Goal: Task Accomplishment & Management: Use online tool/utility

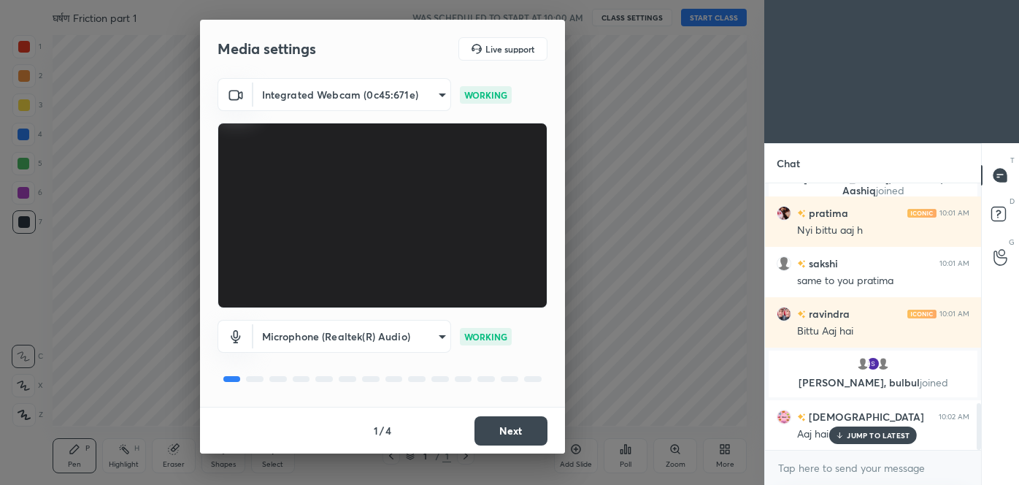
scroll to position [1304, 0]
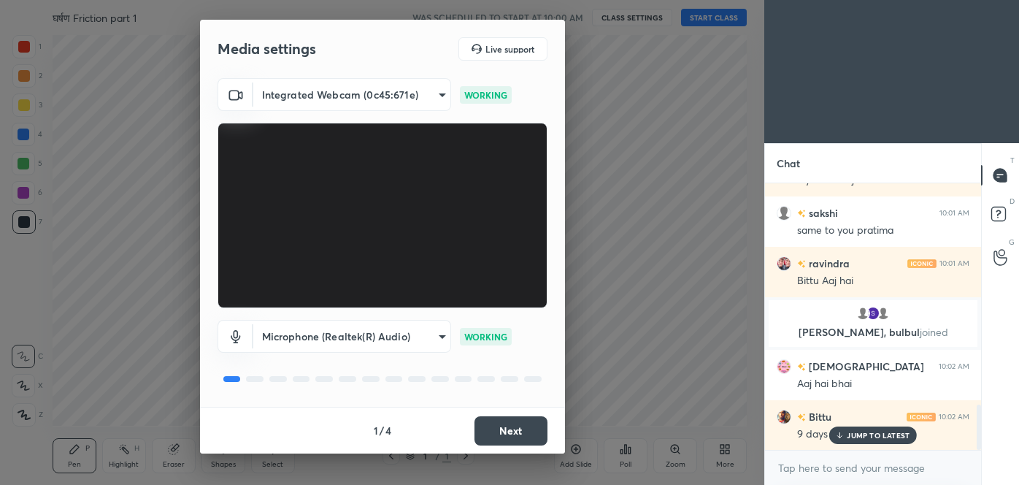
click at [858, 439] on div "JUMP TO LATEST" at bounding box center [873, 435] width 88 height 18
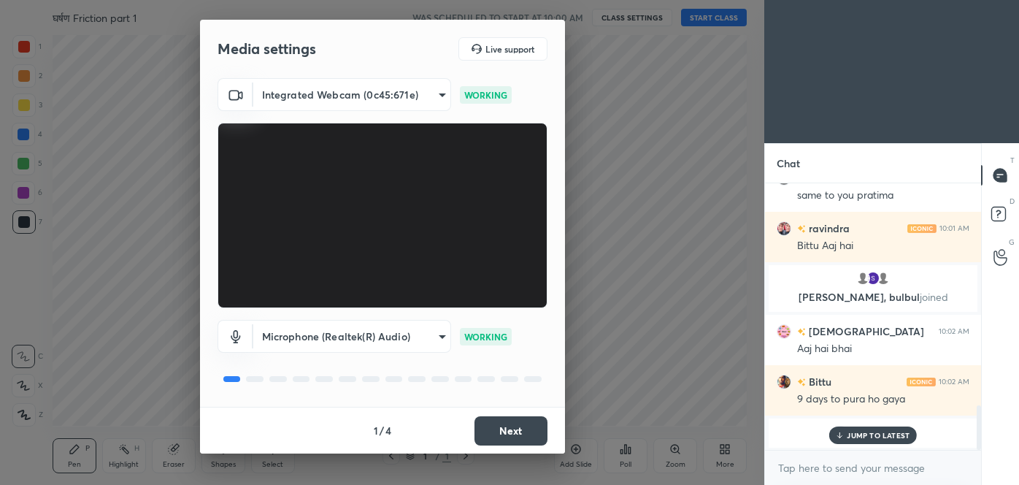
click at [856, 438] on p "JUMP TO LATEST" at bounding box center [878, 435] width 63 height 9
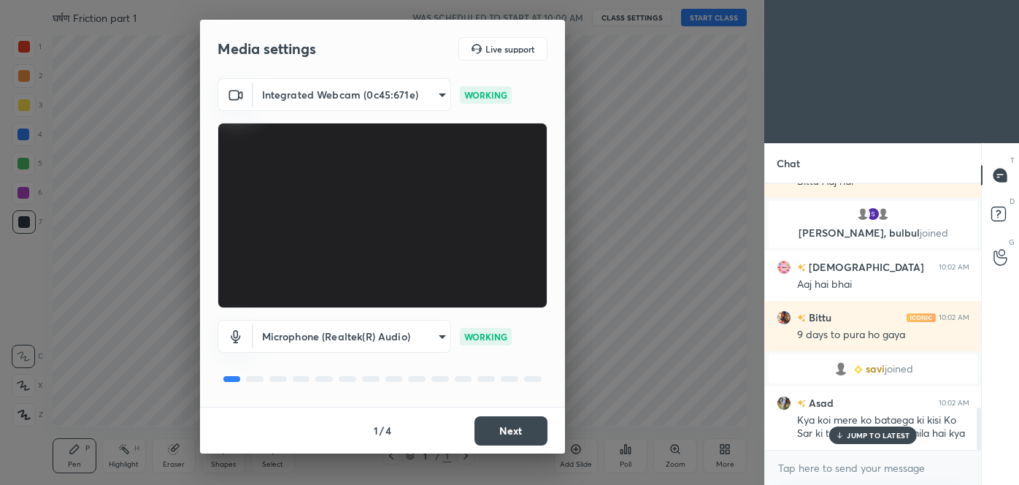
scroll to position [1395, 0]
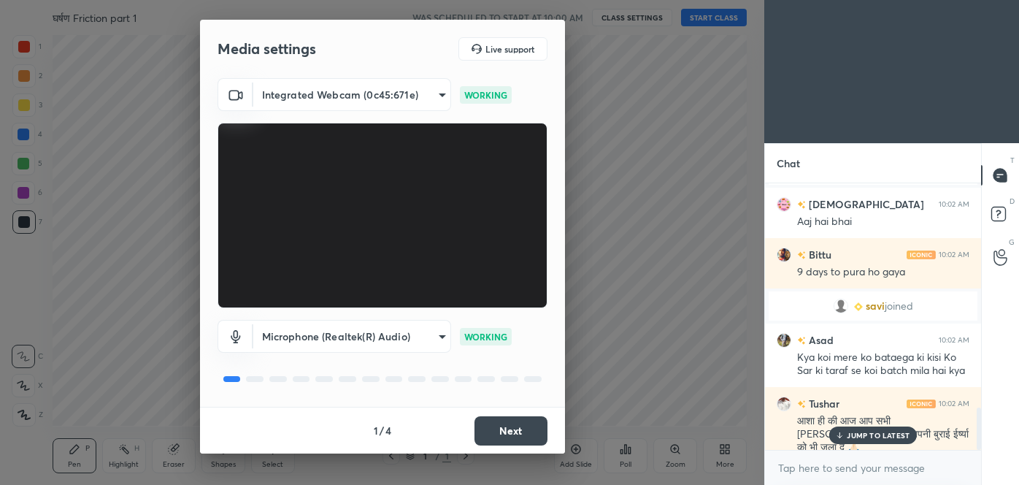
click at [526, 428] on button "Next" at bounding box center [510, 430] width 73 height 29
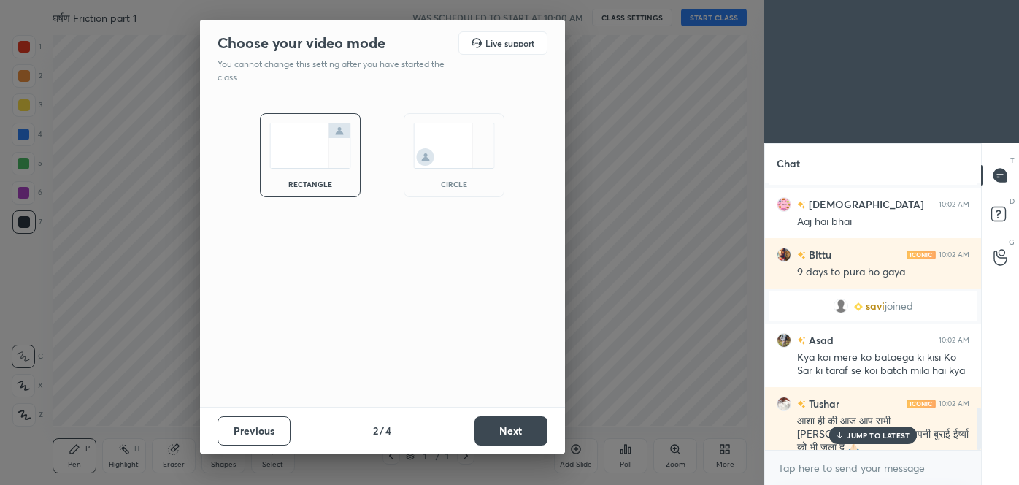
click at [526, 428] on button "Next" at bounding box center [510, 430] width 73 height 29
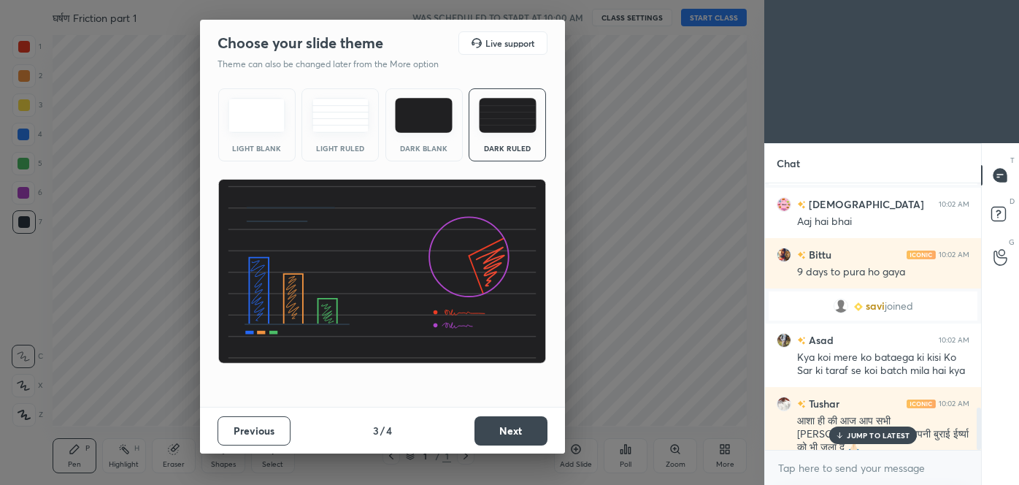
click at [526, 428] on button "Next" at bounding box center [510, 430] width 73 height 29
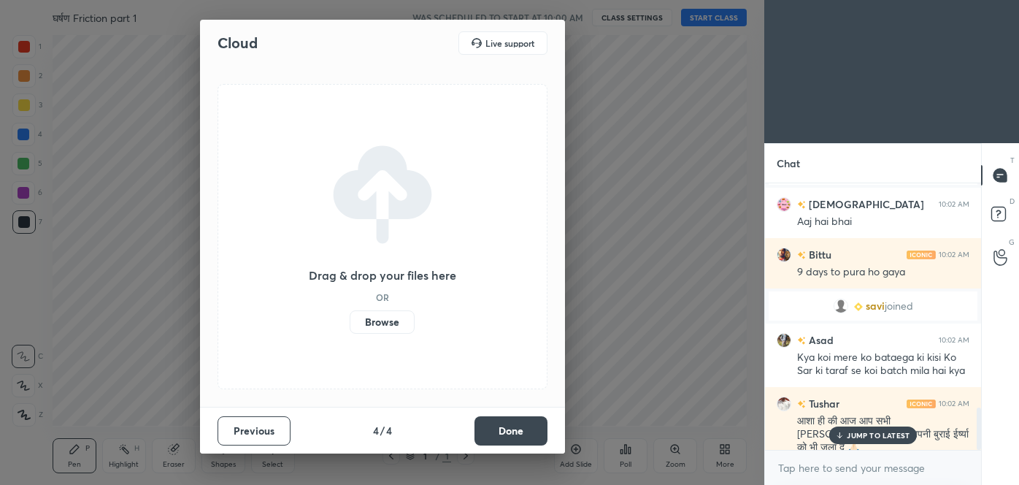
scroll to position [1446, 0]
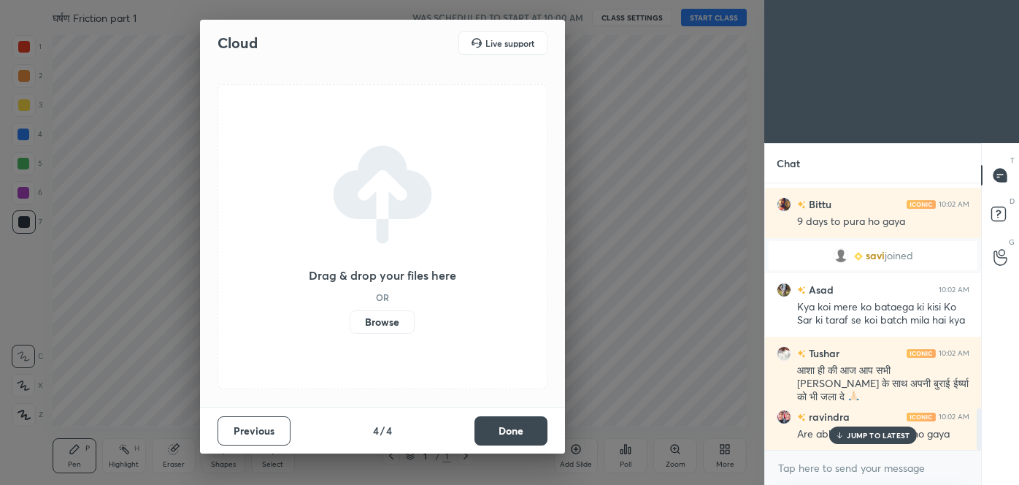
click at [373, 317] on label "Browse" at bounding box center [382, 321] width 65 height 23
click at [350, 317] on input "Browse" at bounding box center [350, 321] width 0 height 23
click at [488, 431] on button "Done" at bounding box center [510, 430] width 73 height 29
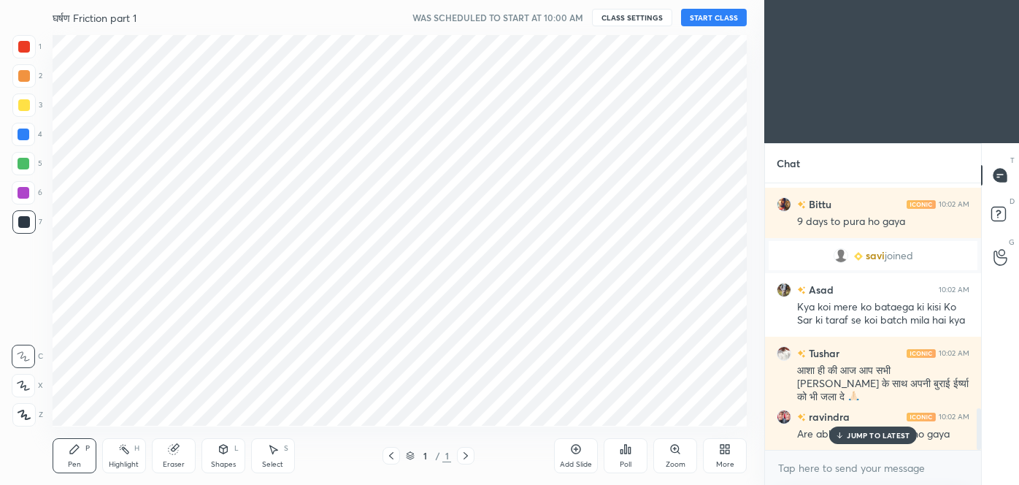
click at [577, 448] on icon at bounding box center [576, 449] width 12 height 12
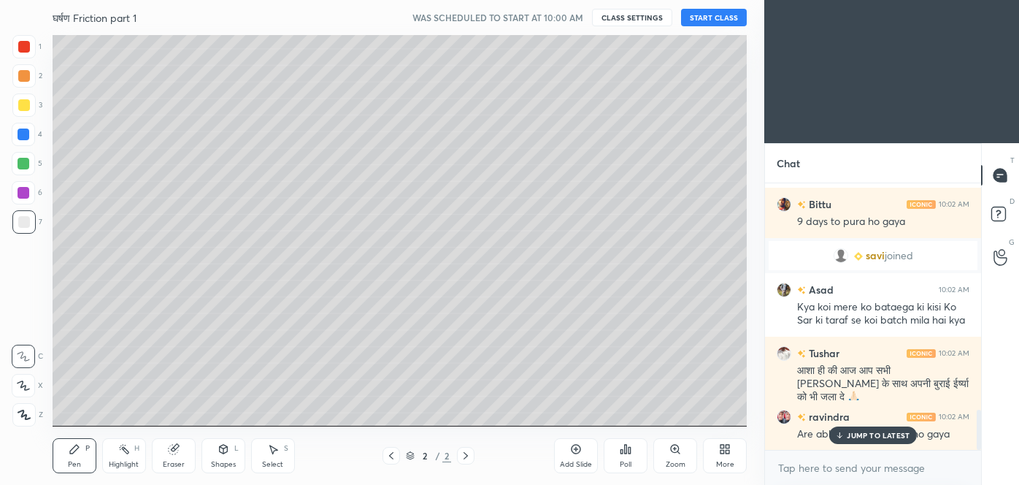
scroll to position [1496, 0]
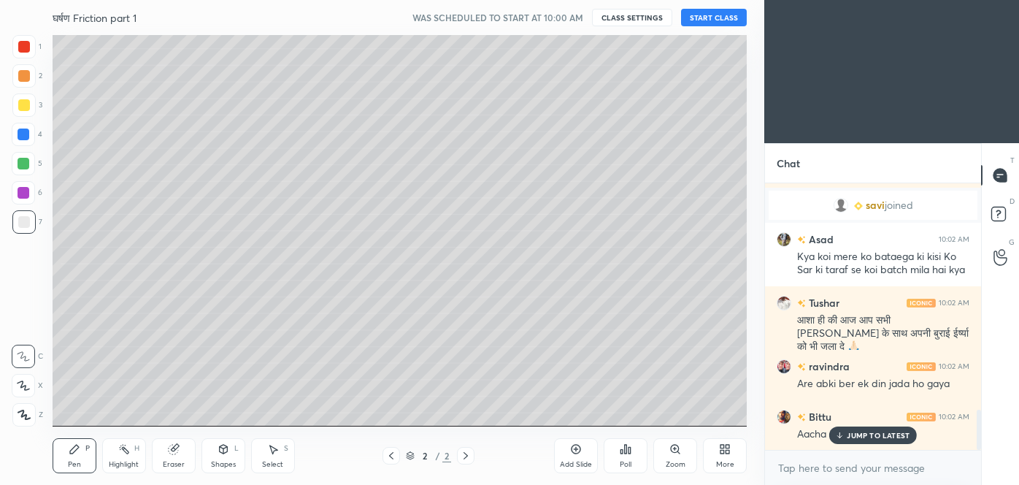
click at [862, 436] on div "ravindra 10:01 AM Sem too you pratima shivani 10:01 AM Happy dashahra and Ghand…" at bounding box center [873, 316] width 216 height 266
click at [862, 436] on p "JUMP TO LATEST" at bounding box center [878, 435] width 63 height 9
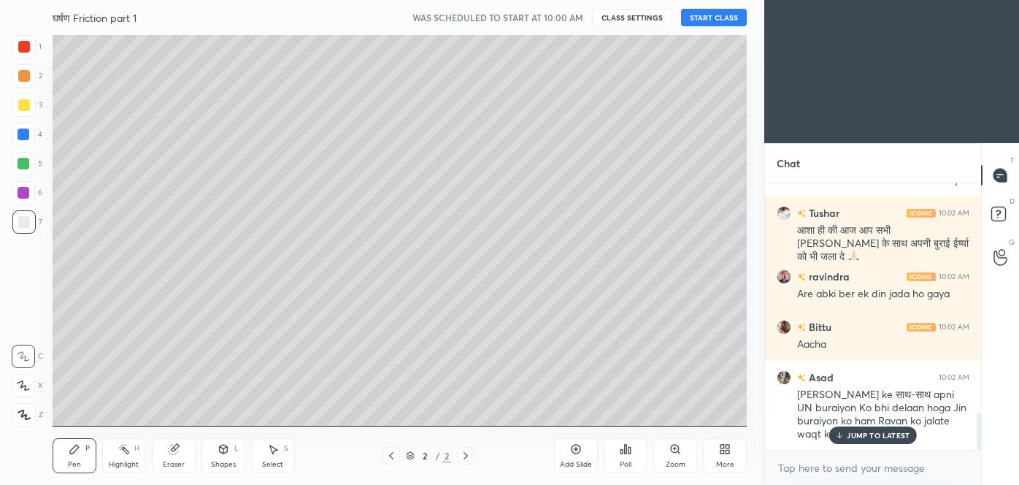
scroll to position [1636, 0]
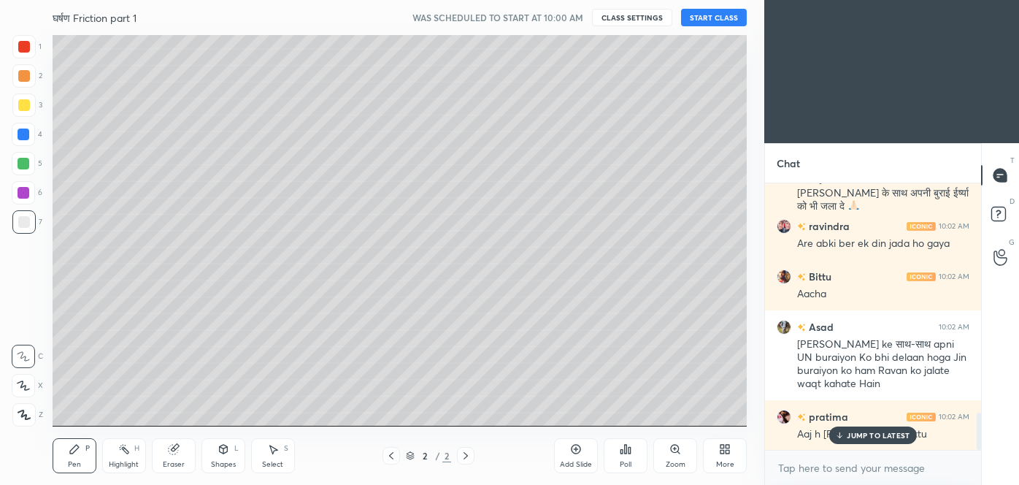
click at [862, 436] on p "JUMP TO LATEST" at bounding box center [878, 435] width 63 height 9
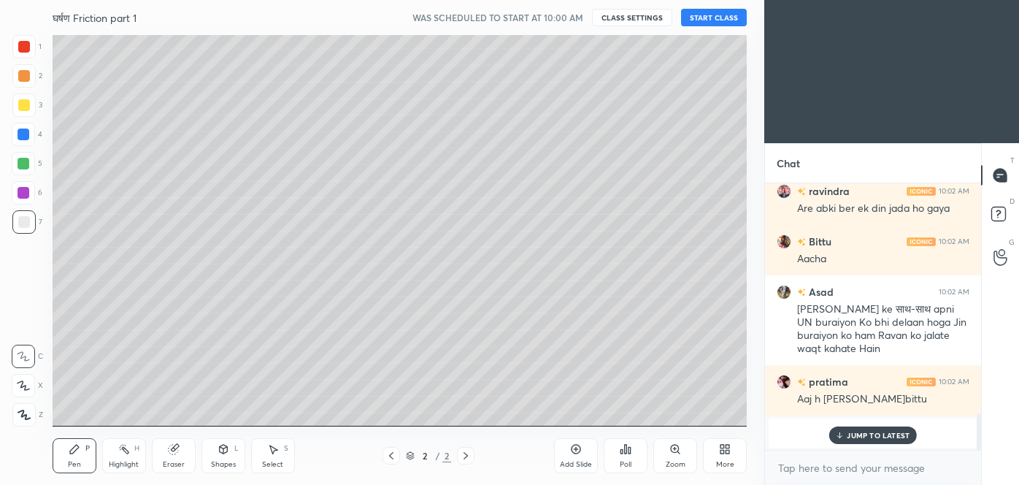
click at [707, 18] on button "START CLASS" at bounding box center [714, 18] width 66 height 18
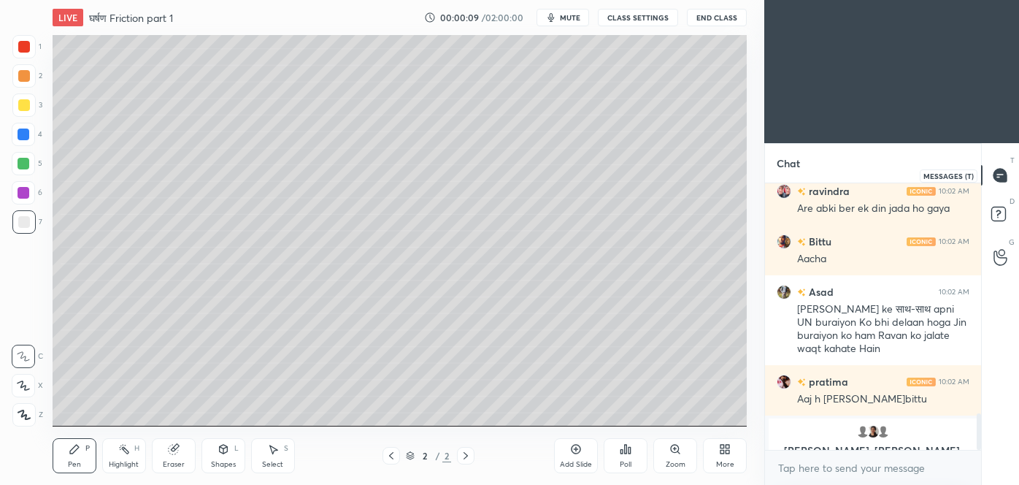
click at [1000, 173] on icon at bounding box center [999, 175] width 13 height 13
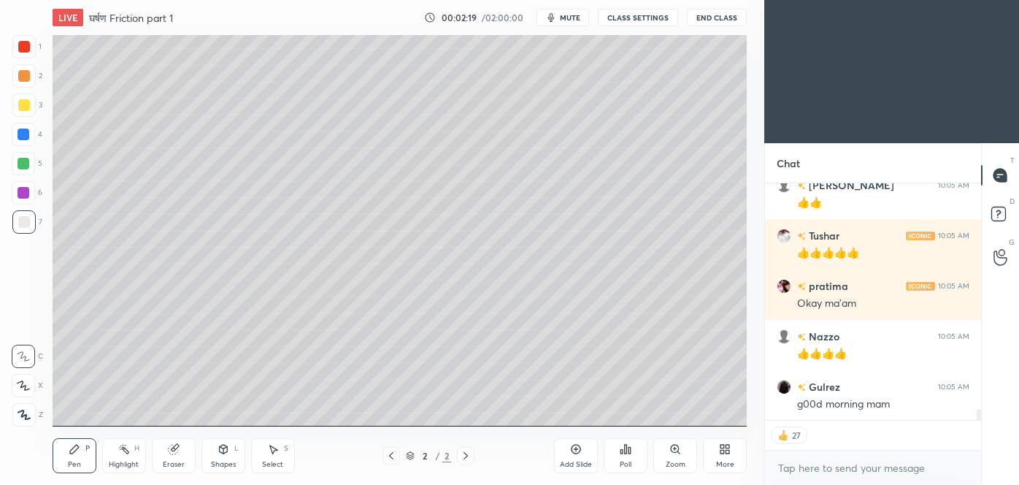
scroll to position [4924, 0]
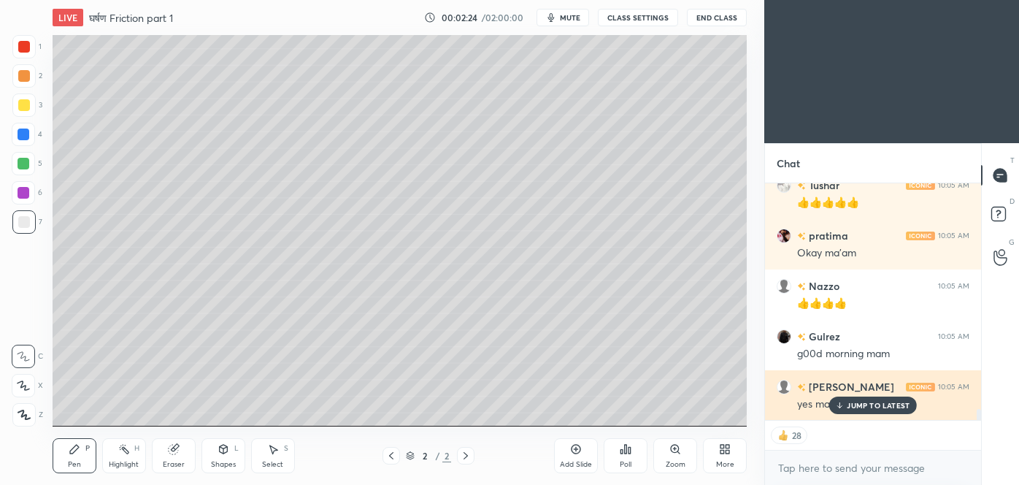
click at [884, 404] on p "JUMP TO LATEST" at bounding box center [878, 405] width 63 height 9
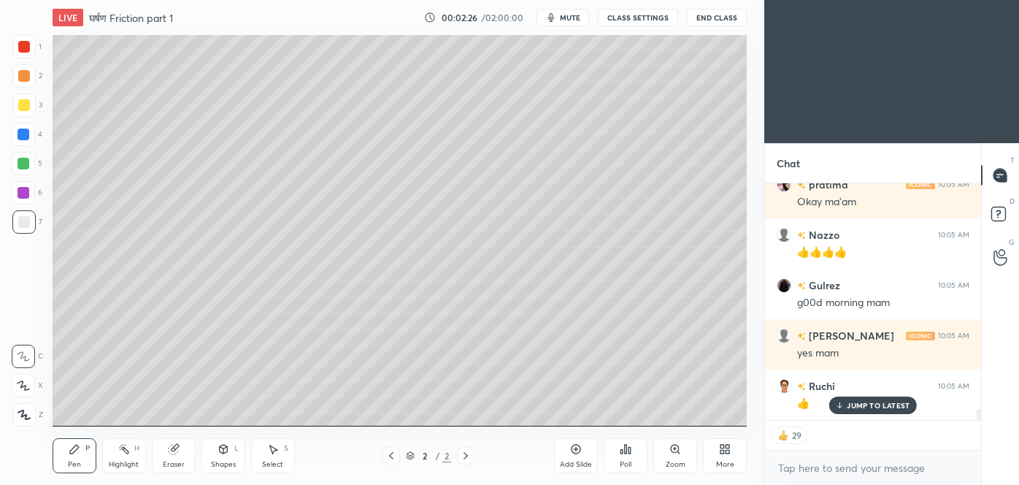
scroll to position [5024, 0]
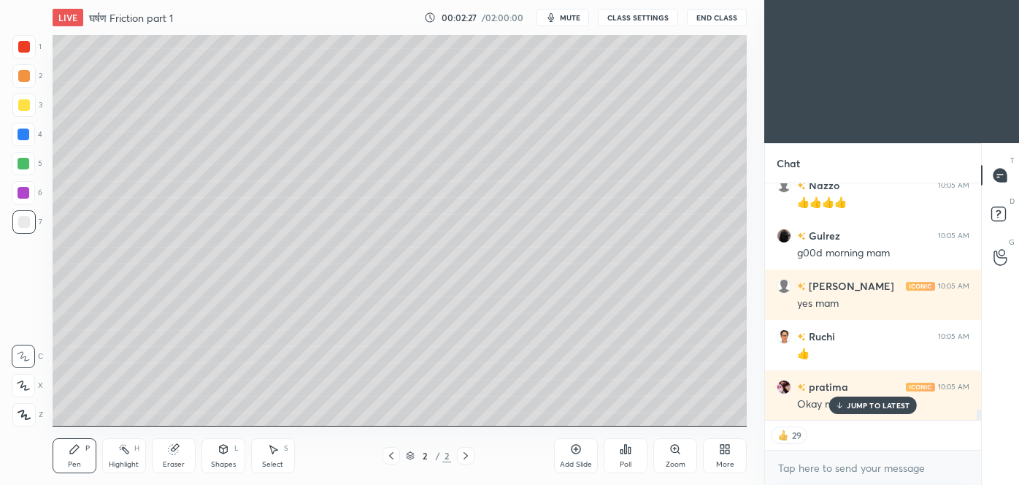
click at [870, 406] on p "JUMP TO LATEST" at bounding box center [878, 405] width 63 height 9
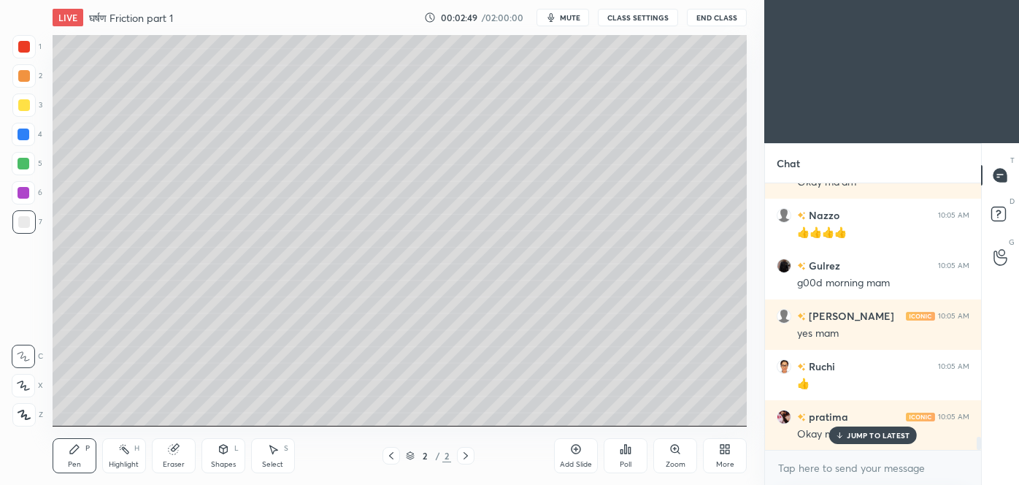
scroll to position [5045, 0]
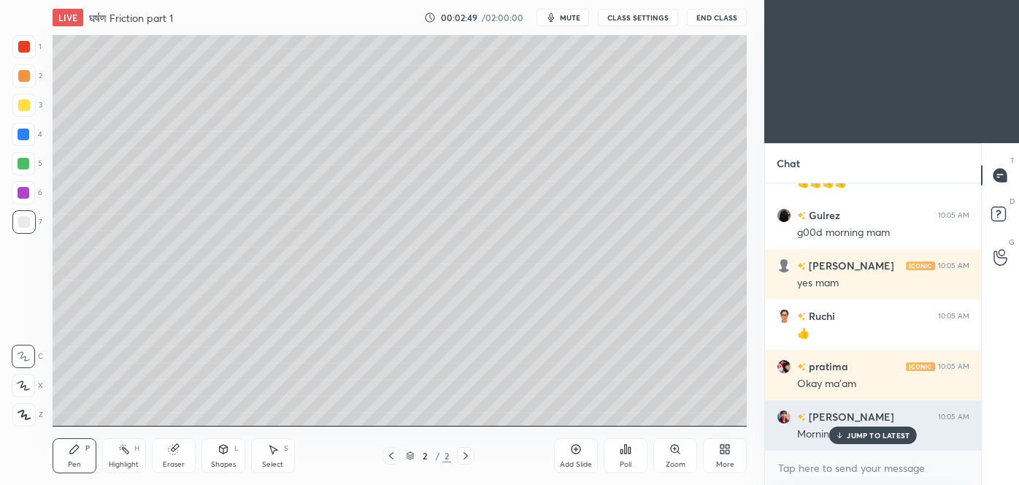
click at [872, 436] on p "JUMP TO LATEST" at bounding box center [878, 435] width 63 height 9
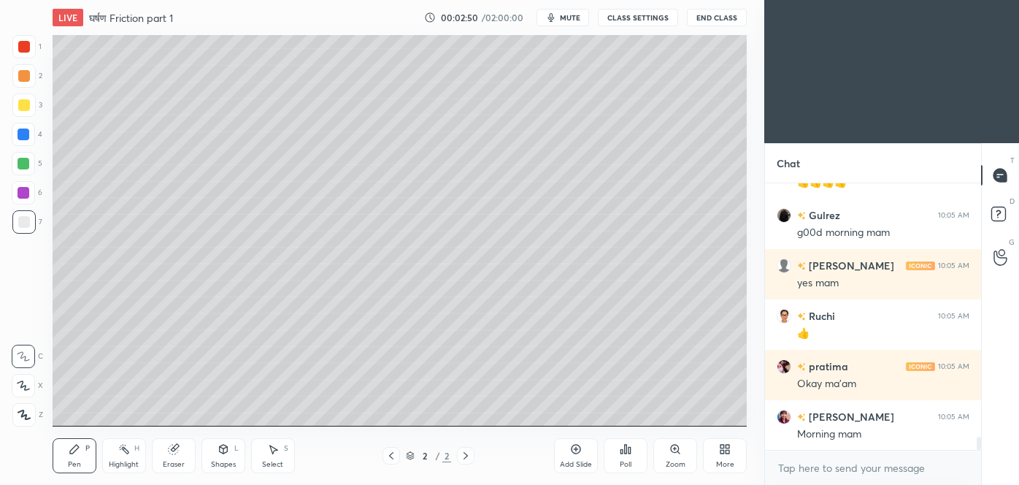
scroll to position [5080, 0]
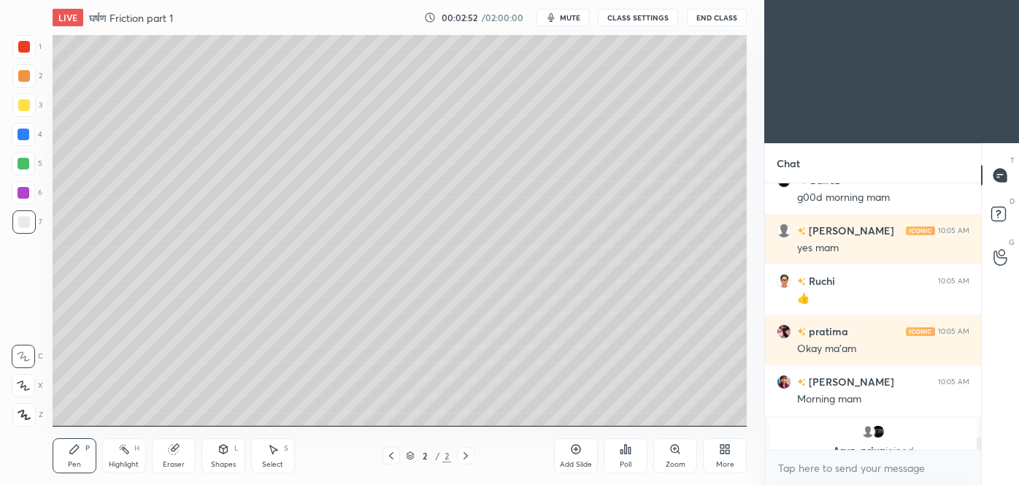
click at [27, 109] on div at bounding box center [24, 105] width 12 height 12
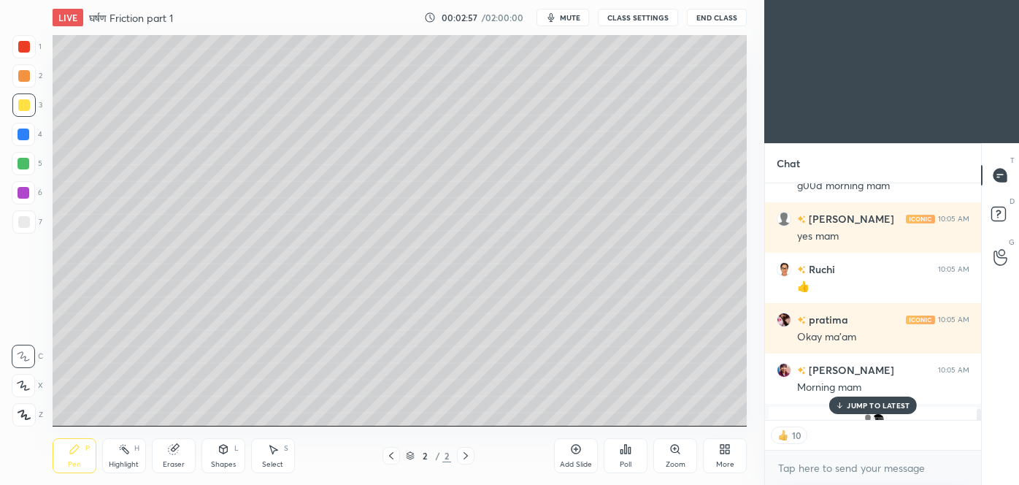
click at [874, 401] on p "JUMP TO LATEST" at bounding box center [878, 405] width 63 height 9
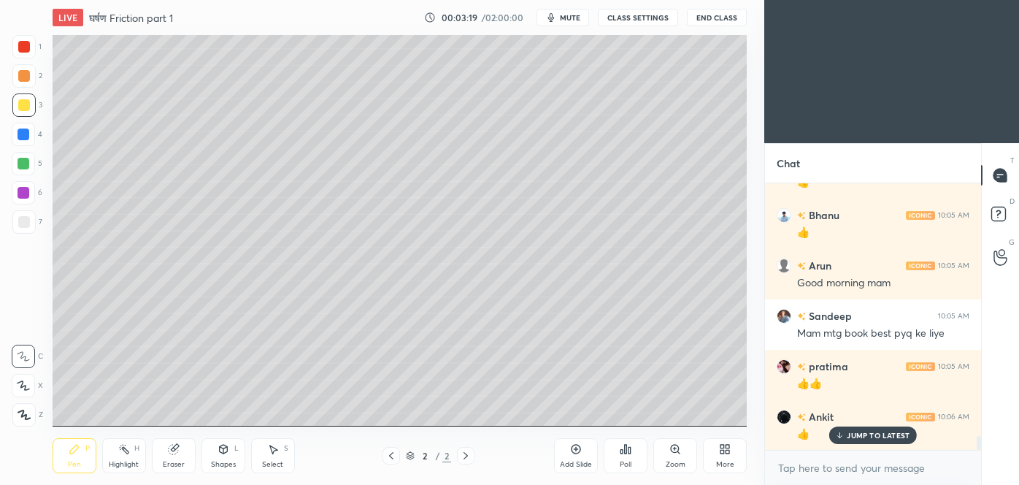
scroll to position [4838, 0]
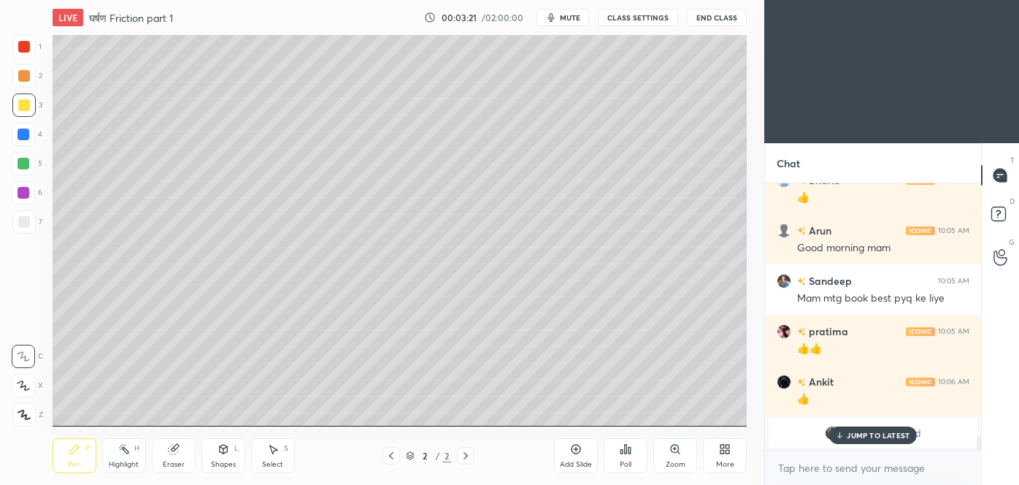
click at [866, 434] on p "JUMP TO LATEST" at bounding box center [878, 435] width 63 height 9
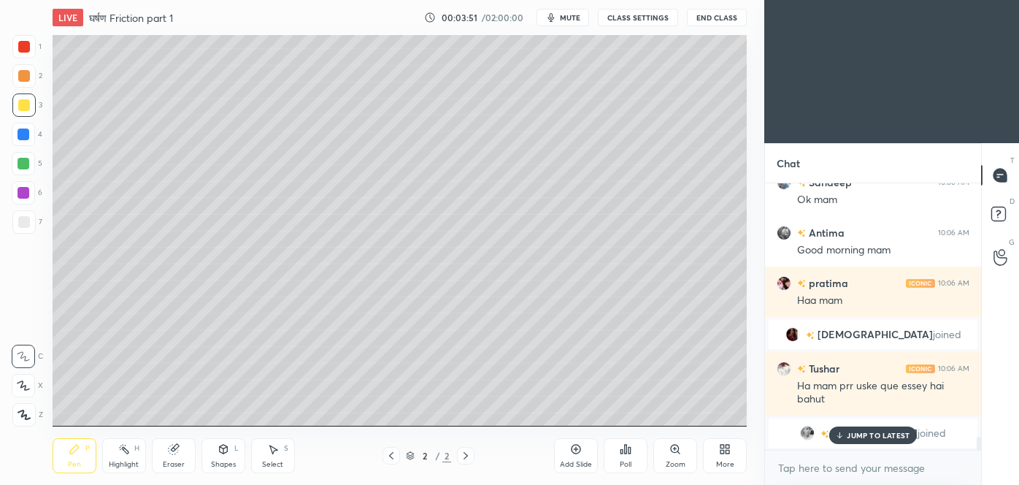
scroll to position [5173, 0]
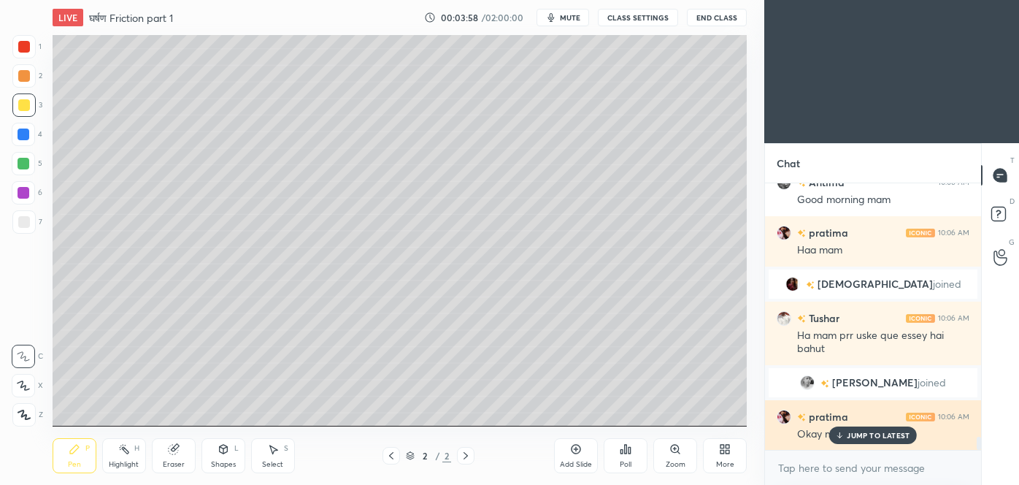
click at [883, 431] on p "JUMP TO LATEST" at bounding box center [878, 435] width 63 height 9
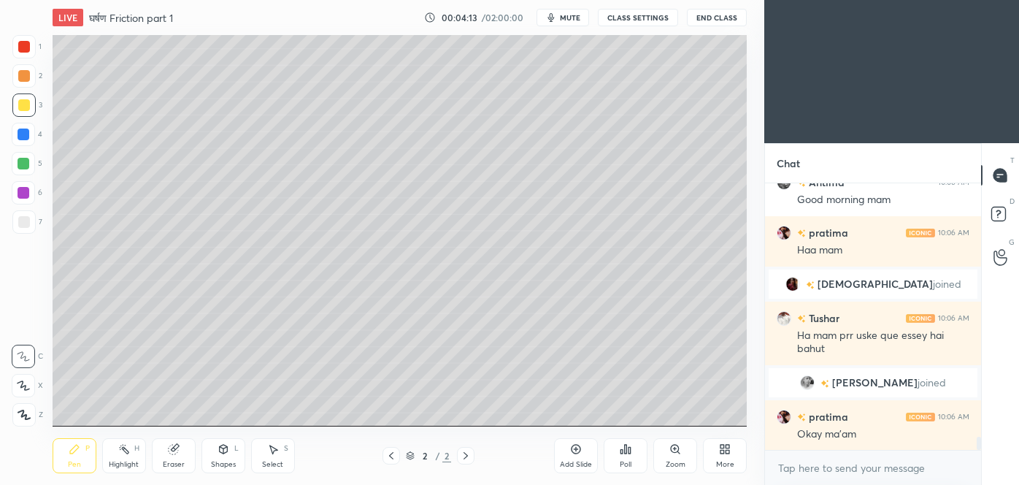
click at [19, 409] on icon at bounding box center [24, 414] width 13 height 10
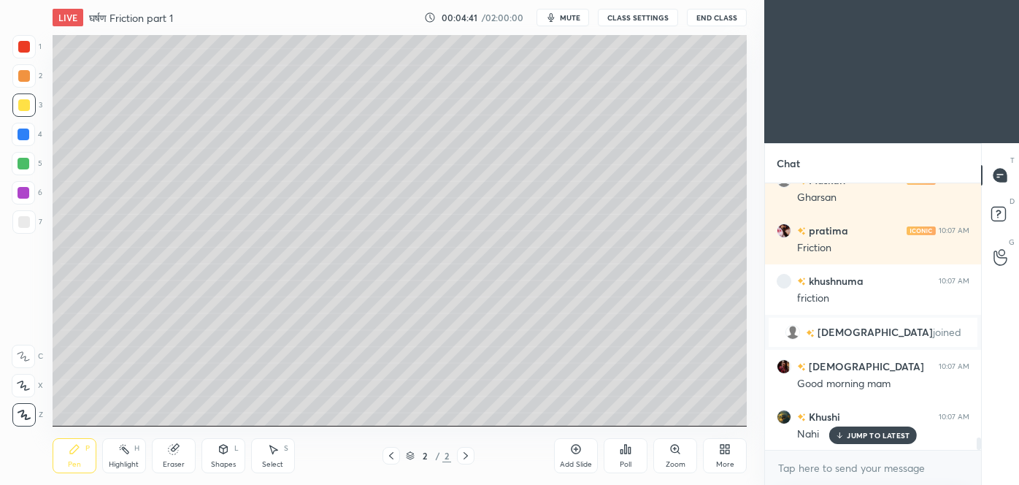
scroll to position [5290, 0]
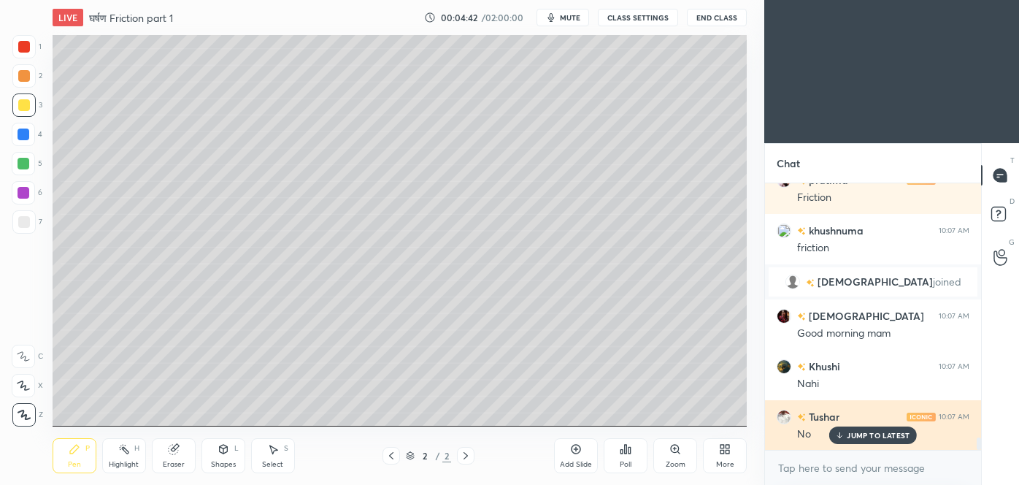
click at [847, 432] on p "JUMP TO LATEST" at bounding box center [878, 435] width 63 height 9
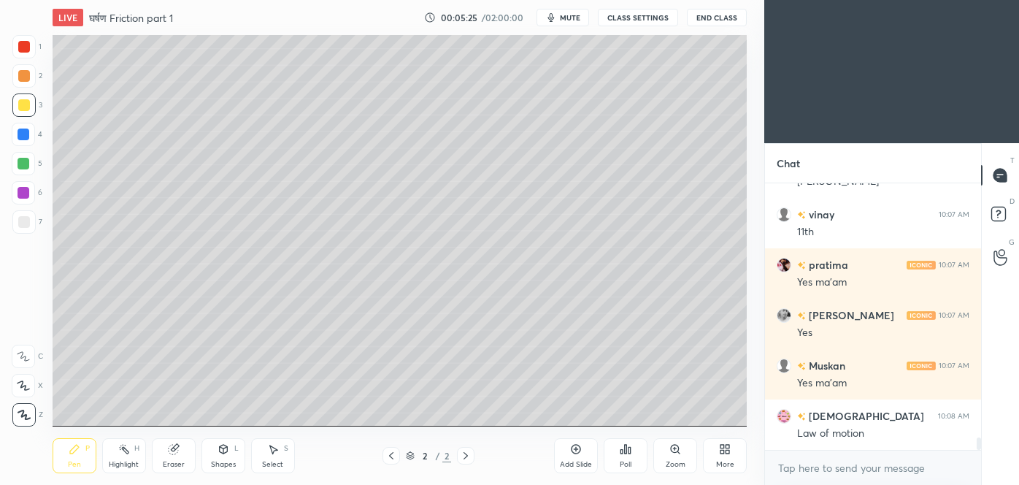
scroll to position [5643, 0]
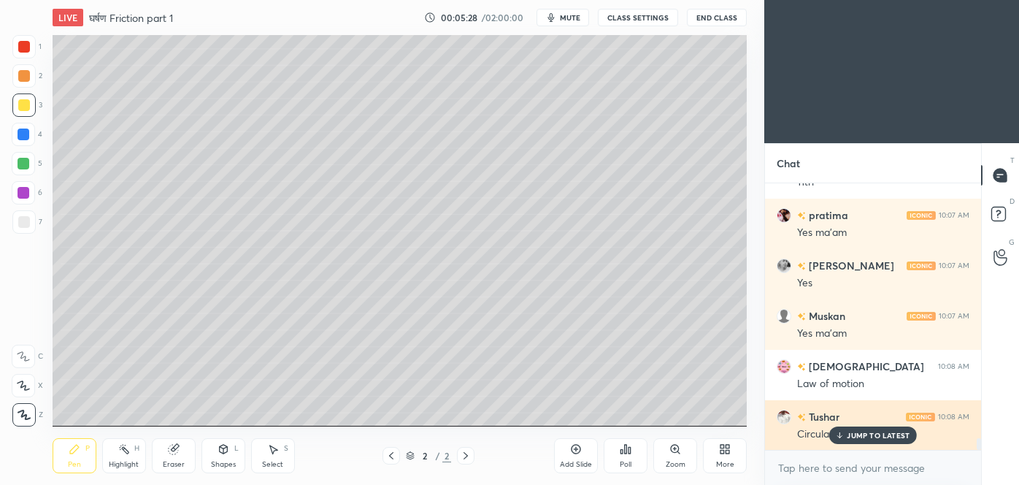
click at [890, 438] on p "JUMP TO LATEST" at bounding box center [878, 435] width 63 height 9
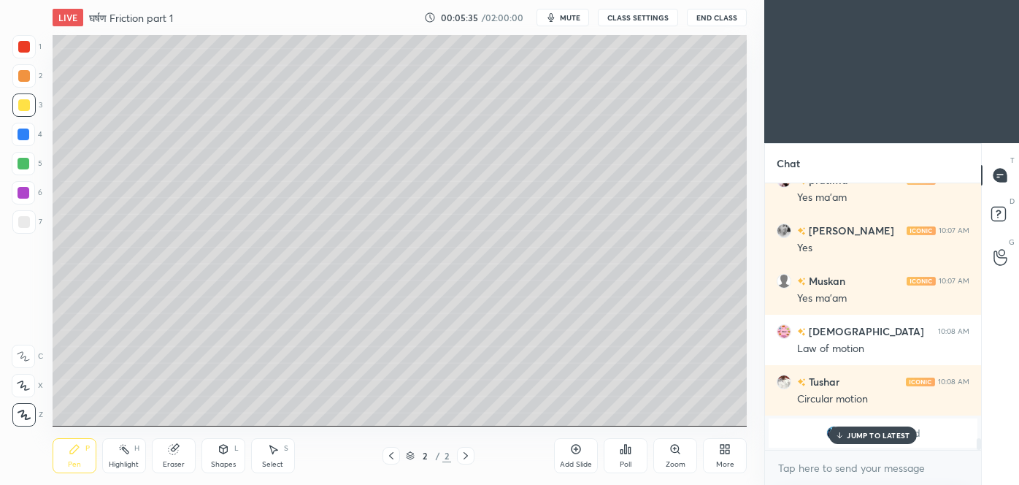
click at [862, 434] on p "JUMP TO LATEST" at bounding box center [878, 435] width 63 height 9
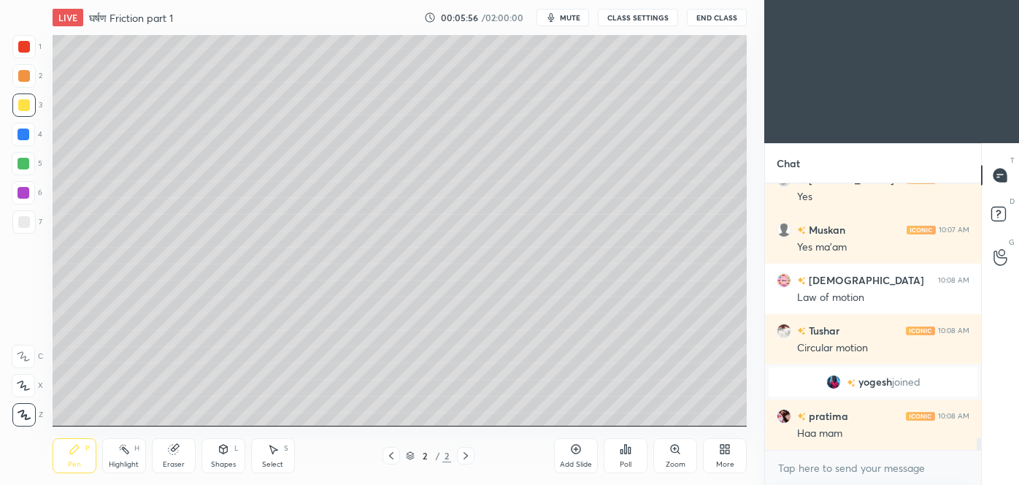
scroll to position [5645, 0]
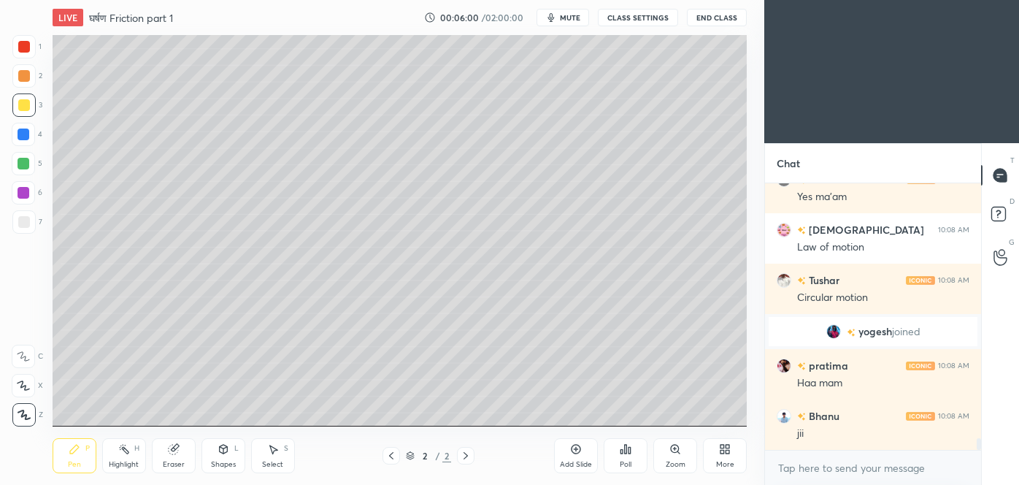
click at [583, 456] on div "Add Slide" at bounding box center [576, 455] width 44 height 35
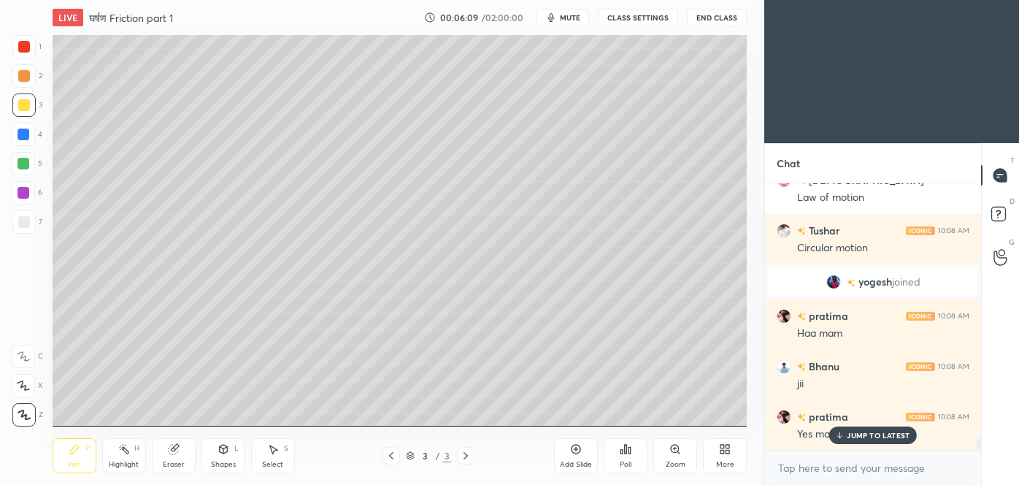
scroll to position [5745, 0]
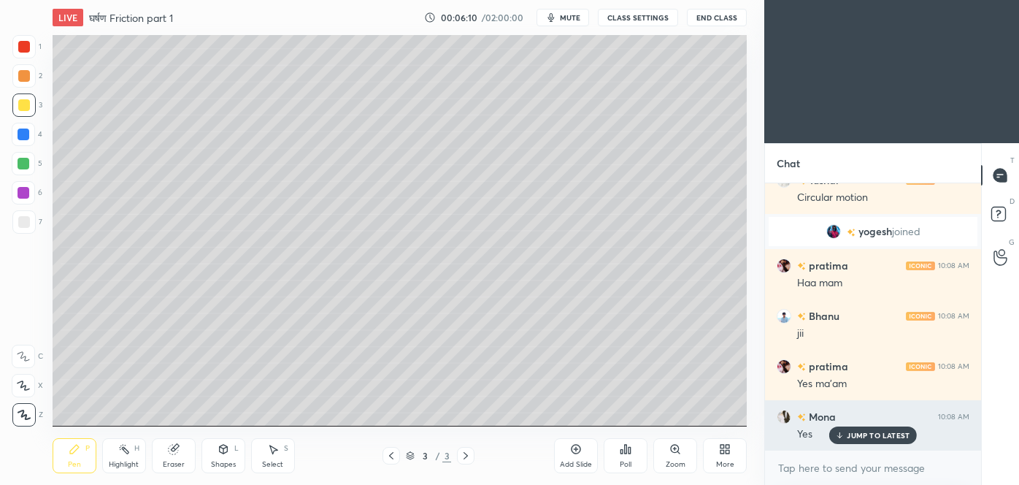
click at [853, 433] on p "JUMP TO LATEST" at bounding box center [878, 435] width 63 height 9
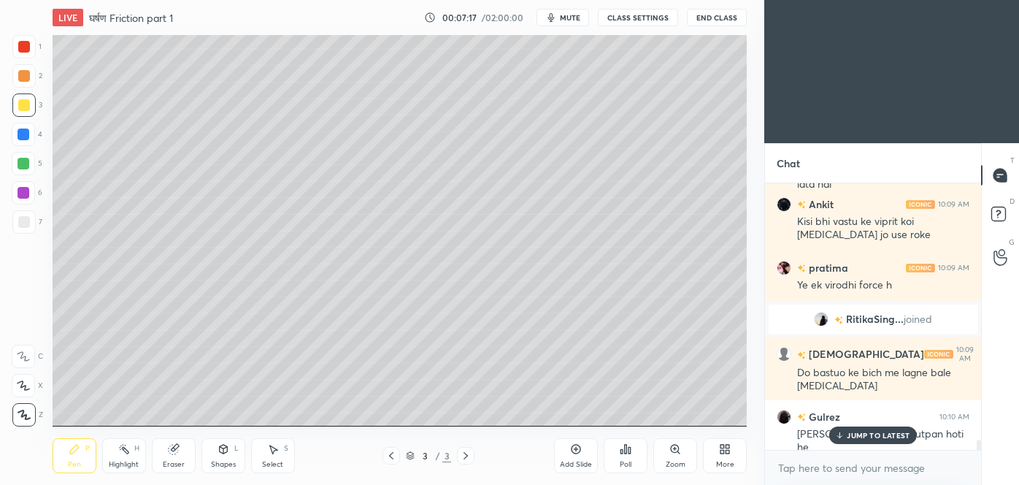
scroll to position [6545, 0]
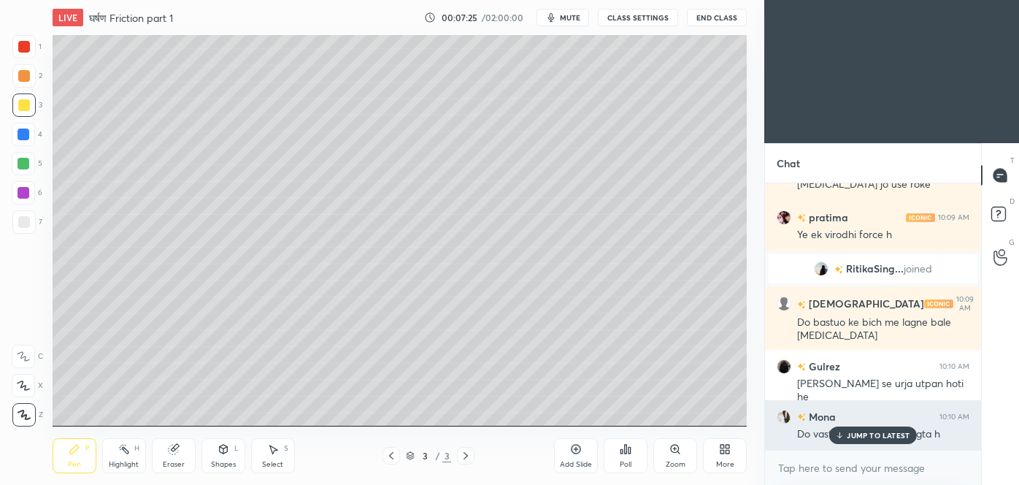
click at [858, 433] on p "JUMP TO LATEST" at bounding box center [878, 435] width 63 height 9
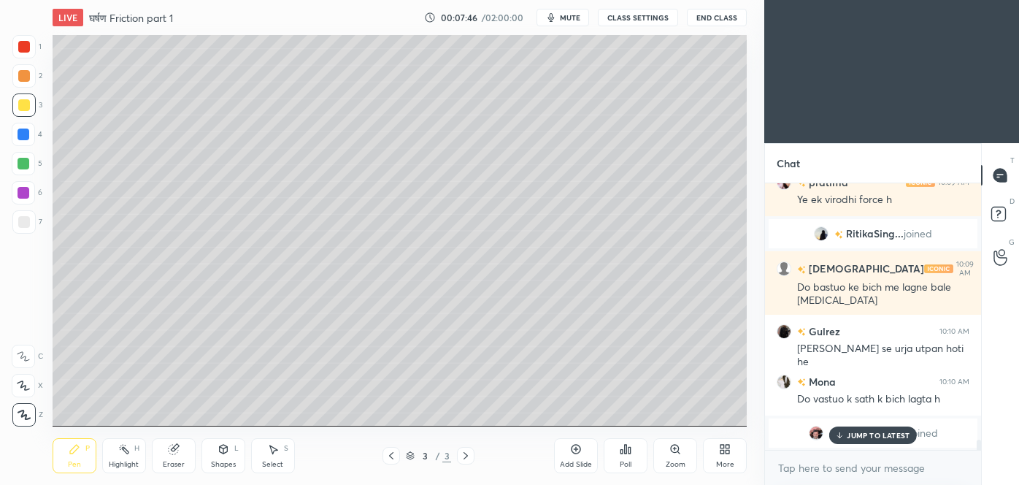
click at [874, 436] on p "JUMP TO LATEST" at bounding box center [878, 435] width 63 height 9
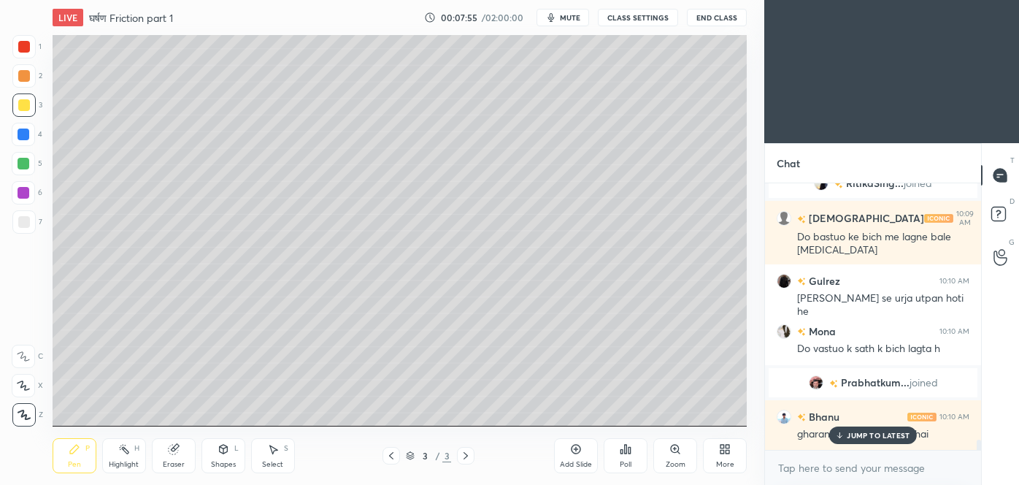
scroll to position [6502, 0]
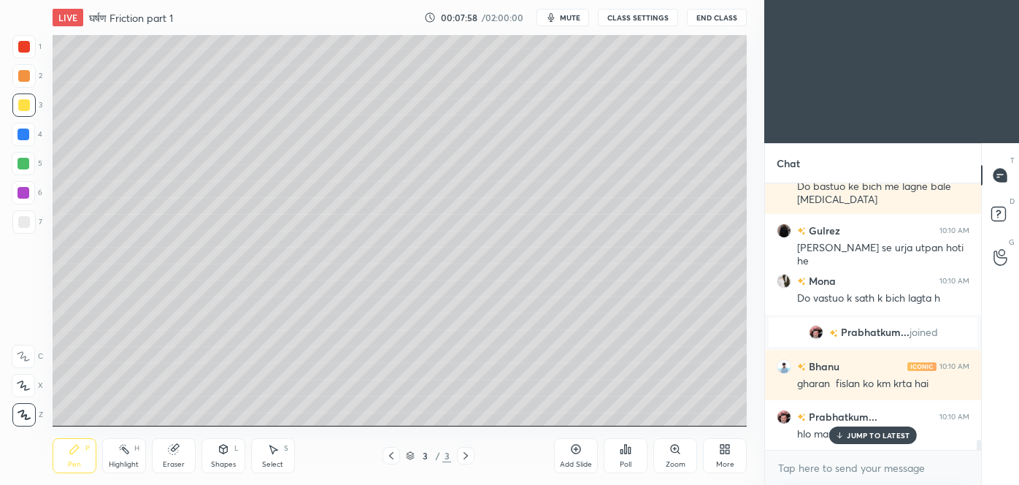
click at [874, 436] on p "JUMP TO LATEST" at bounding box center [878, 435] width 63 height 9
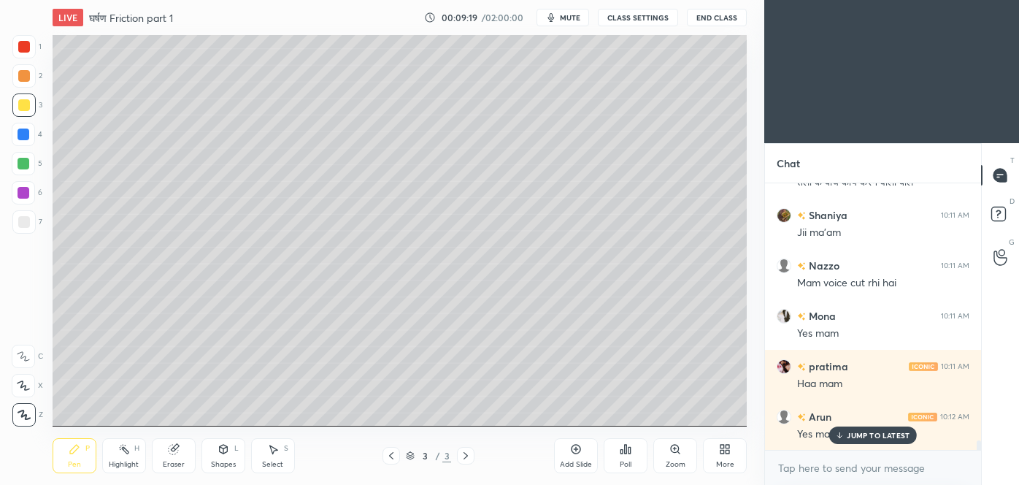
scroll to position [7230, 0]
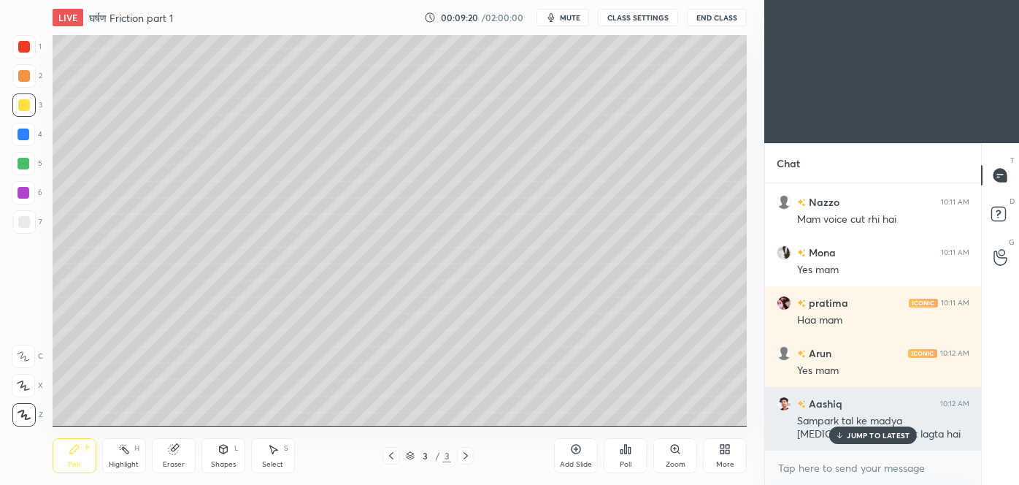
click at [871, 432] on p "JUMP TO LATEST" at bounding box center [878, 435] width 63 height 9
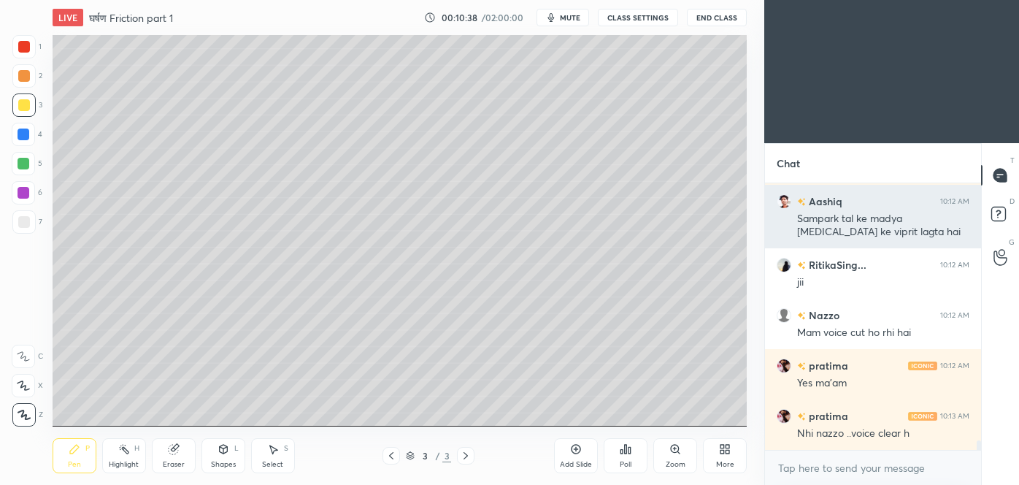
scroll to position [7482, 0]
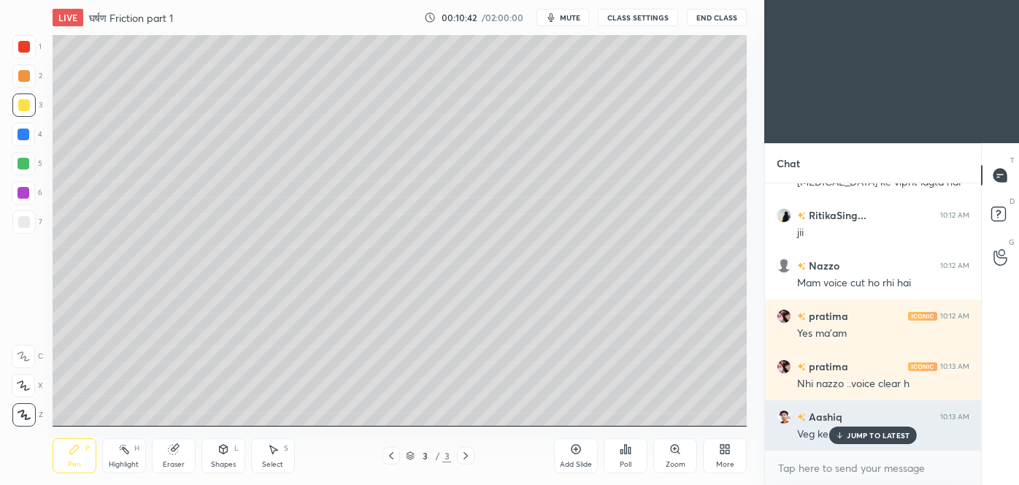
click at [892, 431] on p "JUMP TO LATEST" at bounding box center [878, 435] width 63 height 9
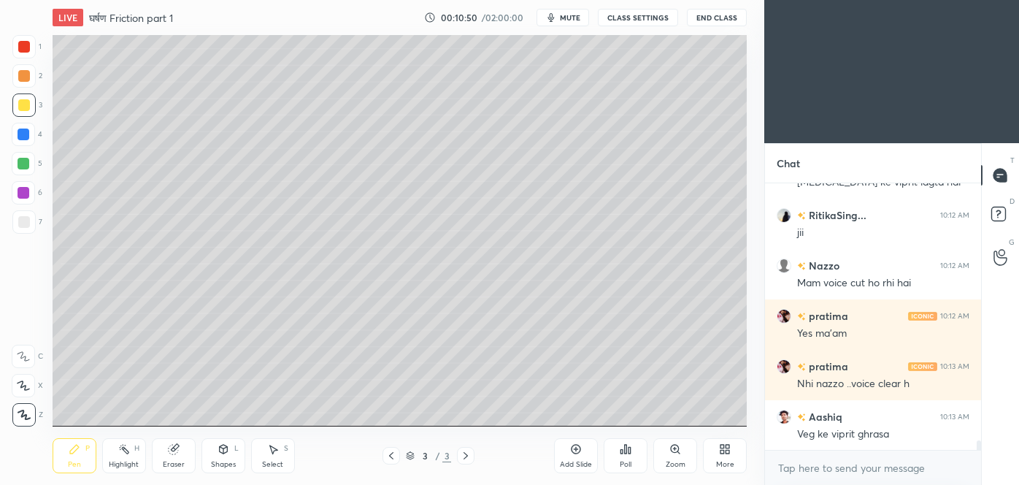
click at [25, 224] on div at bounding box center [24, 222] width 12 height 12
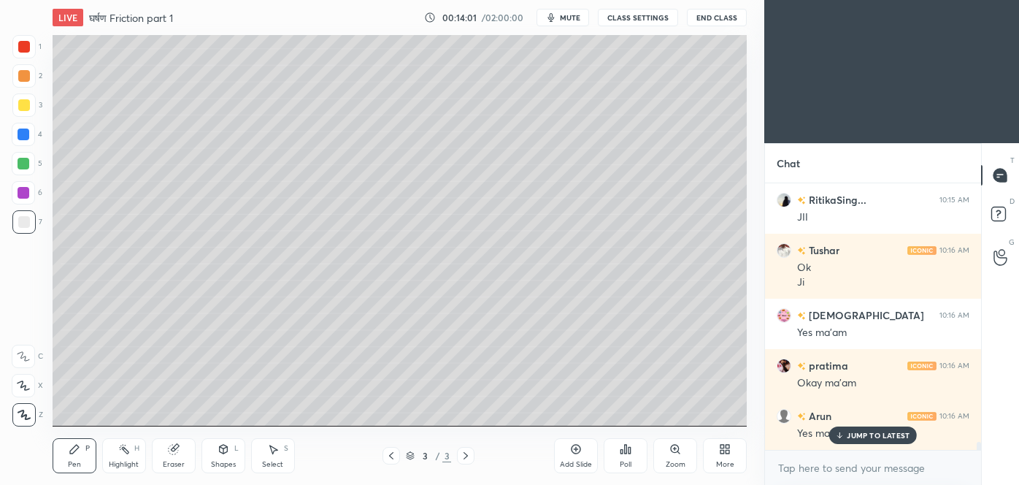
scroll to position [8288, 0]
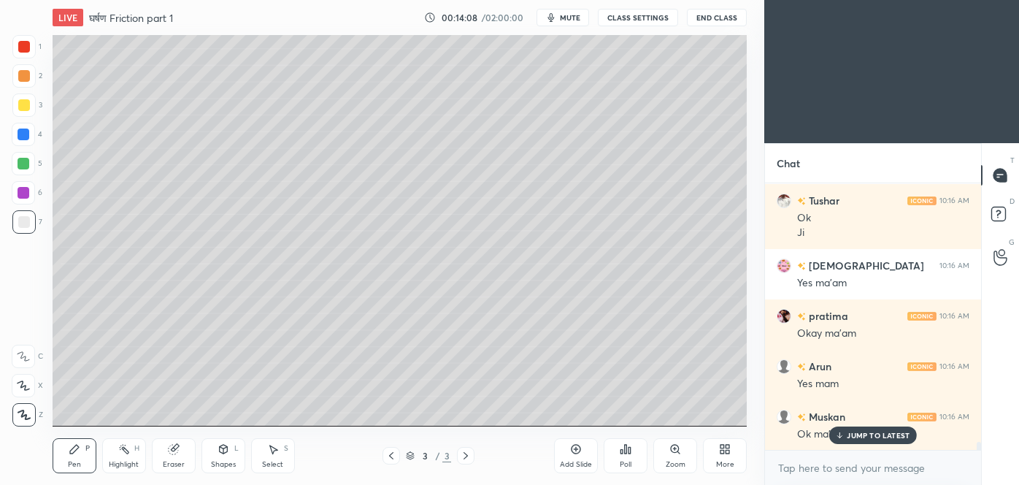
click at [25, 106] on div at bounding box center [24, 105] width 12 height 12
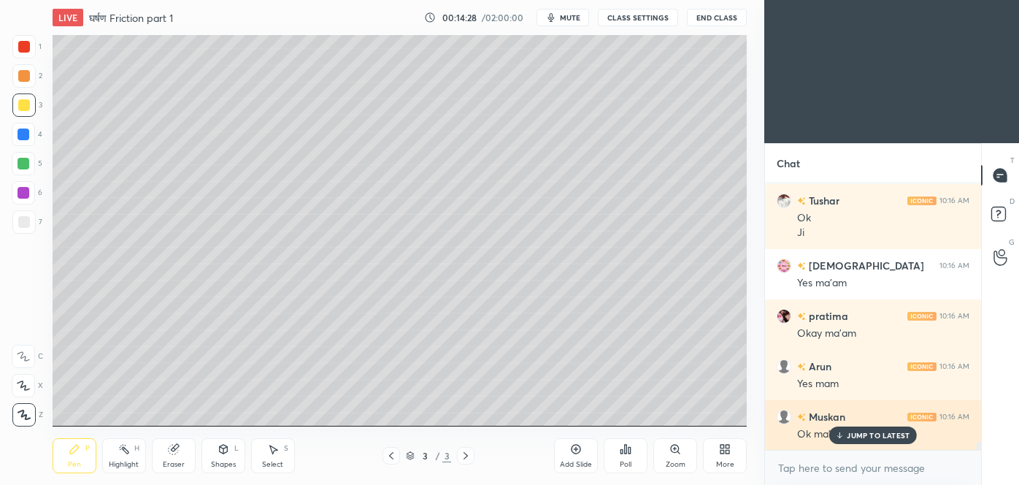
click at [879, 432] on p "JUMP TO LATEST" at bounding box center [878, 435] width 63 height 9
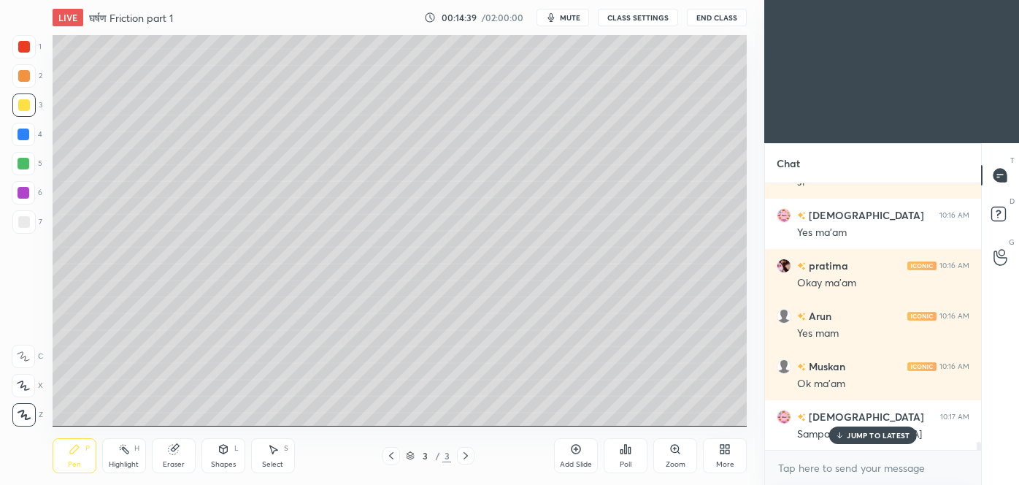
click at [871, 431] on p "JUMP TO LATEST" at bounding box center [878, 435] width 63 height 9
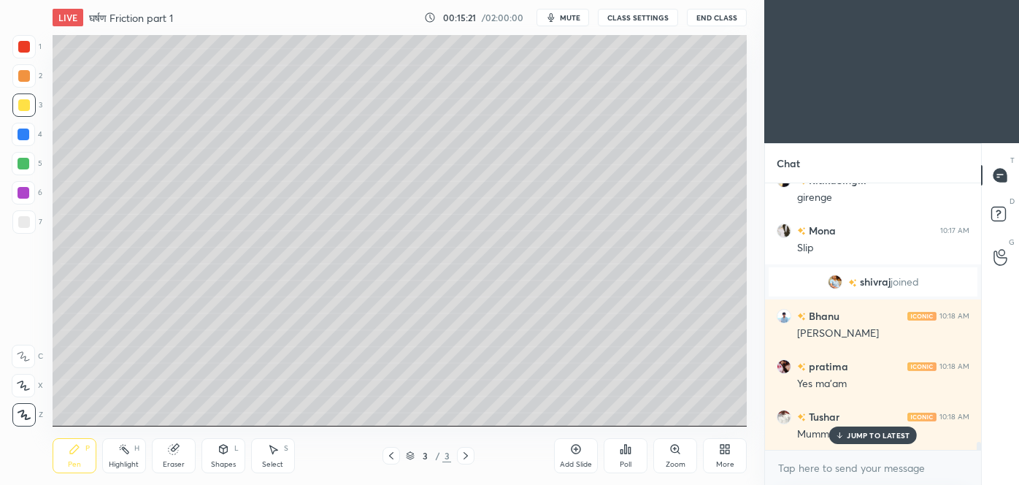
scroll to position [8496, 0]
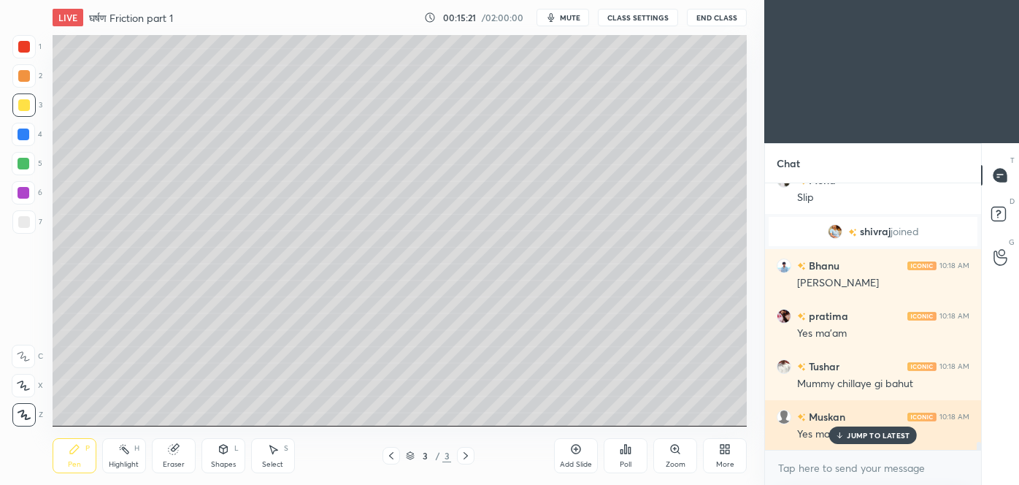
click at [876, 431] on p "JUMP TO LATEST" at bounding box center [878, 435] width 63 height 9
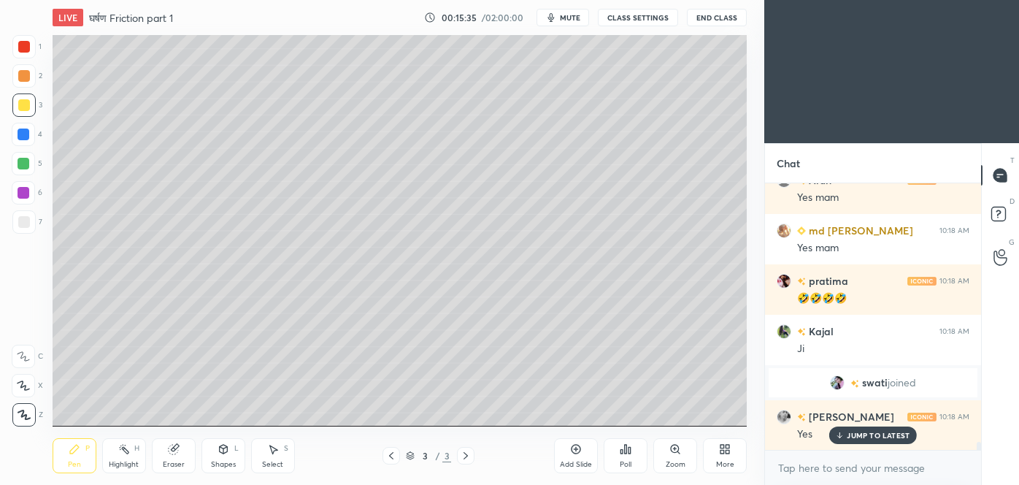
scroll to position [8980, 0]
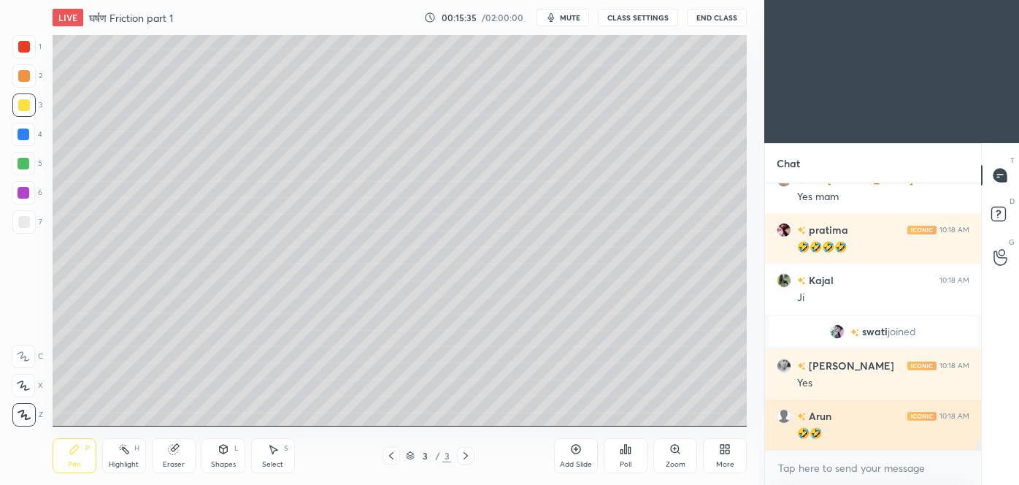
click at [866, 433] on div "🤣🤣" at bounding box center [883, 433] width 172 height 15
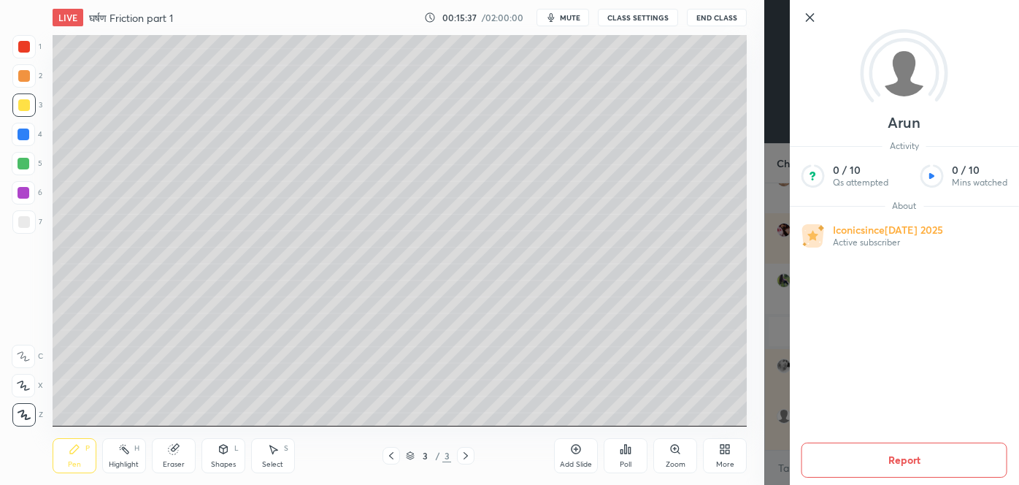
click at [780, 341] on div "Arun Activity 0 / 10 Qs attempted 0 / 10 Mins watched About Iconic since [DATE]…" at bounding box center [891, 242] width 255 height 485
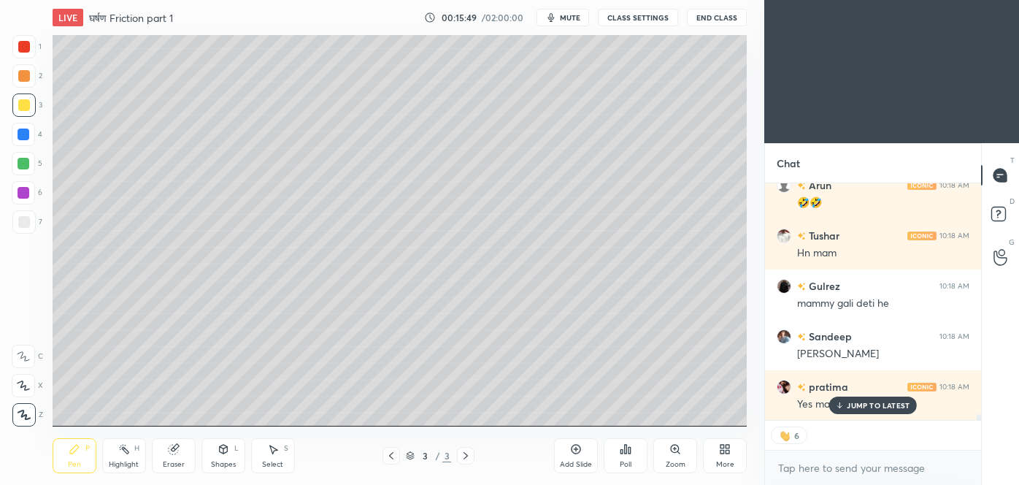
scroll to position [9261, 0]
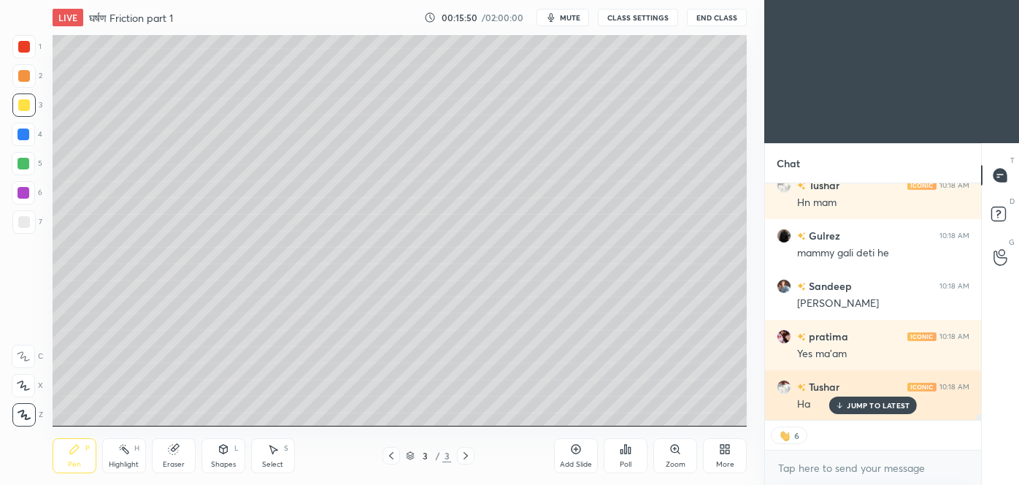
click at [890, 403] on p "JUMP TO LATEST" at bounding box center [878, 405] width 63 height 9
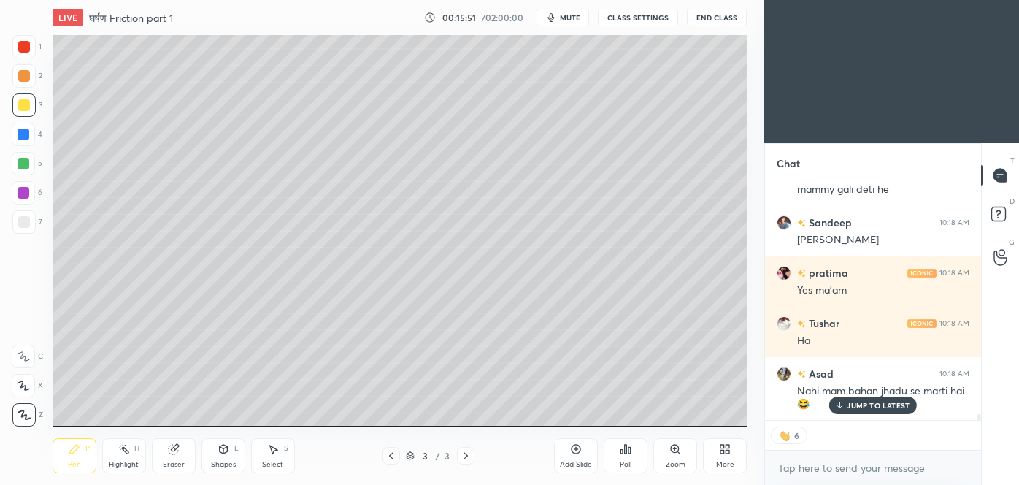
scroll to position [9375, 0]
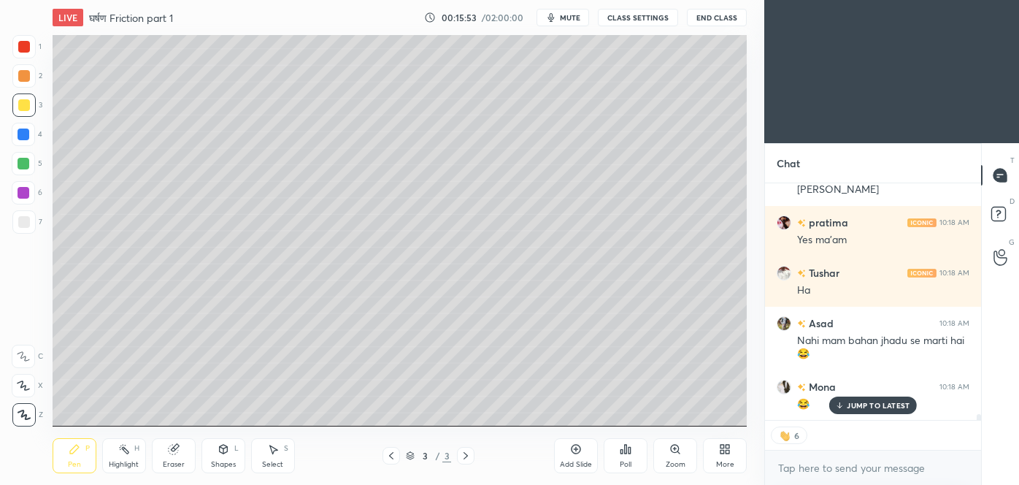
click at [876, 401] on p "JUMP TO LATEST" at bounding box center [878, 405] width 63 height 9
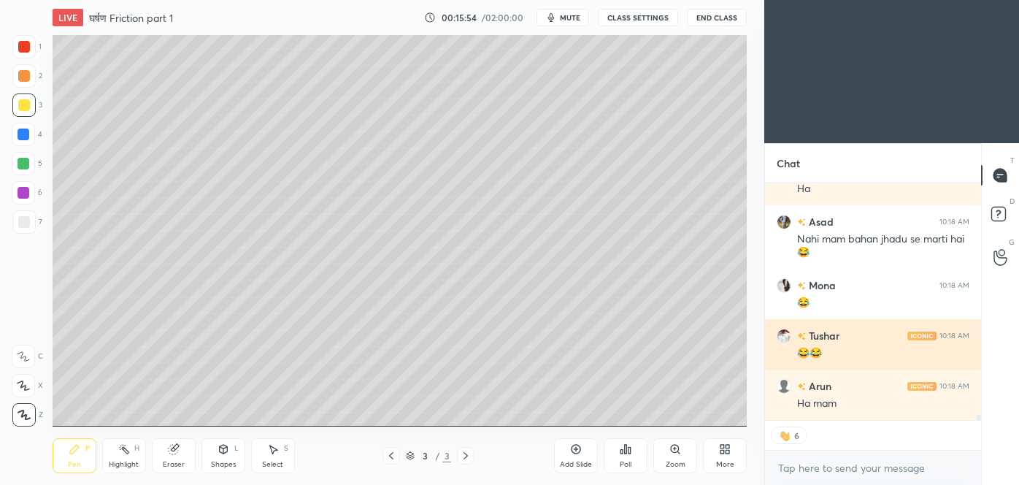
scroll to position [262, 212]
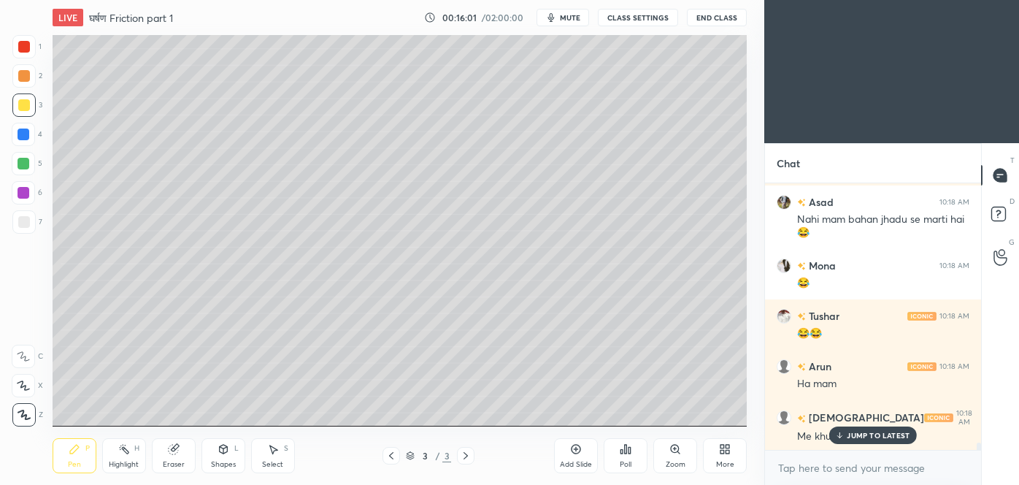
click at [885, 431] on p "JUMP TO LATEST" at bounding box center [878, 435] width 63 height 9
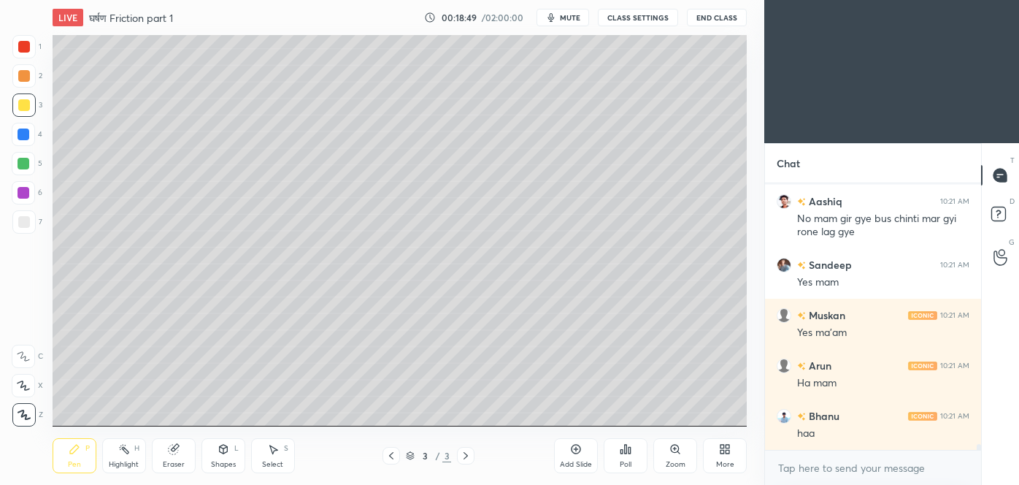
scroll to position [12333, 0]
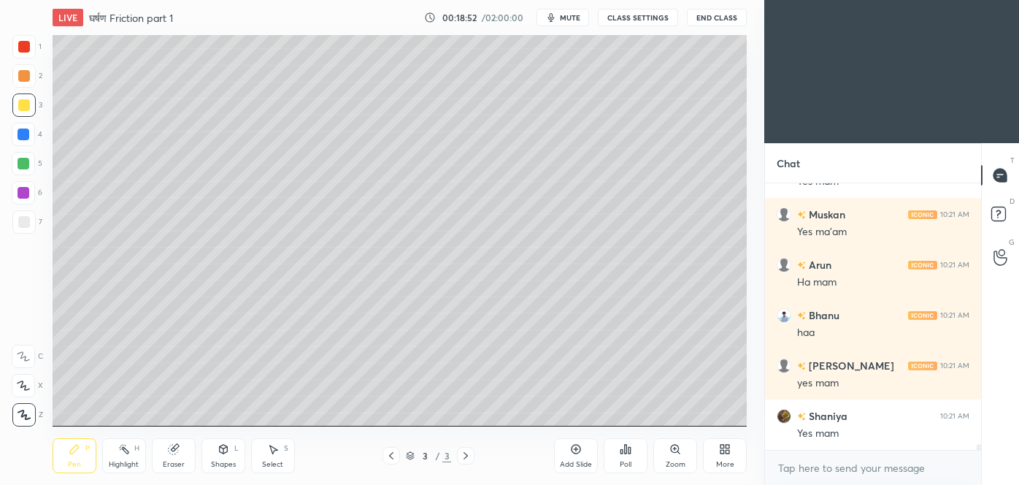
click at [21, 224] on div at bounding box center [24, 222] width 12 height 12
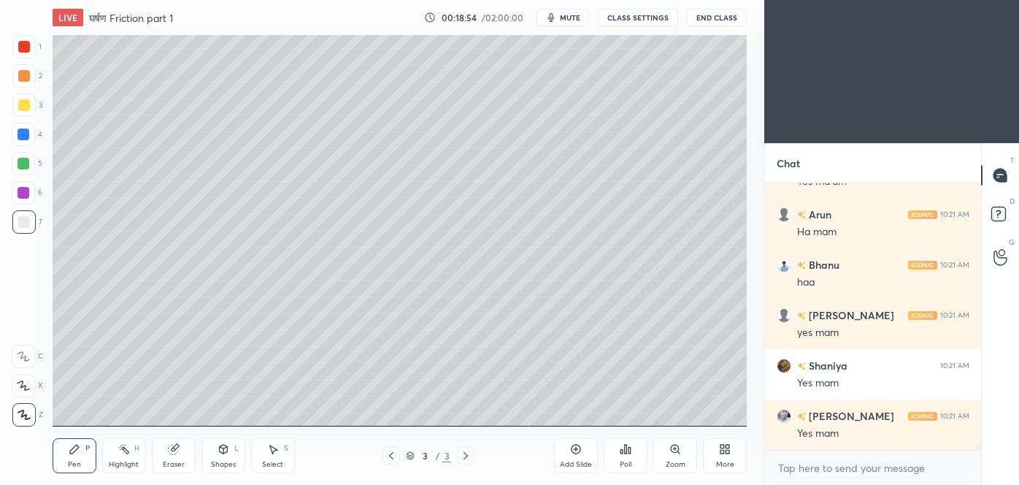
scroll to position [12433, 0]
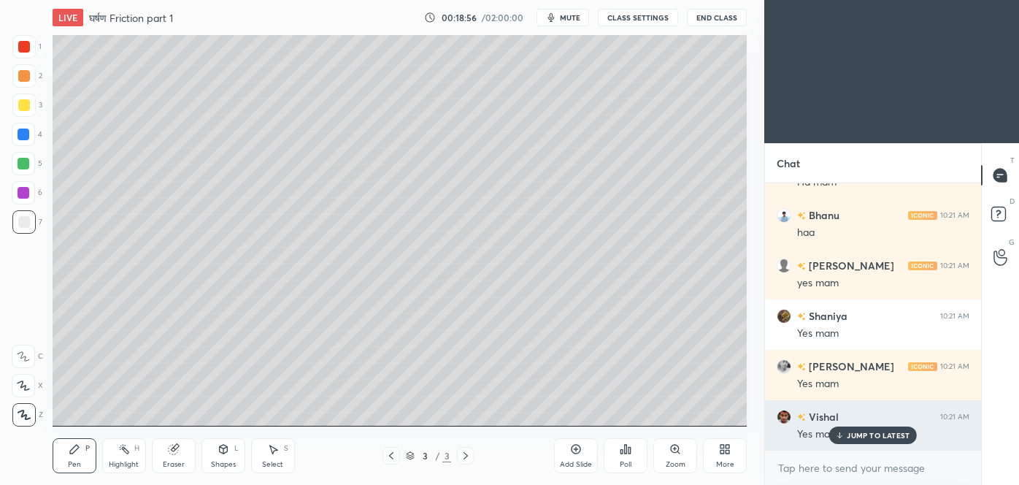
click at [877, 434] on p "JUMP TO LATEST" at bounding box center [878, 435] width 63 height 9
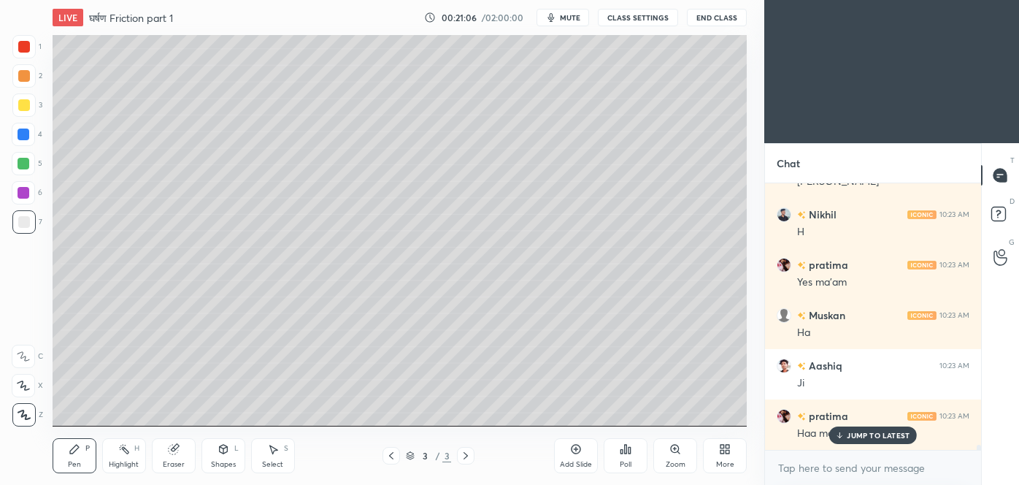
scroll to position [13151, 0]
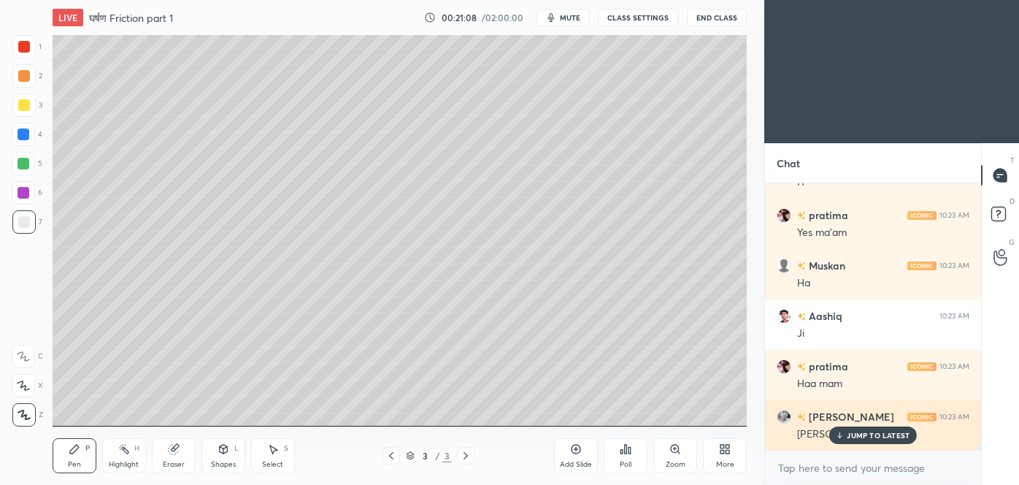
click at [889, 435] on p "JUMP TO LATEST" at bounding box center [878, 435] width 63 height 9
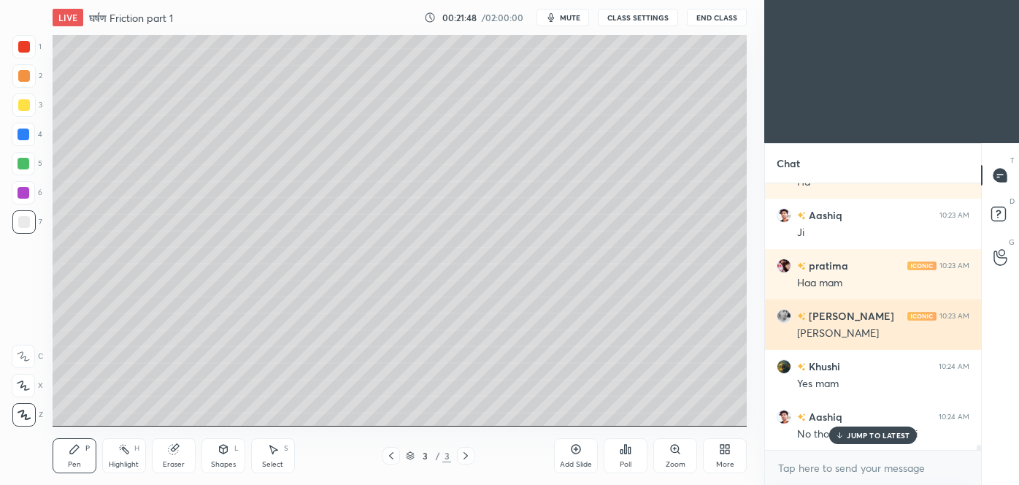
scroll to position [13252, 0]
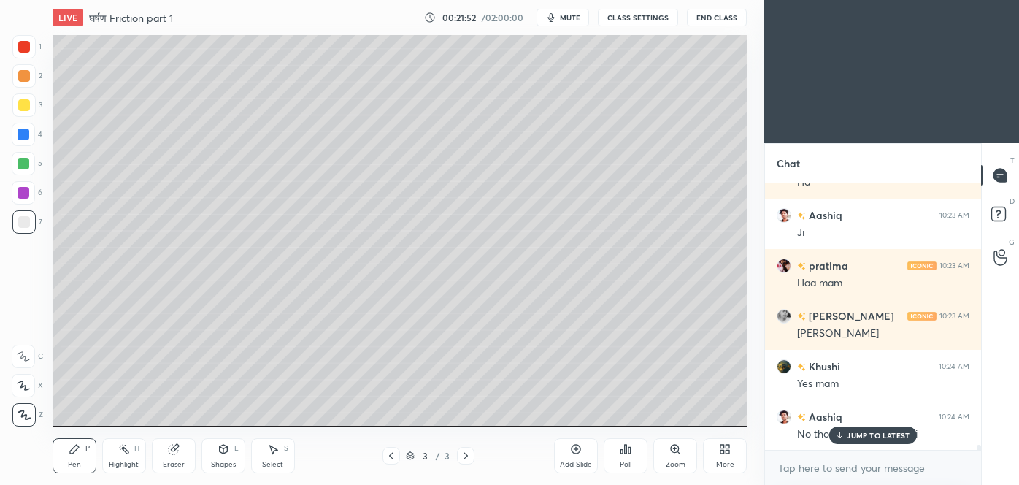
click at [857, 431] on p "JUMP TO LATEST" at bounding box center [878, 435] width 63 height 9
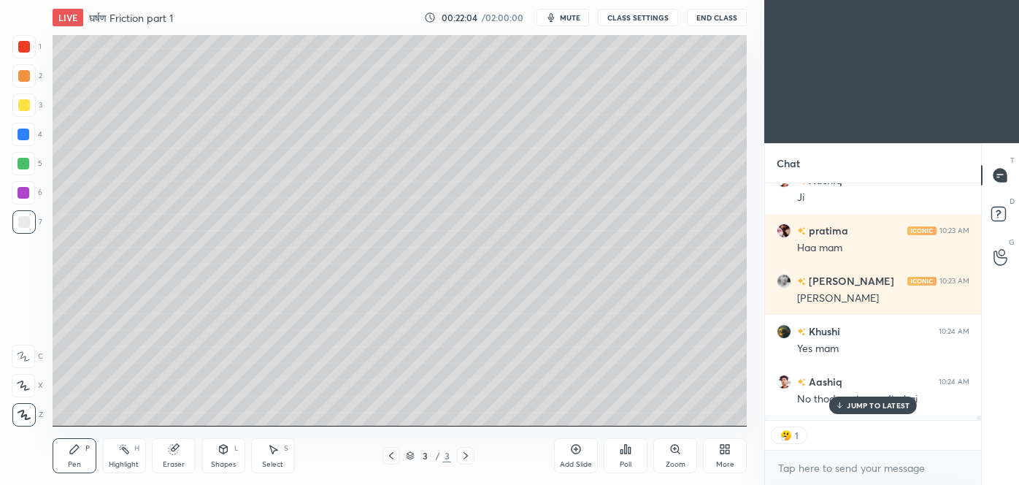
scroll to position [5, 4]
click at [882, 401] on p "JUMP TO LATEST" at bounding box center [878, 405] width 63 height 9
click at [24, 107] on div at bounding box center [24, 105] width 12 height 12
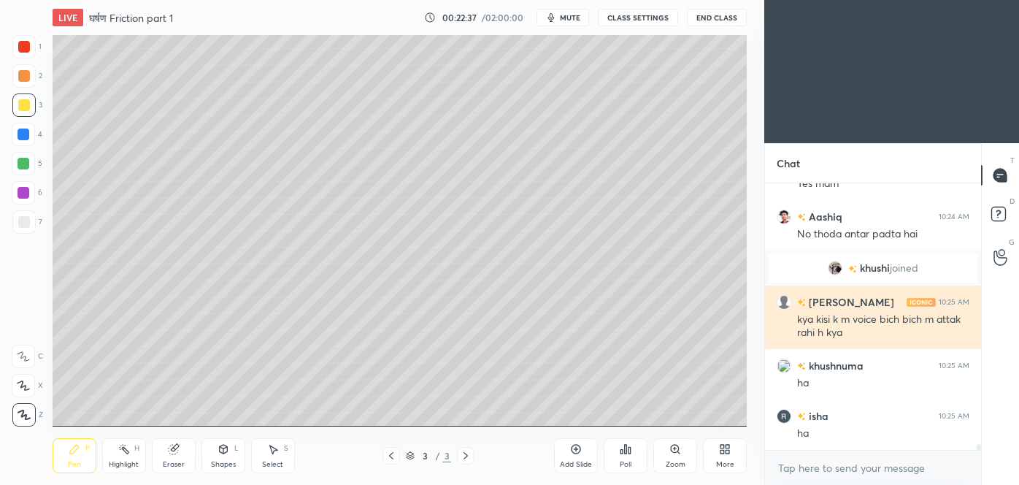
scroll to position [12246, 0]
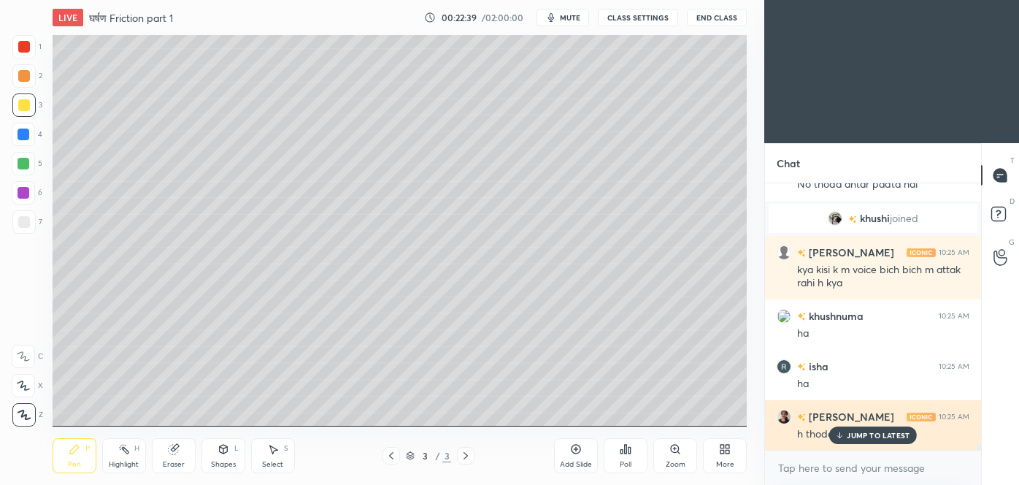
click at [873, 433] on p "JUMP TO LATEST" at bounding box center [878, 435] width 63 height 9
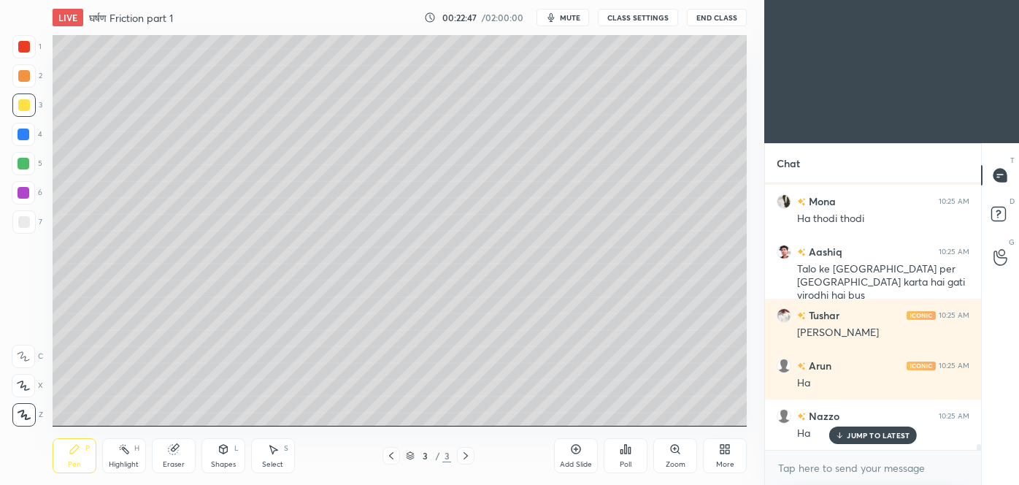
scroll to position [12562, 0]
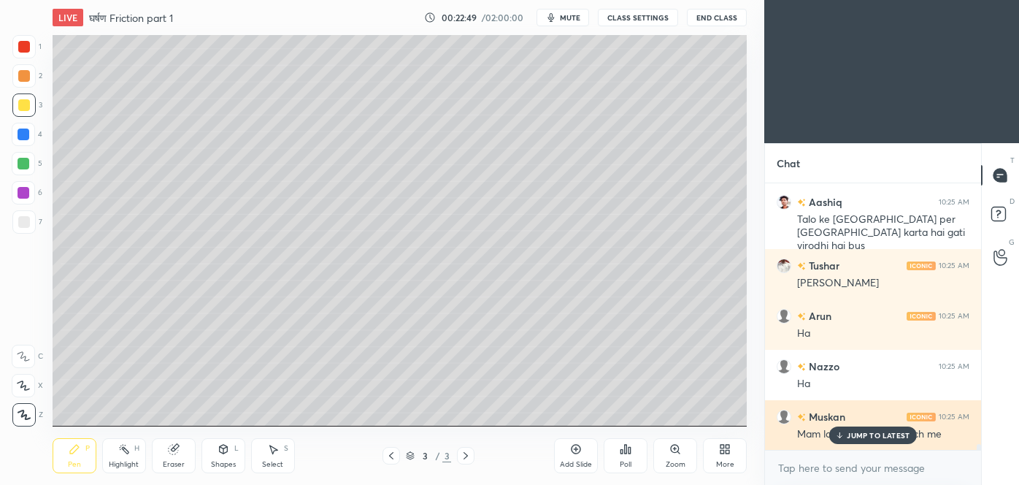
click at [864, 431] on p "JUMP TO LATEST" at bounding box center [878, 435] width 63 height 9
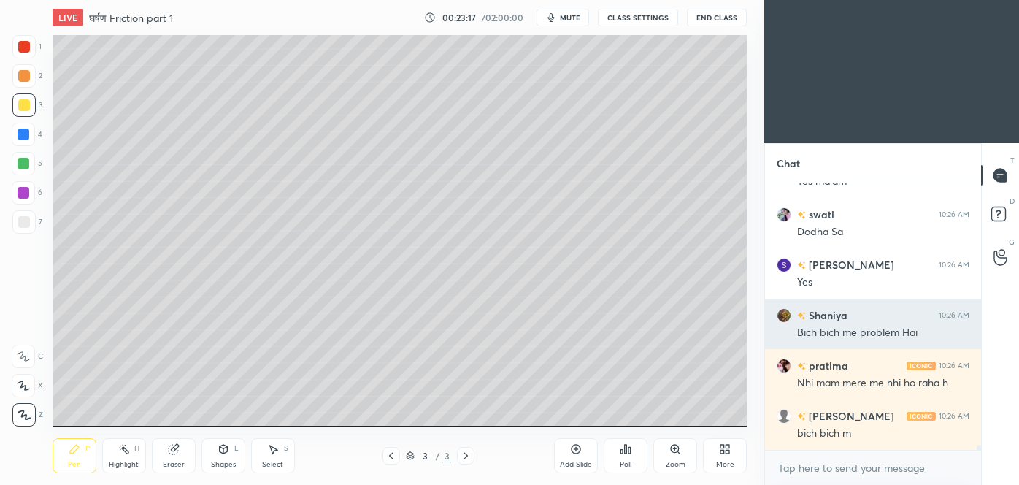
scroll to position [14173, 0]
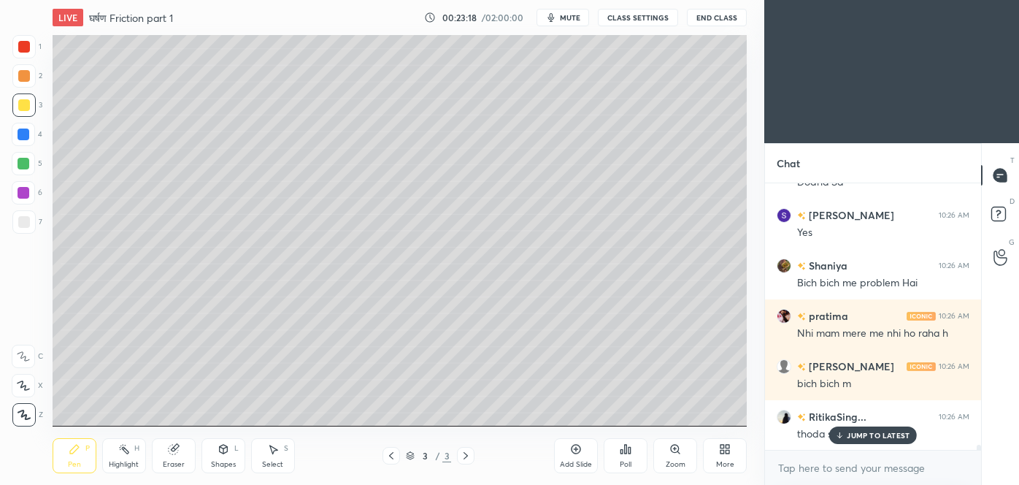
click at [857, 432] on p "JUMP TO LATEST" at bounding box center [878, 435] width 63 height 9
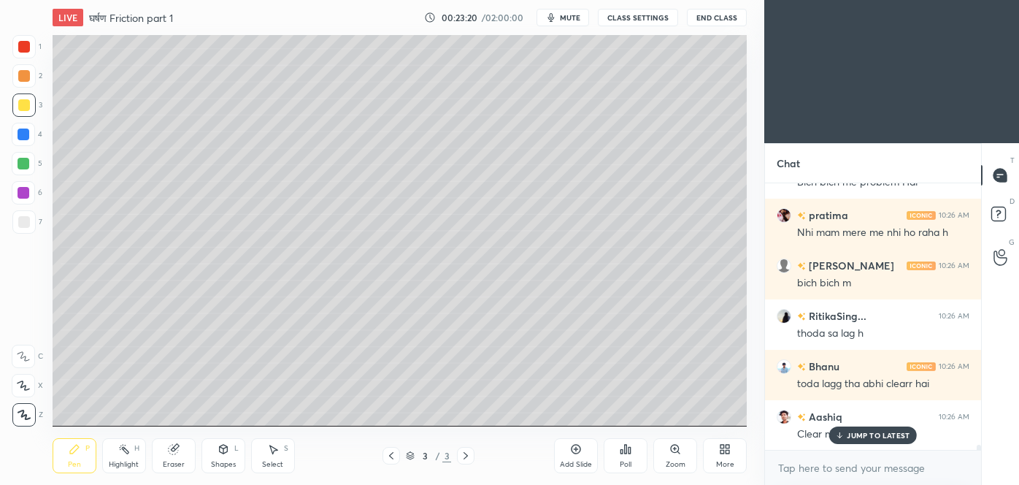
scroll to position [14324, 0]
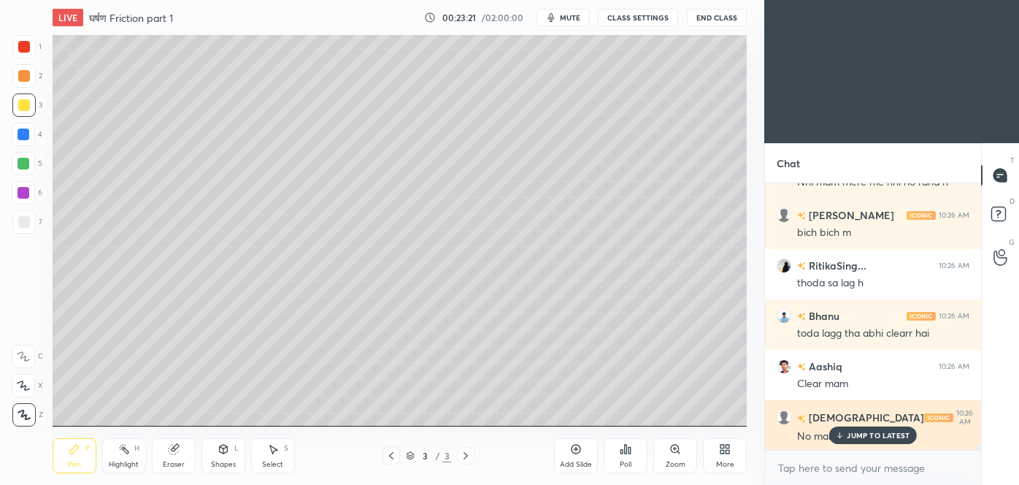
click at [854, 434] on p "JUMP TO LATEST" at bounding box center [878, 435] width 63 height 9
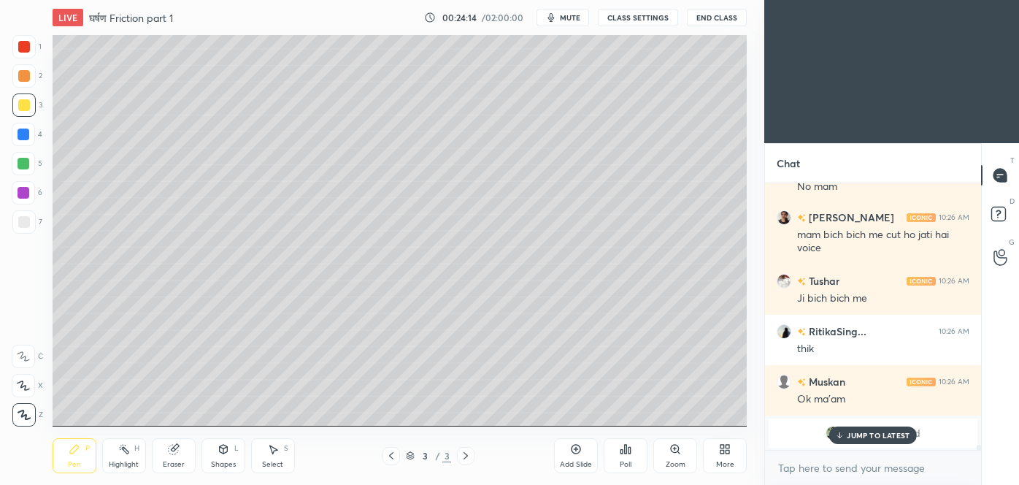
scroll to position [14624, 0]
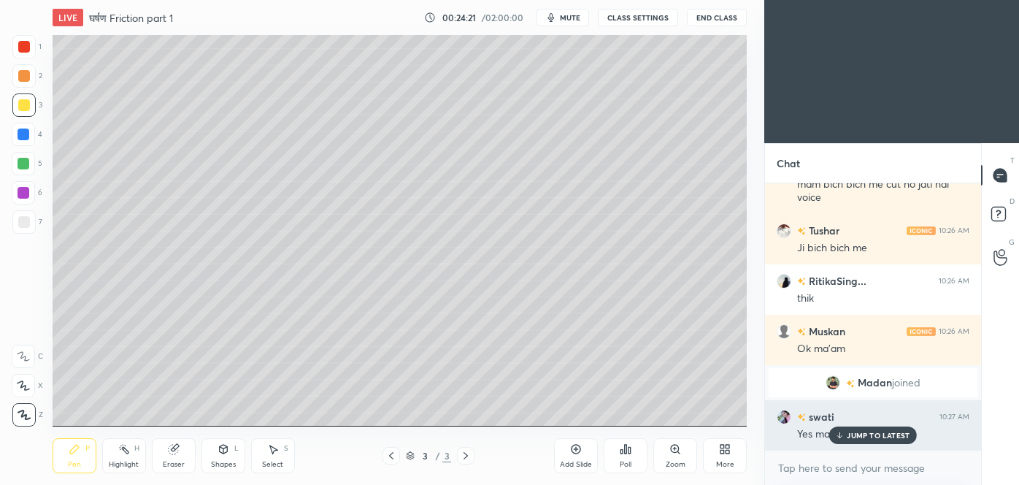
click at [858, 433] on p "JUMP TO LATEST" at bounding box center [878, 435] width 63 height 9
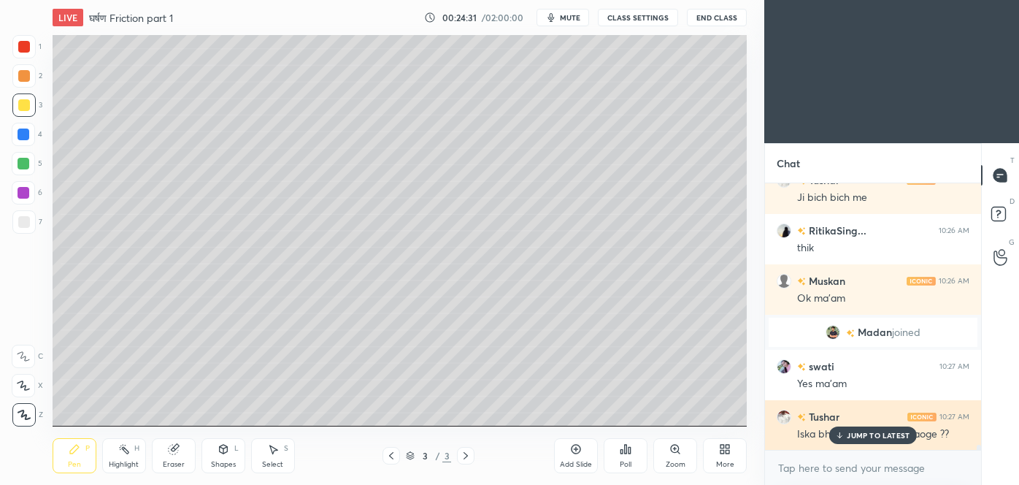
click at [890, 434] on p "JUMP TO LATEST" at bounding box center [878, 435] width 63 height 9
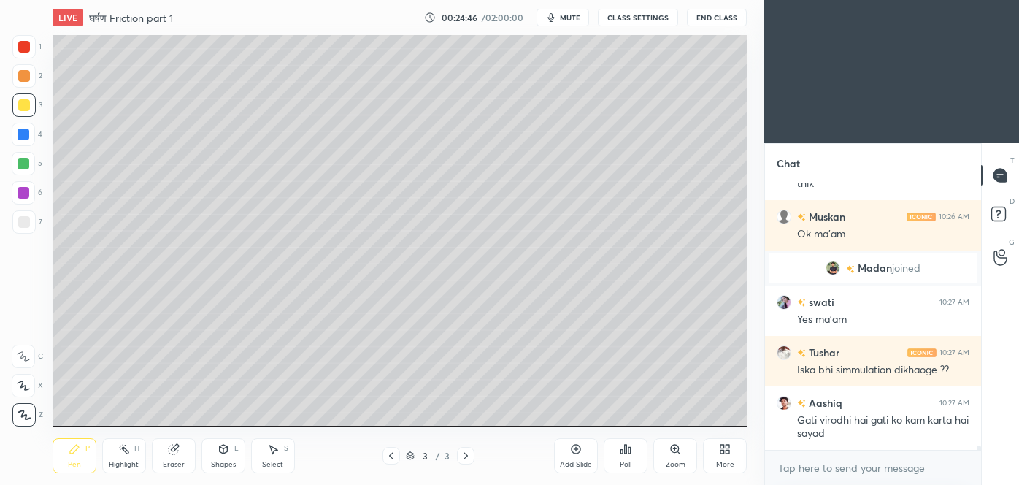
scroll to position [14789, 0]
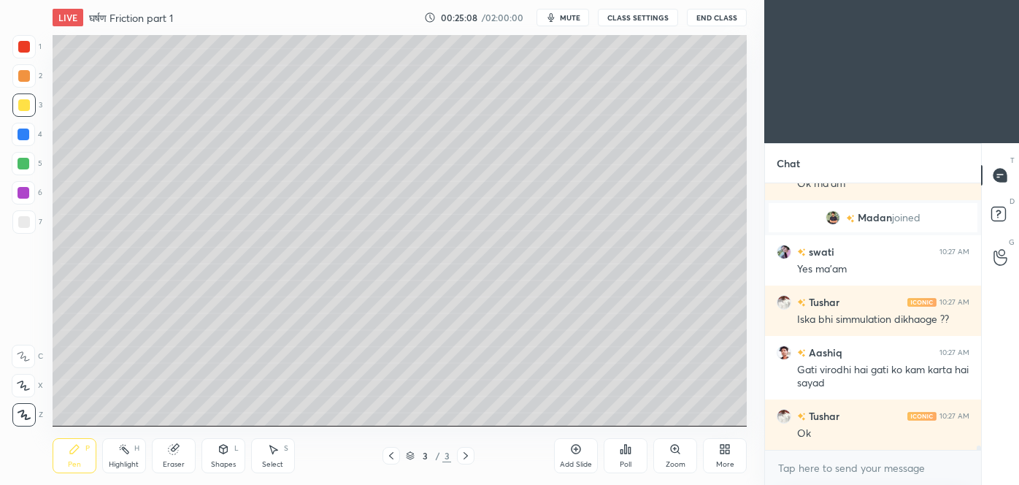
click at [23, 230] on div at bounding box center [23, 221] width 23 height 23
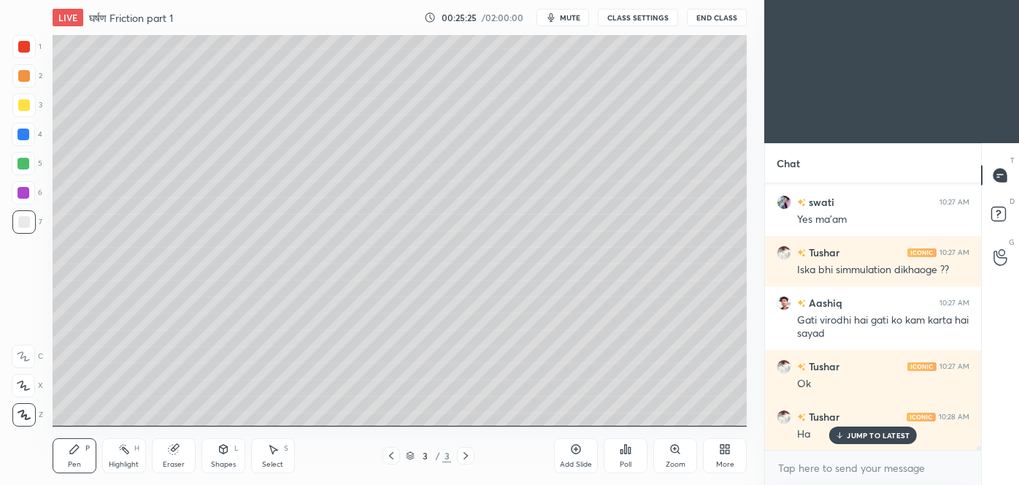
scroll to position [14940, 0]
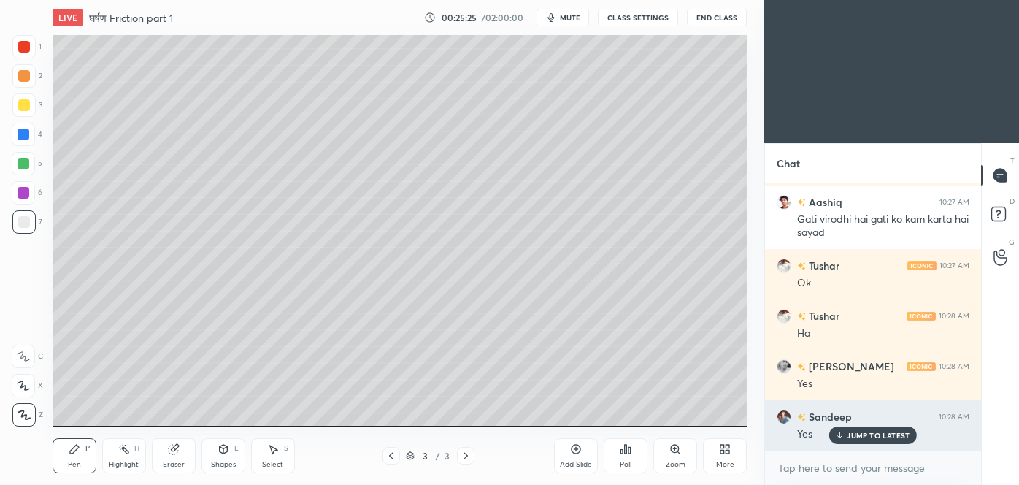
click at [874, 431] on p "JUMP TO LATEST" at bounding box center [878, 435] width 63 height 9
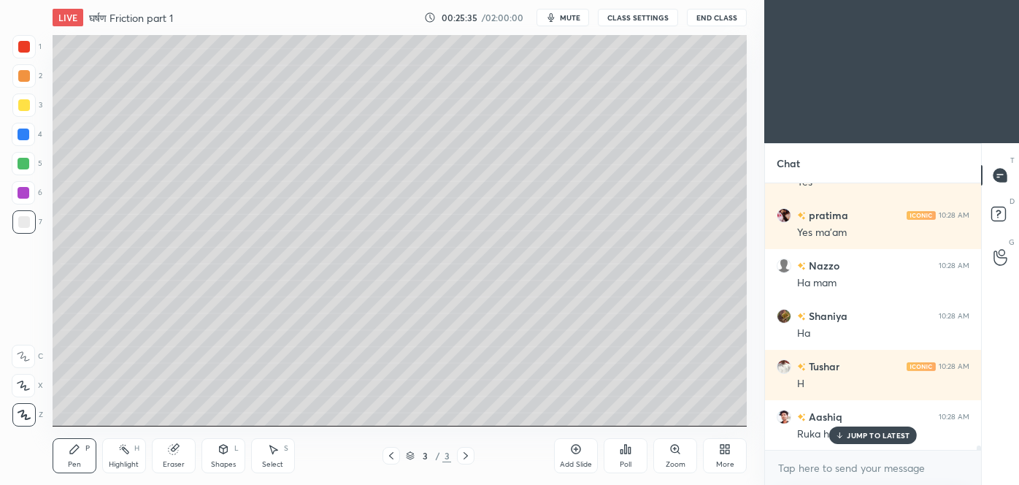
scroll to position [15292, 0]
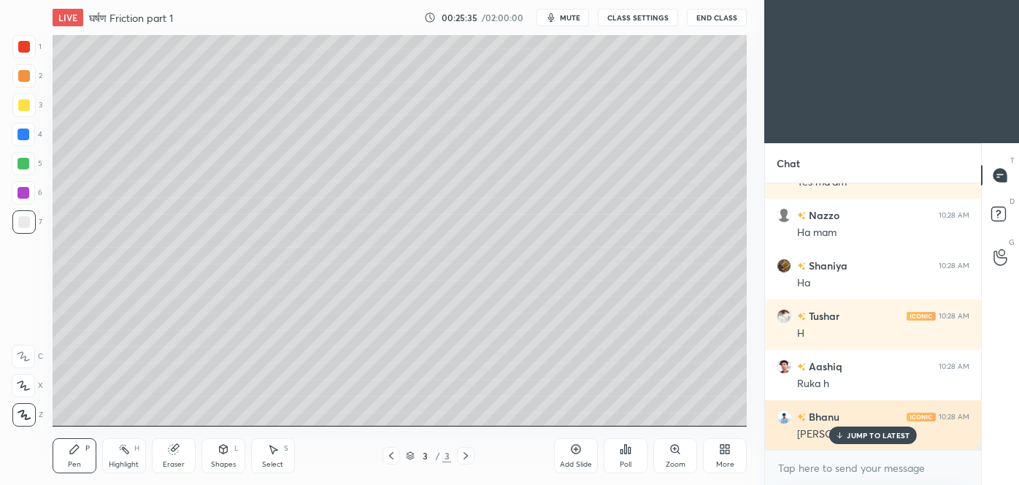
click at [870, 432] on p "JUMP TO LATEST" at bounding box center [878, 435] width 63 height 9
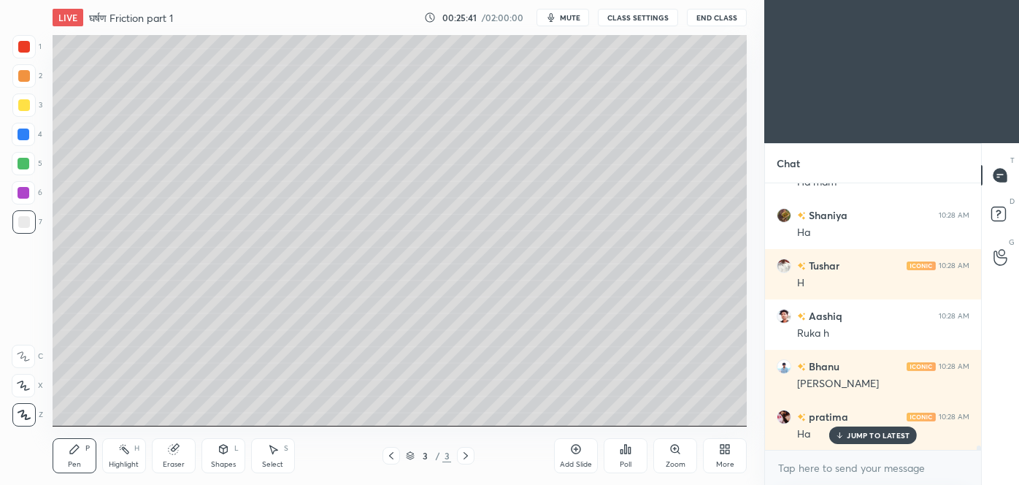
scroll to position [15393, 0]
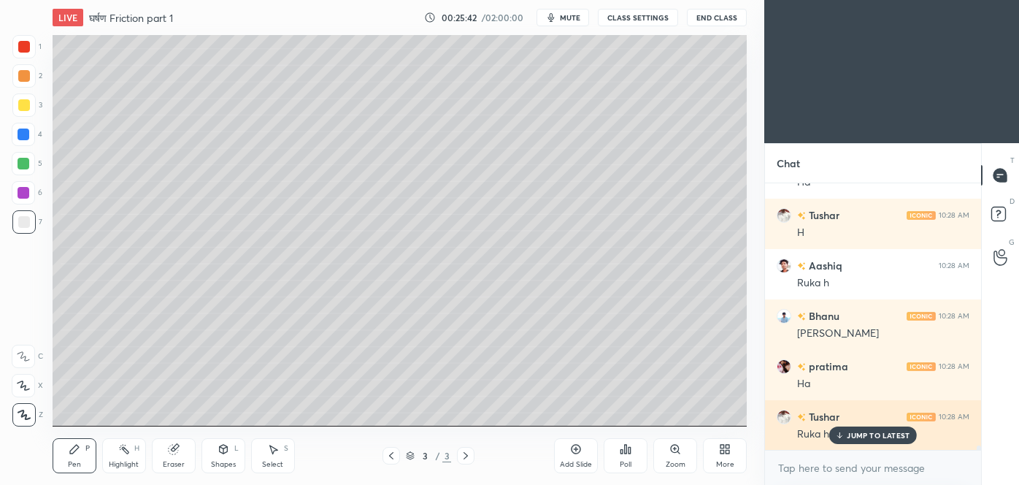
click at [852, 436] on p "JUMP TO LATEST" at bounding box center [878, 435] width 63 height 9
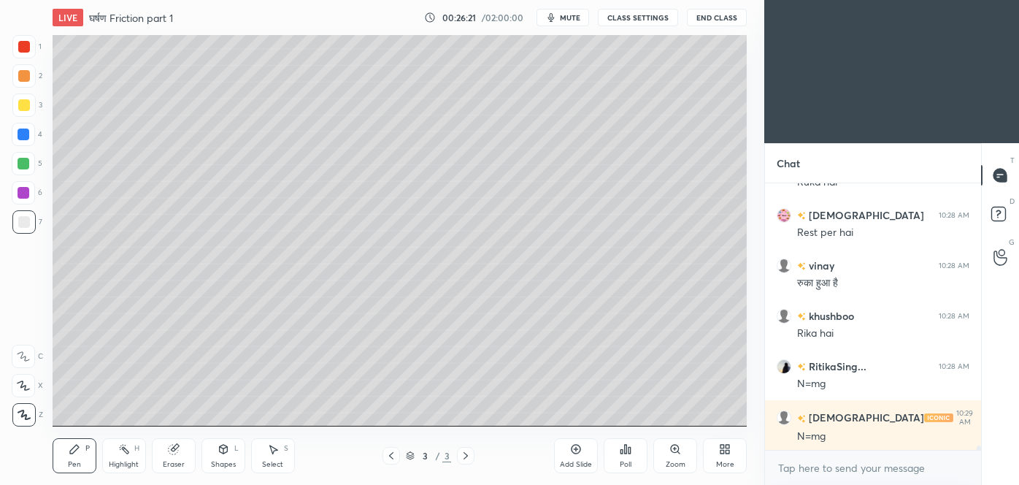
scroll to position [16551, 0]
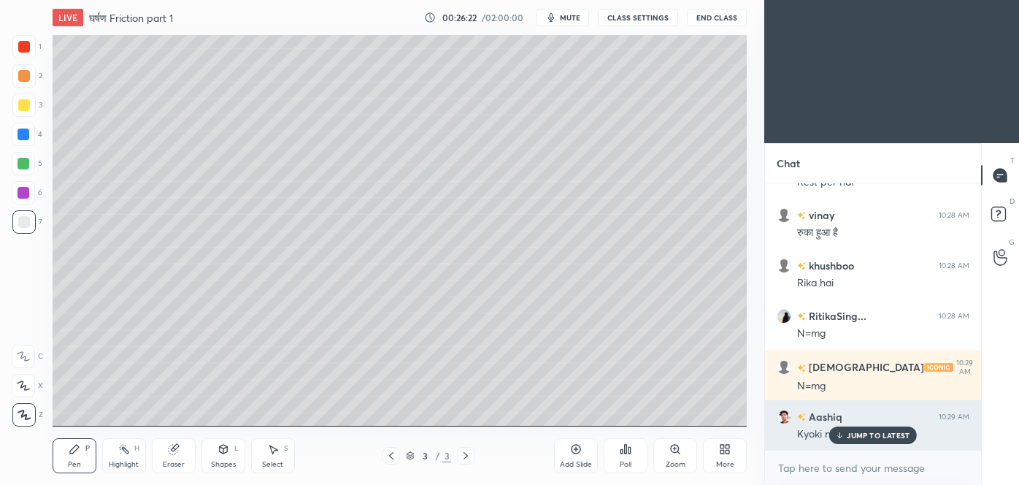
click at [891, 437] on p "JUMP TO LATEST" at bounding box center [878, 435] width 63 height 9
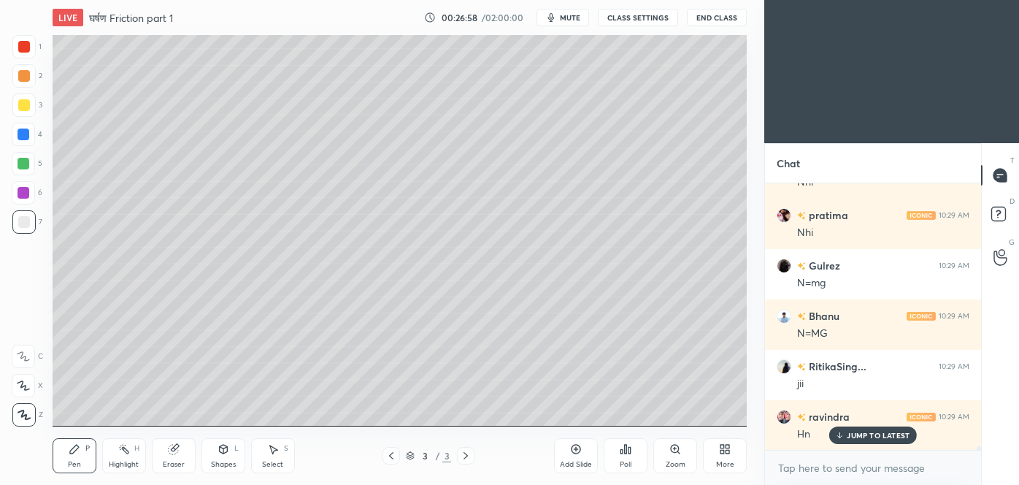
scroll to position [17573, 0]
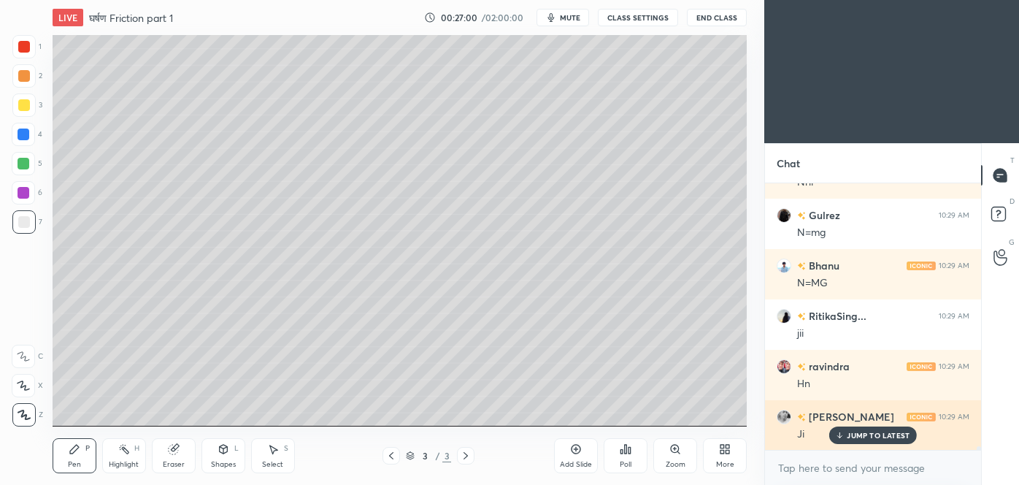
click at [873, 435] on p "JUMP TO LATEST" at bounding box center [878, 435] width 63 height 9
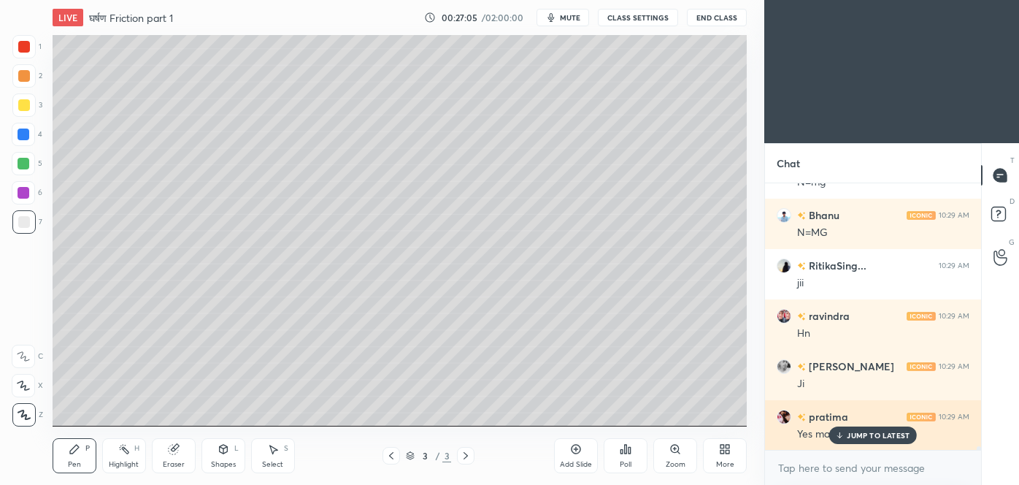
click at [870, 434] on p "JUMP TO LATEST" at bounding box center [878, 435] width 63 height 9
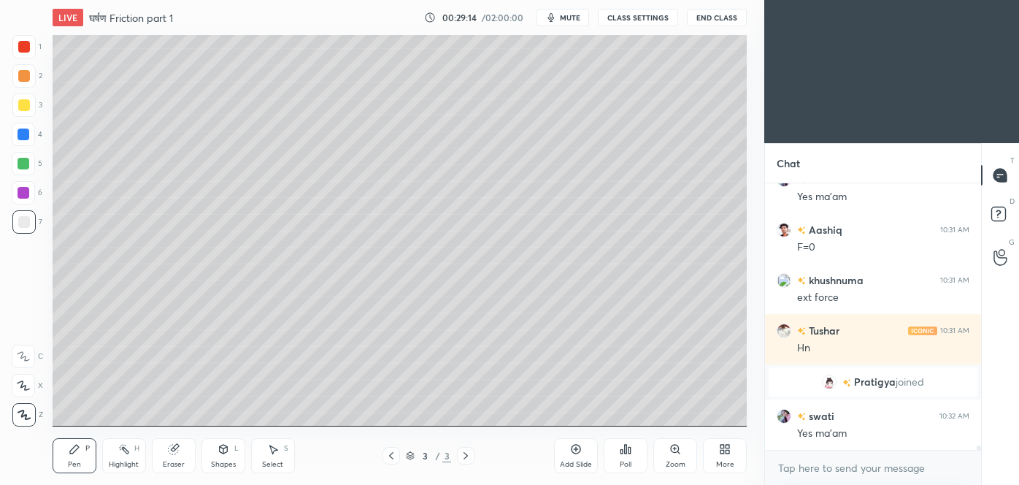
scroll to position [16586, 0]
click at [583, 453] on div "Add Slide" at bounding box center [576, 455] width 44 height 35
click at [23, 109] on div at bounding box center [24, 105] width 12 height 12
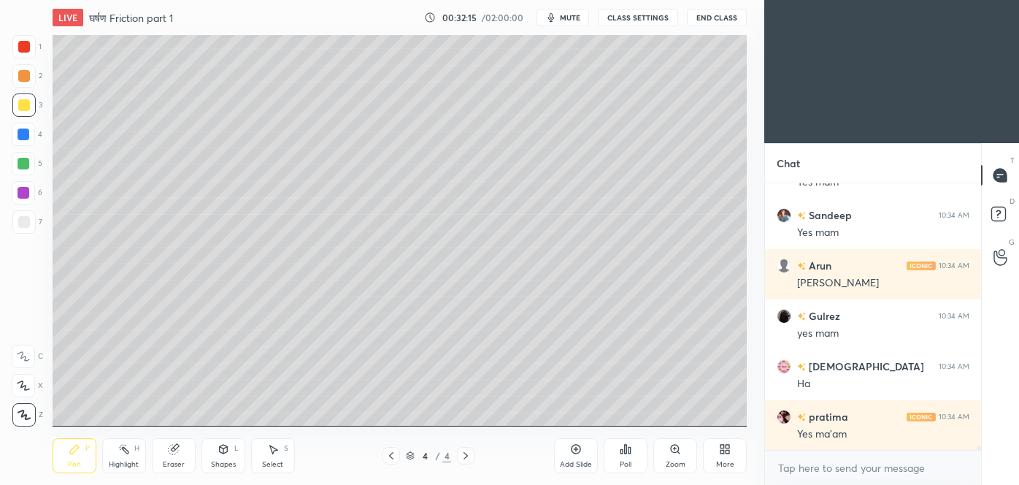
scroll to position [17744, 0]
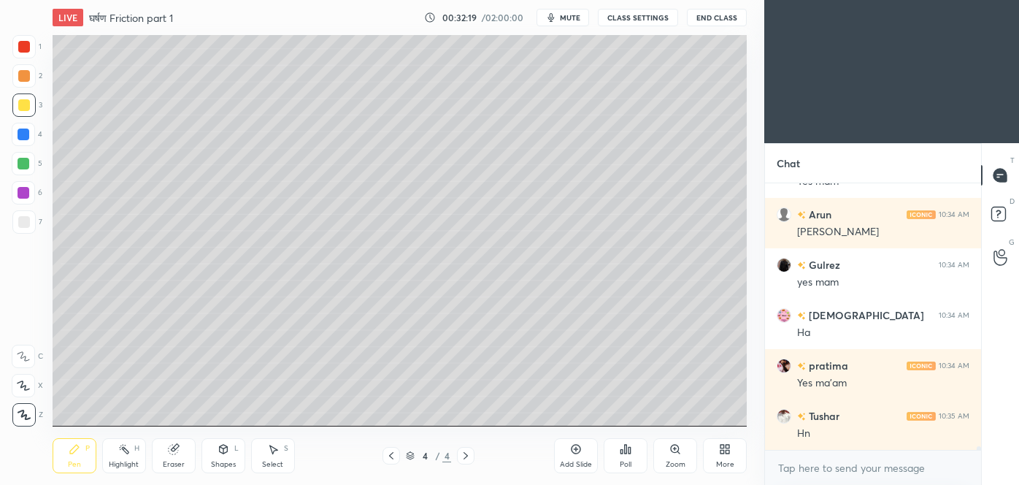
click at [18, 222] on div at bounding box center [24, 222] width 12 height 12
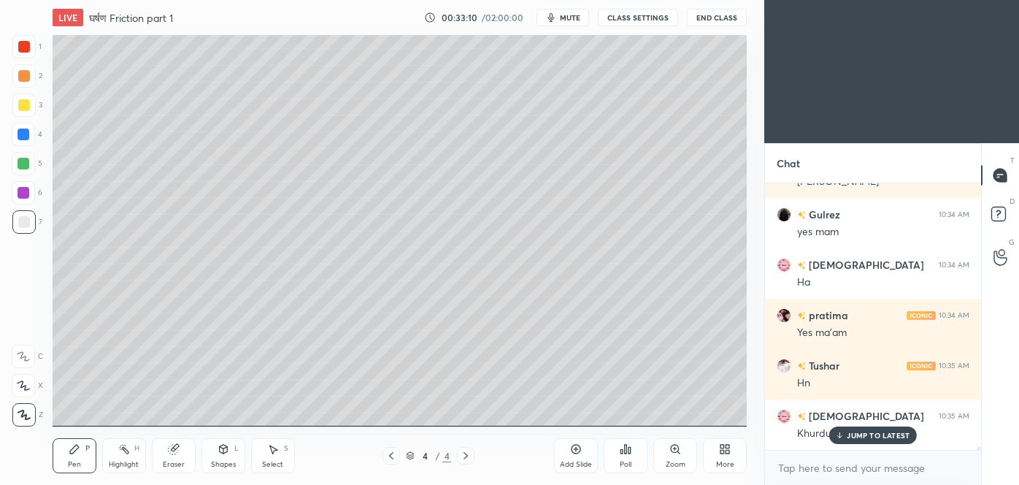
scroll to position [17858, 0]
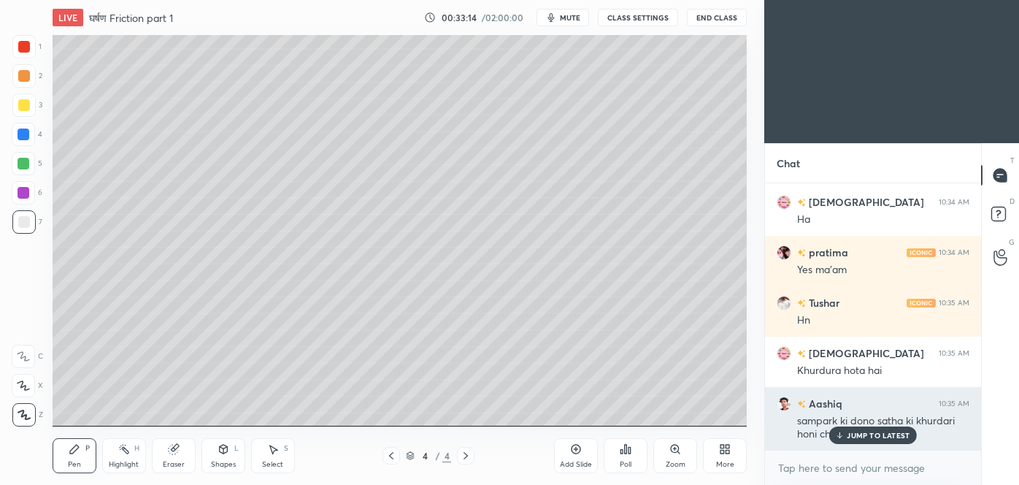
click at [871, 431] on p "JUMP TO LATEST" at bounding box center [878, 435] width 63 height 9
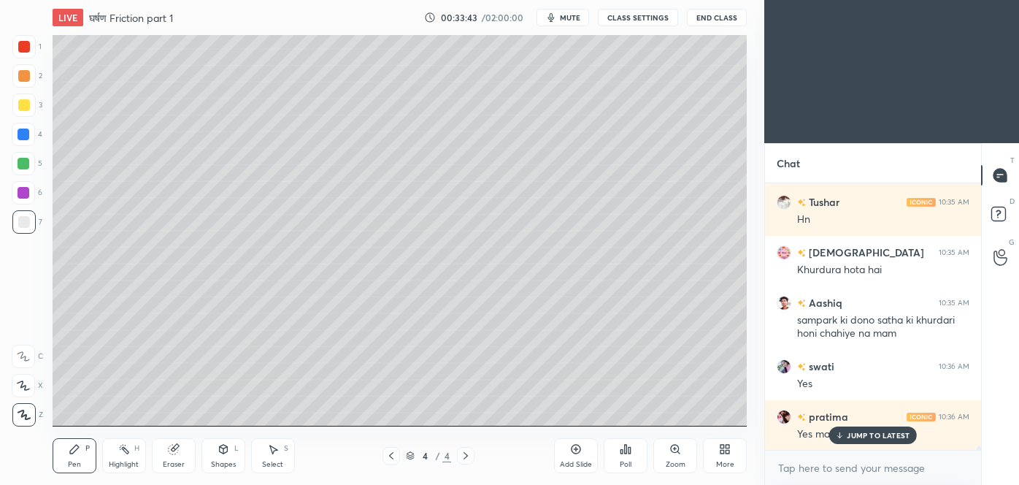
scroll to position [18009, 0]
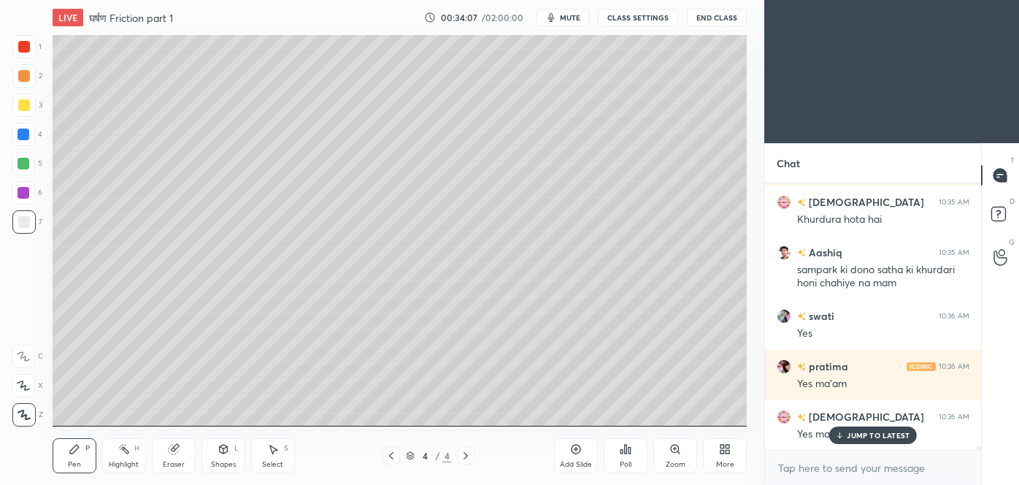
click at [19, 106] on div at bounding box center [24, 105] width 12 height 12
click at [26, 163] on div at bounding box center [24, 164] width 12 height 12
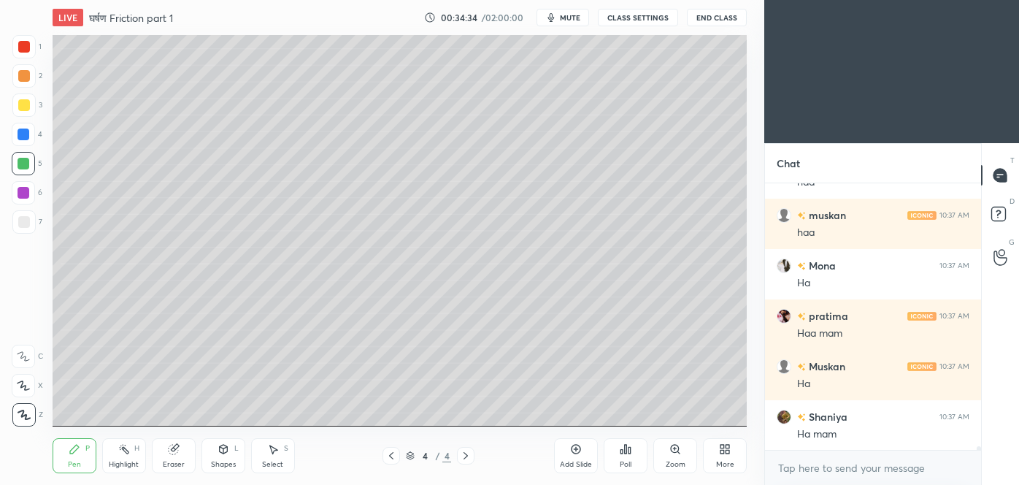
scroll to position [18412, 0]
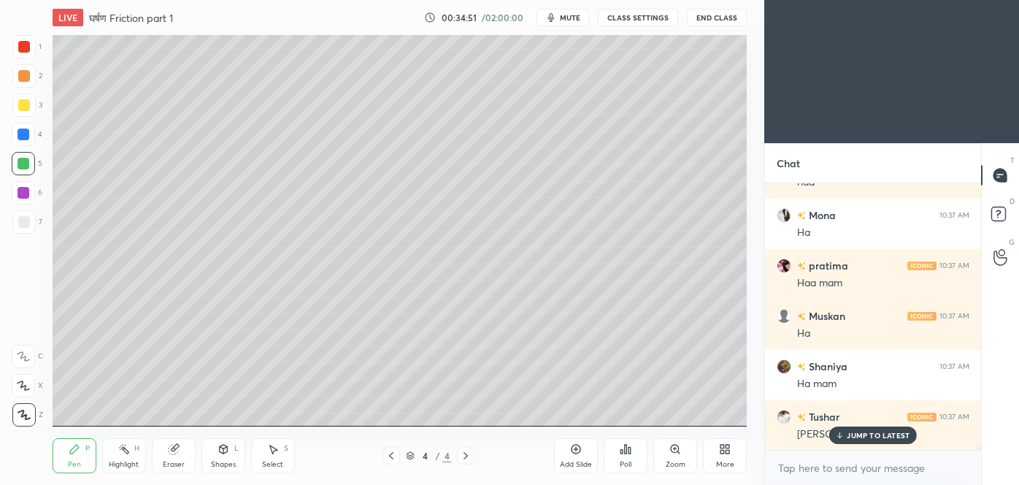
click at [173, 448] on icon at bounding box center [173, 448] width 9 height 9
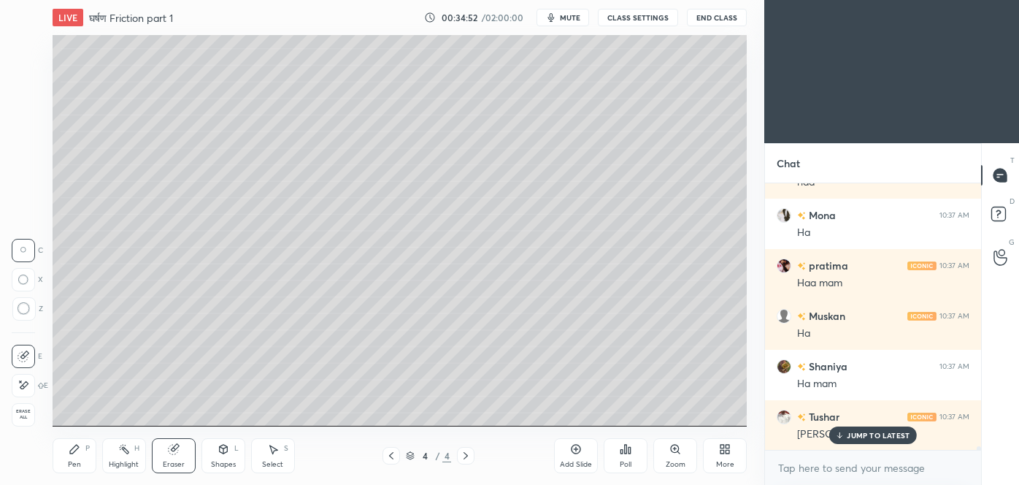
click at [23, 308] on icon at bounding box center [24, 308] width 13 height 13
click at [77, 454] on icon at bounding box center [75, 449] width 12 height 12
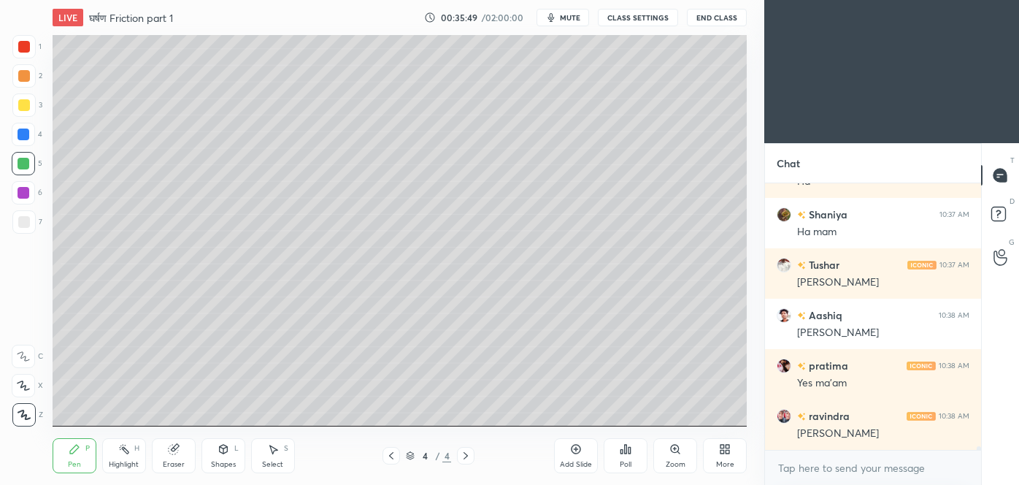
scroll to position [18663, 0]
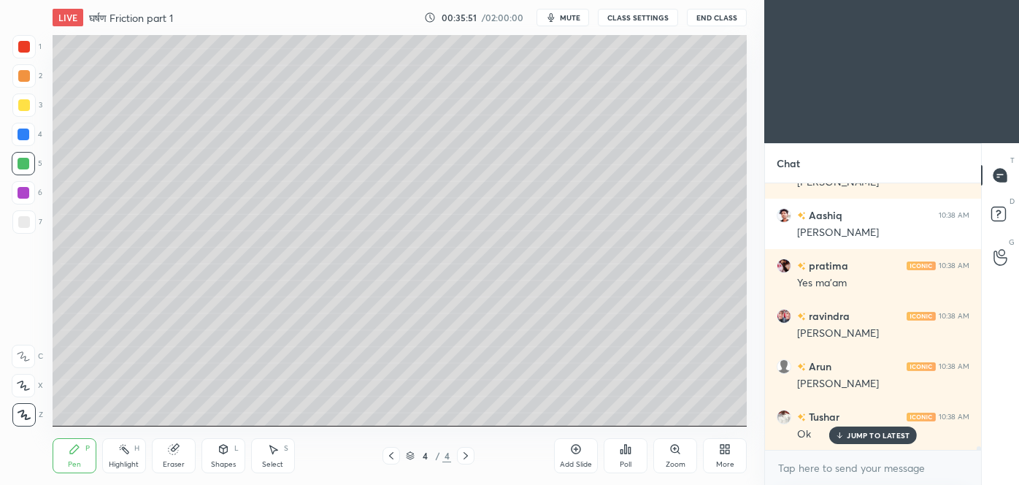
click at [23, 229] on div at bounding box center [23, 221] width 23 height 23
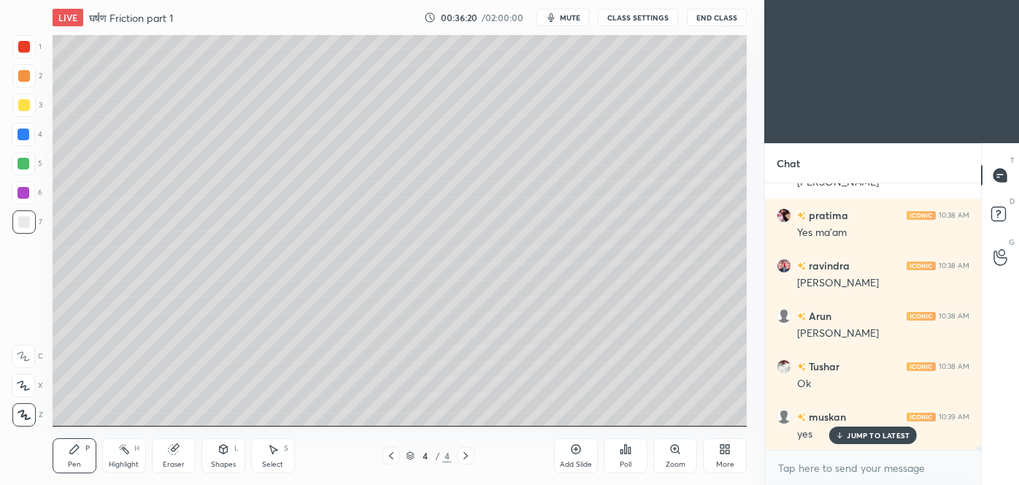
scroll to position [18764, 0]
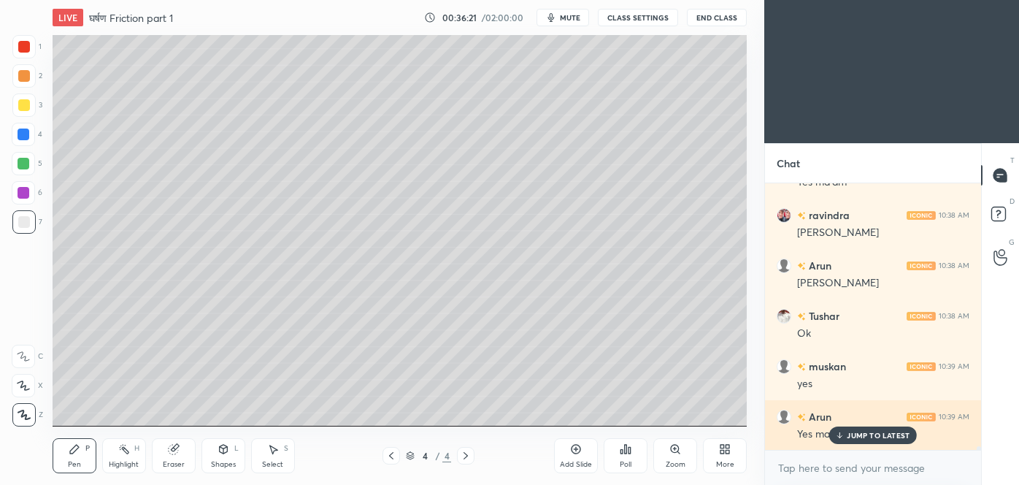
click at [848, 442] on div "JUMP TO LATEST" at bounding box center [873, 435] width 88 height 18
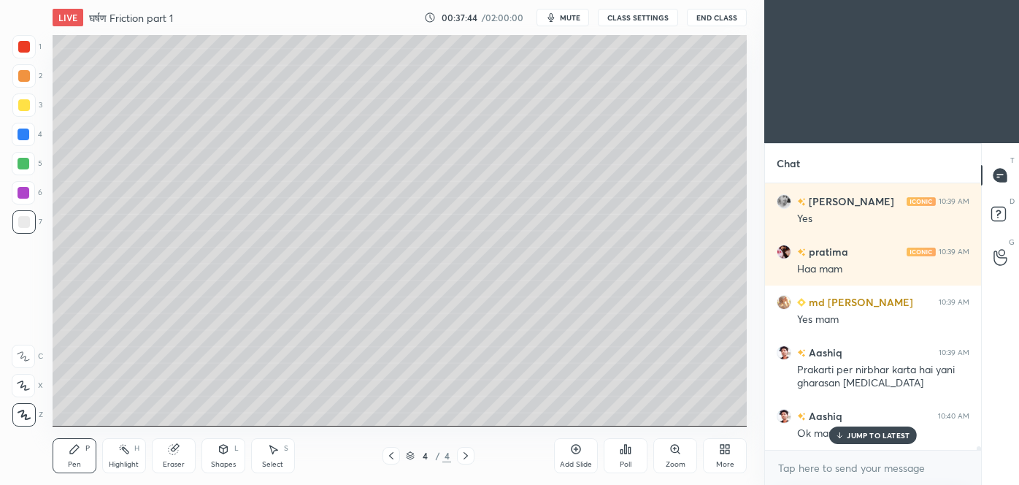
scroll to position [19382, 0]
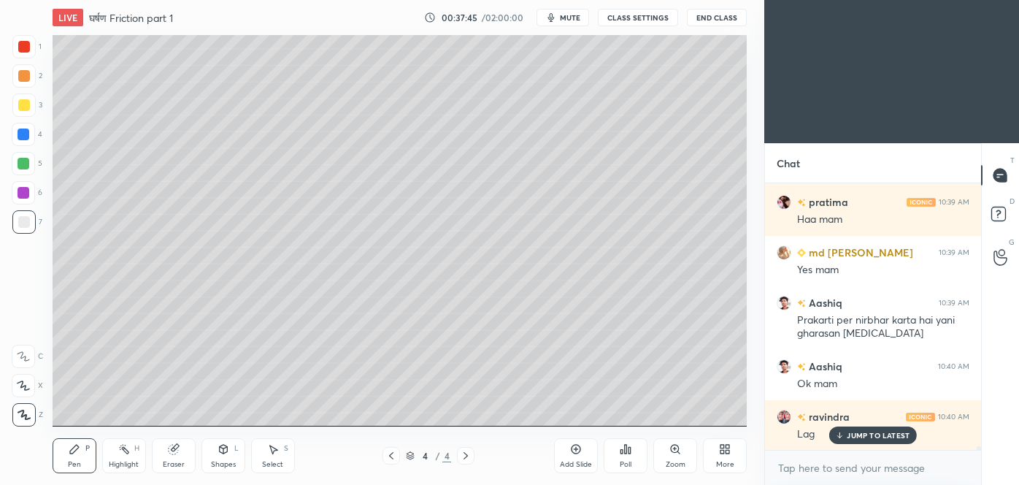
click at [890, 436] on p "JUMP TO LATEST" at bounding box center [878, 435] width 63 height 9
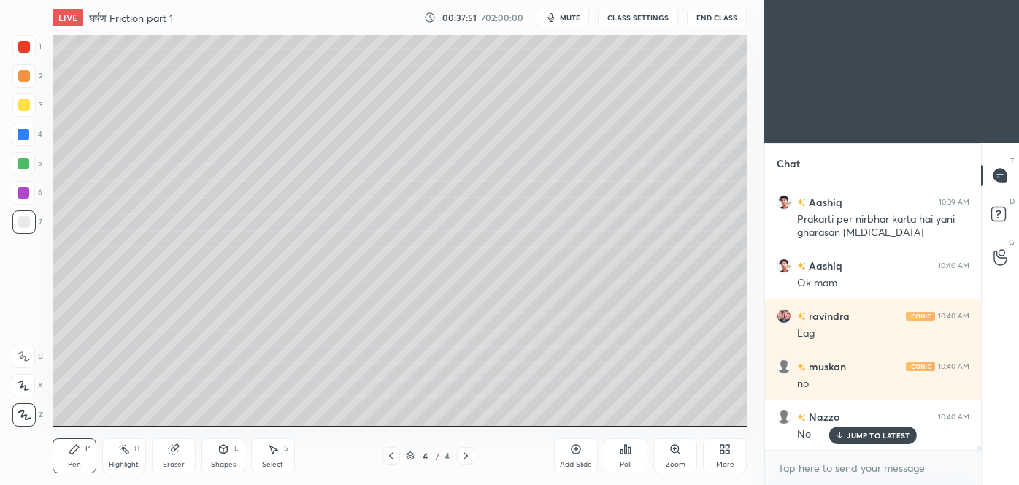
scroll to position [19533, 0]
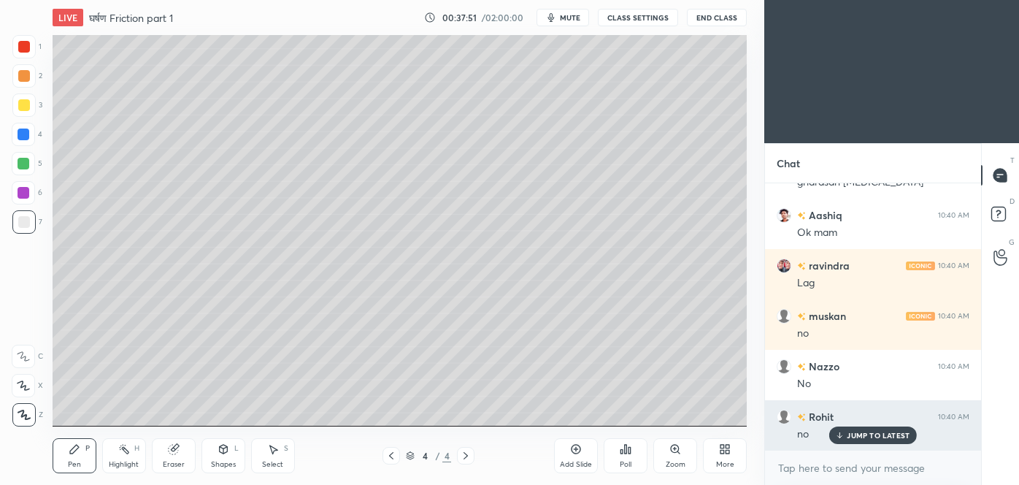
click at [871, 439] on div "JUMP TO LATEST" at bounding box center [873, 435] width 88 height 18
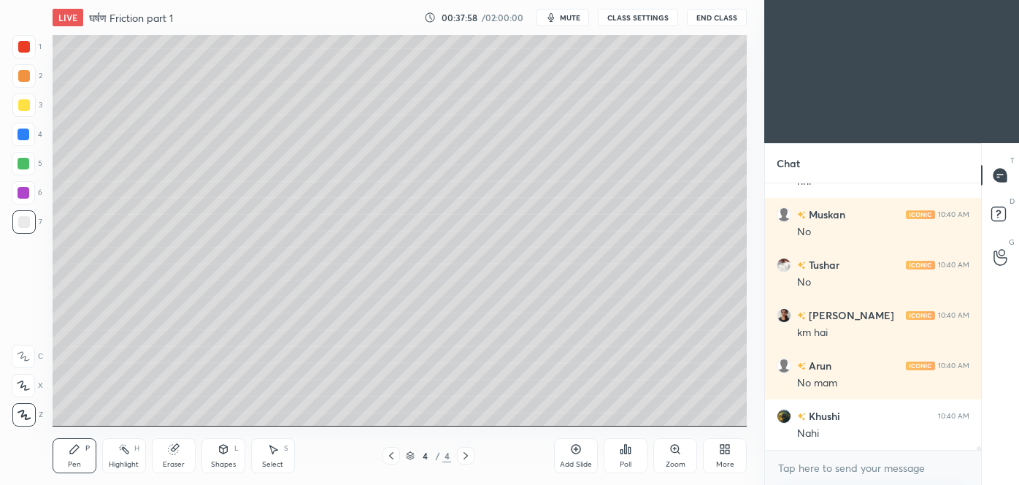
scroll to position [20037, 0]
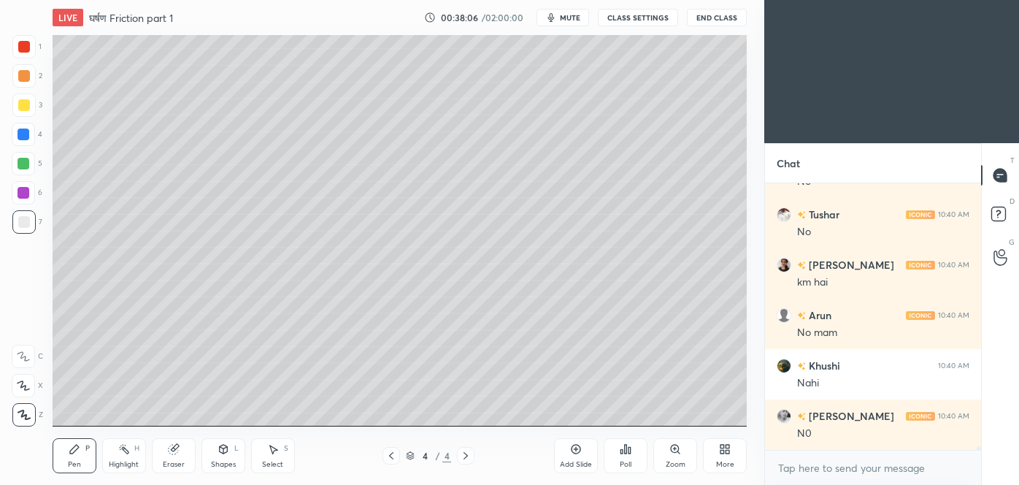
click at [180, 439] on div "Eraser" at bounding box center [174, 455] width 44 height 35
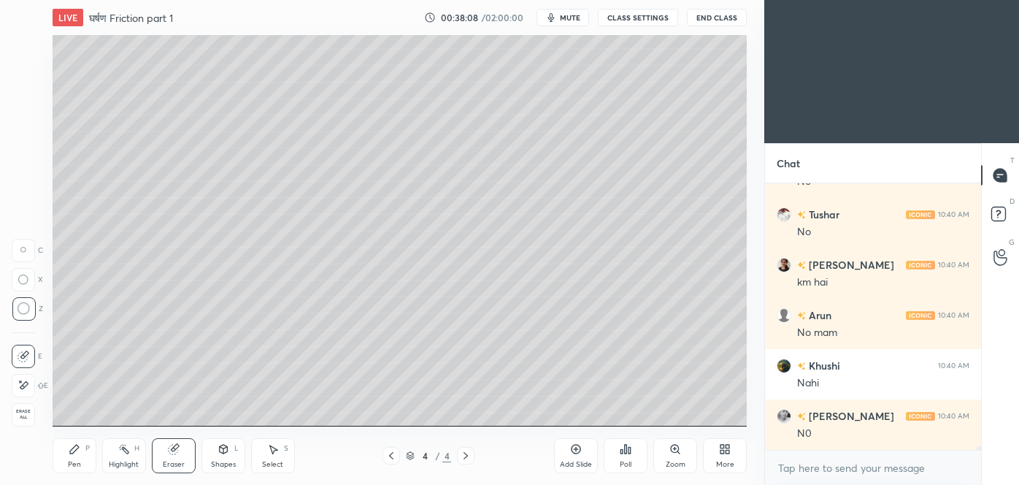
click at [76, 465] on div "Pen" at bounding box center [74, 464] width 13 height 7
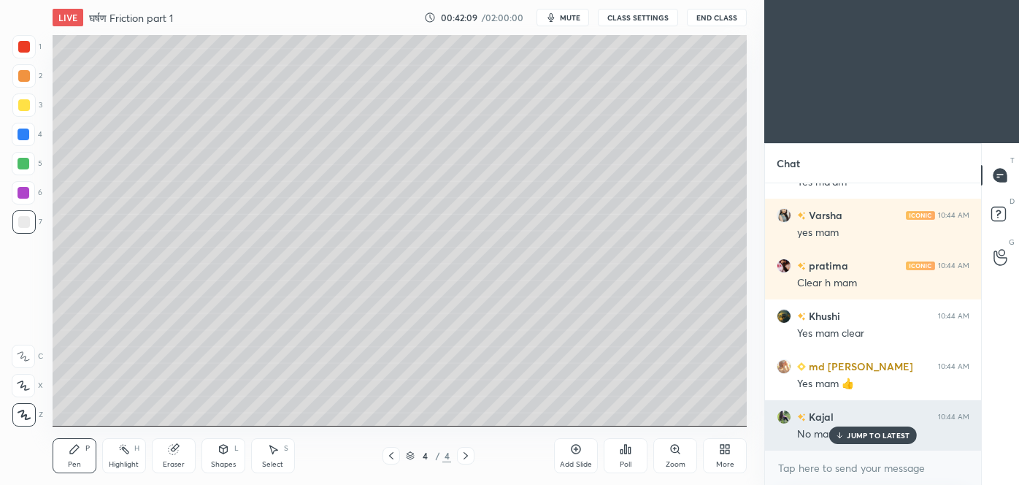
scroll to position [21763, 0]
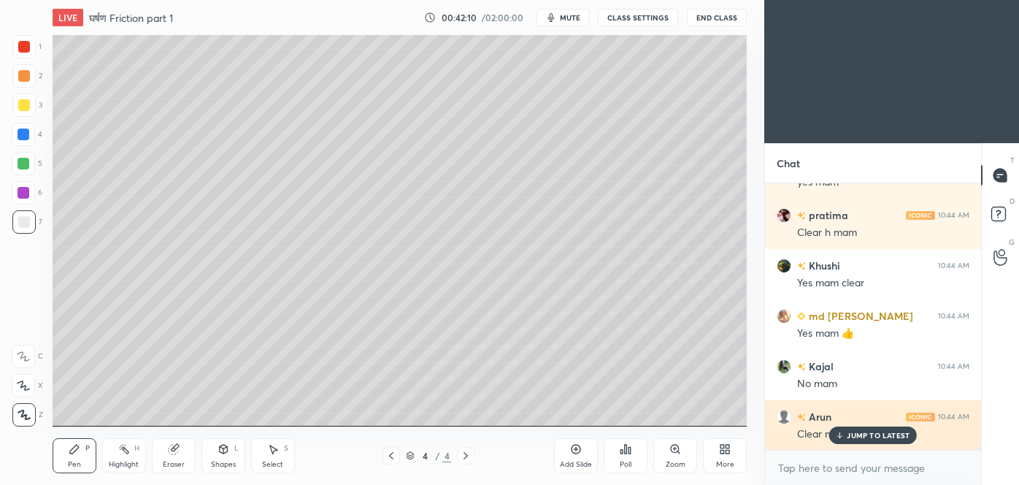
click at [883, 436] on p "JUMP TO LATEST" at bounding box center [878, 435] width 63 height 9
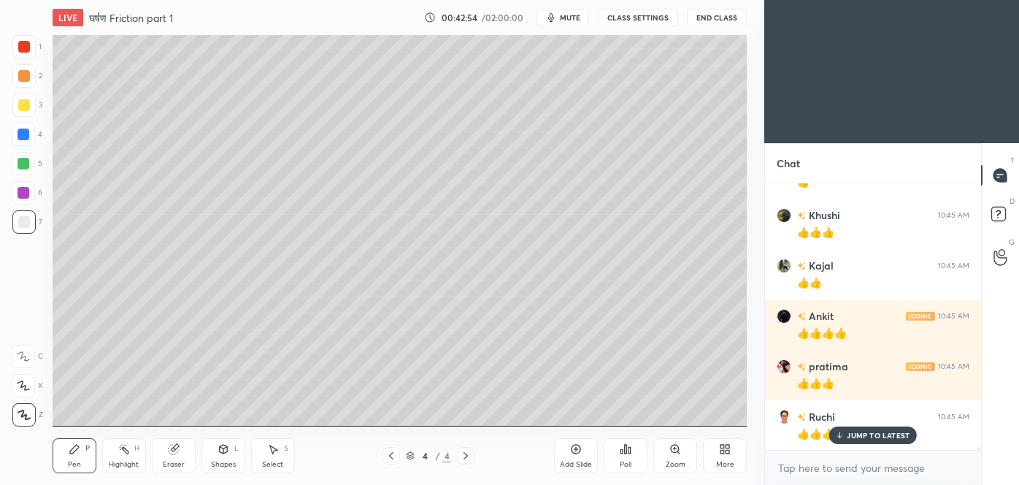
scroll to position [23309, 0]
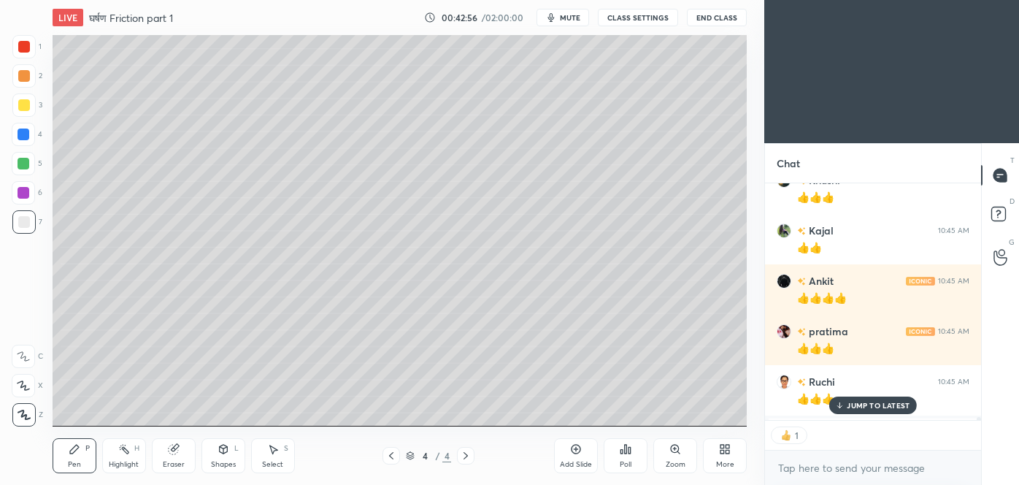
click at [879, 403] on p "JUMP TO LATEST" at bounding box center [878, 405] width 63 height 9
click at [885, 431] on p "JUMP TO LATEST" at bounding box center [878, 435] width 63 height 9
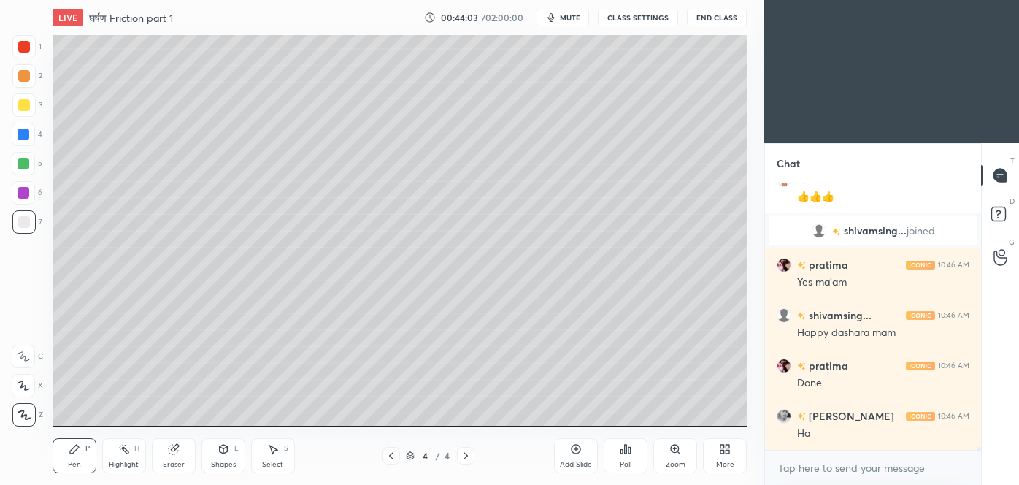
scroll to position [23561, 0]
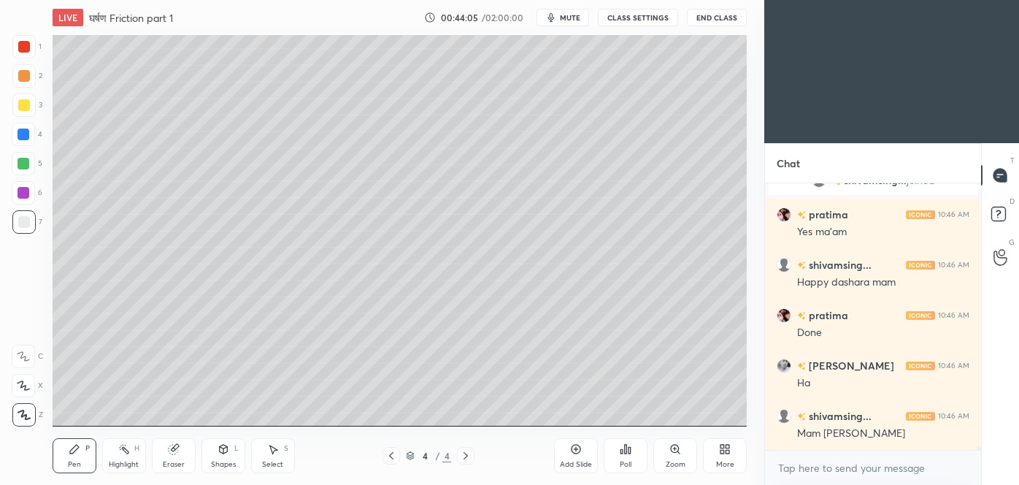
click at [467, 463] on div at bounding box center [466, 456] width 18 height 18
click at [465, 458] on icon at bounding box center [465, 455] width 4 height 7
click at [578, 461] on div "Add Slide" at bounding box center [576, 464] width 32 height 7
click at [231, 454] on div "Shapes L" at bounding box center [223, 455] width 44 height 35
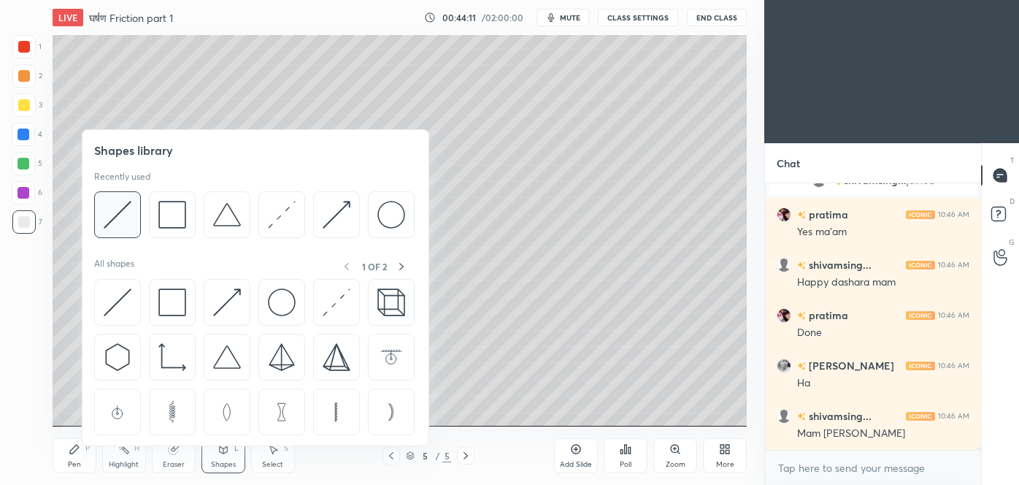
click at [120, 231] on div at bounding box center [117, 214] width 47 height 47
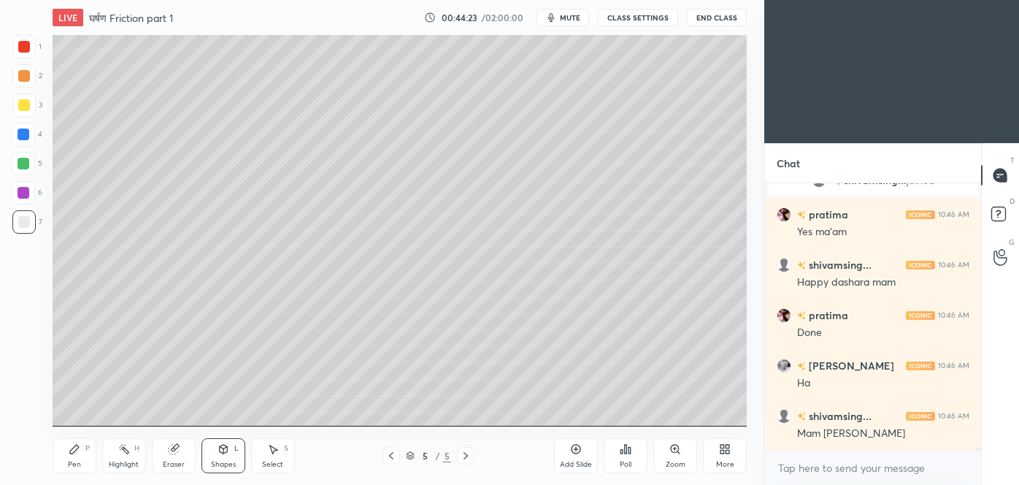
click at [76, 461] on div "Pen" at bounding box center [74, 464] width 13 height 7
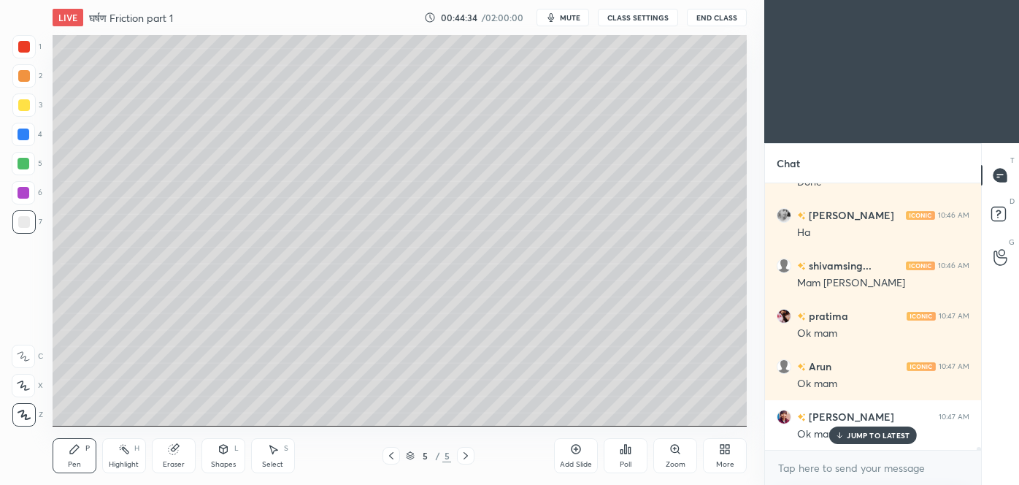
scroll to position [23762, 0]
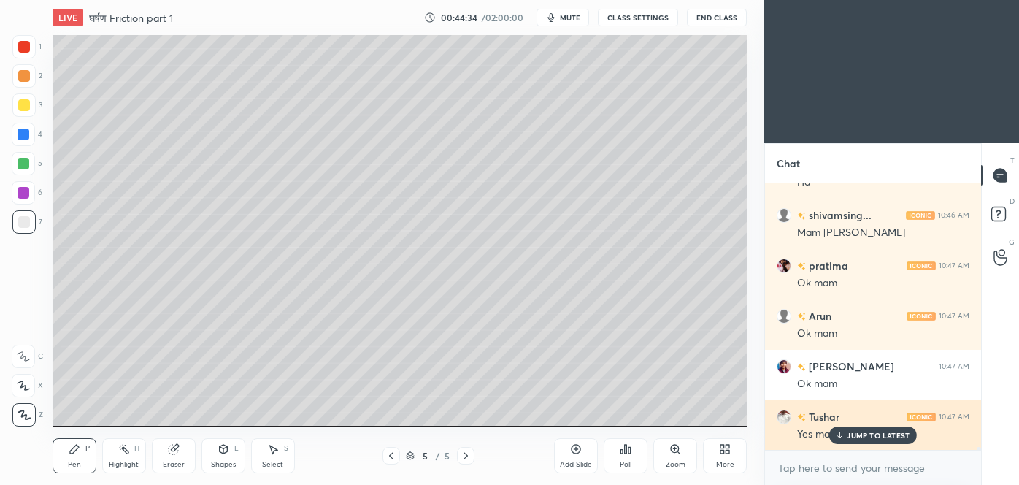
click at [842, 432] on icon at bounding box center [839, 435] width 9 height 9
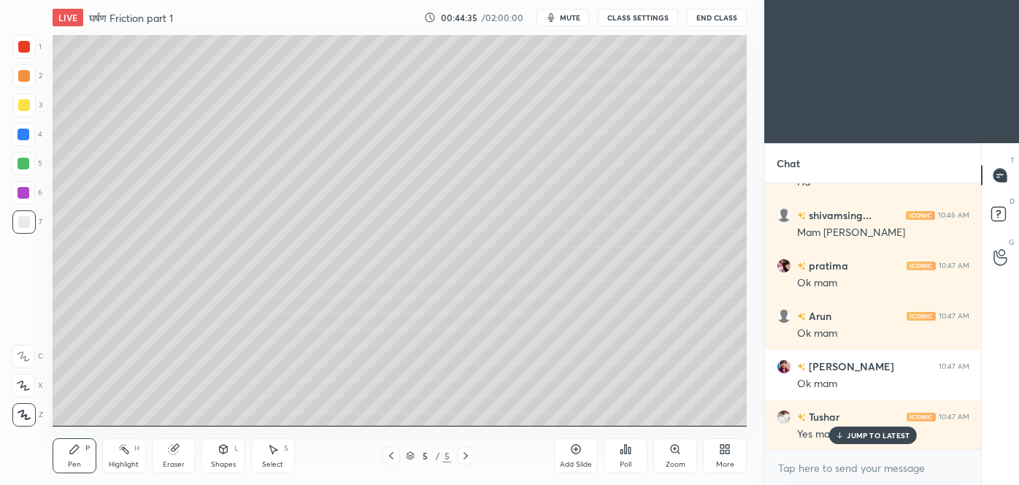
scroll to position [23813, 0]
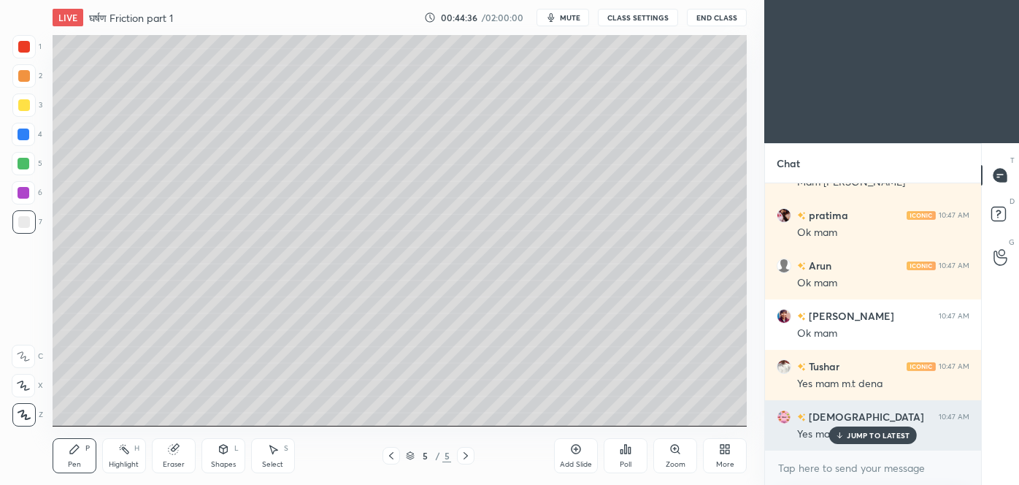
click at [863, 434] on p "JUMP TO LATEST" at bounding box center [878, 435] width 63 height 9
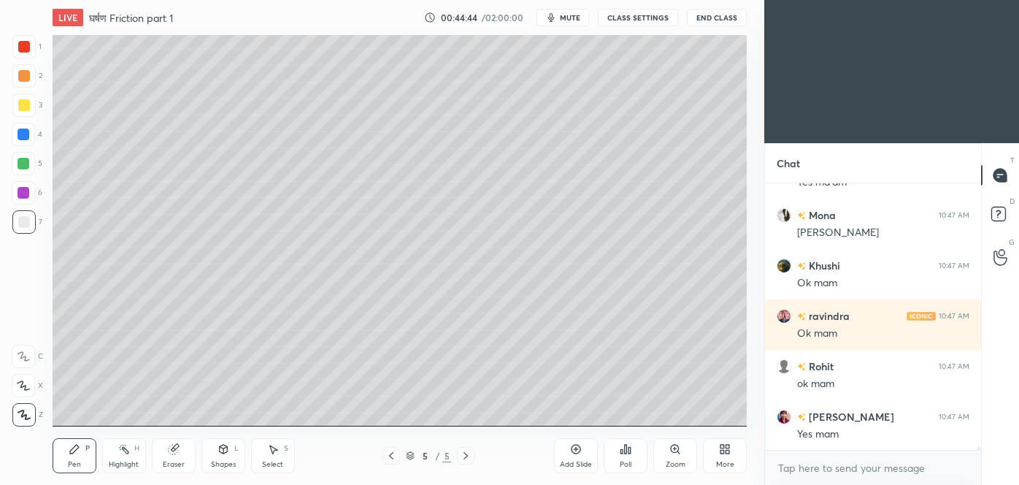
scroll to position [24115, 0]
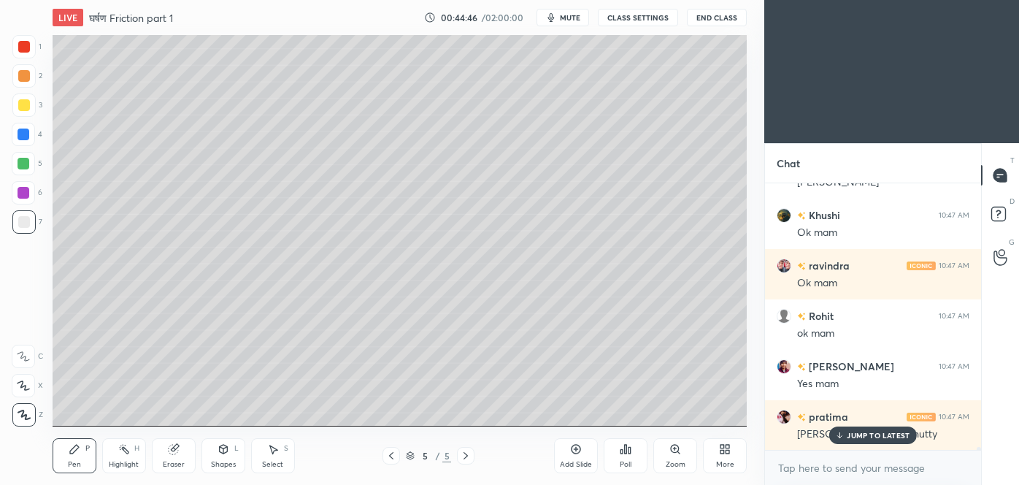
click at [394, 456] on icon at bounding box center [391, 456] width 12 height 12
click at [466, 457] on icon at bounding box center [465, 455] width 4 height 7
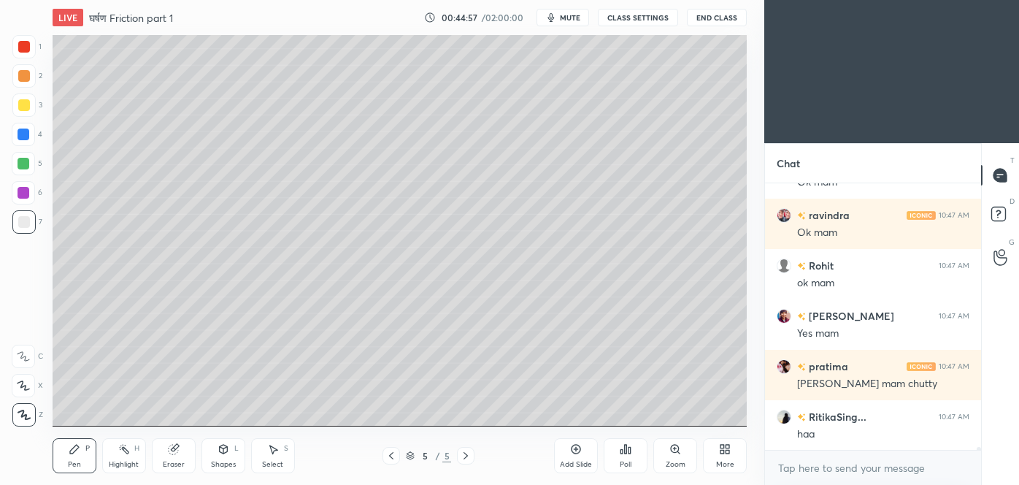
click at [25, 165] on div at bounding box center [24, 164] width 12 height 12
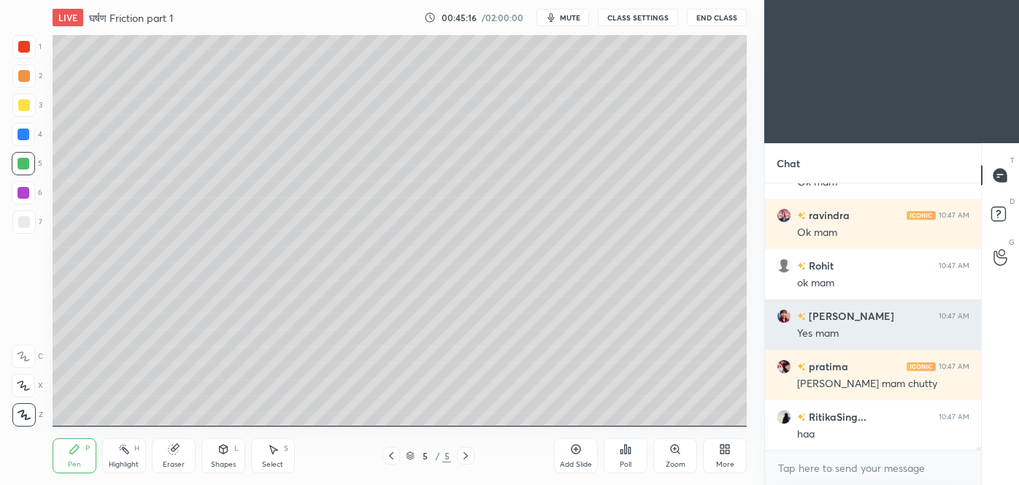
click at [894, 347] on div "[PERSON_NAME] 10:47 AM Yes mam" at bounding box center [873, 324] width 216 height 50
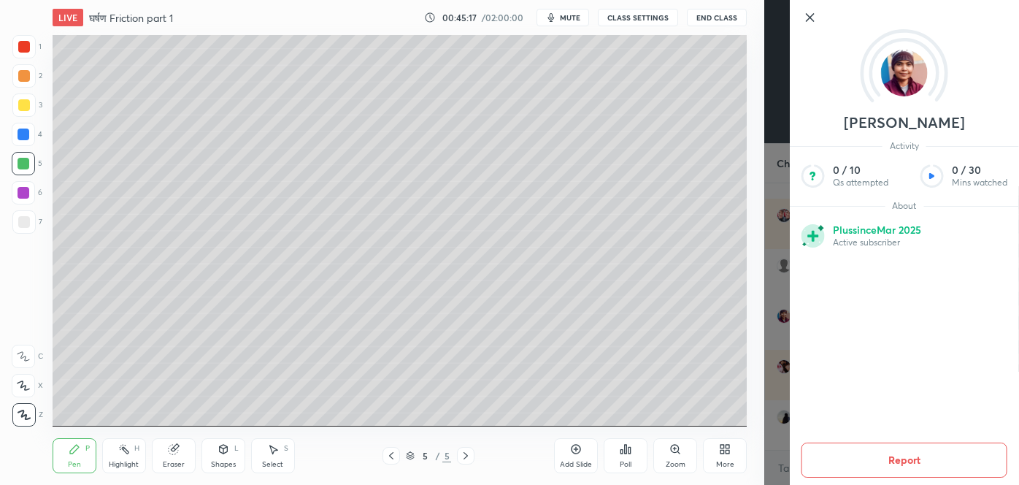
click at [784, 335] on div "[PERSON_NAME] Activity 0 / 10 Qs attempted 0 / 30 Mins watched About Plus since…" at bounding box center [891, 242] width 255 height 485
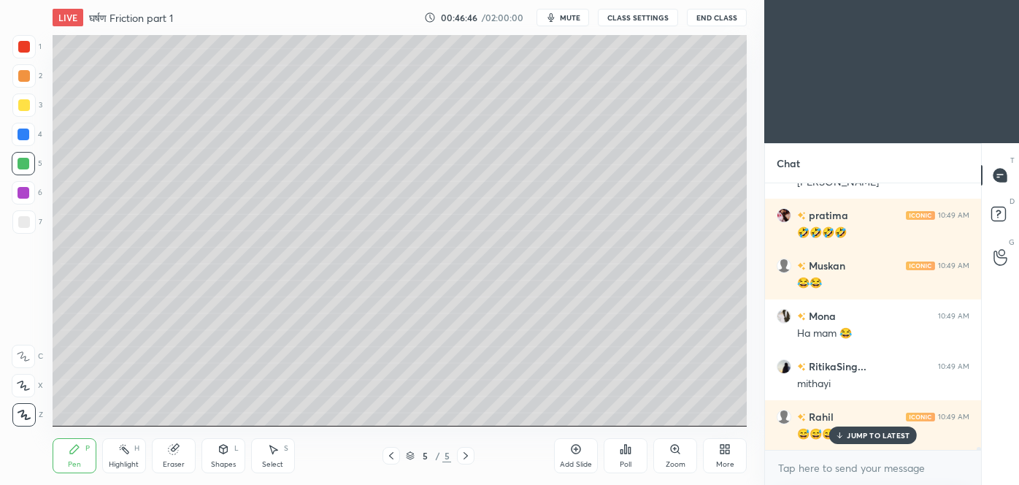
scroll to position [23307, 0]
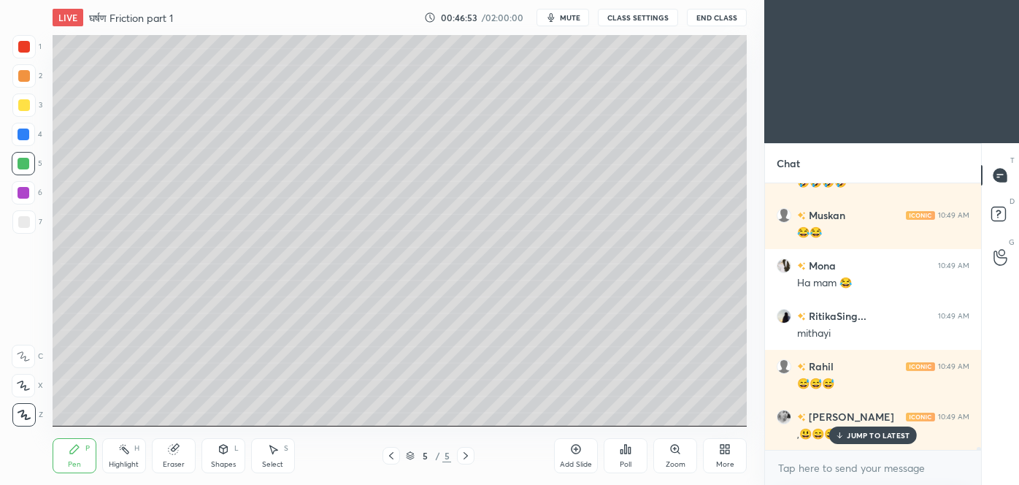
click at [870, 443] on div "JUMP TO LATEST" at bounding box center [873, 435] width 88 height 18
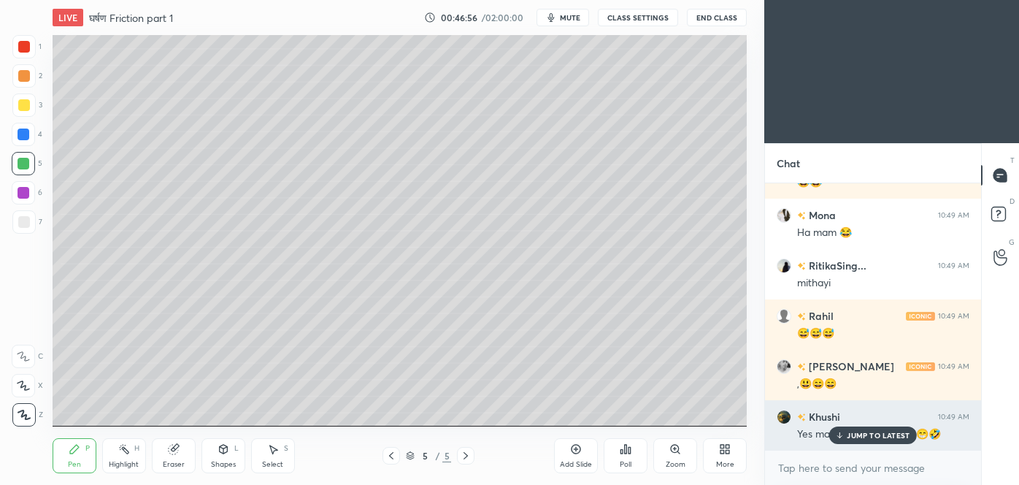
click at [855, 432] on p "JUMP TO LATEST" at bounding box center [878, 435] width 63 height 9
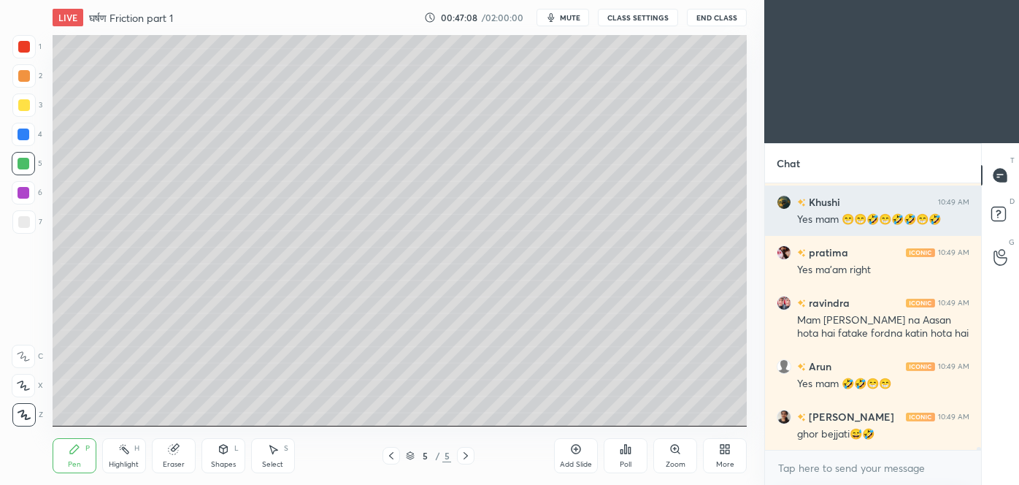
scroll to position [23622, 0]
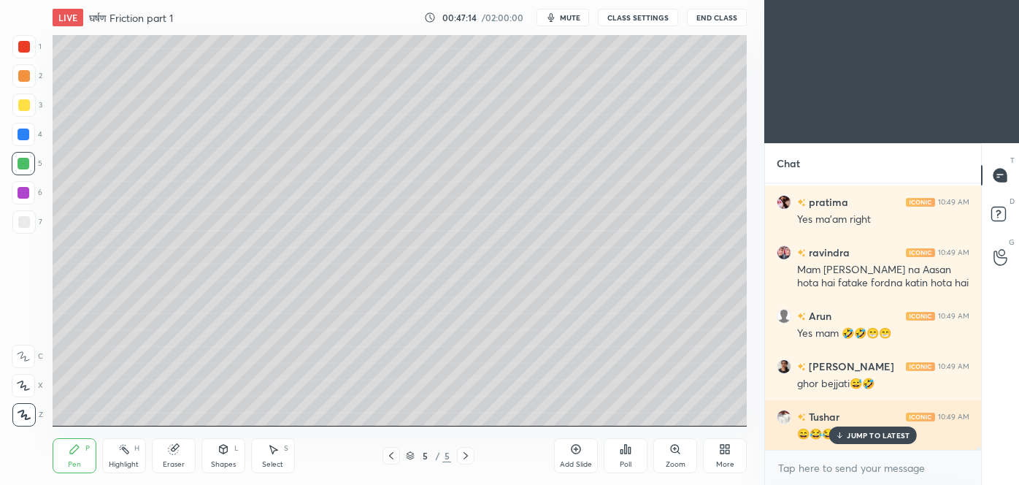
click at [848, 434] on p "JUMP TO LATEST" at bounding box center [878, 435] width 63 height 9
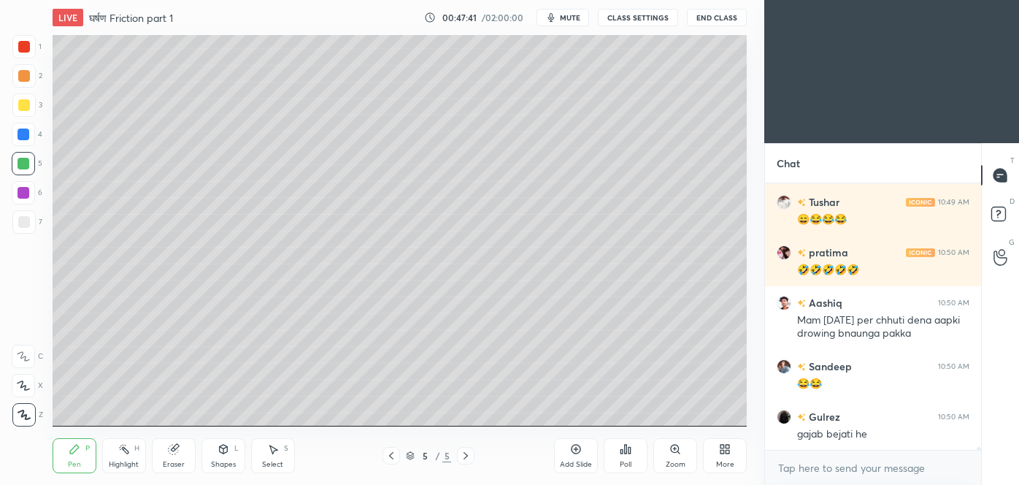
scroll to position [23900, 0]
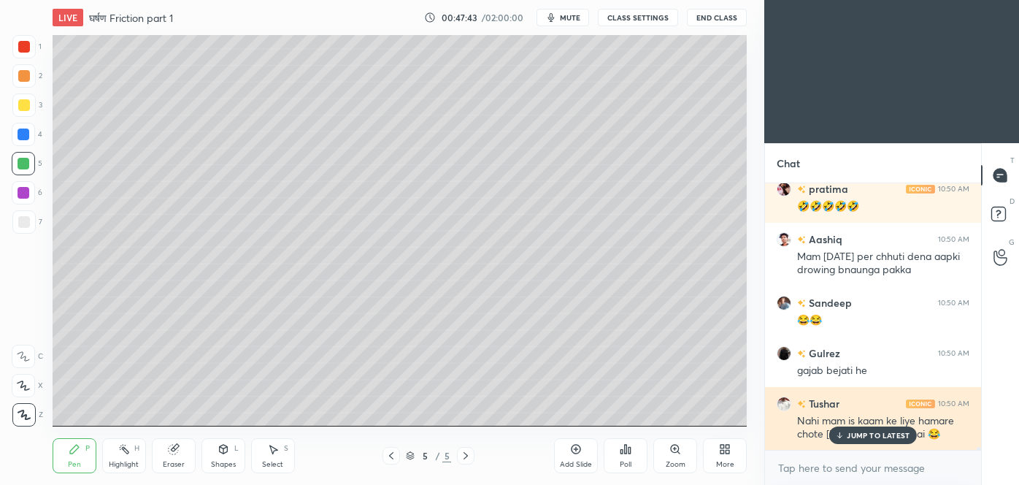
click at [874, 433] on p "JUMP TO LATEST" at bounding box center [878, 435] width 63 height 9
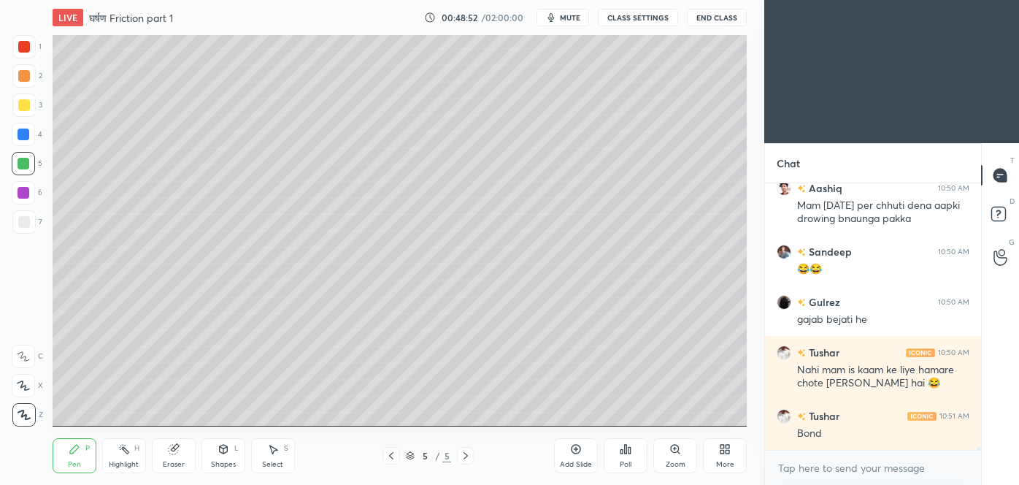
scroll to position [24002, 0]
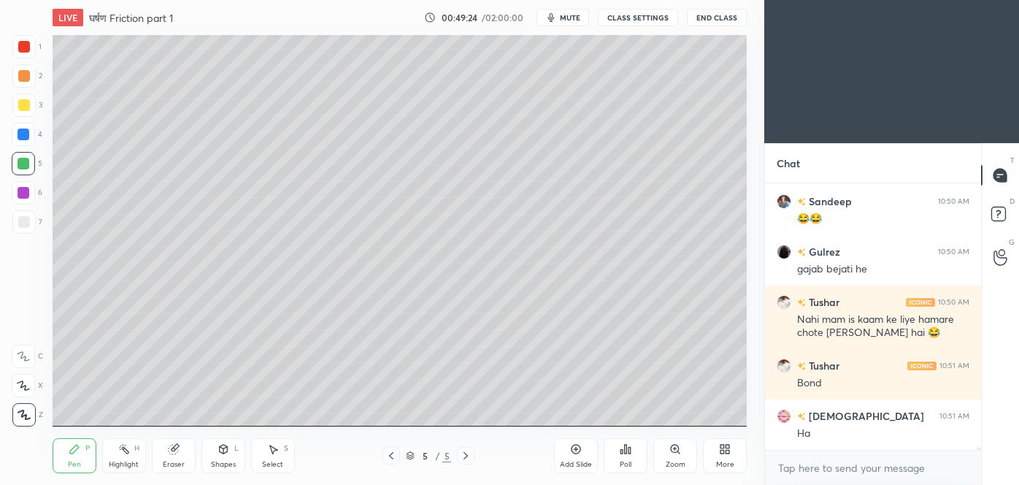
click at [41, 223] on div "7" at bounding box center [27, 221] width 30 height 23
click at [393, 454] on icon at bounding box center [391, 456] width 12 height 12
click at [392, 450] on icon at bounding box center [391, 456] width 12 height 12
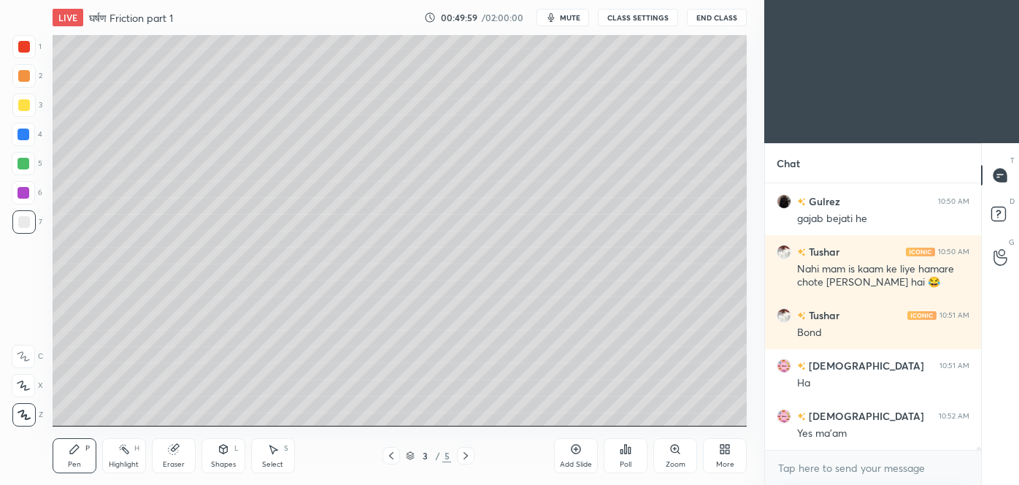
click at [467, 455] on icon at bounding box center [465, 455] width 4 height 7
click at [465, 455] on icon at bounding box center [466, 456] width 12 height 12
click at [392, 454] on icon at bounding box center [391, 455] width 4 height 7
click at [393, 453] on icon at bounding box center [391, 455] width 4 height 7
click at [466, 455] on icon at bounding box center [466, 456] width 12 height 12
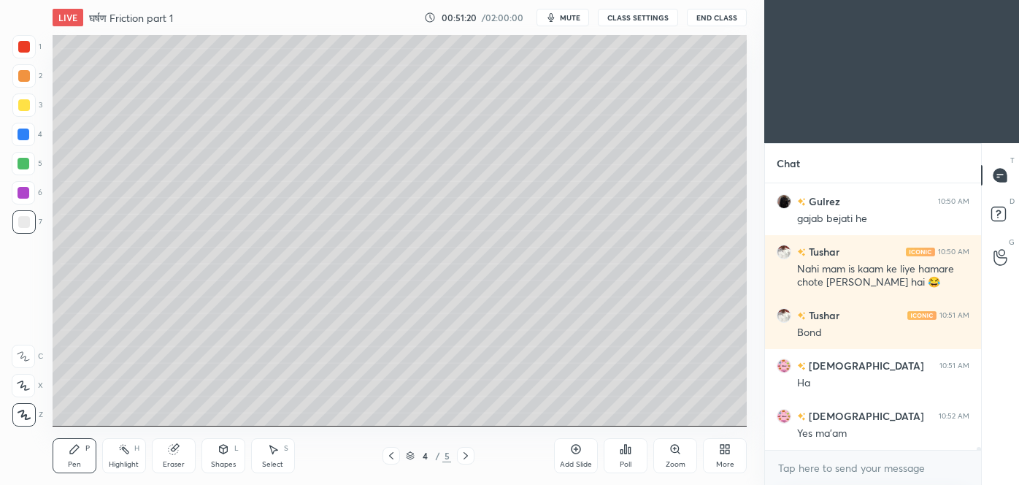
click at [467, 458] on icon at bounding box center [466, 456] width 12 height 12
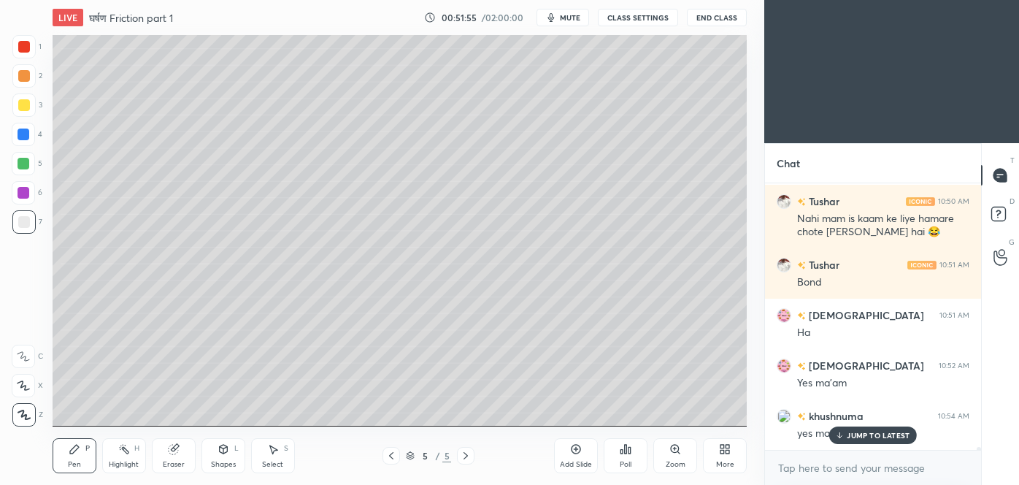
scroll to position [24152, 0]
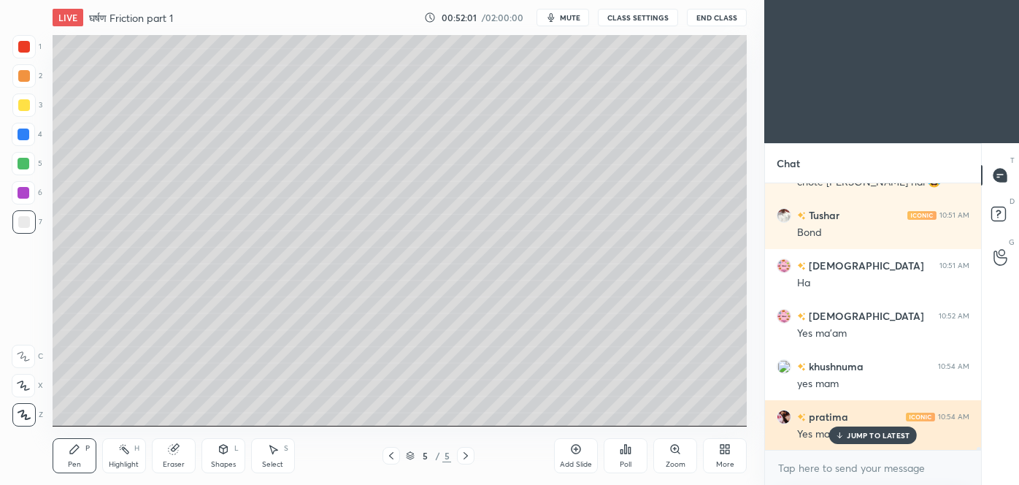
click at [856, 436] on p "JUMP TO LATEST" at bounding box center [878, 435] width 63 height 9
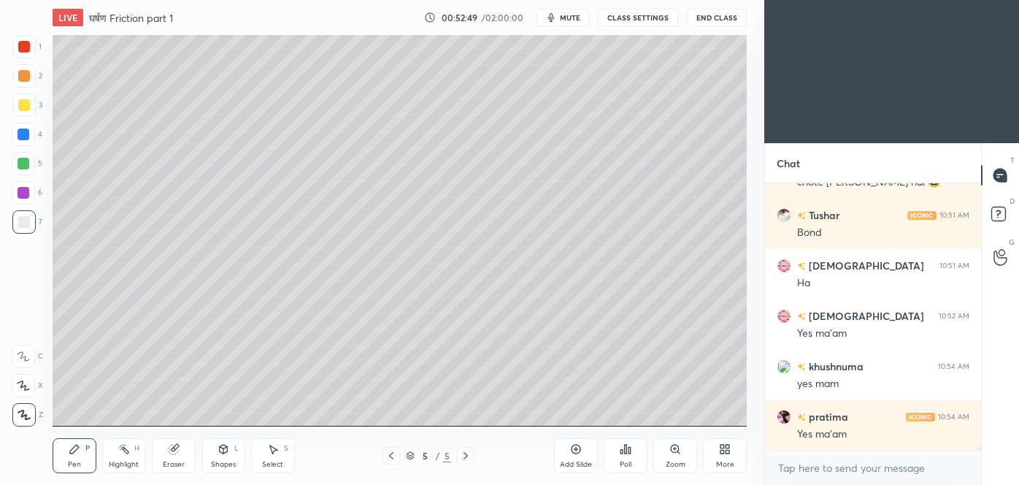
click at [31, 107] on div at bounding box center [23, 104] width 23 height 23
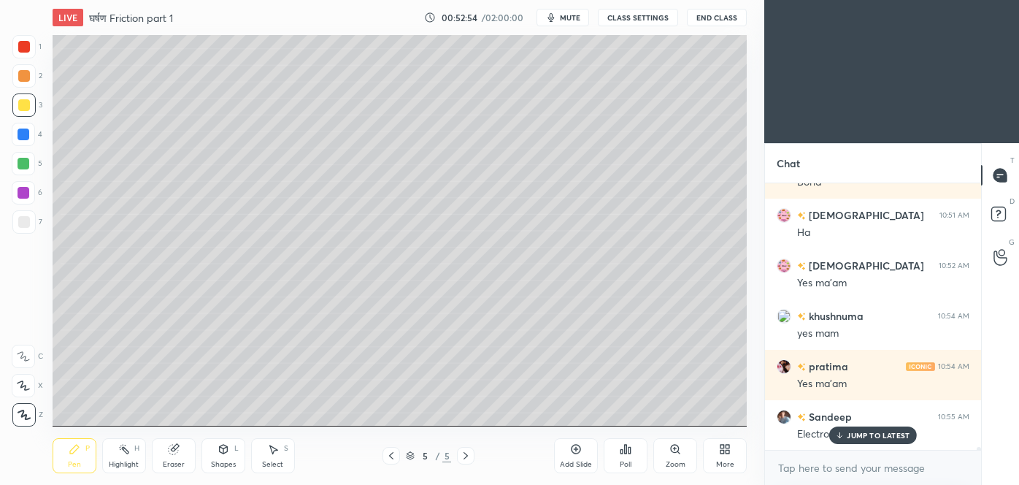
click at [848, 435] on p "JUMP TO LATEST" at bounding box center [878, 435] width 63 height 9
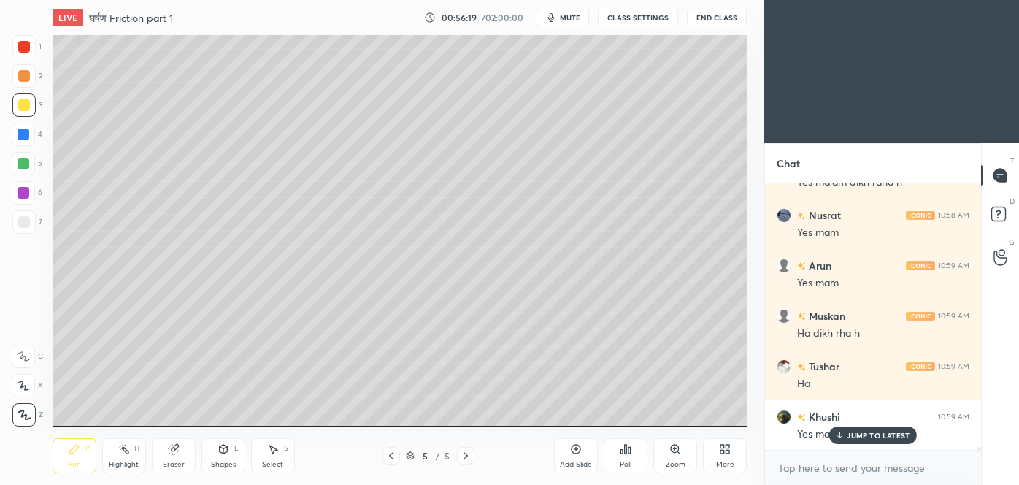
scroll to position [25613, 0]
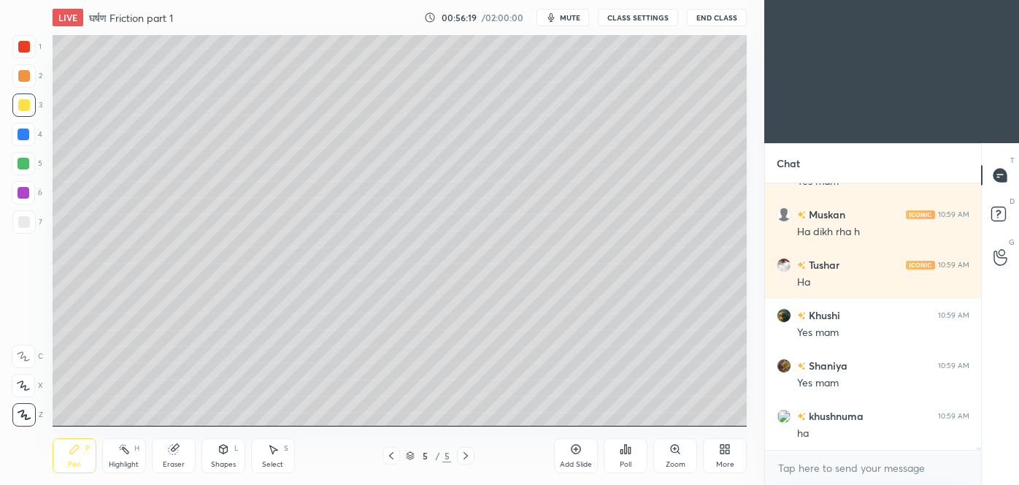
click at [873, 433] on div "Nusrat 10:58 AM Yes mam Arun 10:59 AM Yes mam Muskan 10:59 AM Ha dikh rha h Tus…" at bounding box center [873, 316] width 216 height 266
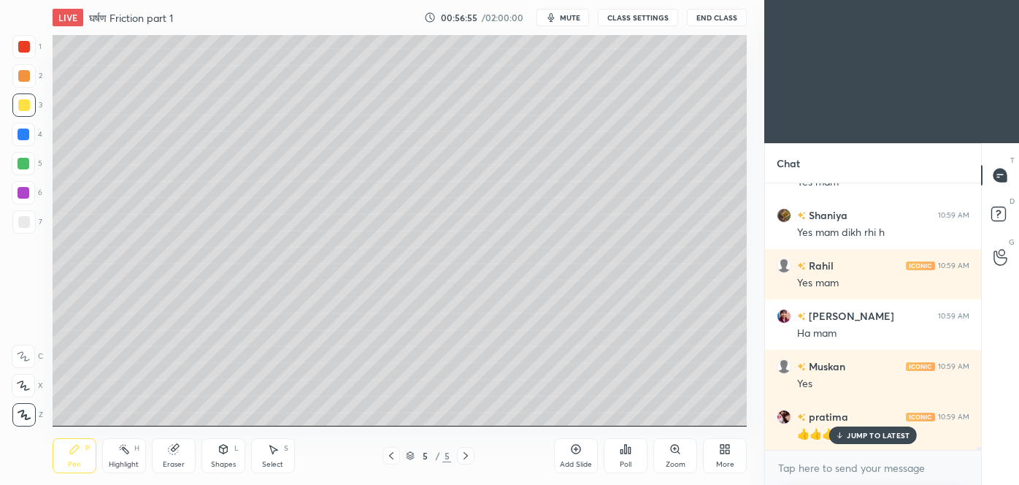
scroll to position [27022, 0]
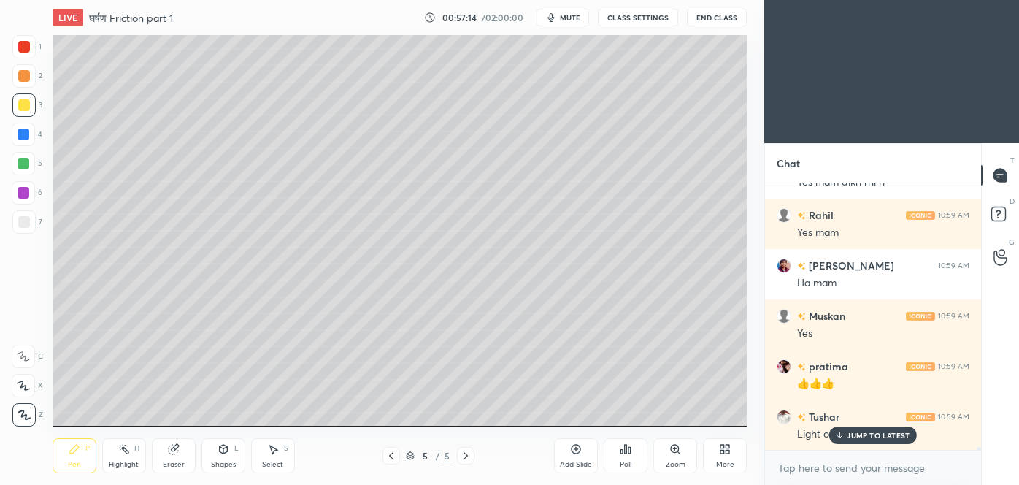
click at [869, 436] on p "JUMP TO LATEST" at bounding box center [878, 435] width 63 height 9
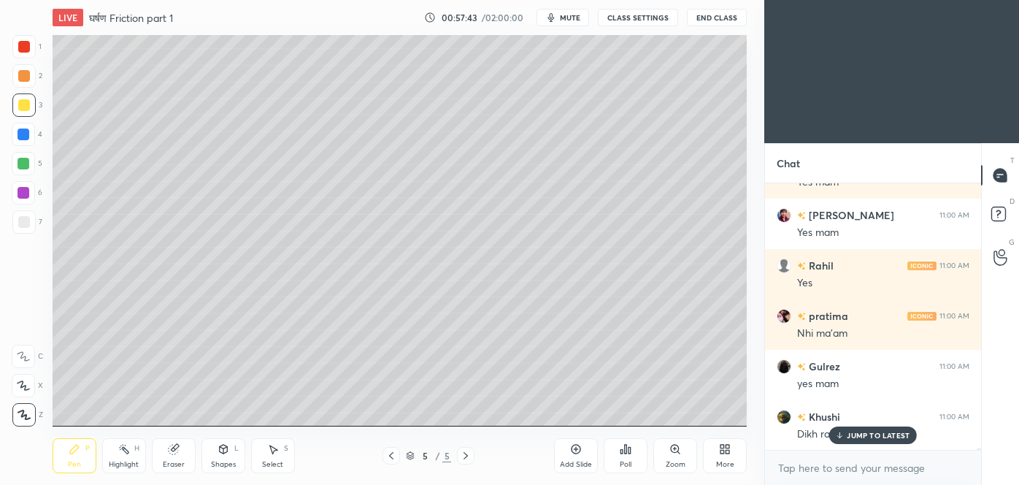
scroll to position [27828, 0]
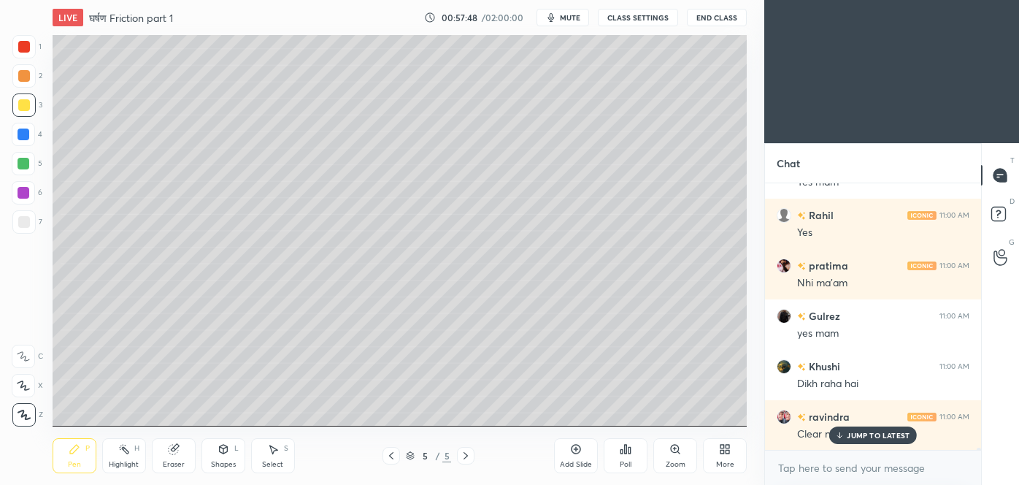
click at [869, 436] on p "JUMP TO LATEST" at bounding box center [878, 435] width 63 height 9
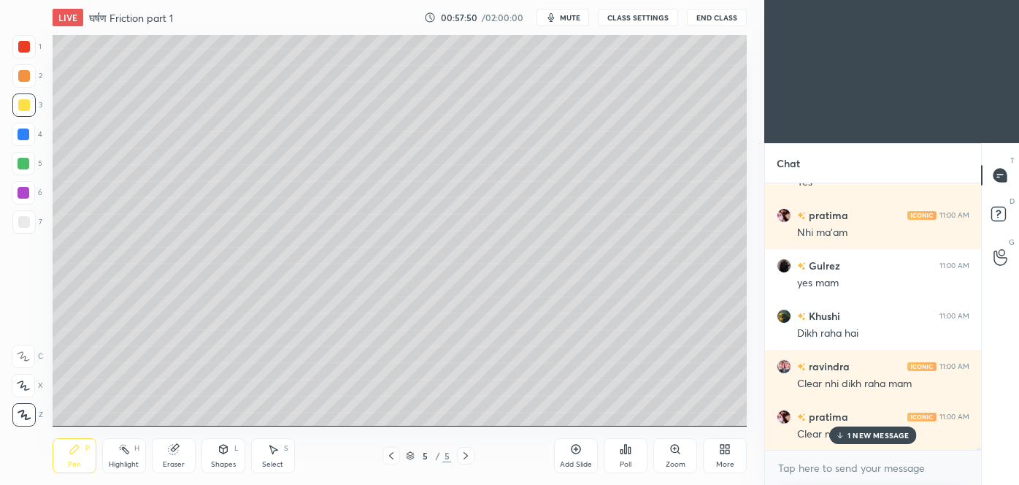
scroll to position [27929, 0]
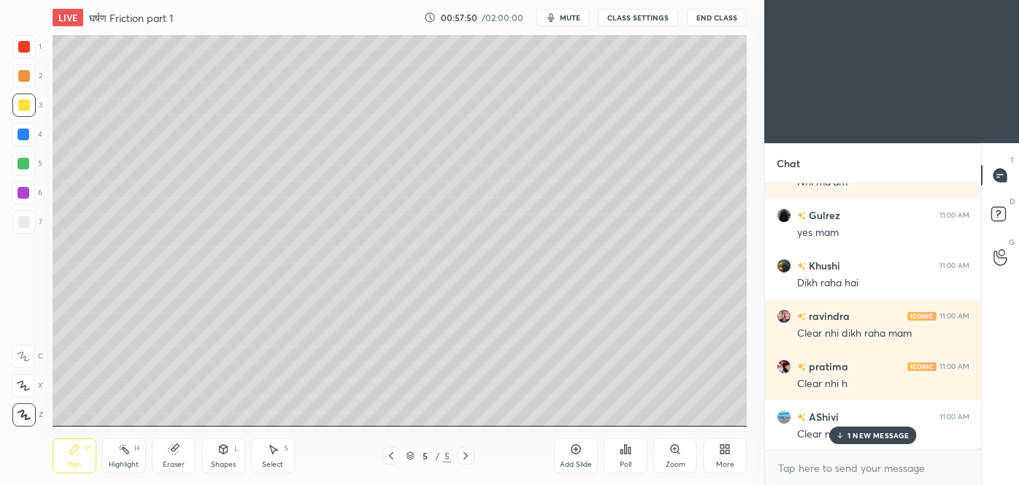
click at [869, 436] on p "1 NEW MESSAGE" at bounding box center [878, 435] width 62 height 9
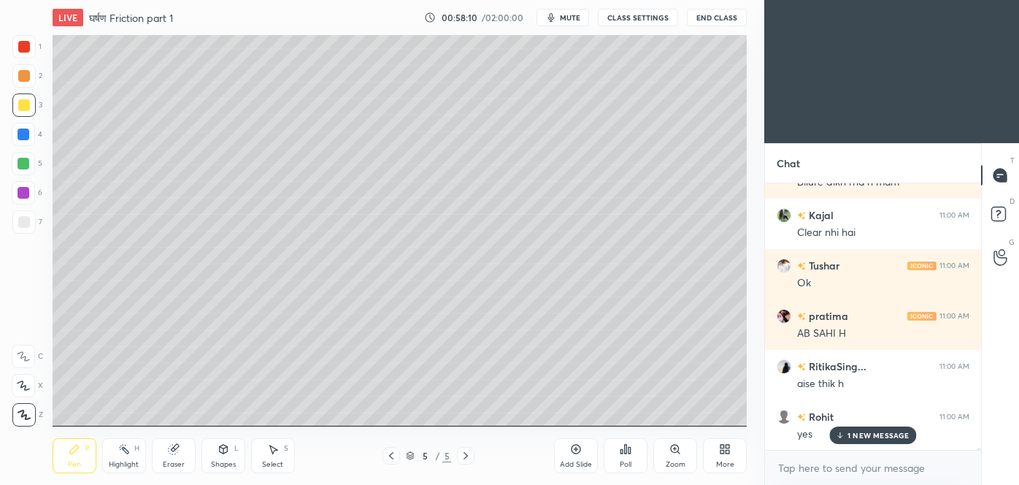
scroll to position [28332, 0]
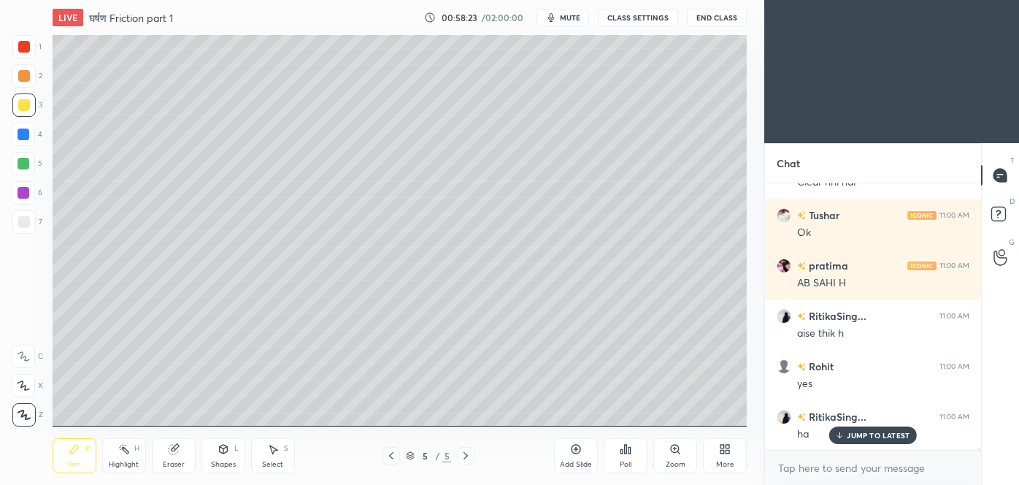
click at [898, 432] on p "JUMP TO LATEST" at bounding box center [878, 435] width 63 height 9
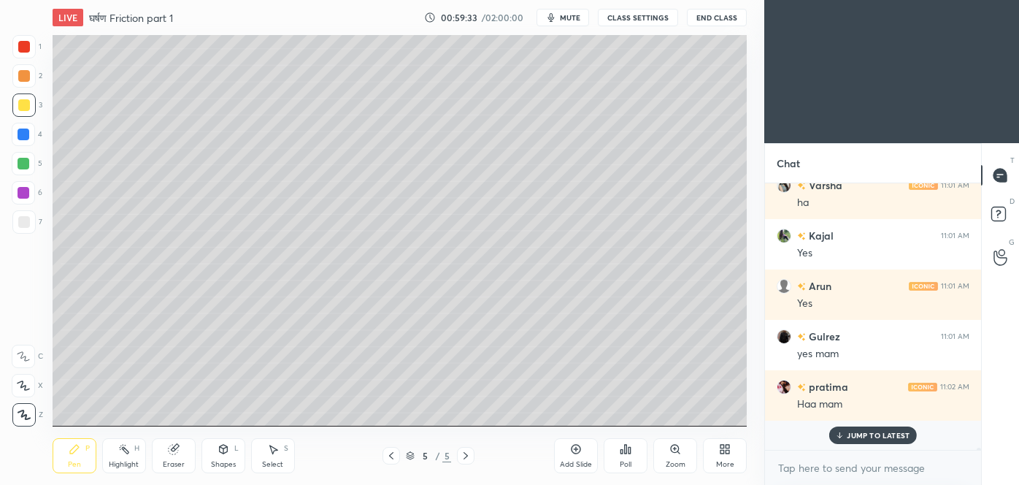
scroll to position [28986, 0]
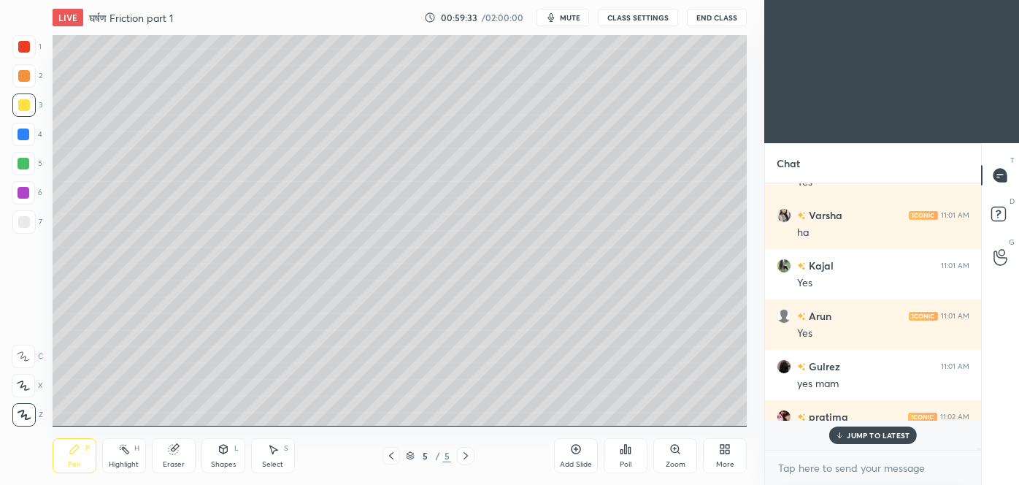
click at [864, 406] on div "Rohit 11:00 AM yes RitikaSing... 11:00 AM ha Khushi 11:01 AM Yes mam Tushar 11:…" at bounding box center [873, 316] width 216 height 266
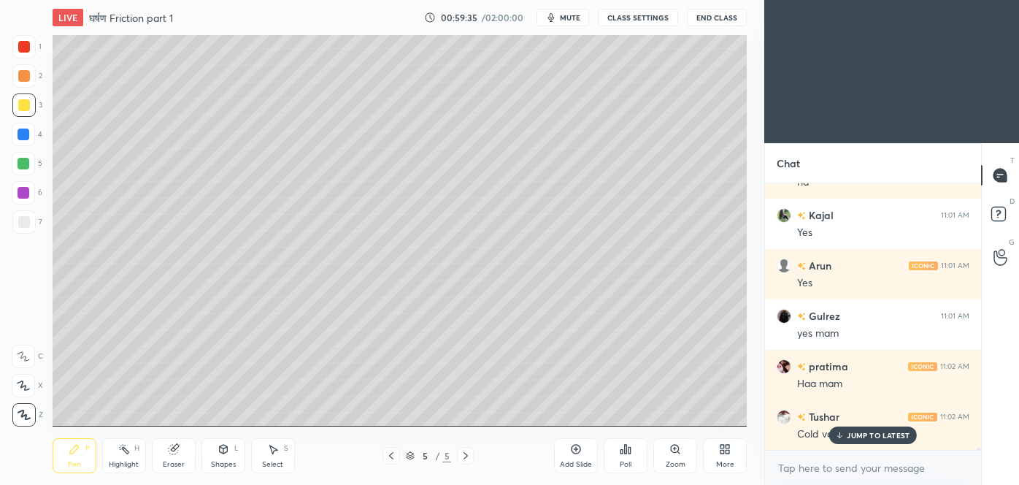
scroll to position [29087, 0]
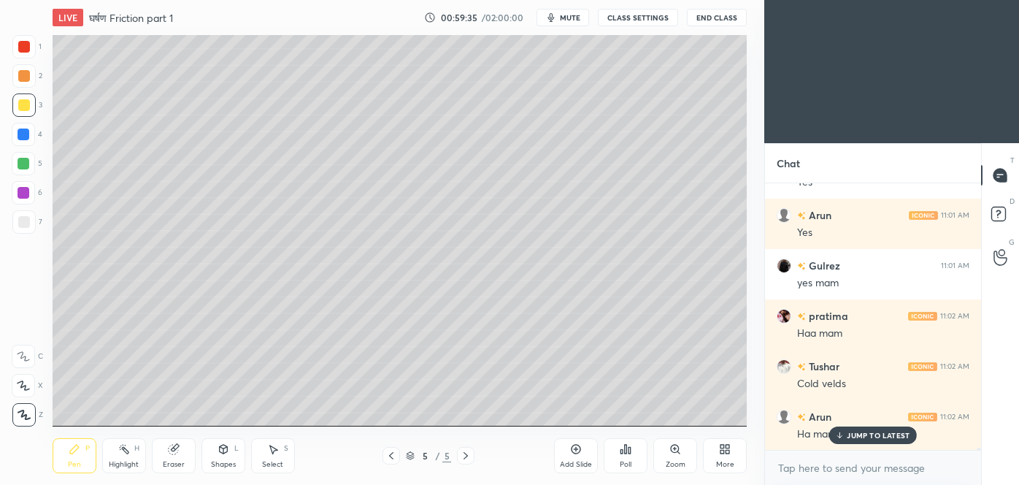
click at [866, 442] on div "JUMP TO LATEST" at bounding box center [873, 435] width 88 height 18
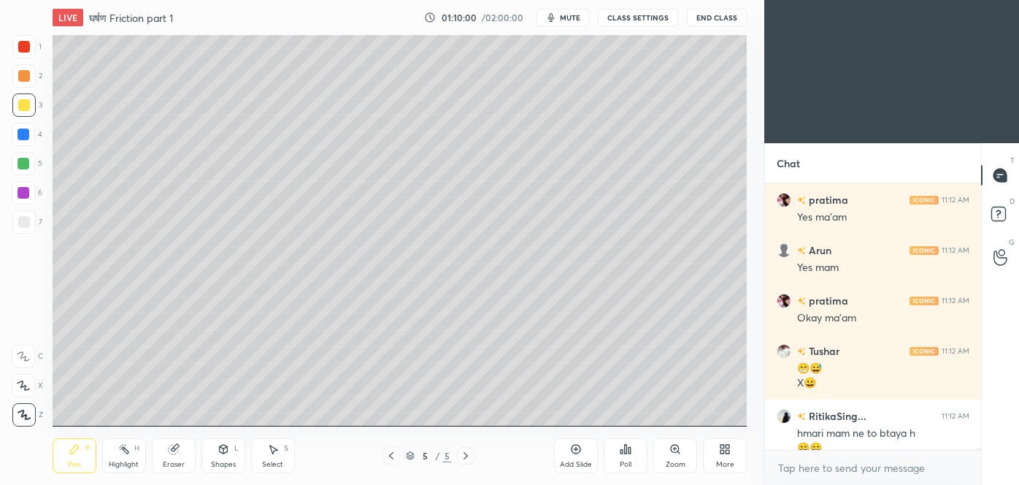
scroll to position [33214, 0]
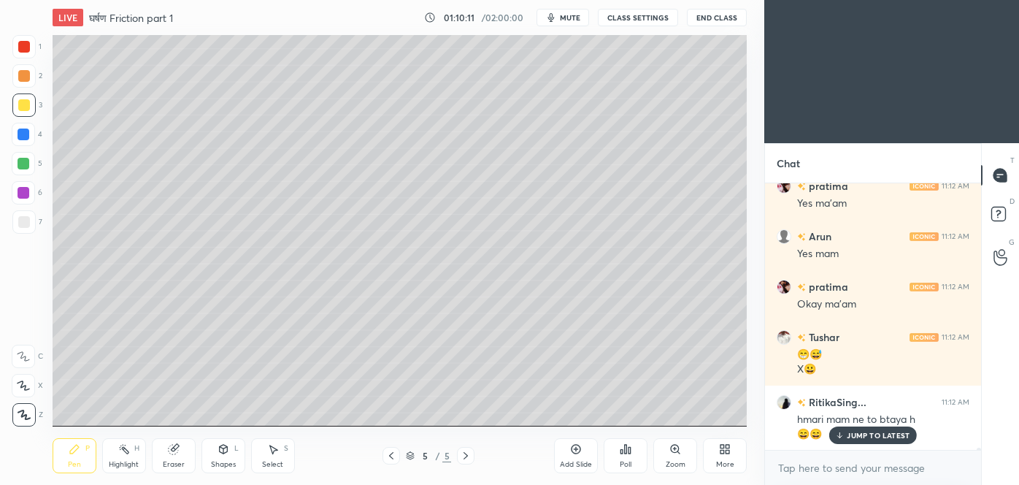
click at [578, 452] on icon at bounding box center [576, 449] width 12 height 12
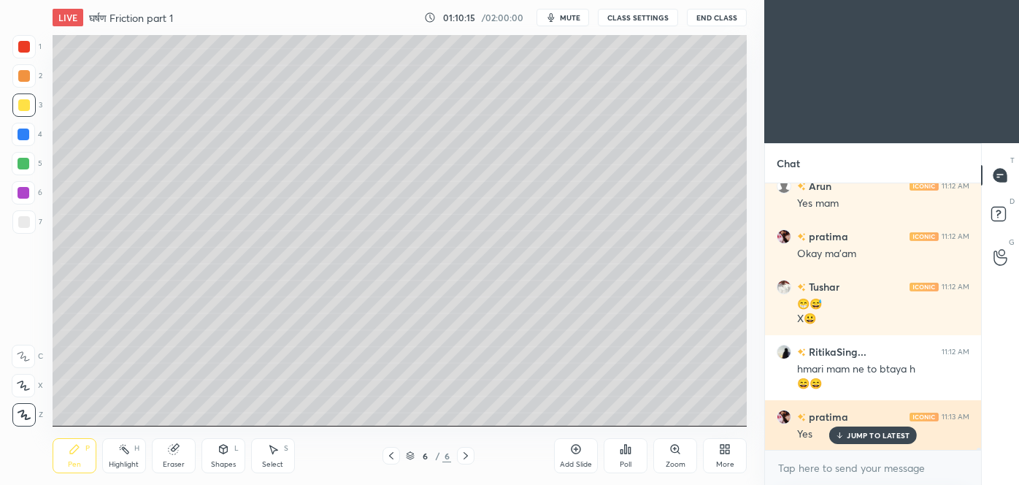
click at [852, 427] on div "JUMP TO LATEST" at bounding box center [873, 435] width 88 height 18
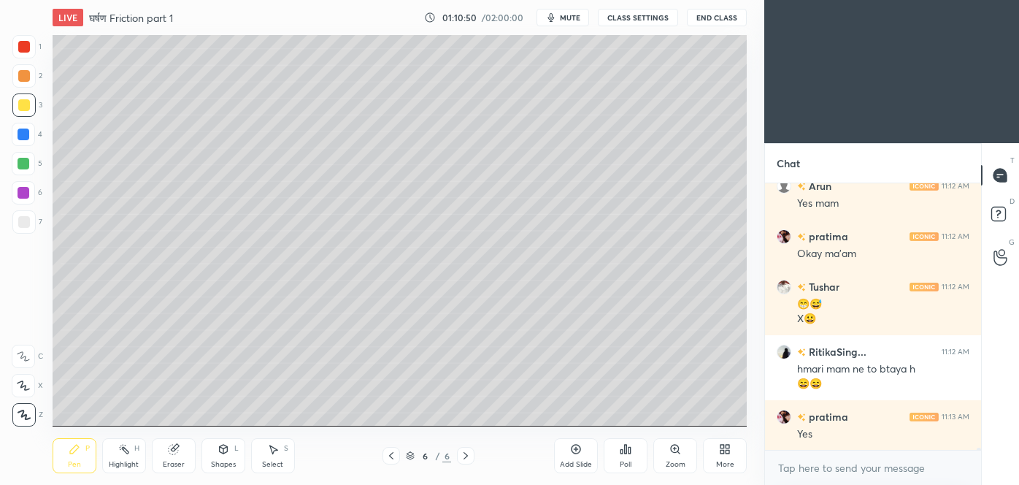
click at [177, 453] on icon at bounding box center [174, 449] width 12 height 12
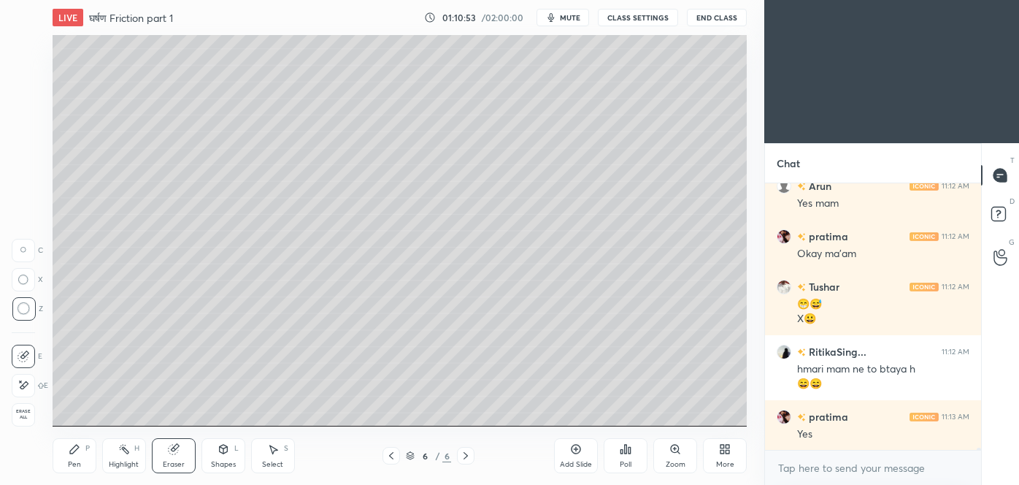
click at [77, 461] on div "Pen" at bounding box center [74, 464] width 13 height 7
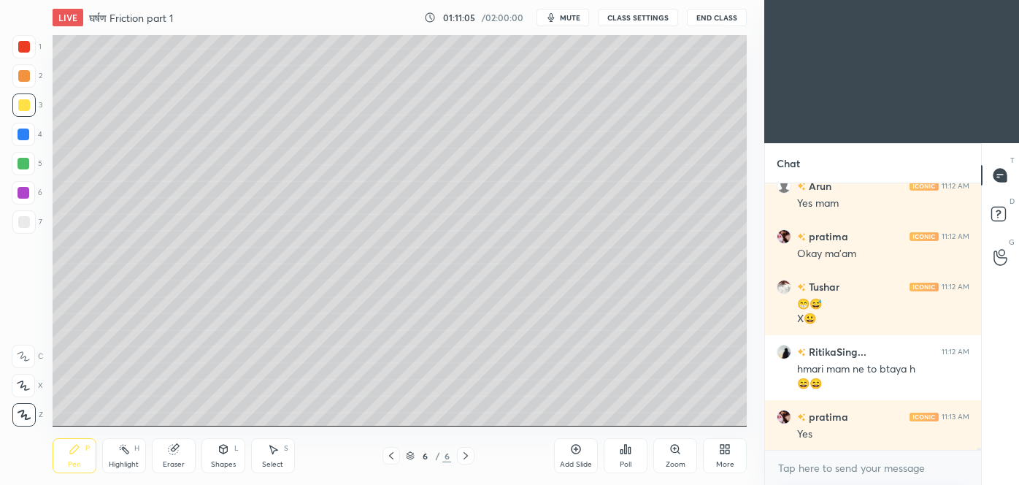
click at [185, 455] on div "Eraser" at bounding box center [174, 455] width 44 height 35
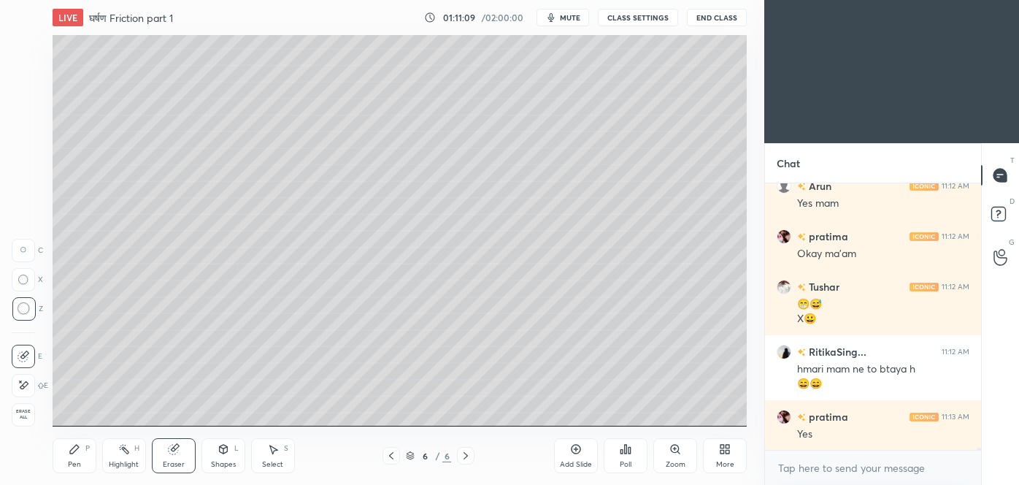
click at [66, 456] on div "Pen P" at bounding box center [75, 455] width 44 height 35
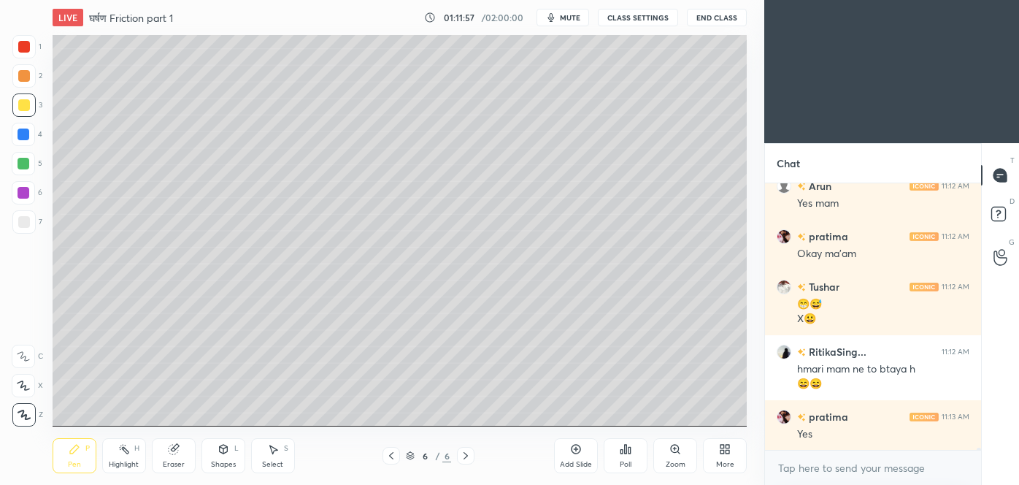
scroll to position [33315, 0]
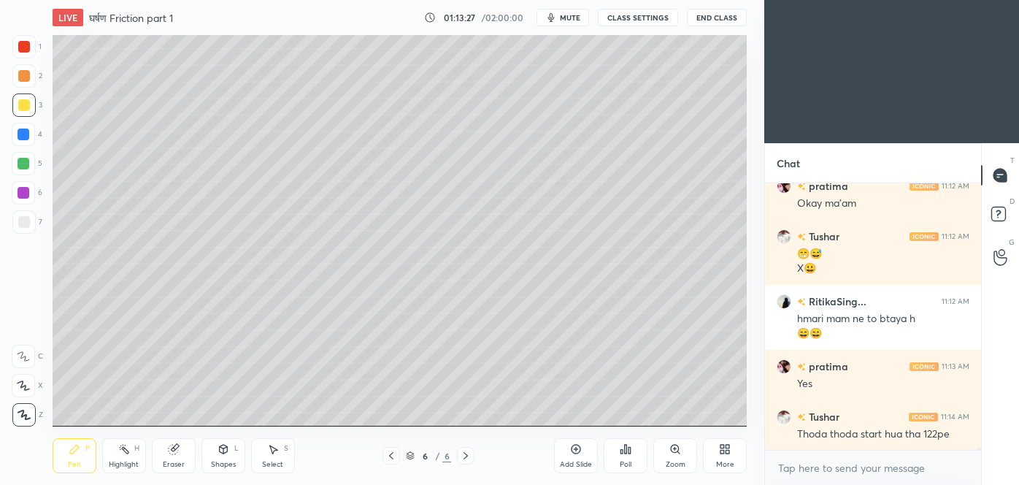
click at [576, 450] on icon at bounding box center [576, 449] width 4 height 4
click at [28, 228] on div at bounding box center [24, 222] width 12 height 12
click at [24, 166] on div at bounding box center [24, 164] width 12 height 12
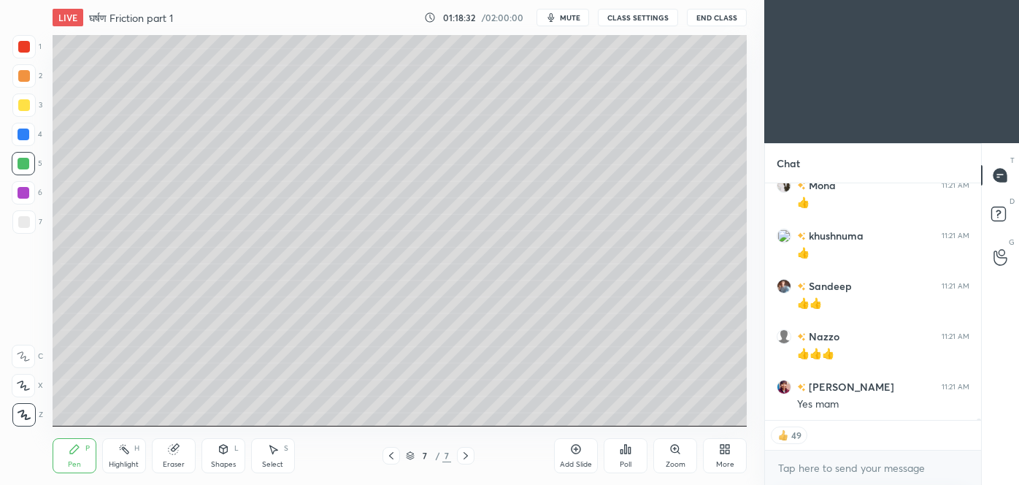
scroll to position [32194, 0]
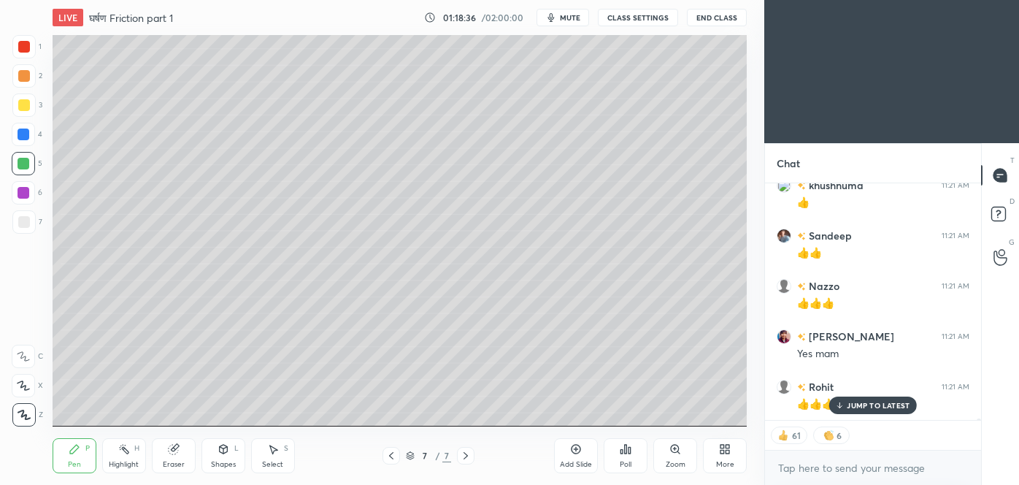
click at [578, 450] on icon at bounding box center [576, 449] width 12 height 12
click at [25, 220] on div at bounding box center [24, 222] width 12 height 12
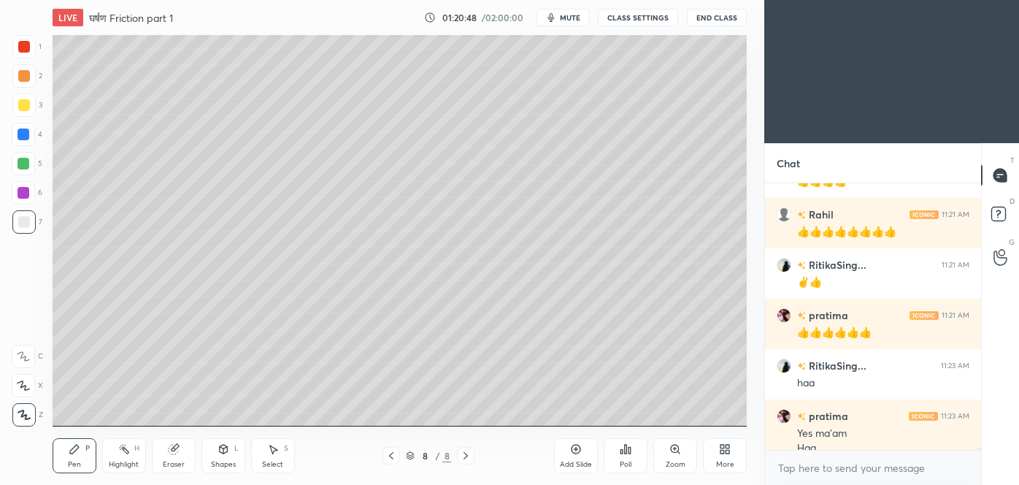
scroll to position [32531, 0]
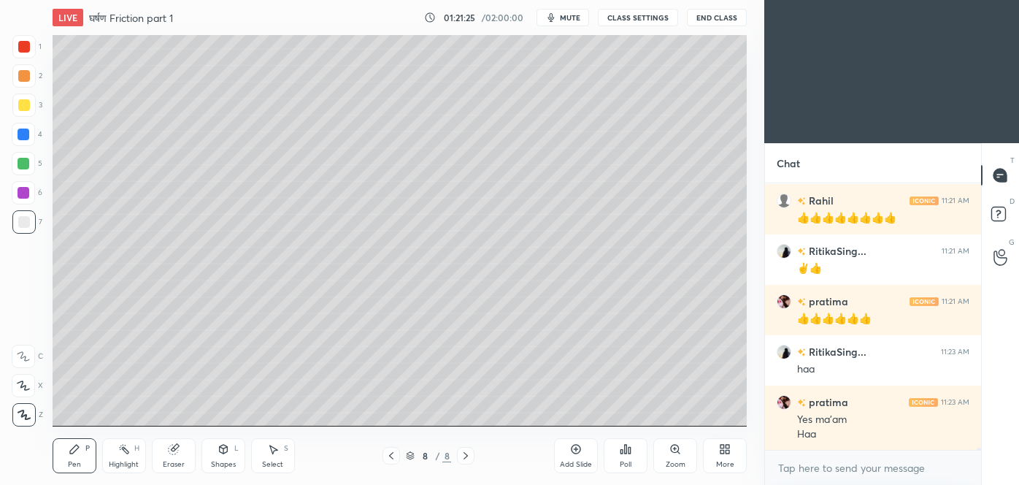
click at [25, 106] on div at bounding box center [24, 105] width 12 height 12
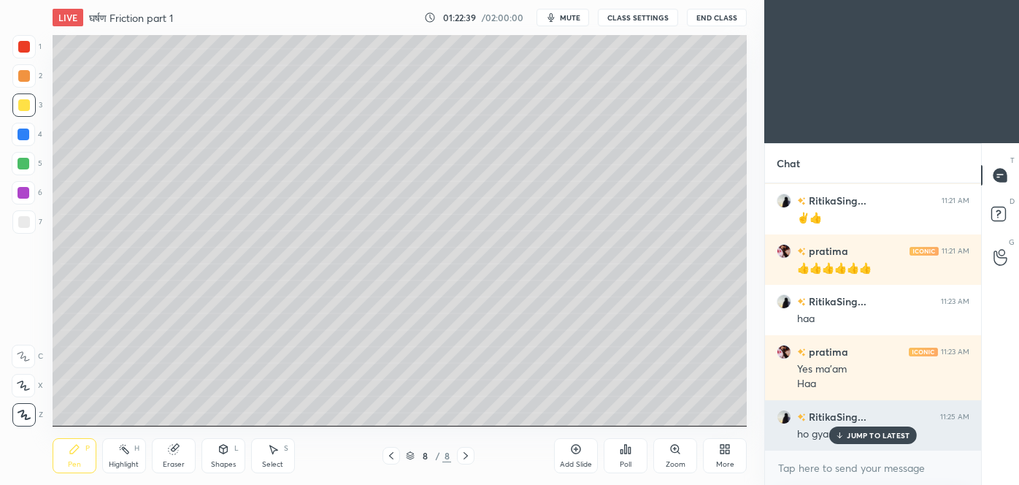
click at [861, 435] on p "JUMP TO LATEST" at bounding box center [878, 435] width 63 height 9
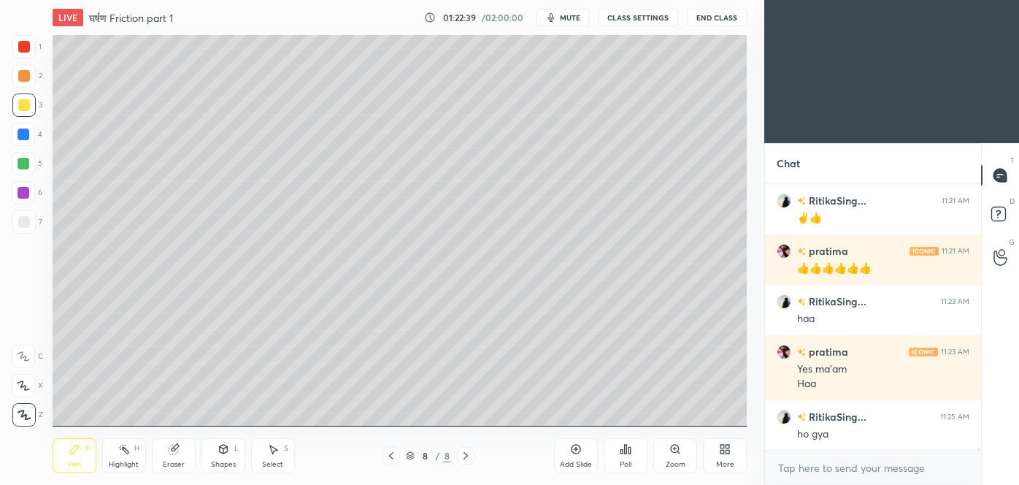
scroll to position [32631, 0]
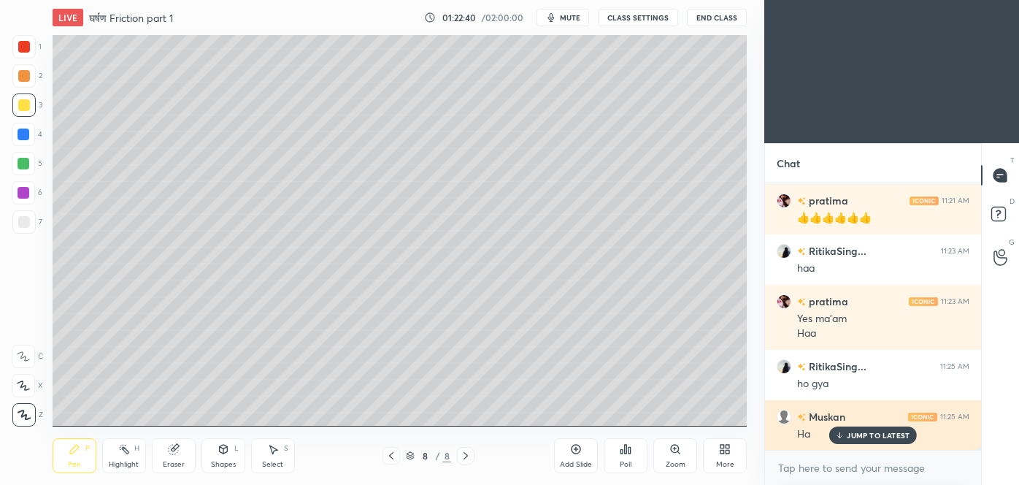
click at [858, 435] on p "JUMP TO LATEST" at bounding box center [878, 435] width 63 height 9
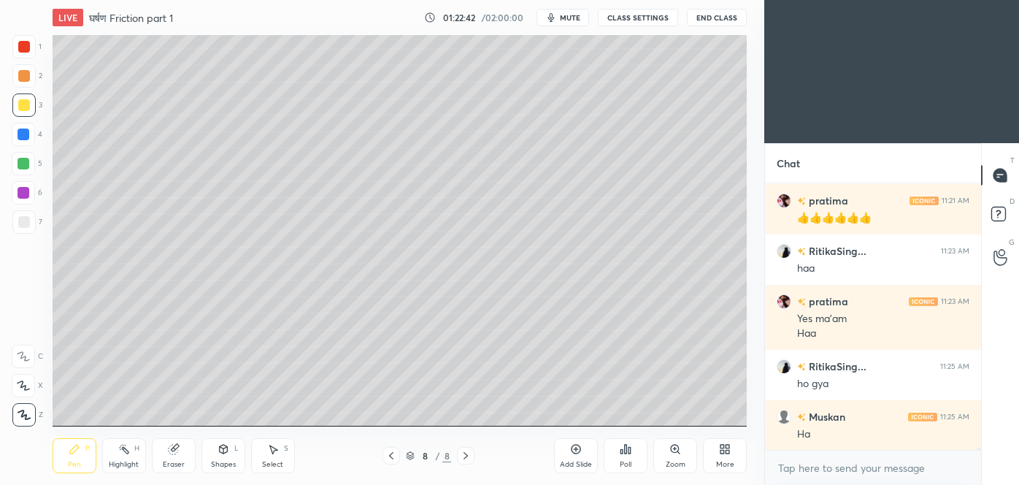
scroll to position [32682, 0]
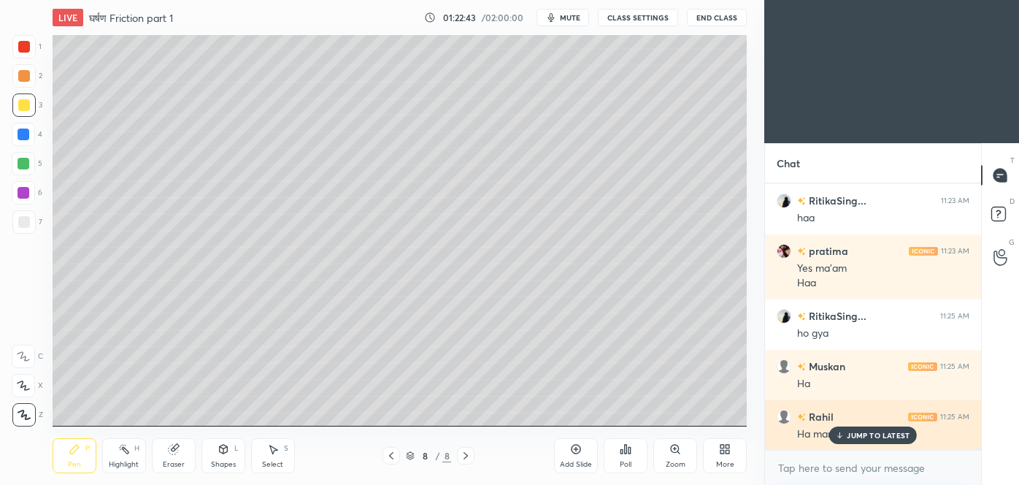
click at [848, 434] on p "JUMP TO LATEST" at bounding box center [878, 435] width 63 height 9
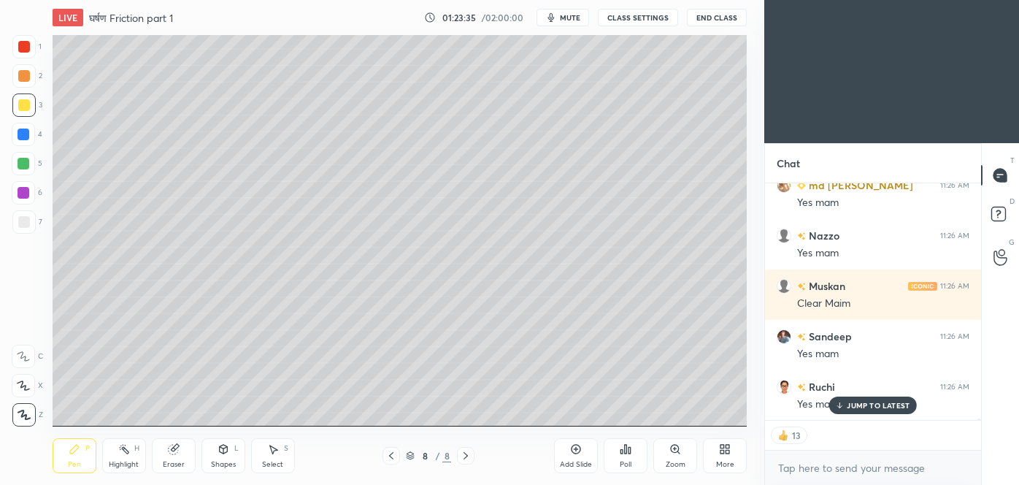
scroll to position [32871, 0]
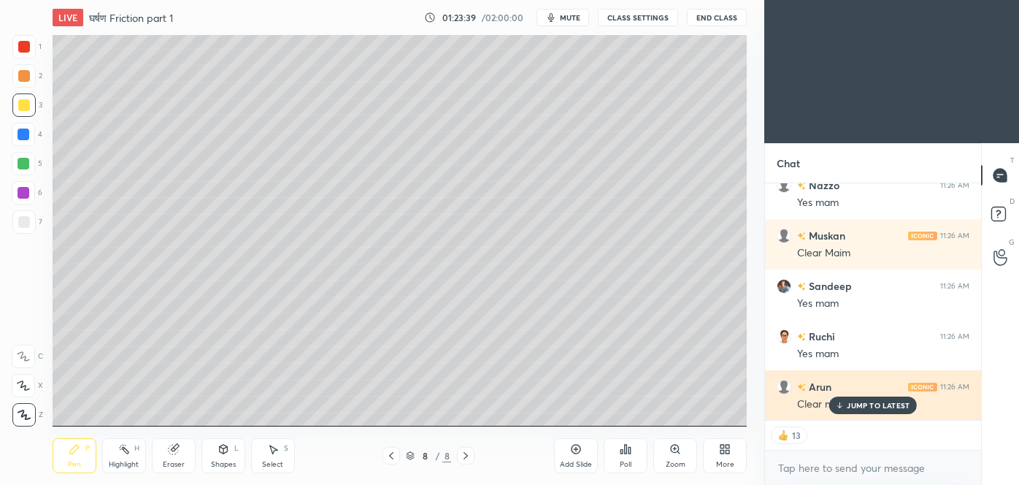
click at [874, 407] on p "JUMP TO LATEST" at bounding box center [878, 405] width 63 height 9
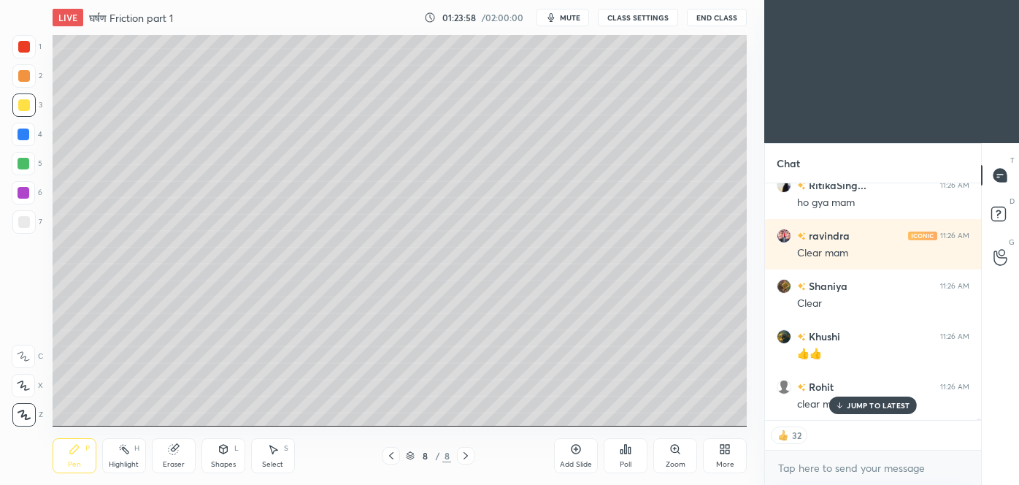
scroll to position [33173, 0]
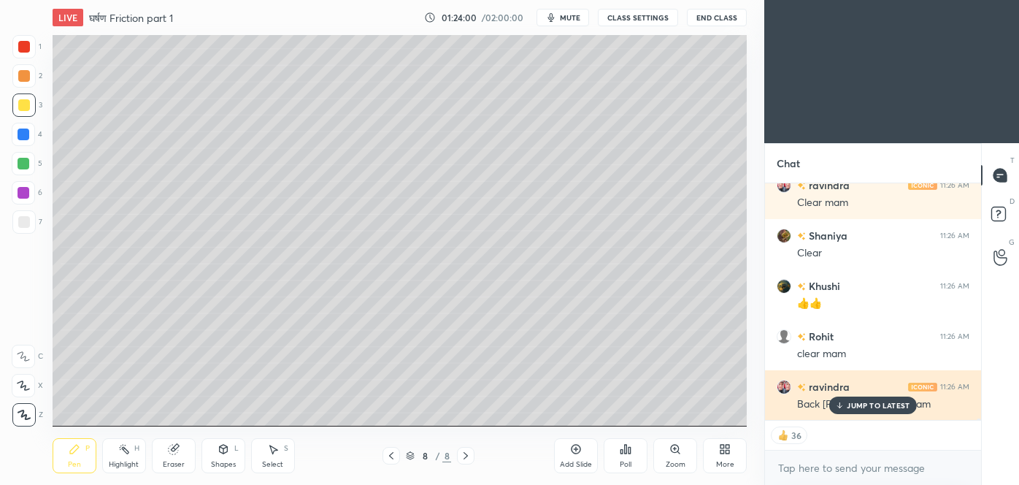
click at [860, 409] on p "JUMP TO LATEST" at bounding box center [878, 405] width 63 height 9
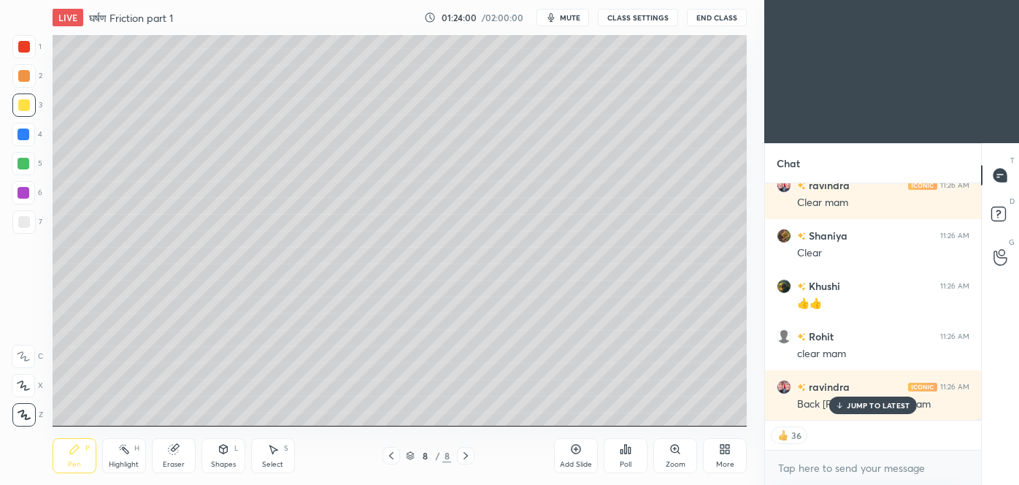
scroll to position [33223, 0]
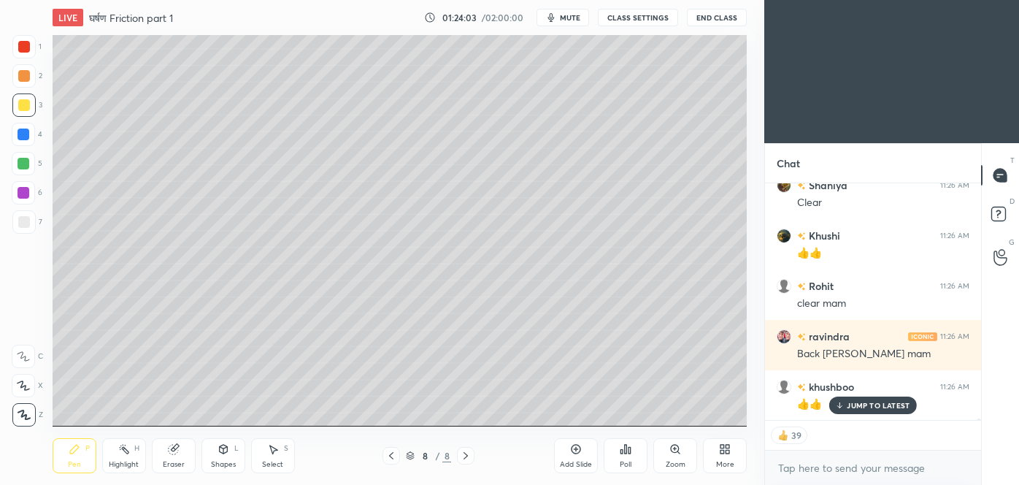
click at [391, 455] on icon at bounding box center [391, 456] width 12 height 12
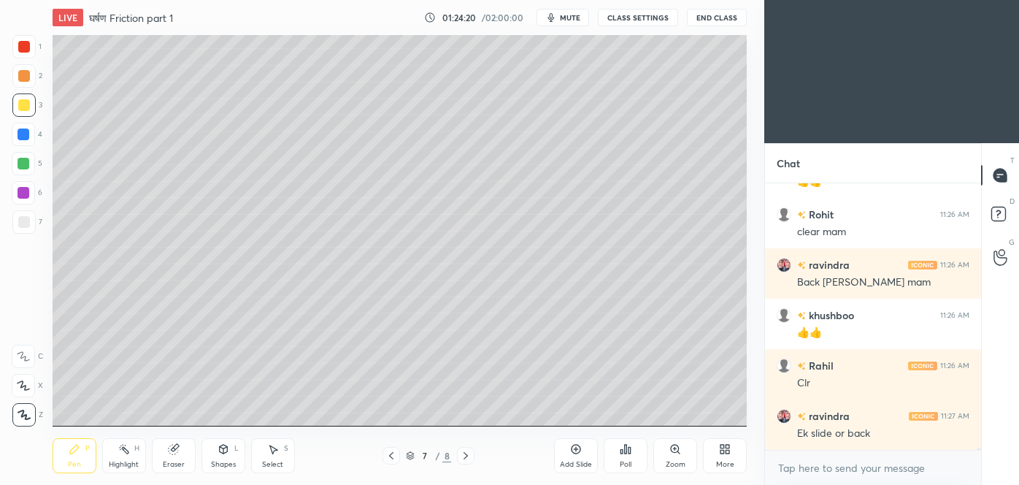
scroll to position [33345, 0]
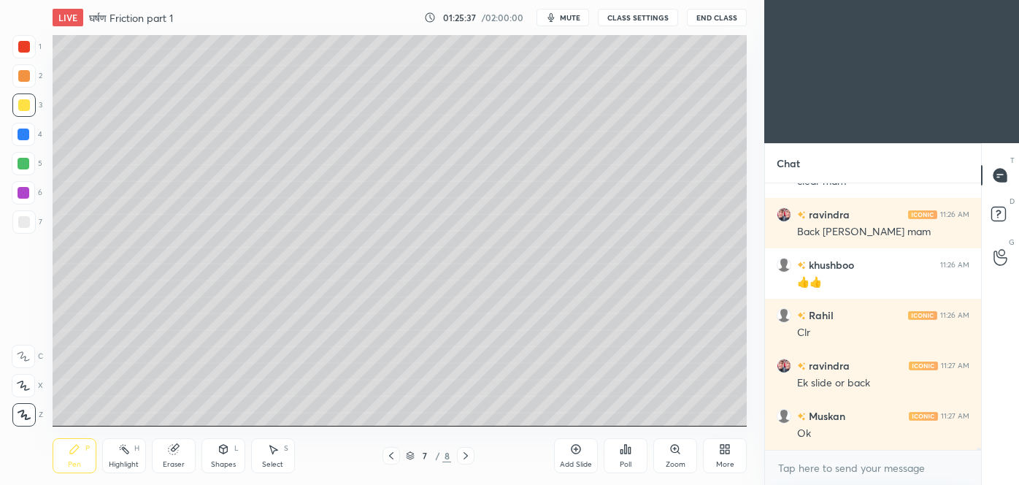
click at [389, 458] on icon at bounding box center [391, 456] width 12 height 12
click at [469, 454] on icon at bounding box center [466, 456] width 12 height 12
click at [469, 455] on icon at bounding box center [466, 456] width 12 height 12
click at [468, 456] on icon at bounding box center [466, 456] width 12 height 12
click at [576, 455] on div "Add Slide" at bounding box center [576, 455] width 44 height 35
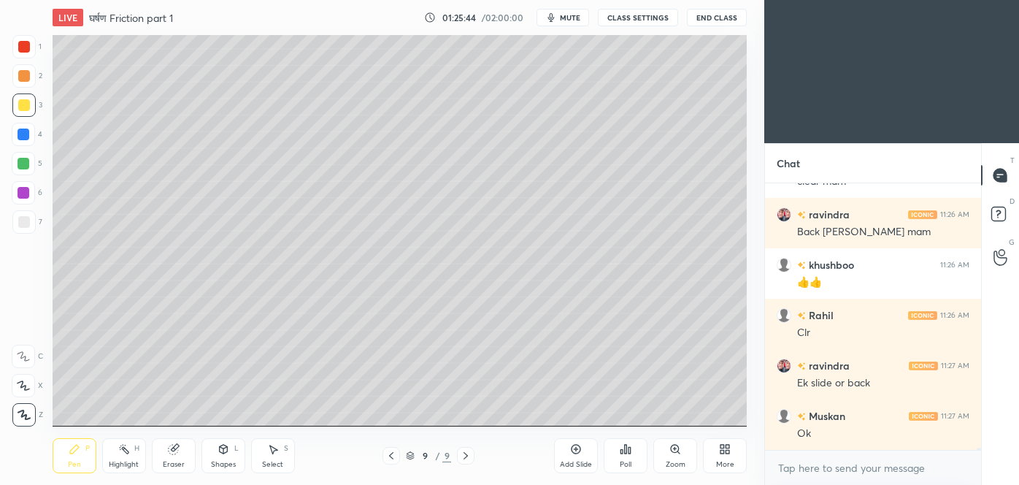
click at [390, 454] on icon at bounding box center [391, 456] width 12 height 12
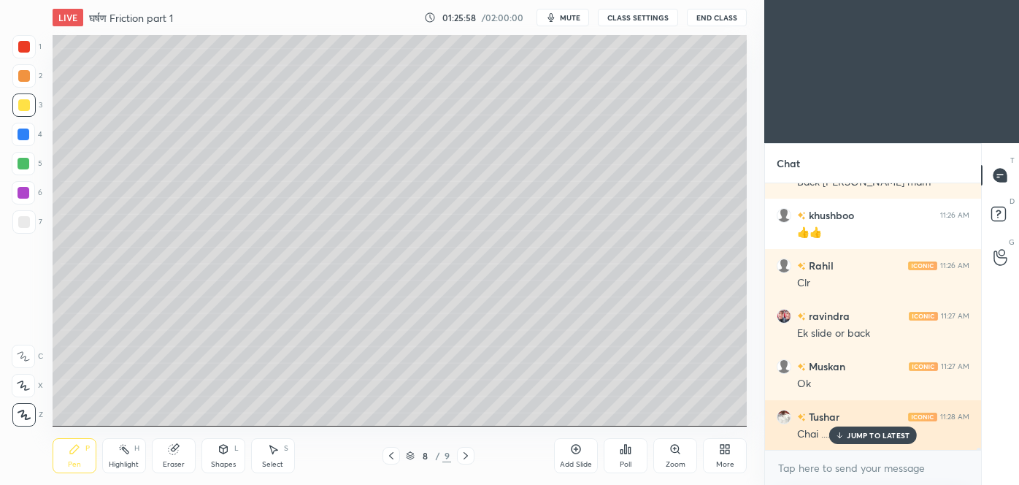
click at [856, 436] on p "JUMP TO LATEST" at bounding box center [878, 435] width 63 height 9
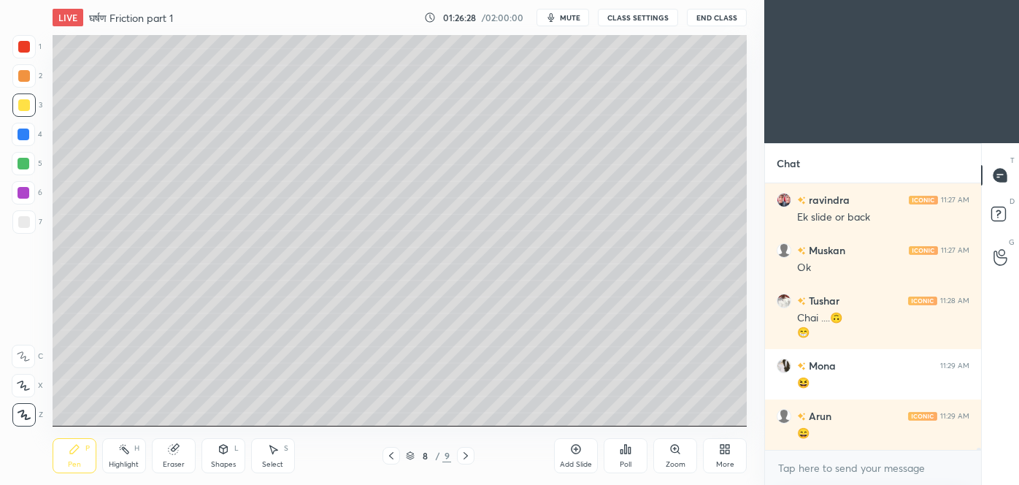
scroll to position [33561, 0]
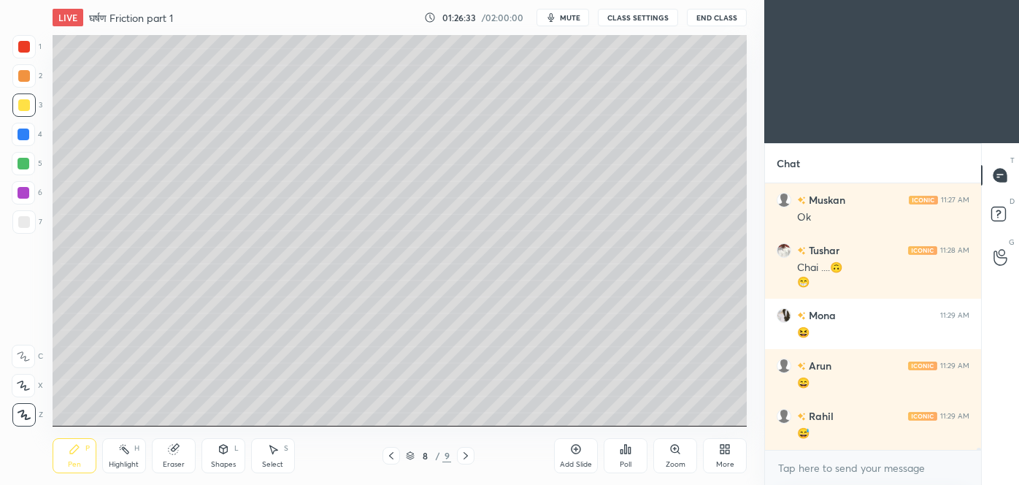
click at [468, 458] on icon at bounding box center [466, 456] width 12 height 12
click at [223, 461] on div "Shapes" at bounding box center [223, 464] width 25 height 7
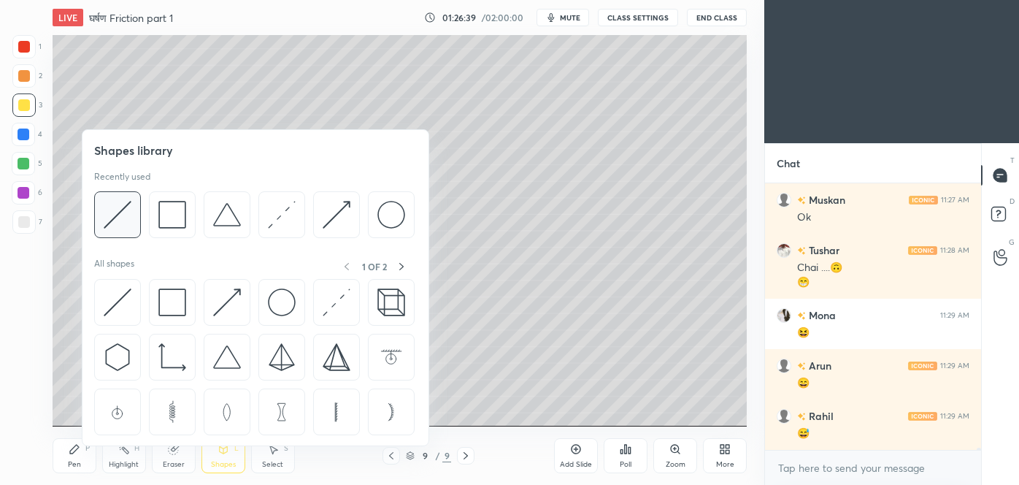
click at [115, 217] on img at bounding box center [118, 215] width 28 height 28
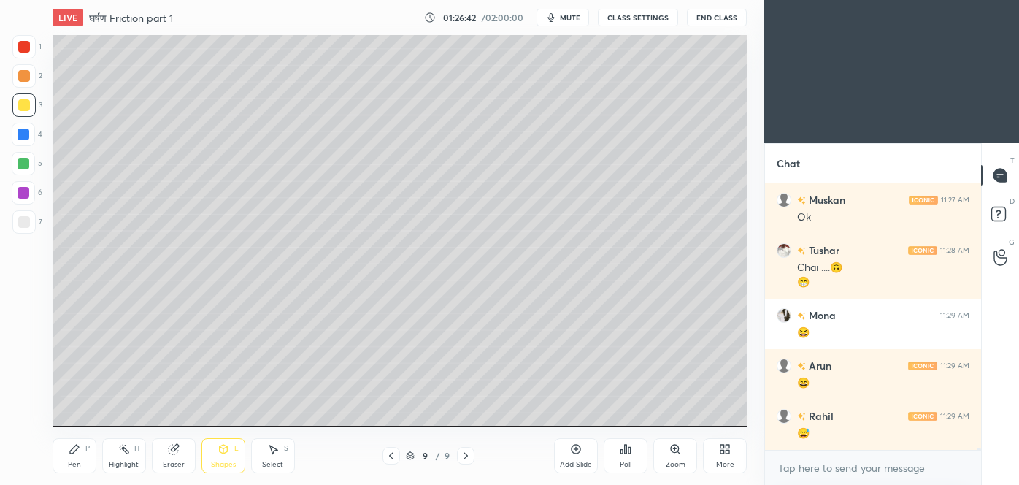
click at [228, 453] on icon at bounding box center [223, 449] width 12 height 12
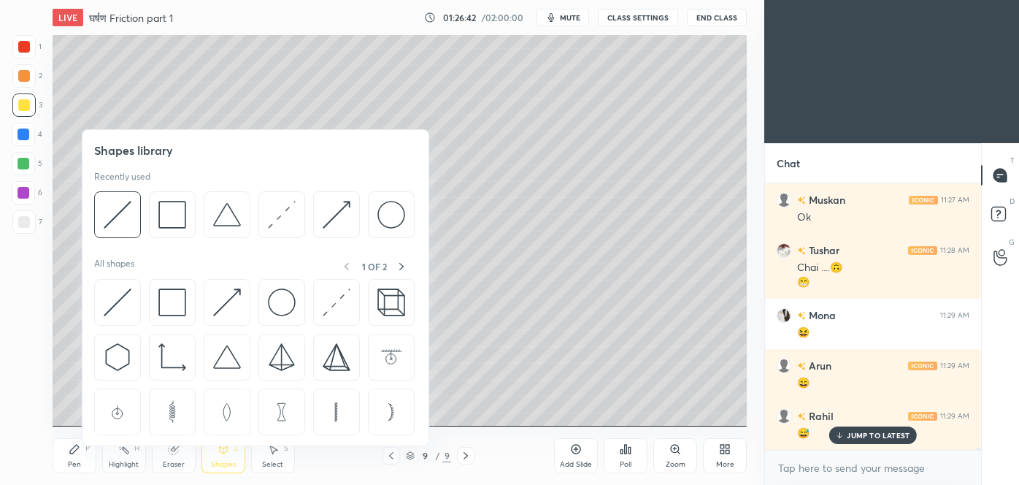
scroll to position [33611, 0]
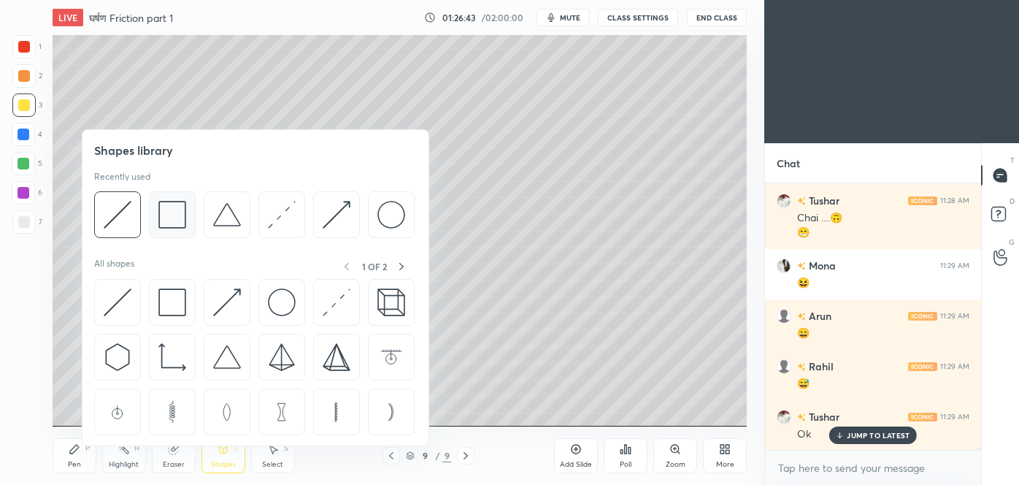
click at [174, 220] on img at bounding box center [172, 215] width 28 height 28
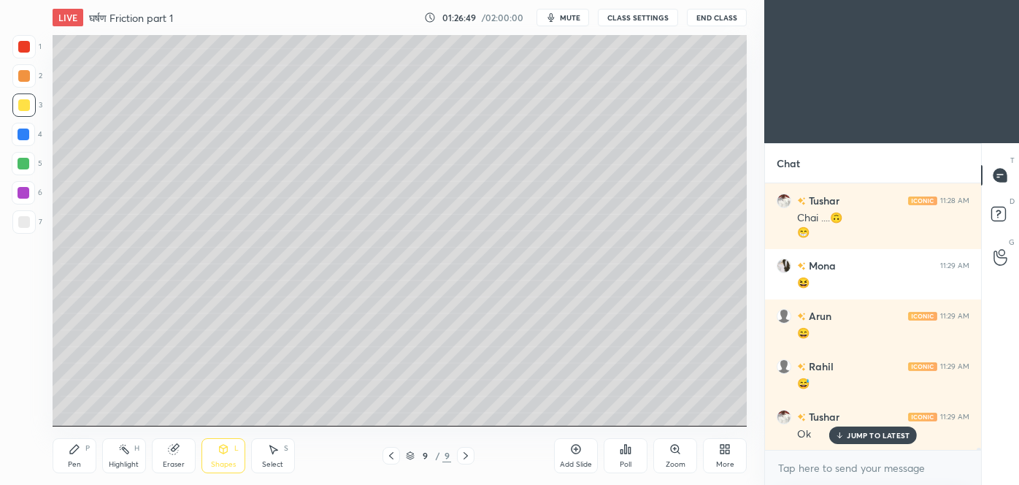
click at [82, 455] on div "Pen P" at bounding box center [75, 455] width 44 height 35
click at [20, 225] on div at bounding box center [24, 222] width 12 height 12
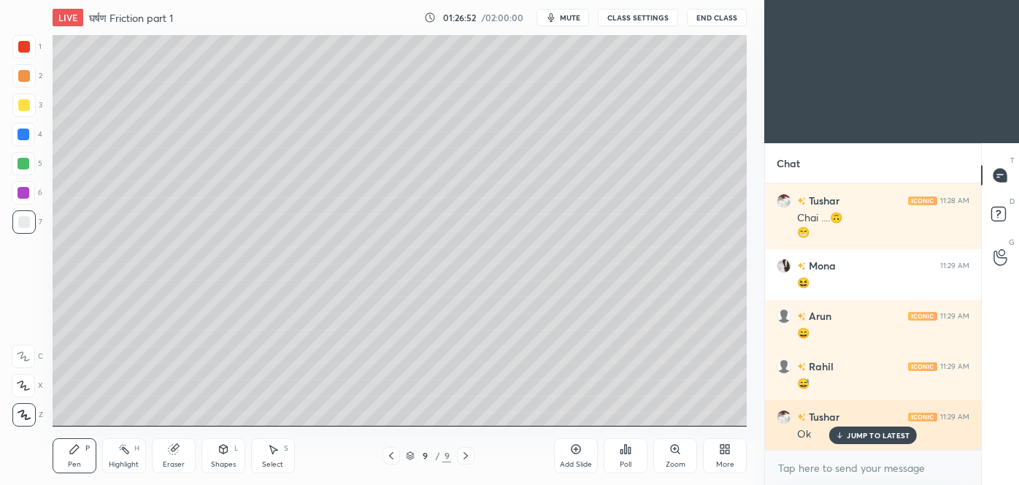
click at [887, 436] on p "JUMP TO LATEST" at bounding box center [878, 435] width 63 height 9
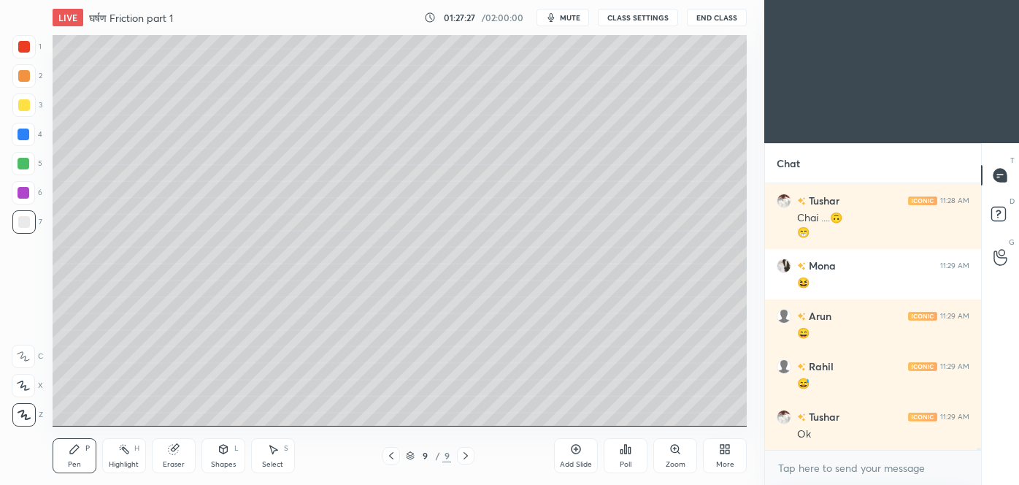
scroll to position [33661, 0]
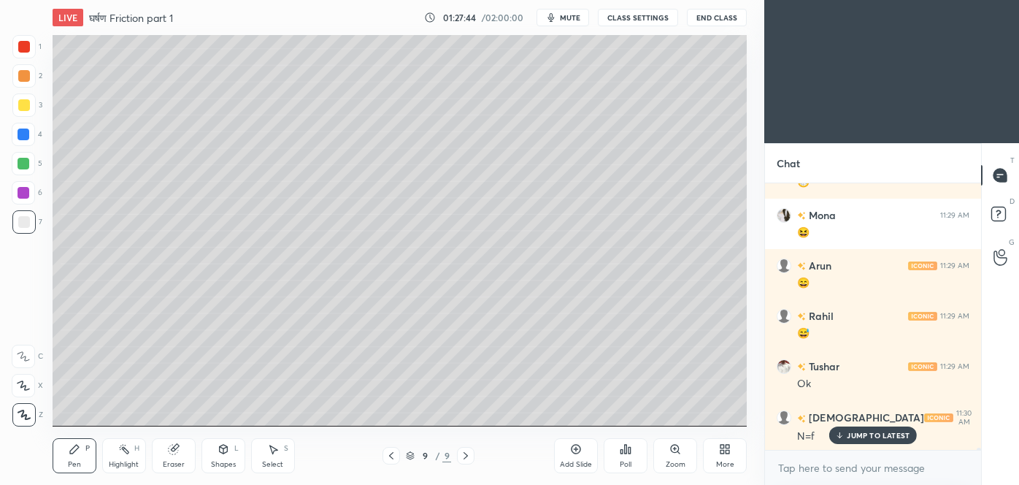
click at [25, 104] on div at bounding box center [24, 105] width 12 height 12
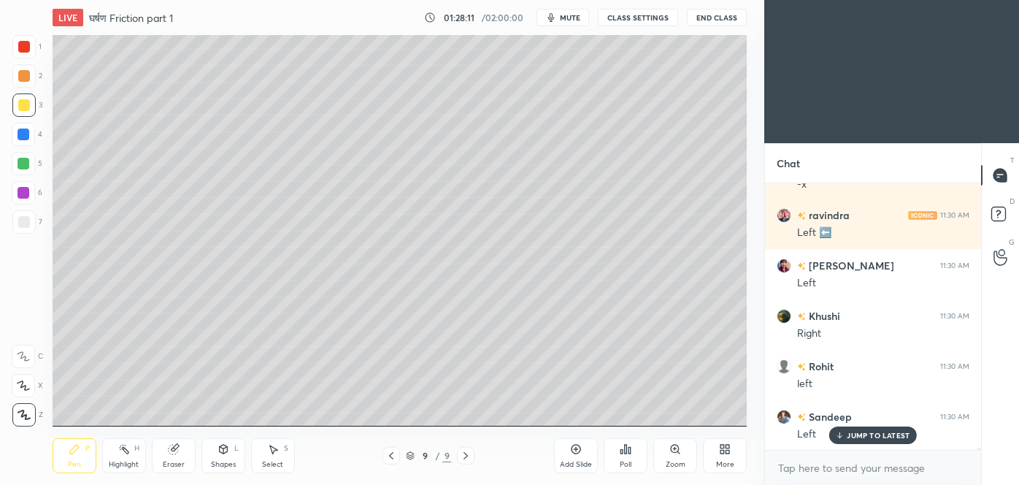
scroll to position [34165, 0]
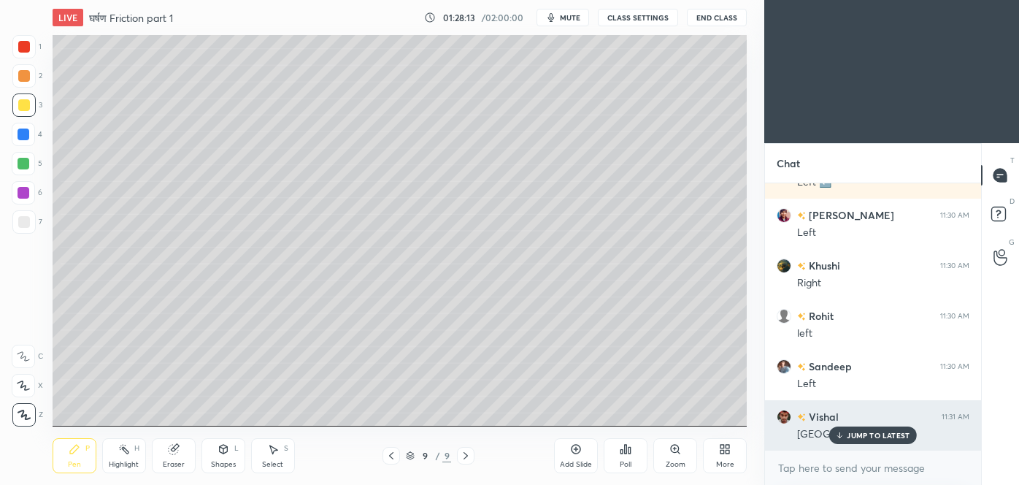
click at [862, 434] on p "JUMP TO LATEST" at bounding box center [878, 435] width 63 height 9
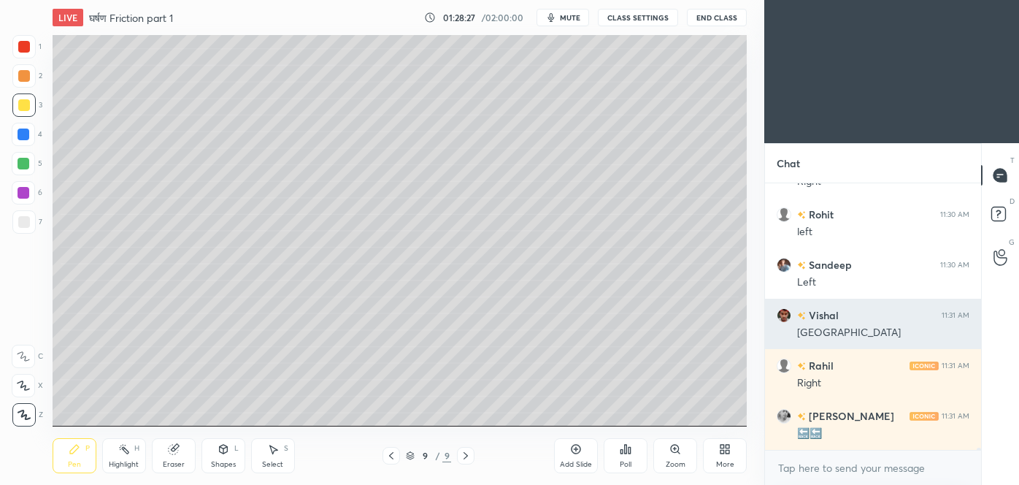
scroll to position [34317, 0]
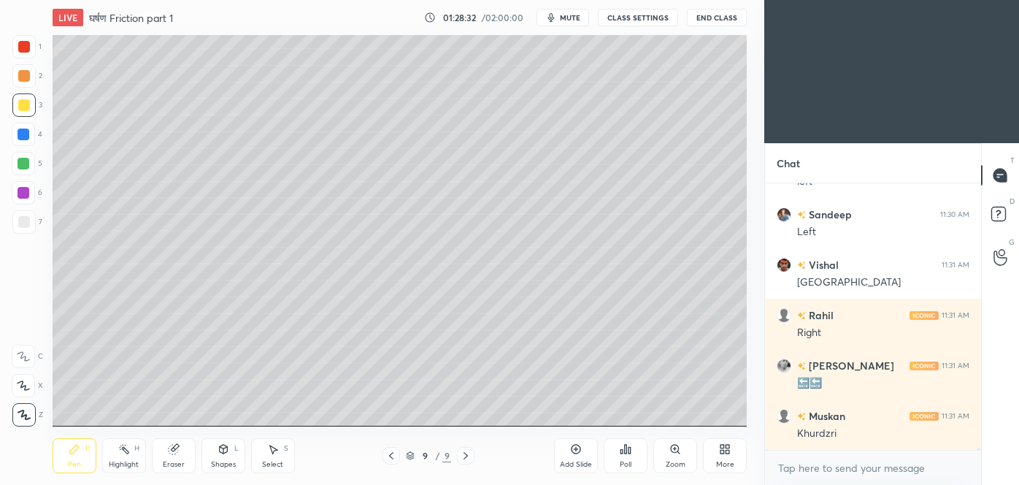
click at [230, 455] on div "Shapes L" at bounding box center [223, 455] width 44 height 35
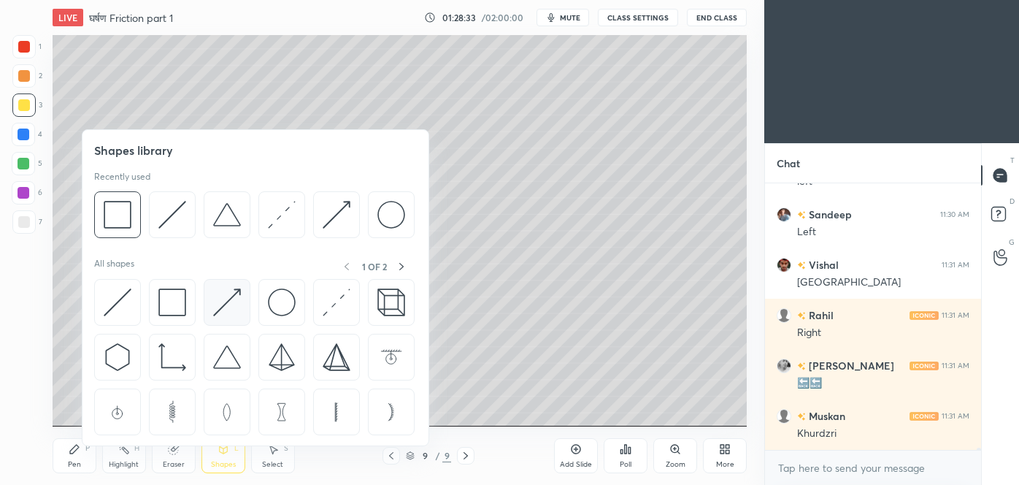
click at [223, 302] on img at bounding box center [227, 302] width 28 height 28
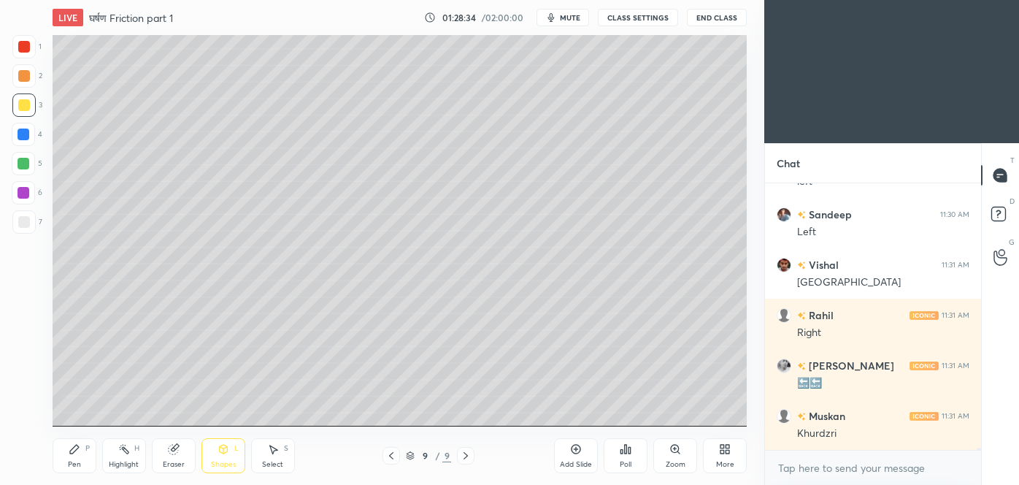
click at [25, 166] on div at bounding box center [24, 164] width 12 height 12
click at [76, 469] on div "Pen P" at bounding box center [75, 455] width 44 height 35
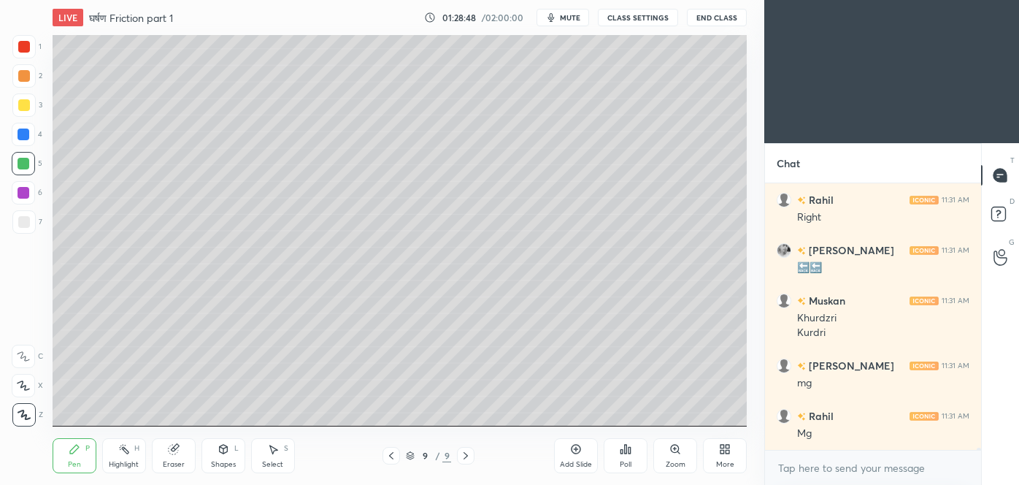
scroll to position [34482, 0]
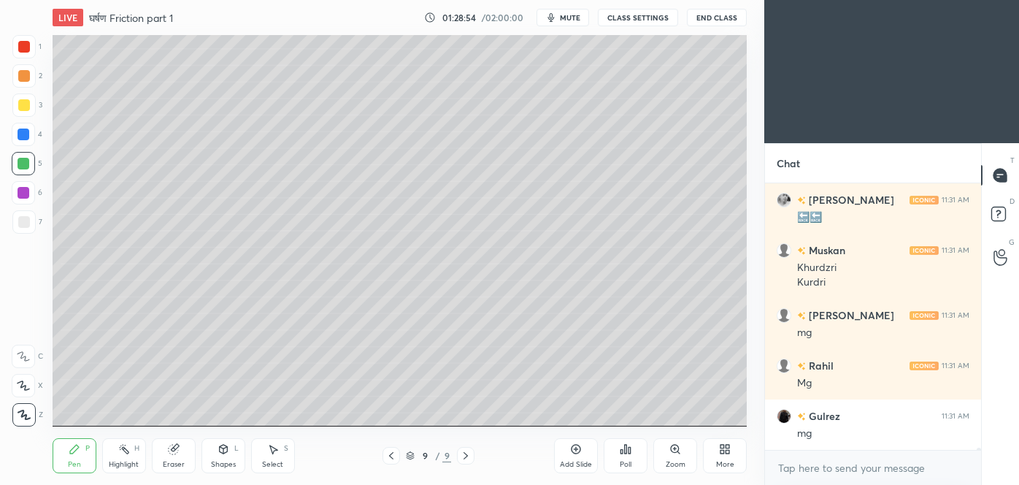
click at [22, 222] on div at bounding box center [24, 222] width 12 height 12
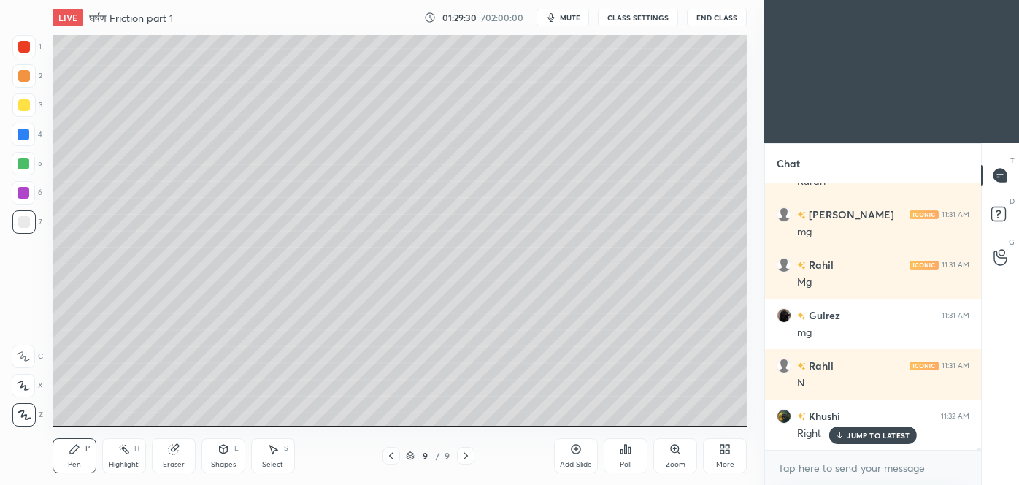
scroll to position [34633, 0]
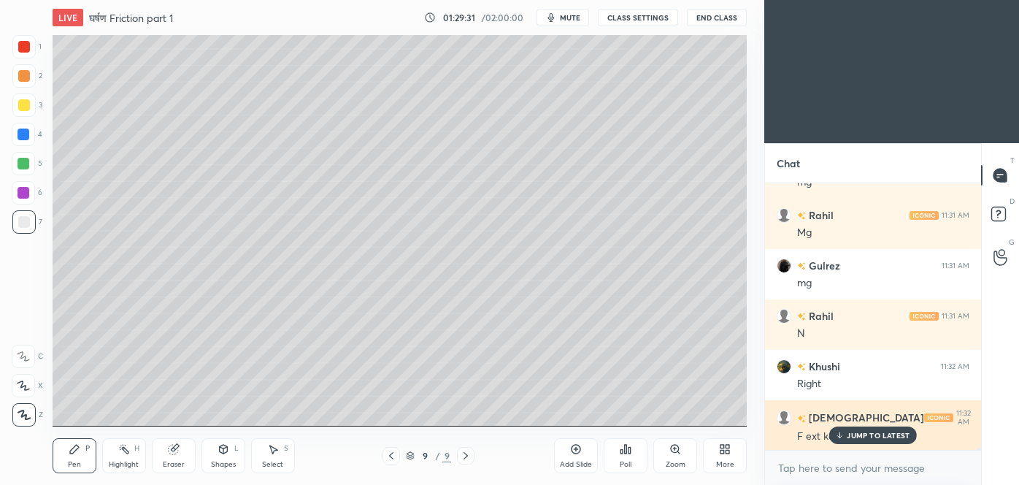
click at [860, 436] on p "JUMP TO LATEST" at bounding box center [878, 435] width 63 height 9
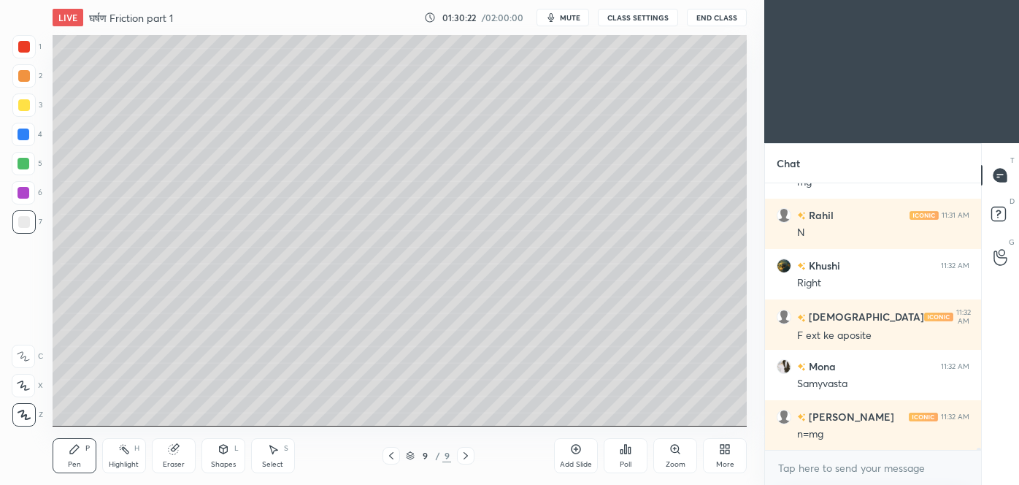
scroll to position [34784, 0]
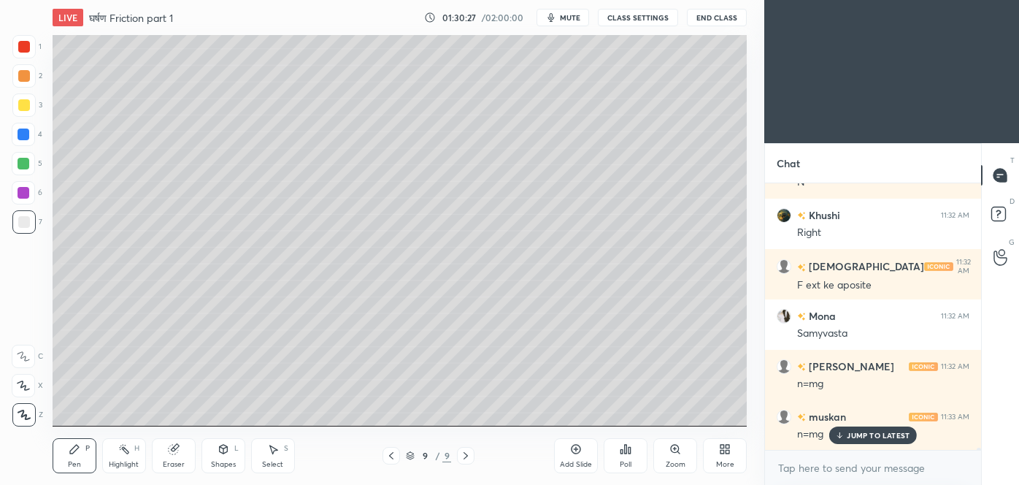
click at [21, 196] on div at bounding box center [24, 193] width 12 height 12
click at [578, 455] on div "Add Slide" at bounding box center [576, 455] width 44 height 35
click at [228, 457] on div "Shapes L" at bounding box center [223, 455] width 44 height 35
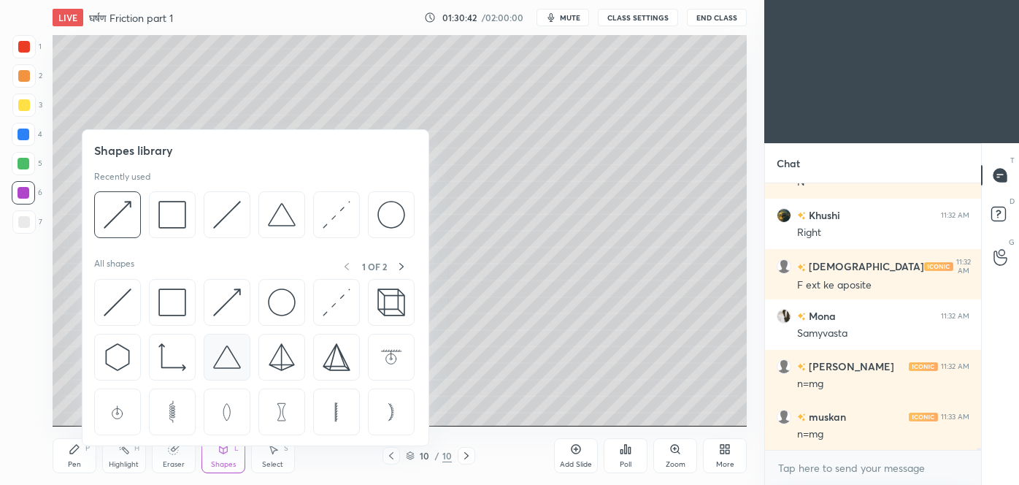
scroll to position [34835, 0]
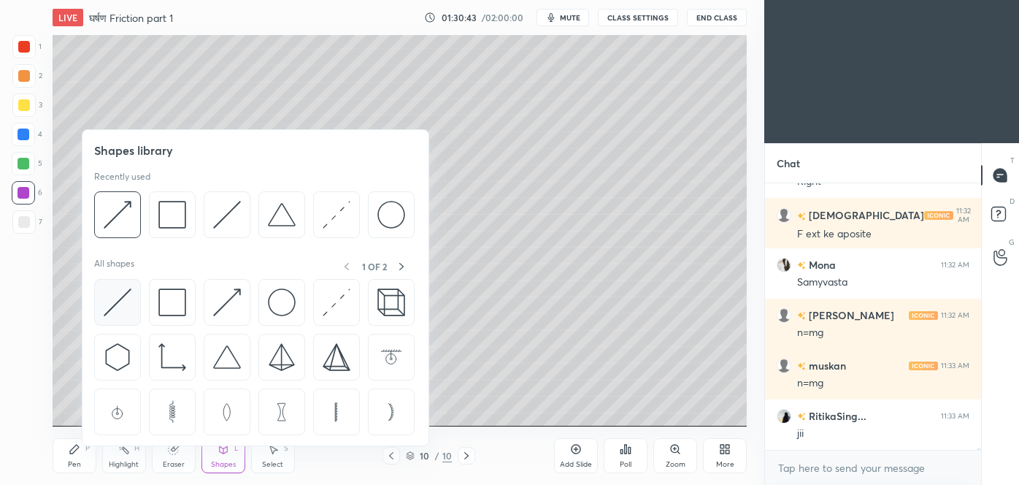
click at [109, 307] on img at bounding box center [118, 302] width 28 height 28
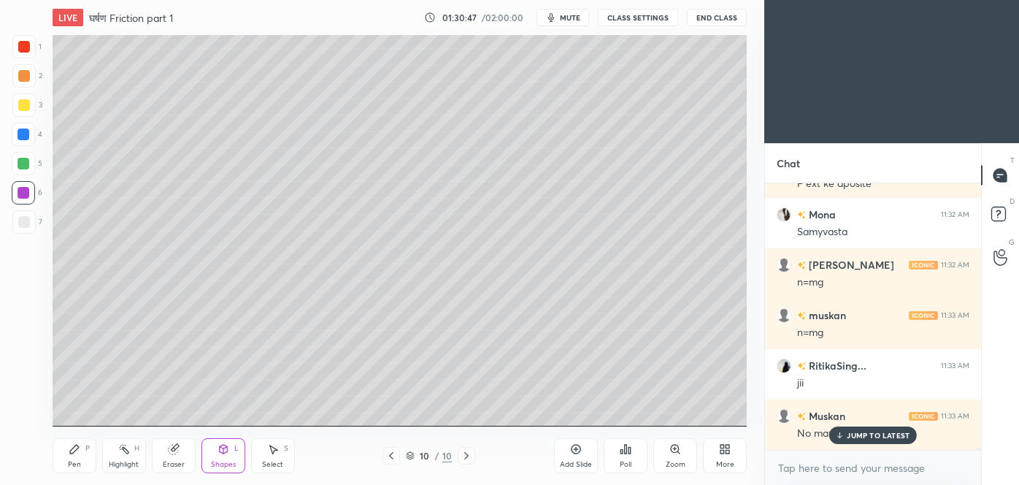
scroll to position [35036, 0]
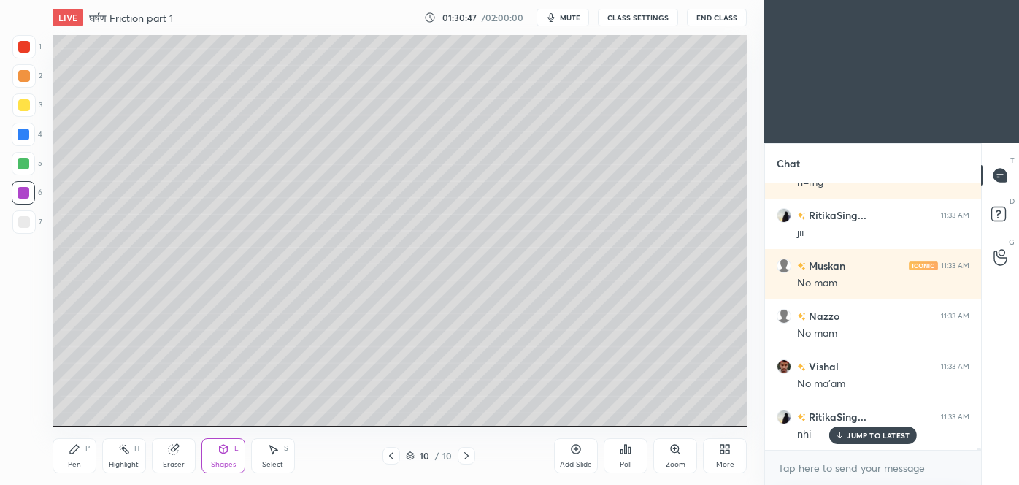
click at [176, 453] on icon at bounding box center [173, 448] width 9 height 9
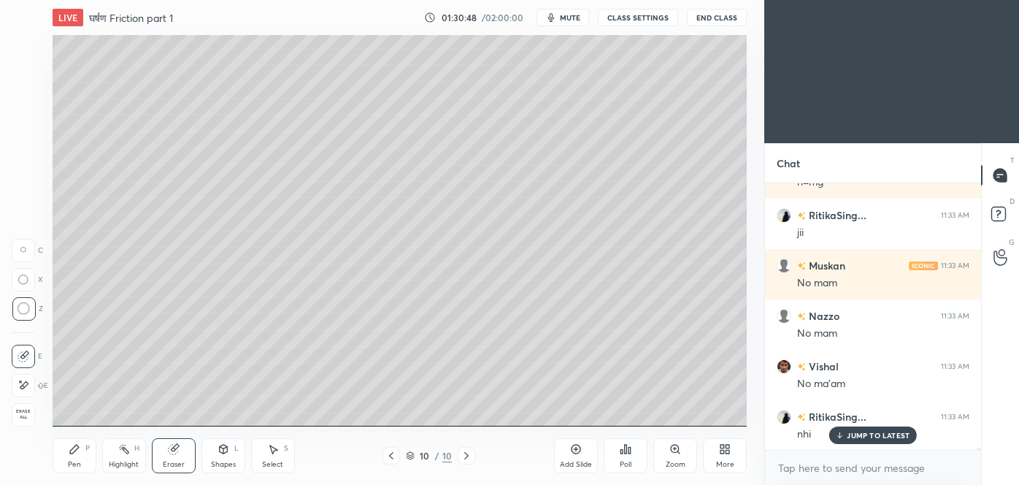
click at [27, 416] on span "Erase all" at bounding box center [23, 414] width 22 height 10
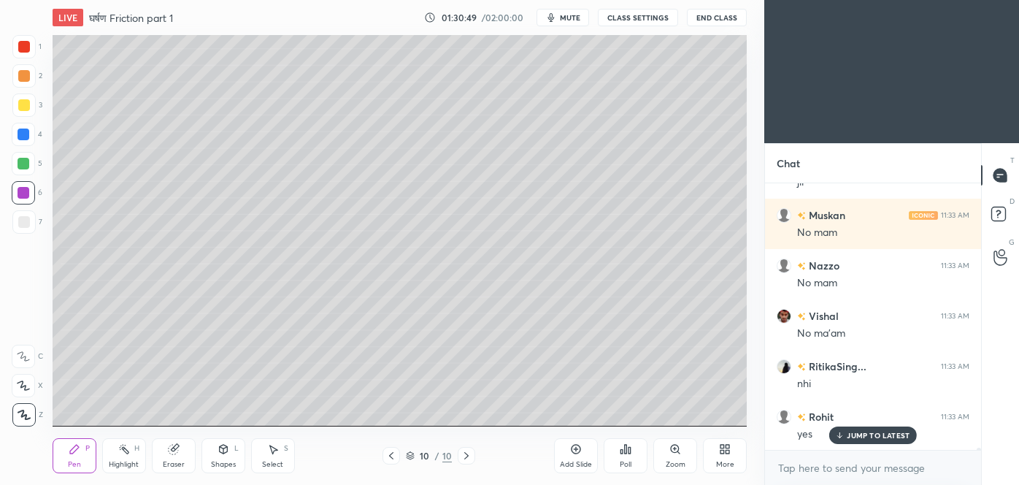
click at [231, 455] on div "Shapes L" at bounding box center [223, 455] width 44 height 35
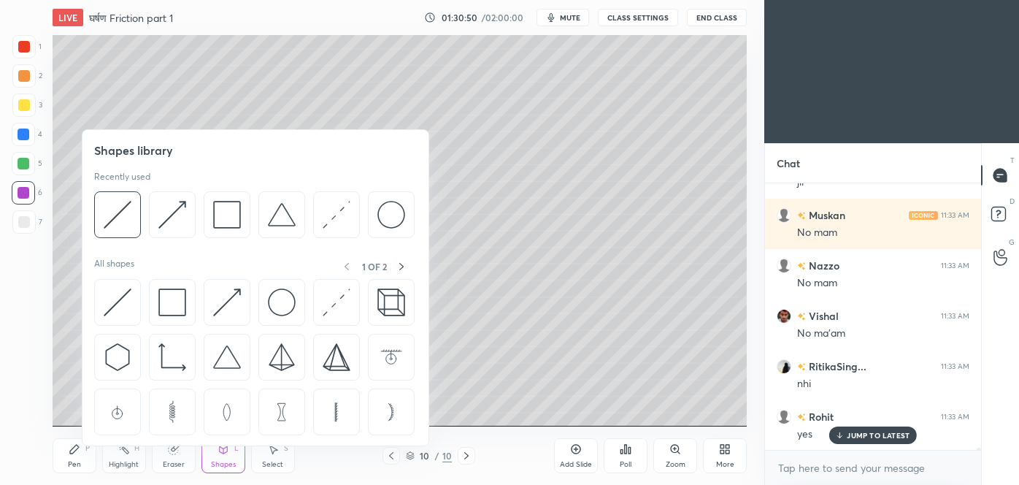
scroll to position [35187, 0]
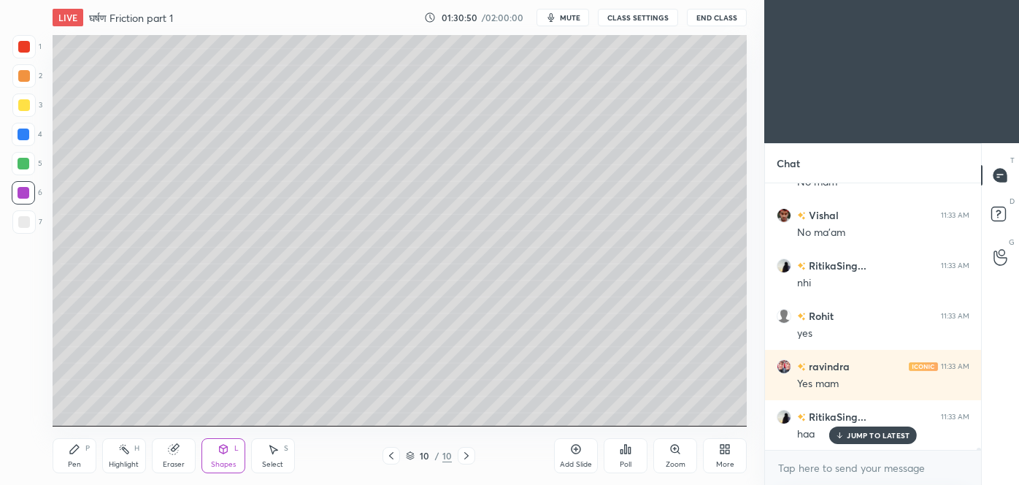
click at [31, 226] on div at bounding box center [23, 221] width 23 height 23
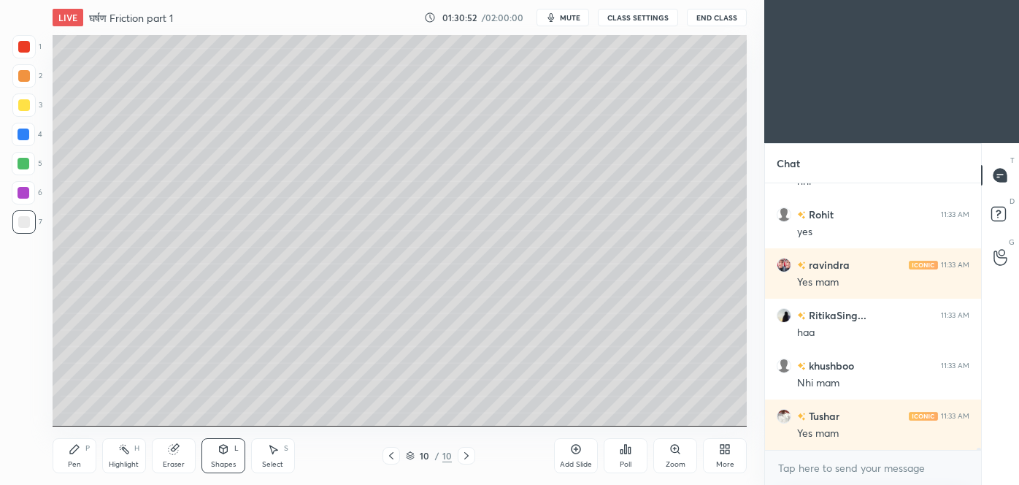
scroll to position [35338, 0]
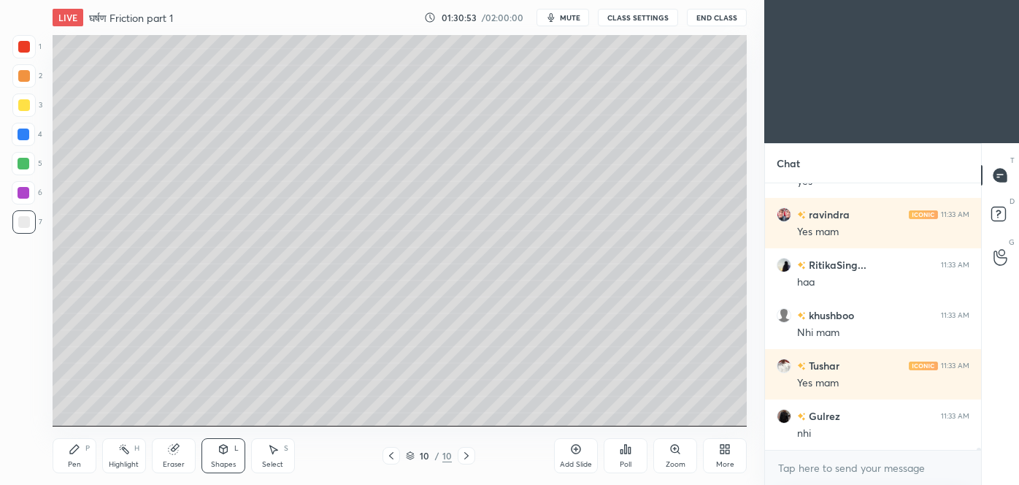
click at [214, 454] on div "Shapes L" at bounding box center [223, 455] width 44 height 35
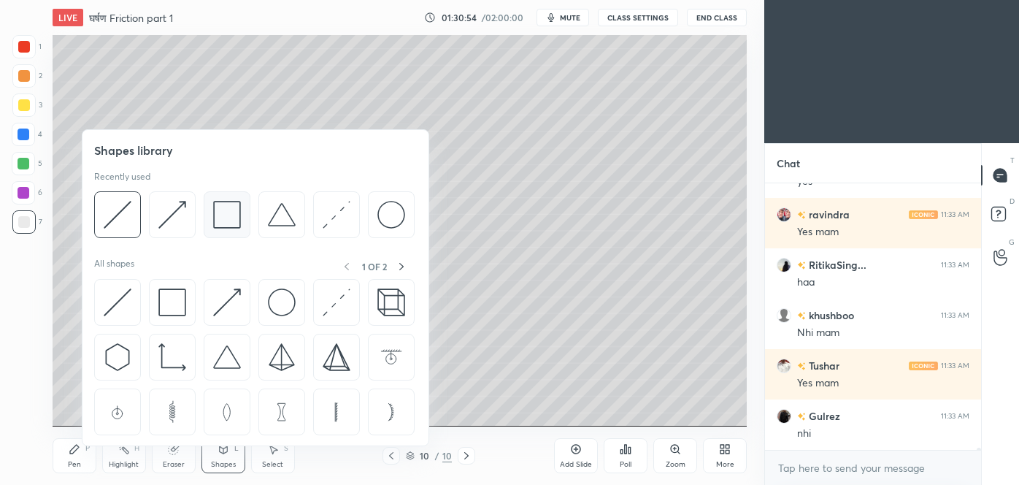
click at [228, 213] on img at bounding box center [227, 215] width 28 height 28
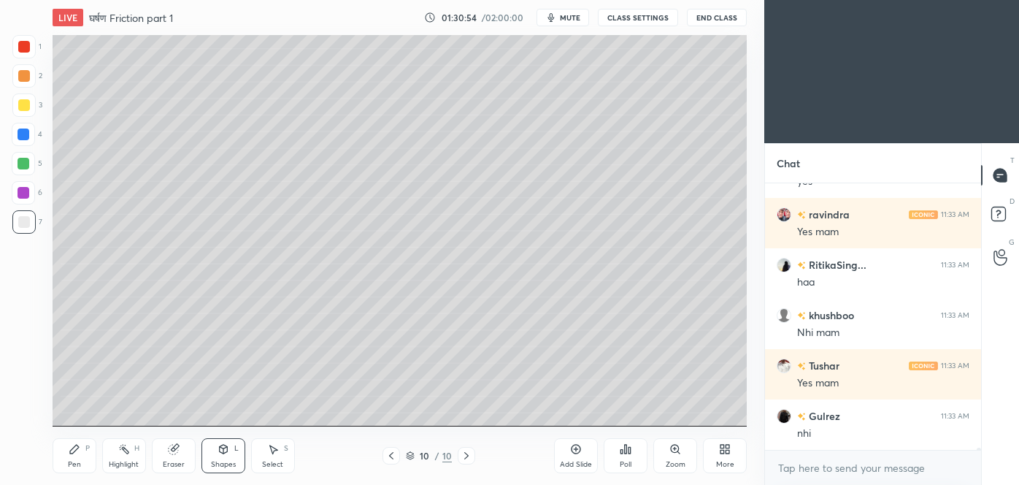
scroll to position [35389, 0]
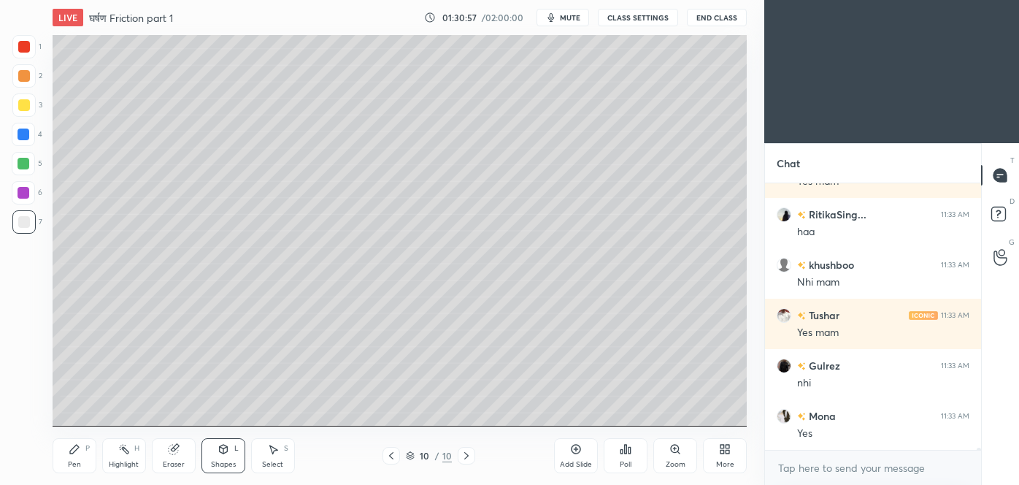
click at [69, 447] on icon at bounding box center [75, 449] width 12 height 12
click at [228, 457] on div "Shapes L" at bounding box center [223, 455] width 44 height 35
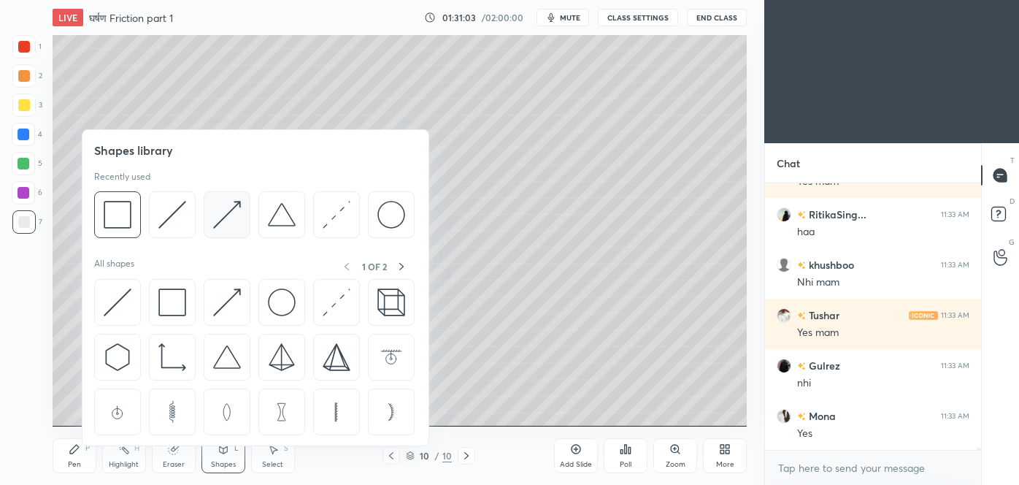
click at [218, 222] on img at bounding box center [227, 215] width 28 height 28
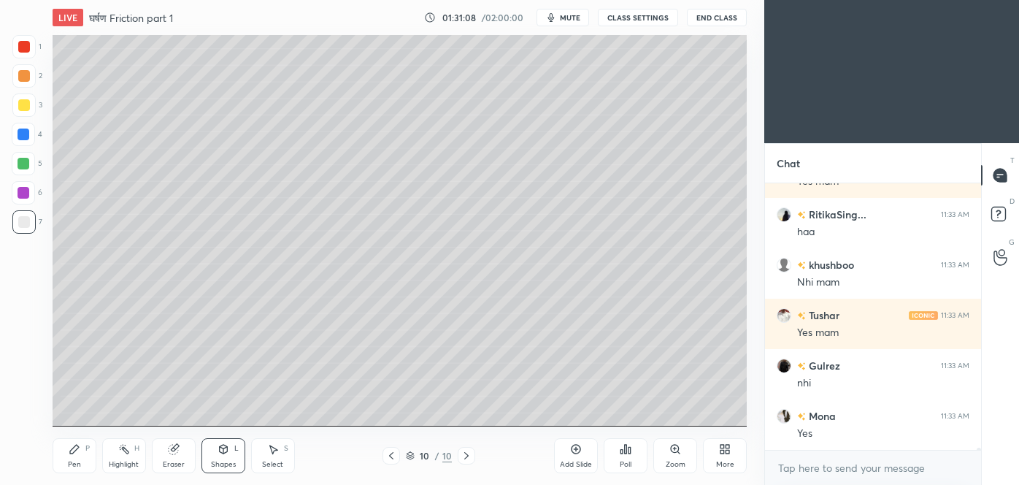
click at [70, 455] on div "Pen P" at bounding box center [75, 455] width 44 height 35
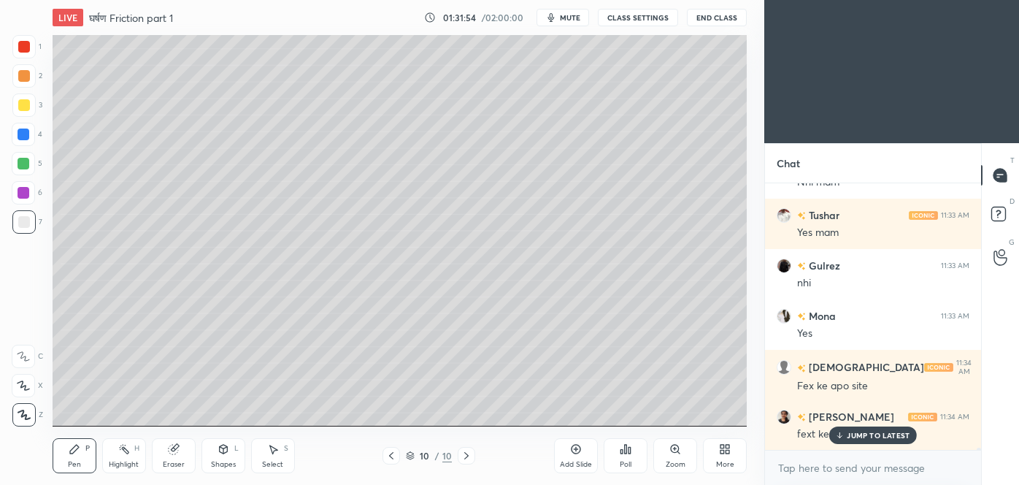
scroll to position [35539, 0]
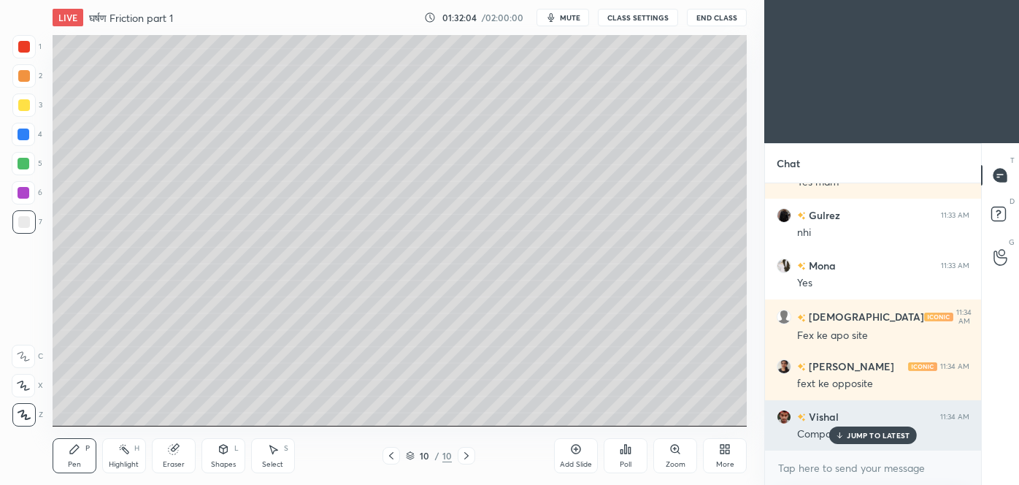
click at [870, 431] on p "JUMP TO LATEST" at bounding box center [878, 435] width 63 height 9
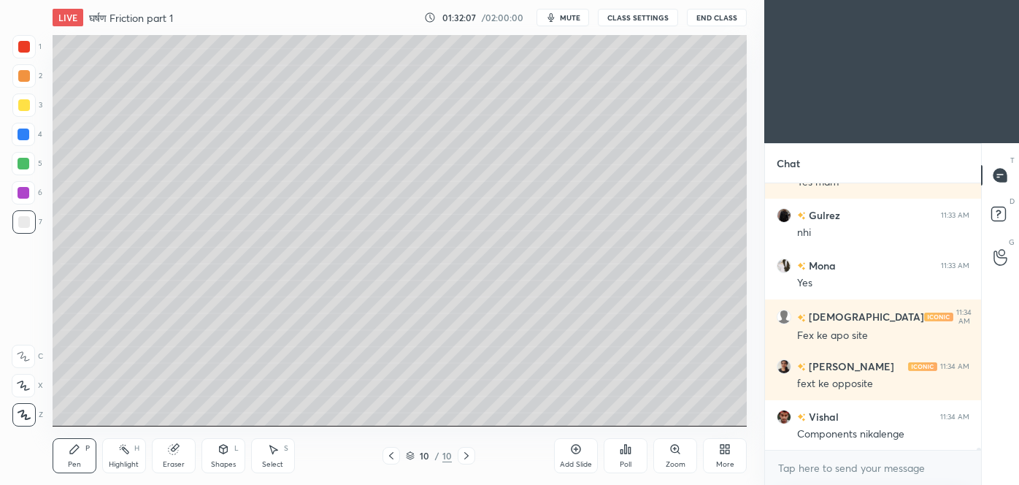
click at [23, 107] on div at bounding box center [24, 105] width 12 height 12
click at [223, 455] on div "Shapes L" at bounding box center [223, 455] width 44 height 35
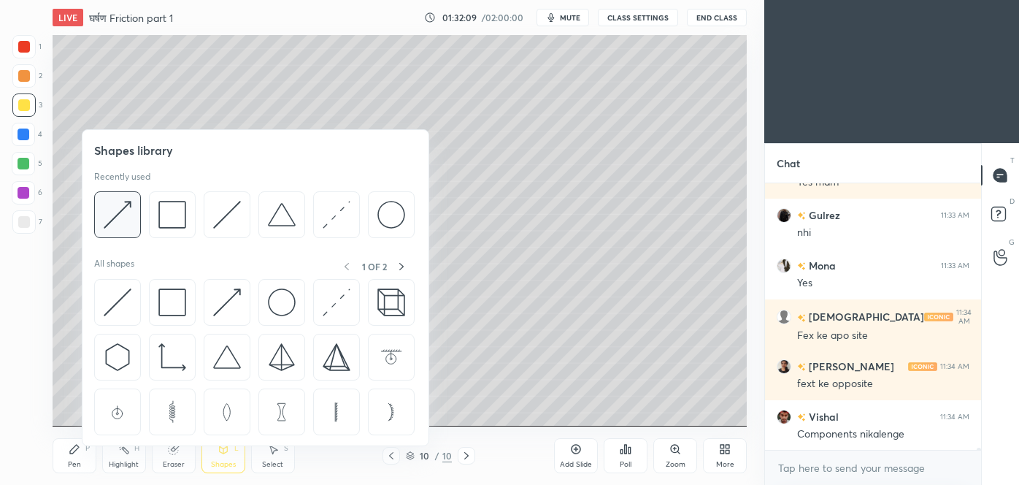
click at [97, 212] on div at bounding box center [117, 214] width 47 height 47
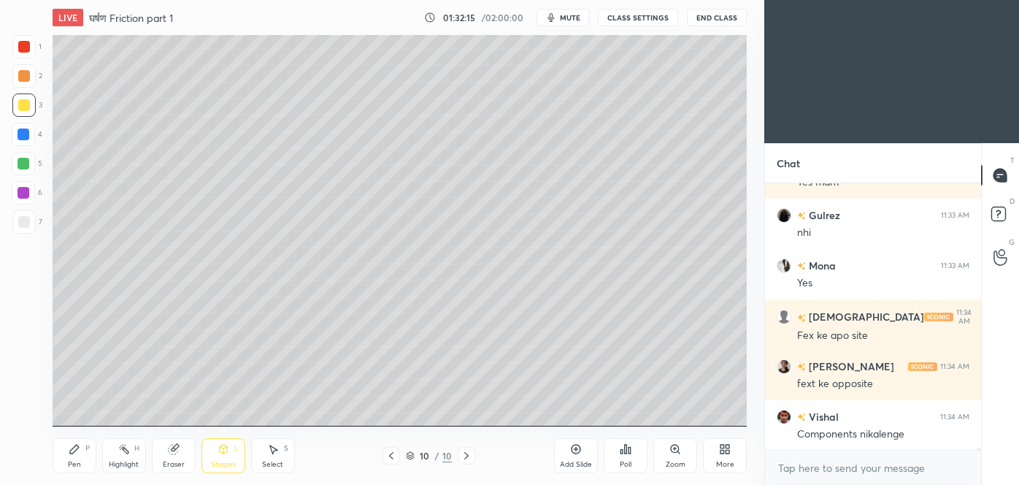
click at [231, 454] on div "Shapes L" at bounding box center [223, 455] width 44 height 35
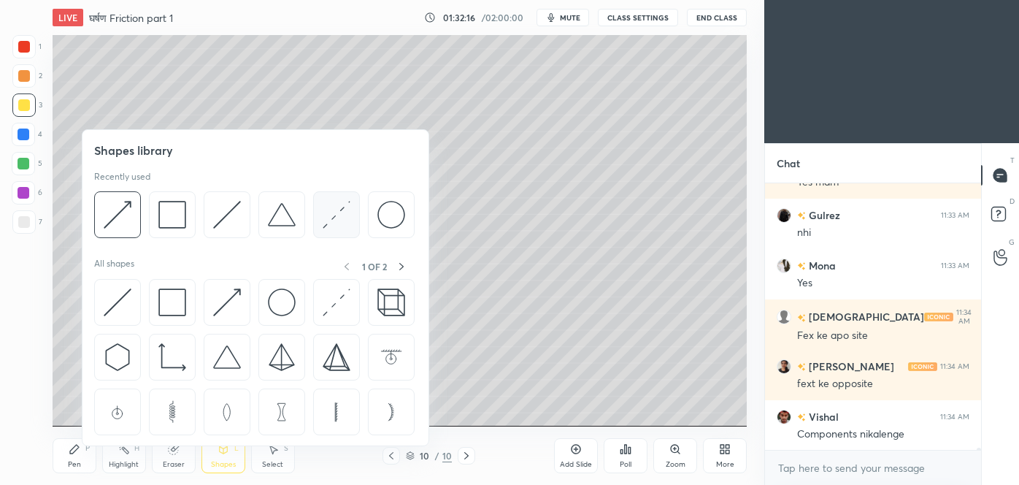
click at [339, 220] on img at bounding box center [337, 215] width 28 height 28
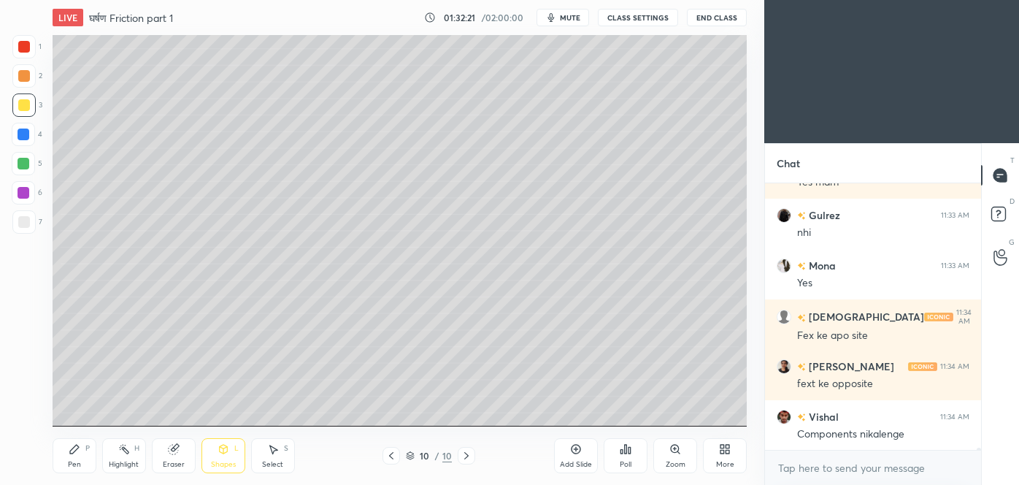
click at [74, 455] on div "Pen P" at bounding box center [75, 455] width 44 height 35
click at [25, 225] on div at bounding box center [24, 222] width 12 height 12
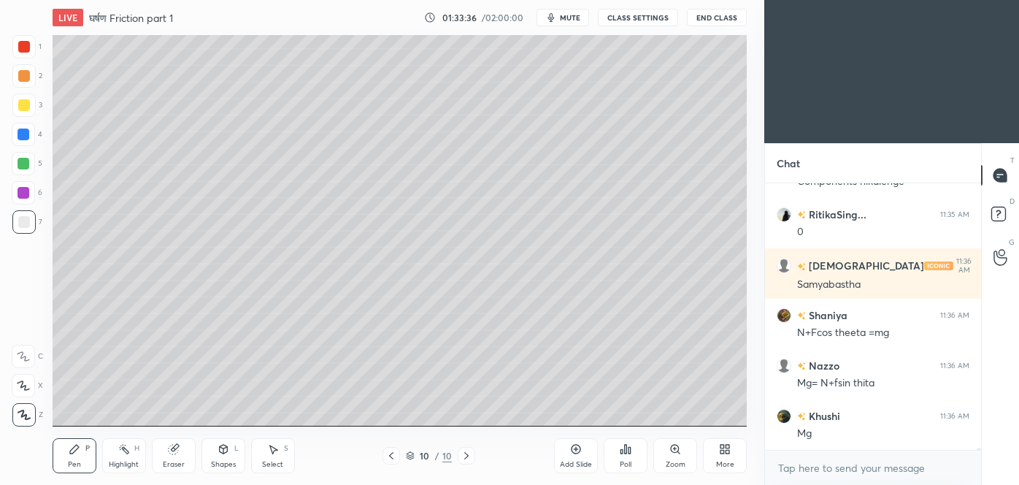
scroll to position [35841, 0]
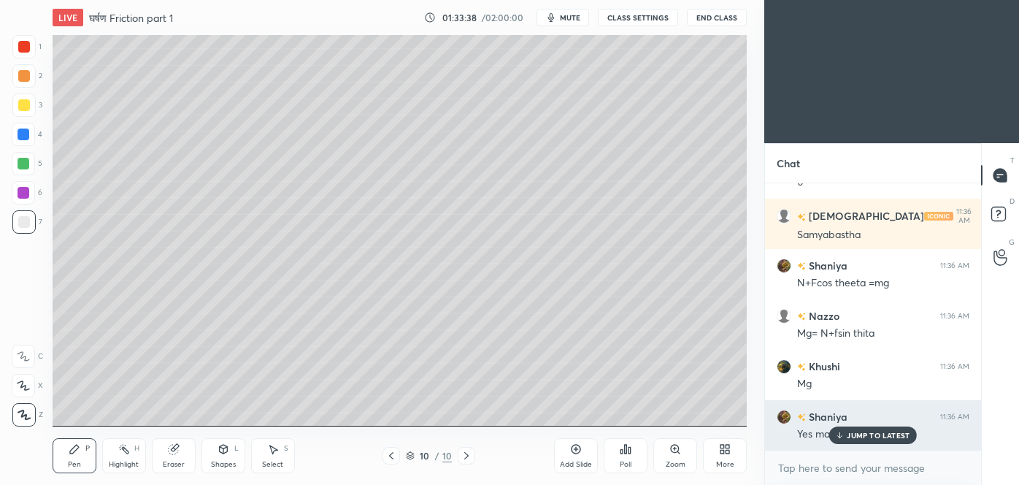
click at [868, 436] on p "JUMP TO LATEST" at bounding box center [878, 435] width 63 height 9
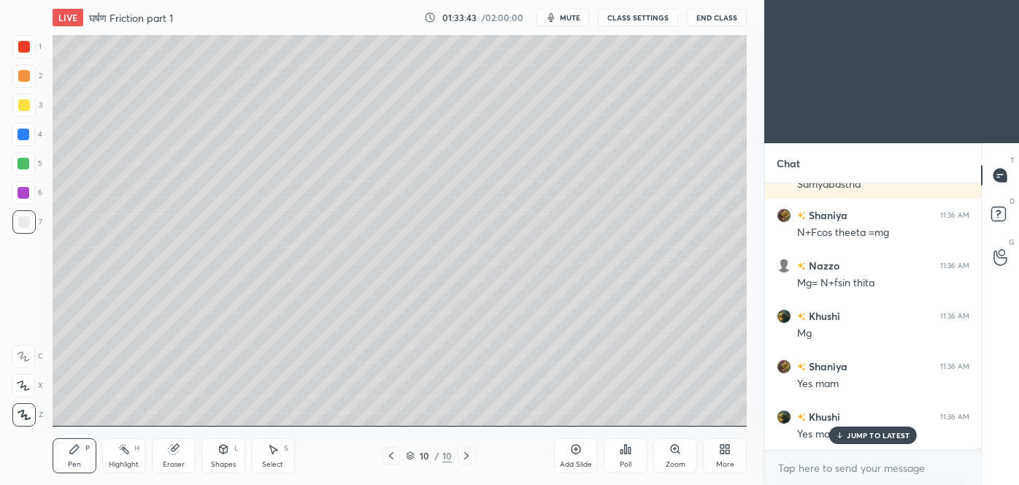
scroll to position [35942, 0]
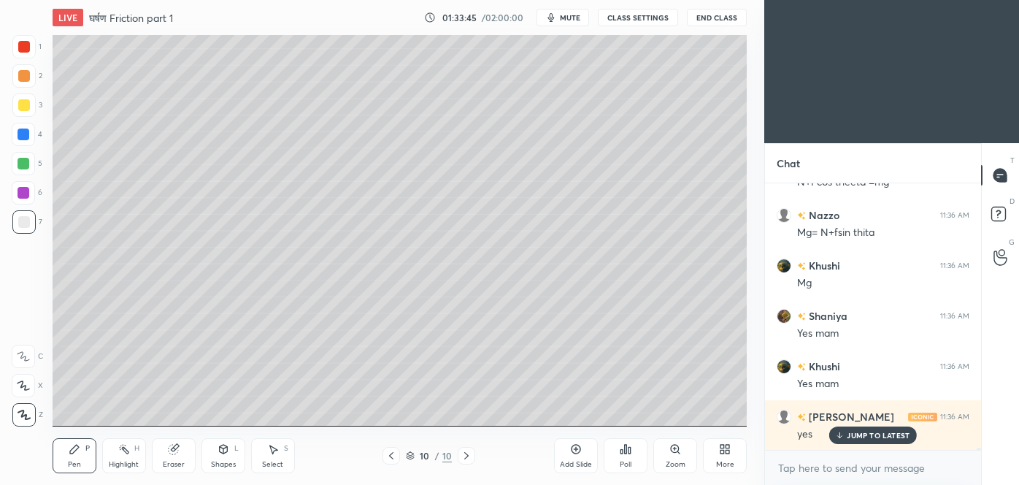
click at [21, 167] on div at bounding box center [24, 164] width 12 height 12
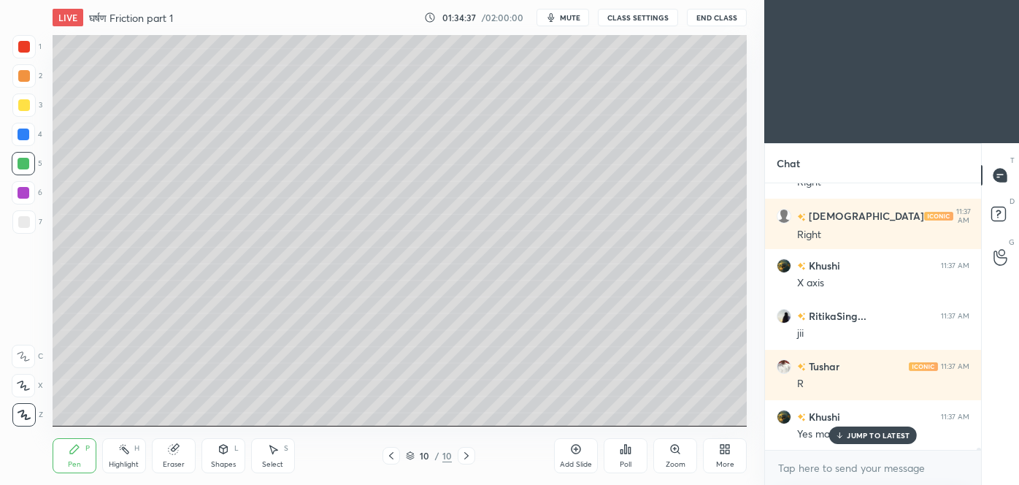
scroll to position [35376, 0]
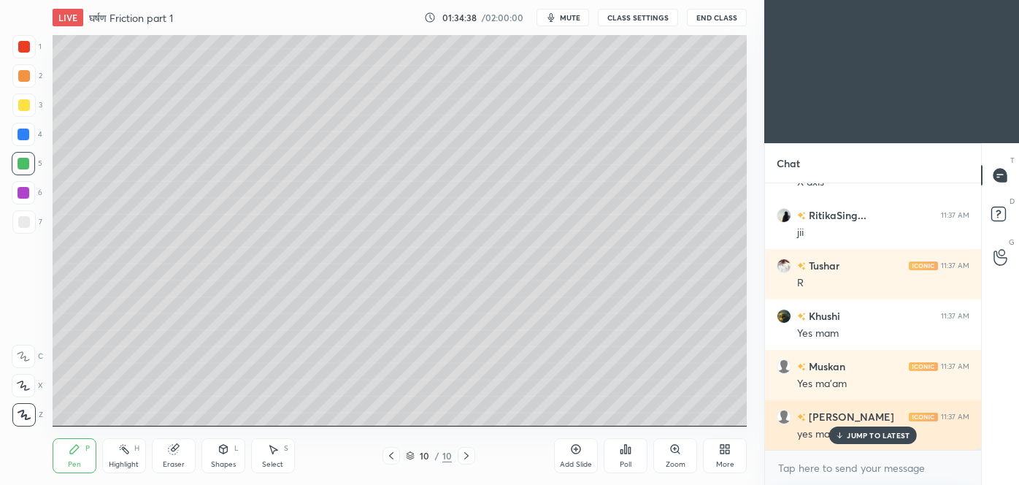
click at [876, 431] on p "JUMP TO LATEST" at bounding box center [878, 435] width 63 height 9
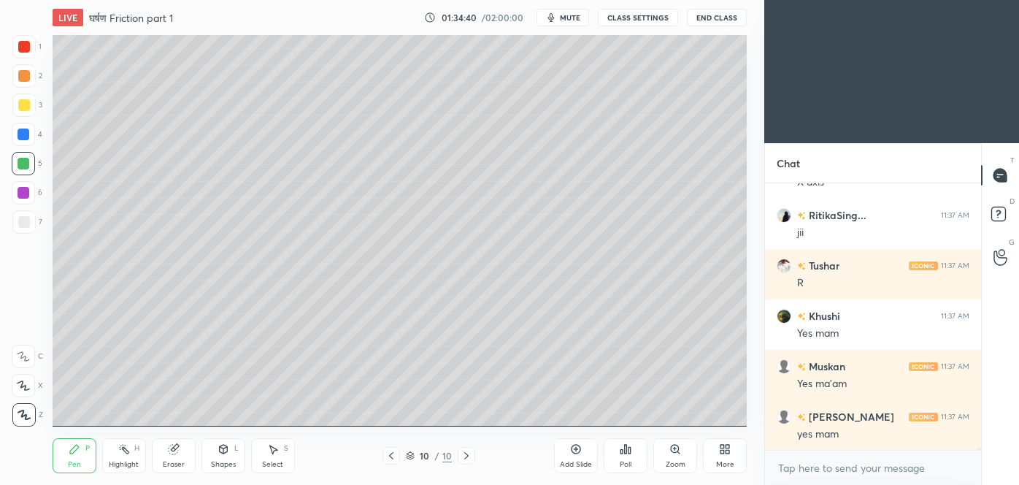
click at [469, 458] on icon at bounding box center [467, 456] width 12 height 12
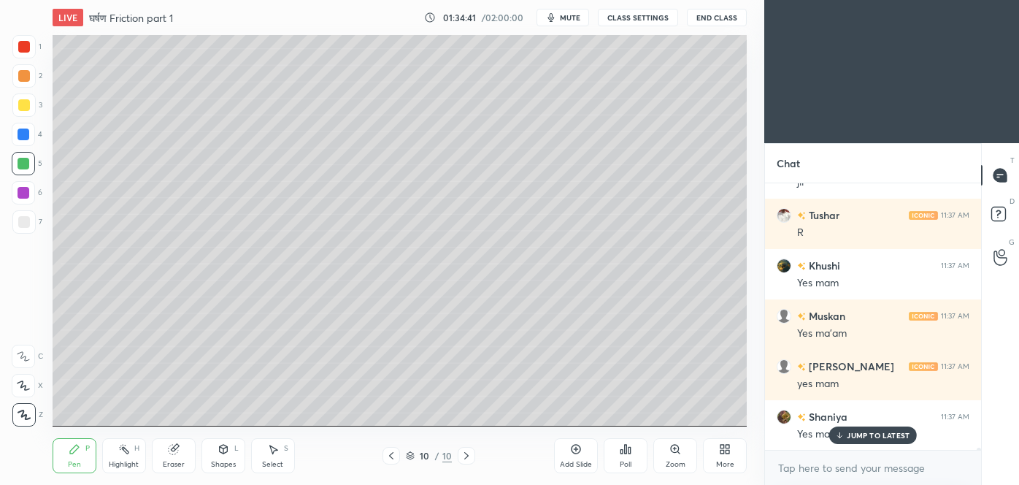
click at [576, 452] on icon at bounding box center [576, 449] width 12 height 12
click at [220, 456] on div "Shapes L" at bounding box center [223, 455] width 44 height 35
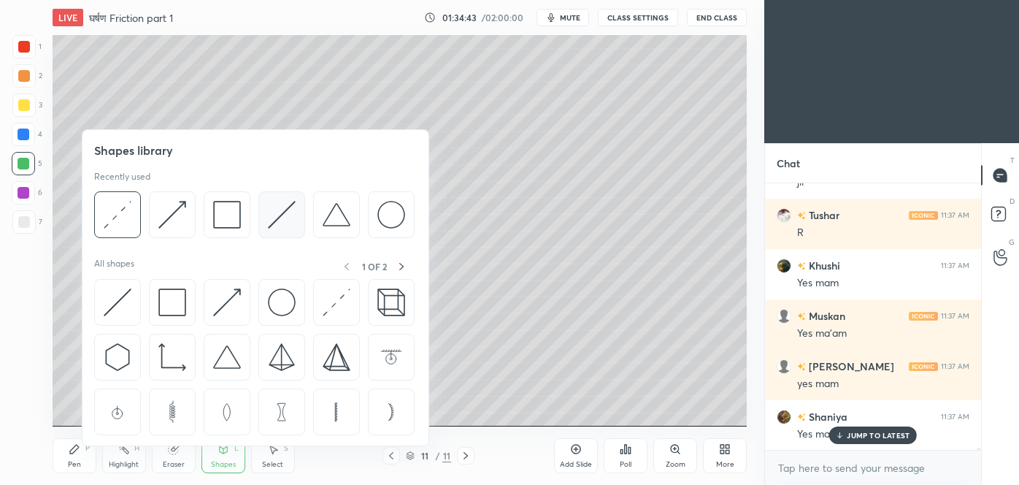
click at [269, 215] on img at bounding box center [282, 215] width 28 height 28
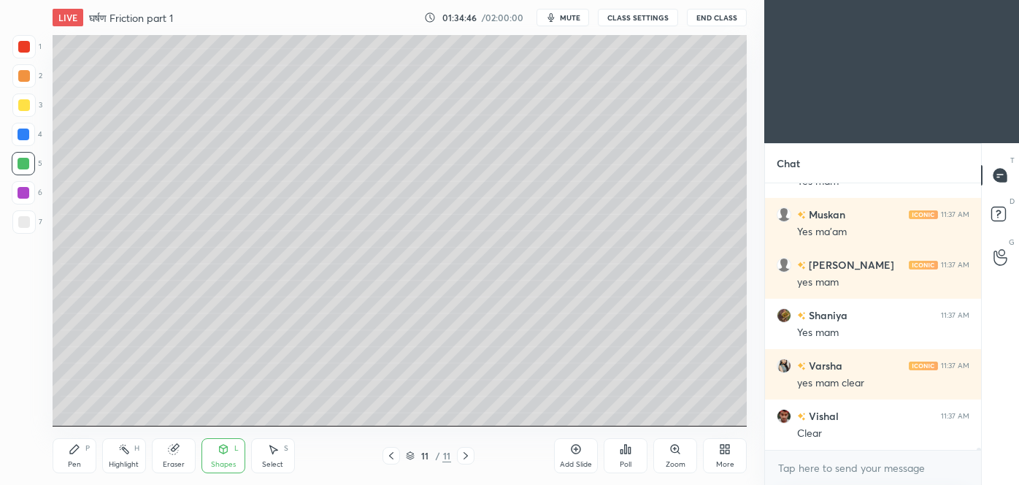
scroll to position [35578, 0]
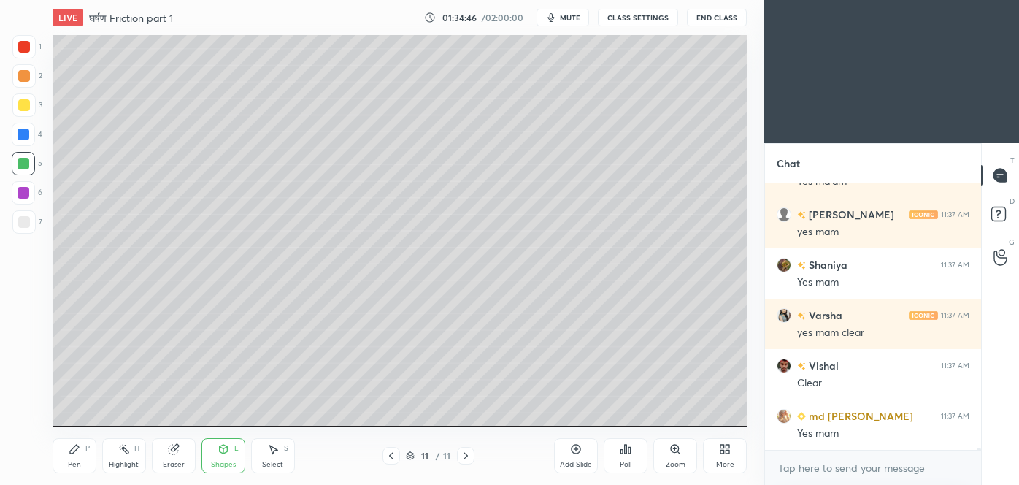
click at [19, 224] on div at bounding box center [24, 222] width 12 height 12
click at [231, 466] on div "Shapes" at bounding box center [223, 464] width 25 height 7
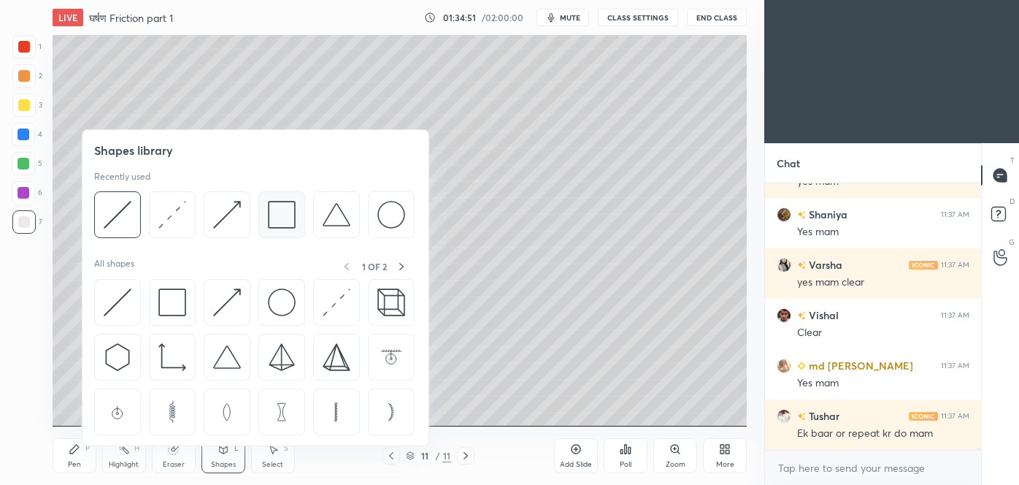
click at [286, 207] on img at bounding box center [282, 215] width 28 height 28
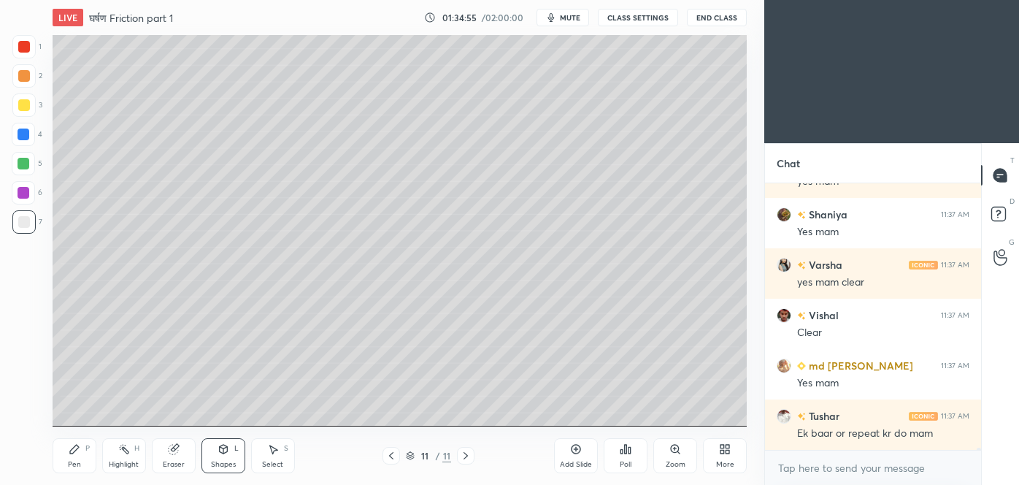
click at [227, 466] on div "Shapes" at bounding box center [223, 464] width 25 height 7
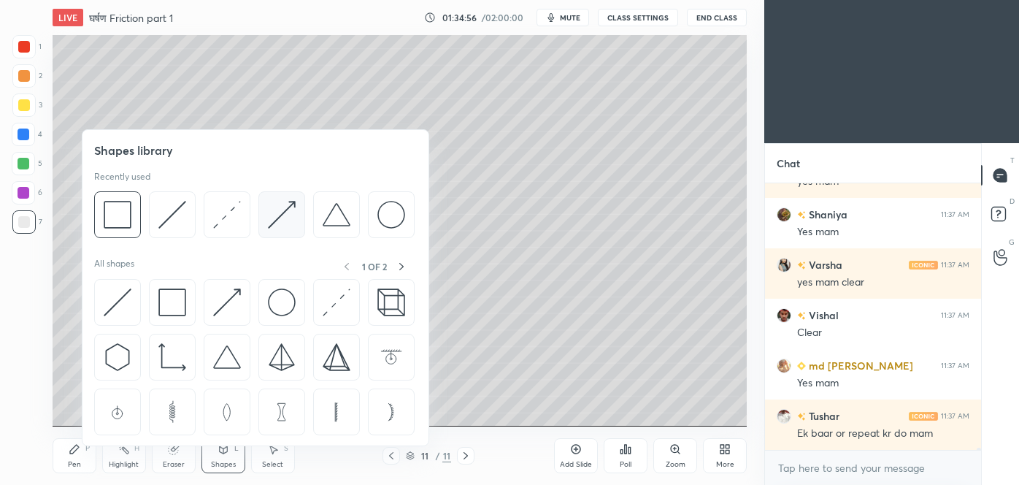
click at [261, 219] on div at bounding box center [281, 214] width 47 height 47
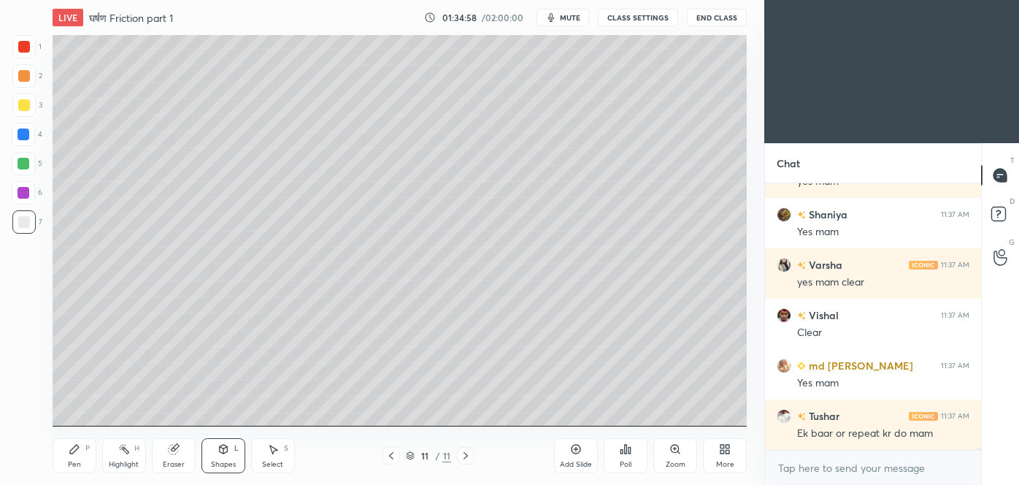
click at [74, 448] on icon at bounding box center [74, 448] width 9 height 9
click at [388, 453] on icon at bounding box center [391, 456] width 12 height 12
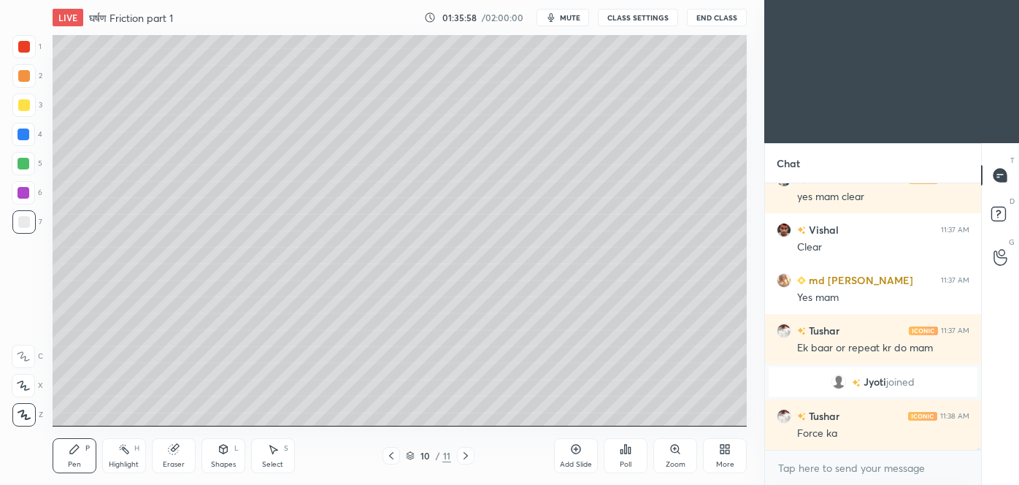
scroll to position [35547, 0]
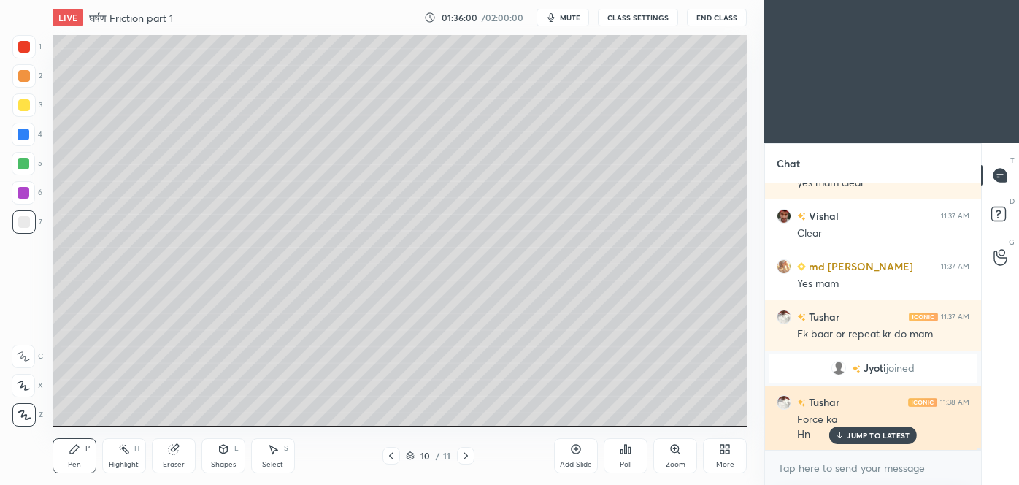
click at [888, 431] on p "JUMP TO LATEST" at bounding box center [878, 435] width 63 height 9
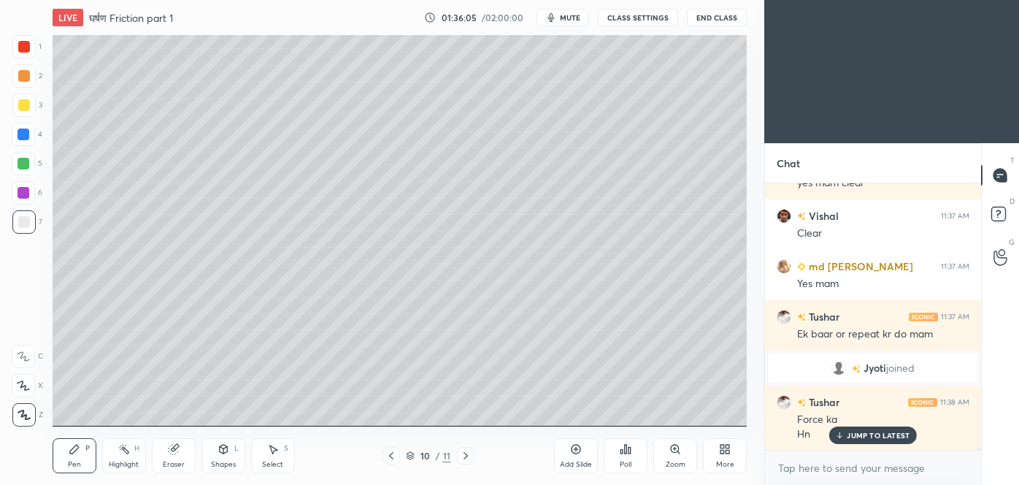
scroll to position [35598, 0]
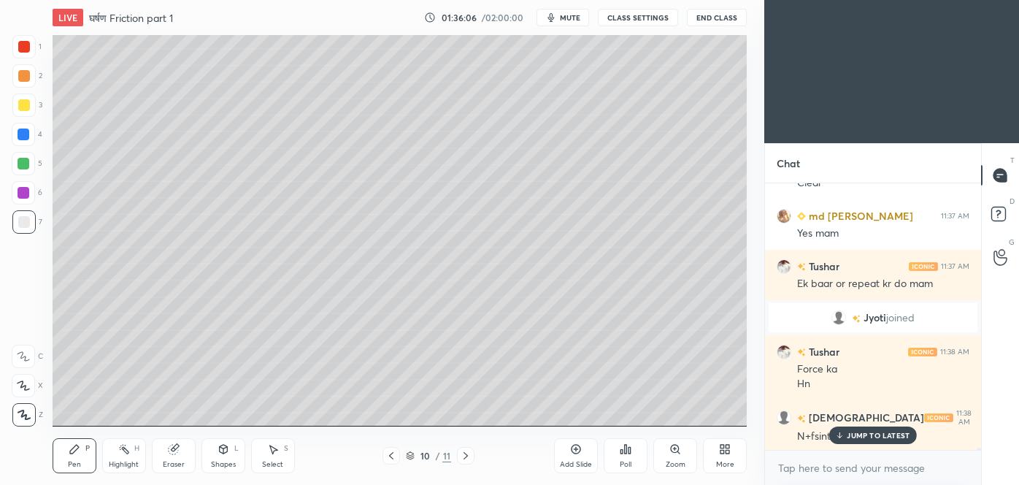
click at [471, 455] on icon at bounding box center [466, 456] width 12 height 12
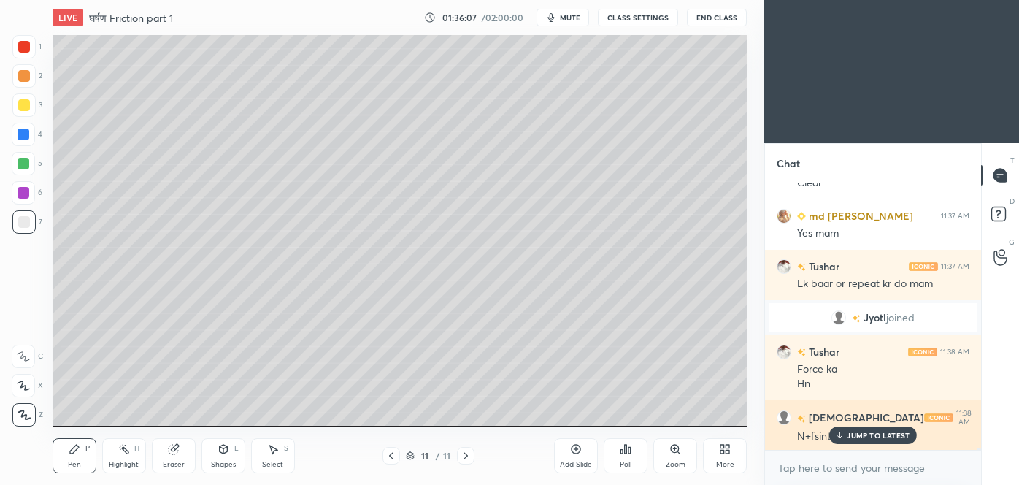
click at [844, 435] on icon at bounding box center [839, 435] width 9 height 9
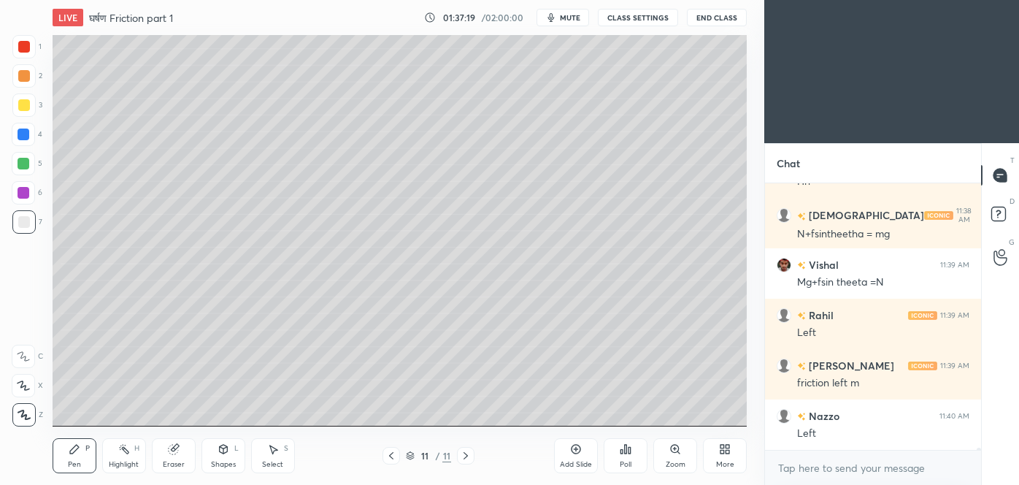
scroll to position [35850, 0]
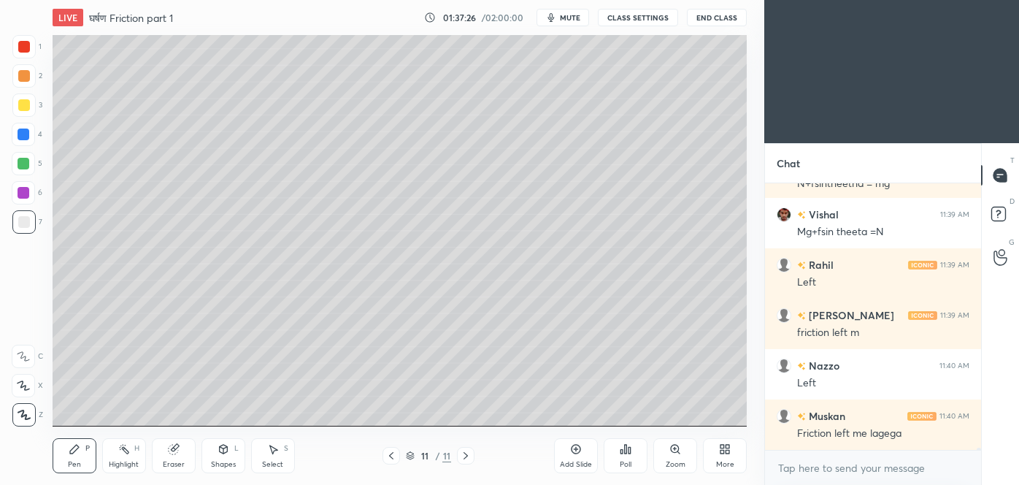
click at [229, 455] on div "Shapes L" at bounding box center [223, 455] width 44 height 35
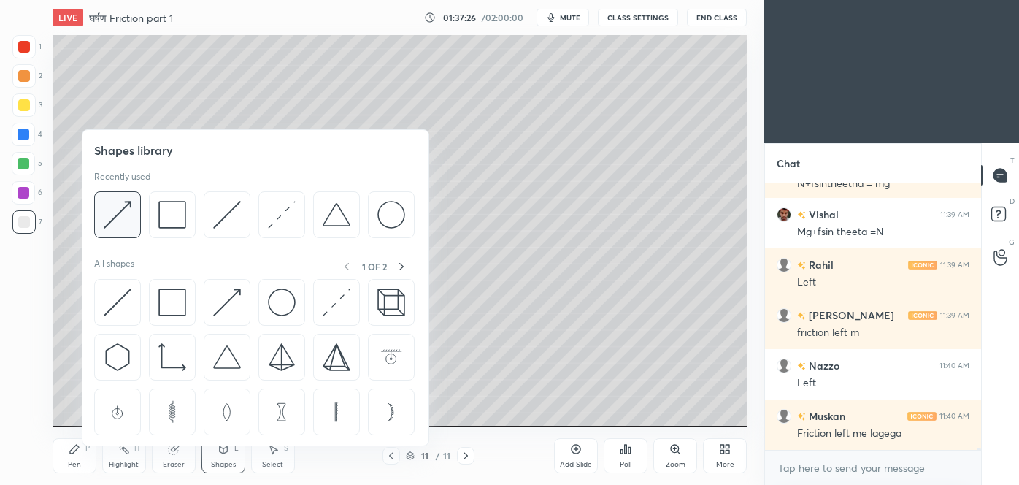
click at [101, 228] on div at bounding box center [117, 214] width 47 height 47
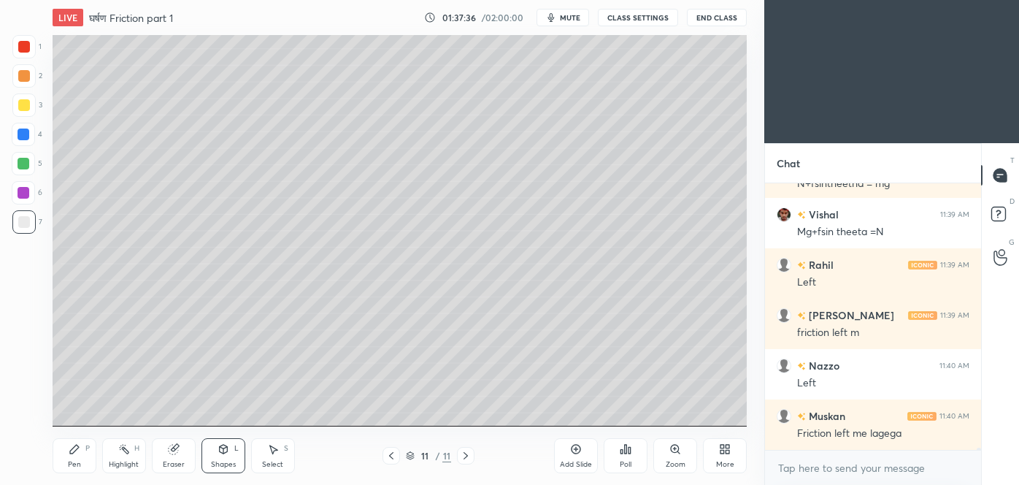
click at [61, 463] on div "Pen P" at bounding box center [75, 455] width 44 height 35
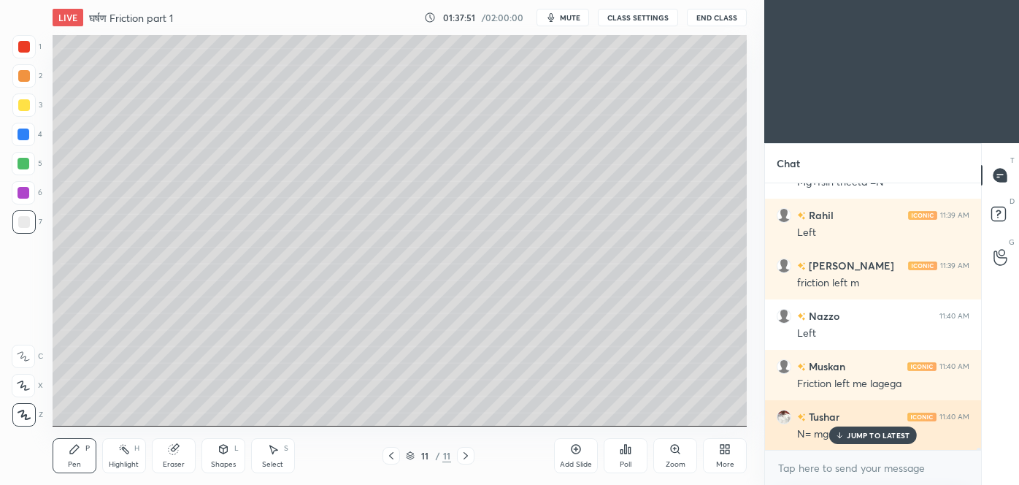
click at [895, 431] on p "JUMP TO LATEST" at bounding box center [878, 435] width 63 height 9
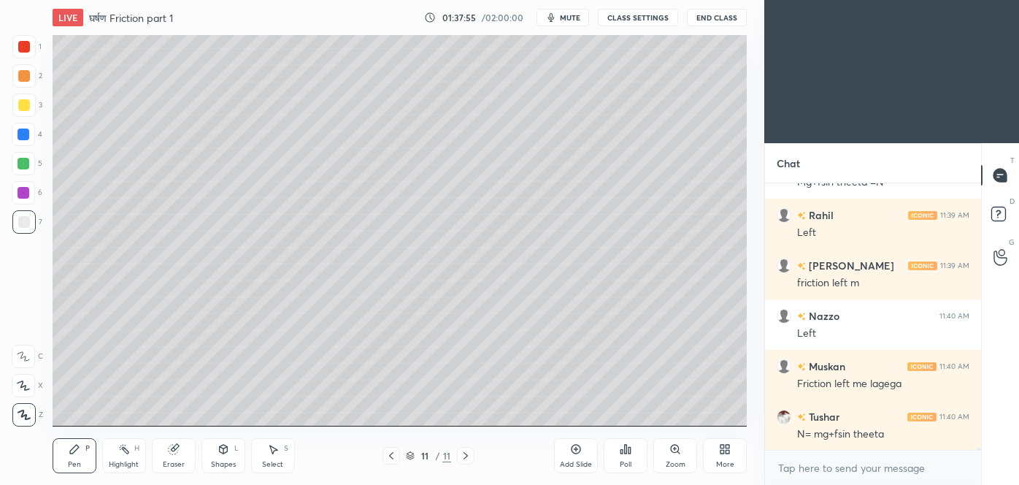
click at [225, 457] on div "Shapes L" at bounding box center [223, 455] width 44 height 35
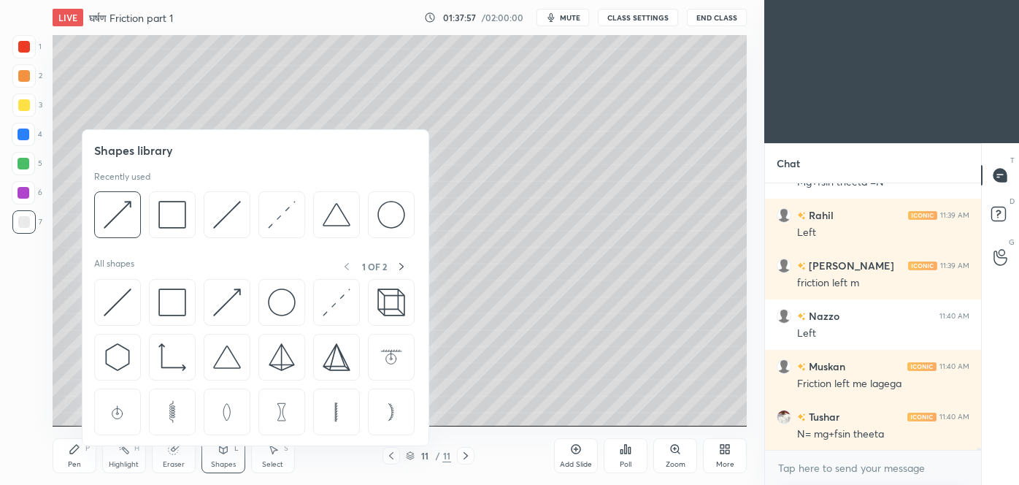
click at [269, 220] on img at bounding box center [282, 215] width 28 height 28
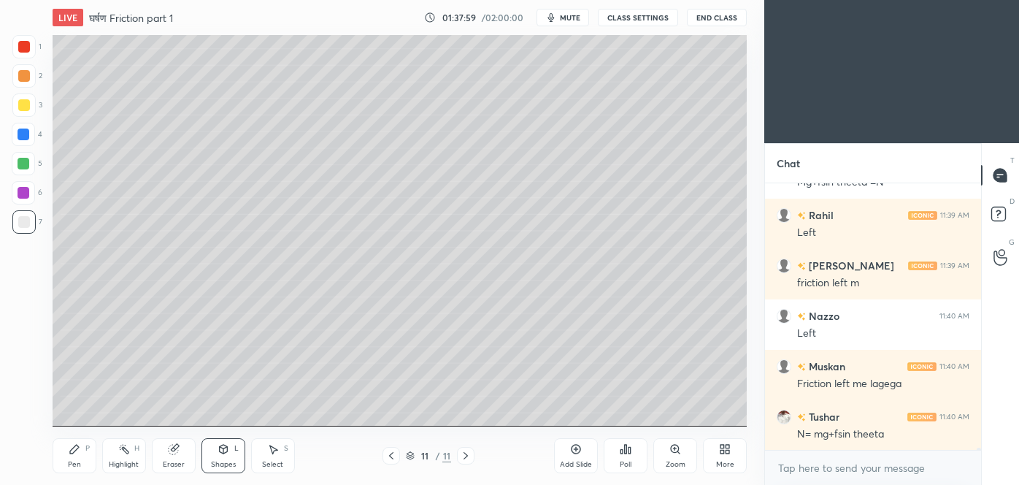
click at [78, 456] on div "Pen P" at bounding box center [75, 455] width 44 height 35
click at [229, 446] on div "Shapes L" at bounding box center [223, 455] width 44 height 35
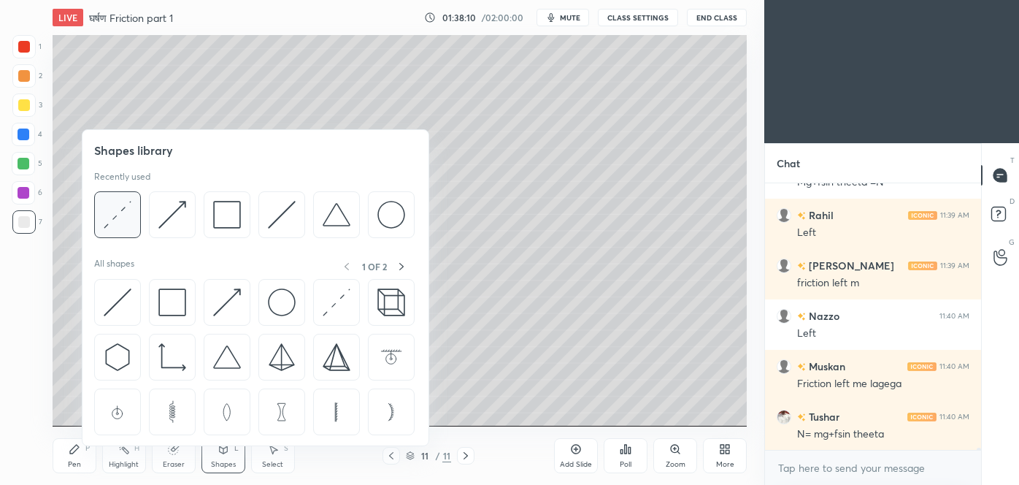
click at [124, 223] on img at bounding box center [118, 215] width 28 height 28
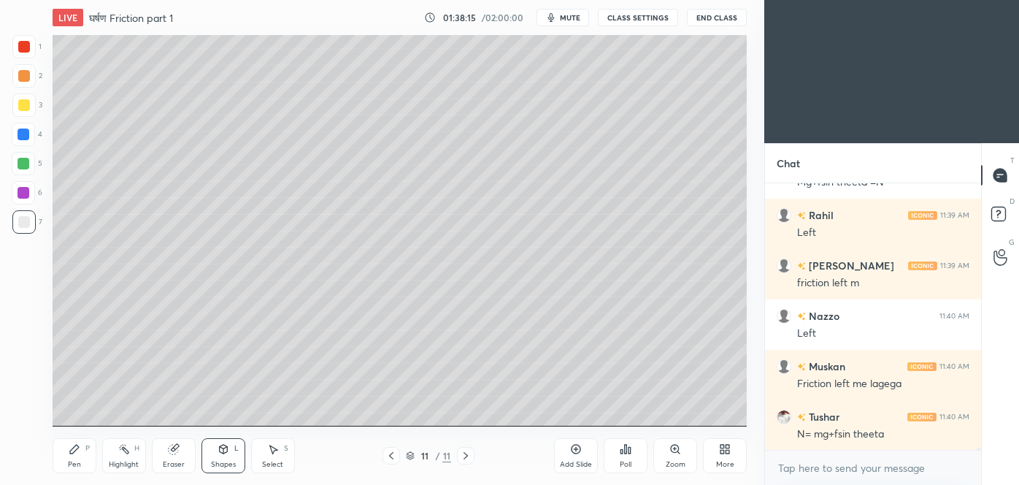
click at [78, 461] on div "Pen" at bounding box center [74, 464] width 13 height 7
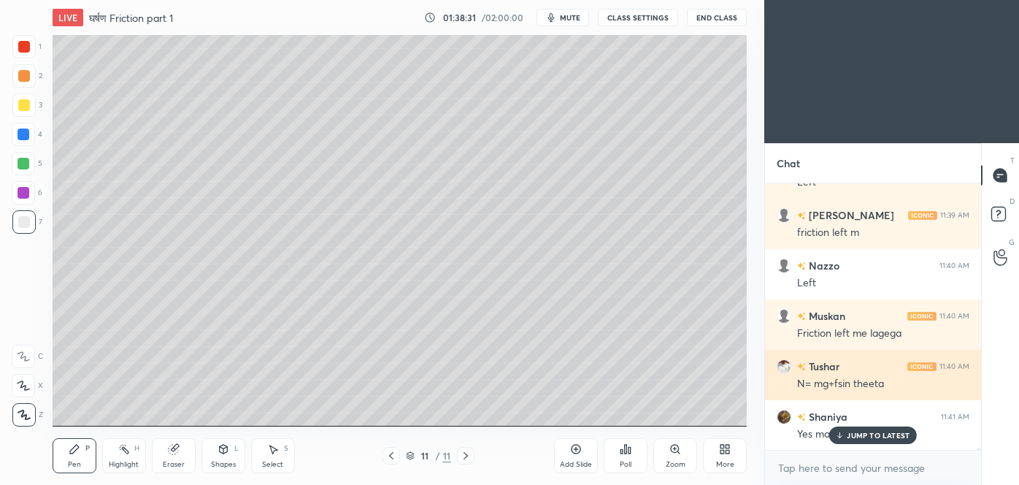
click at [890, 431] on p "JUMP TO LATEST" at bounding box center [878, 435] width 63 height 9
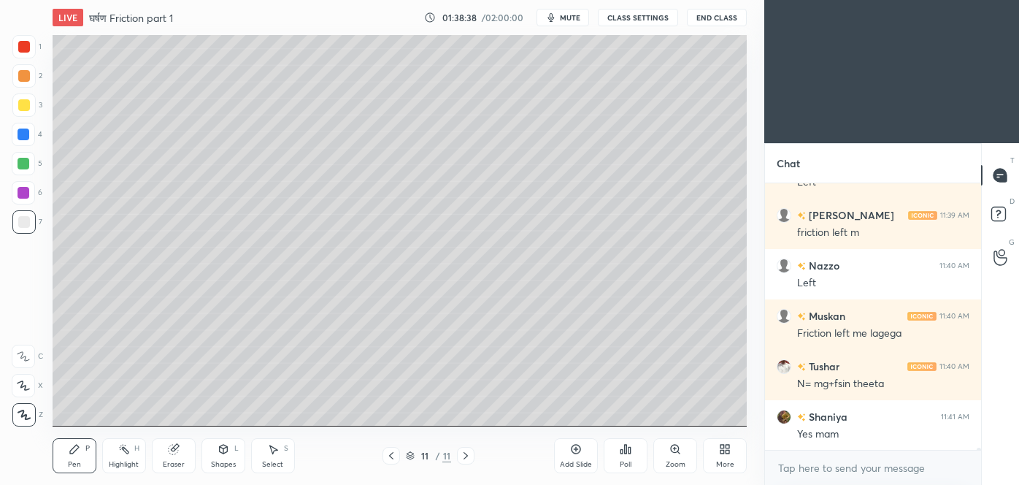
click at [239, 450] on div "Shapes L" at bounding box center [223, 455] width 44 height 35
click at [171, 461] on div "Eraser" at bounding box center [174, 464] width 22 height 7
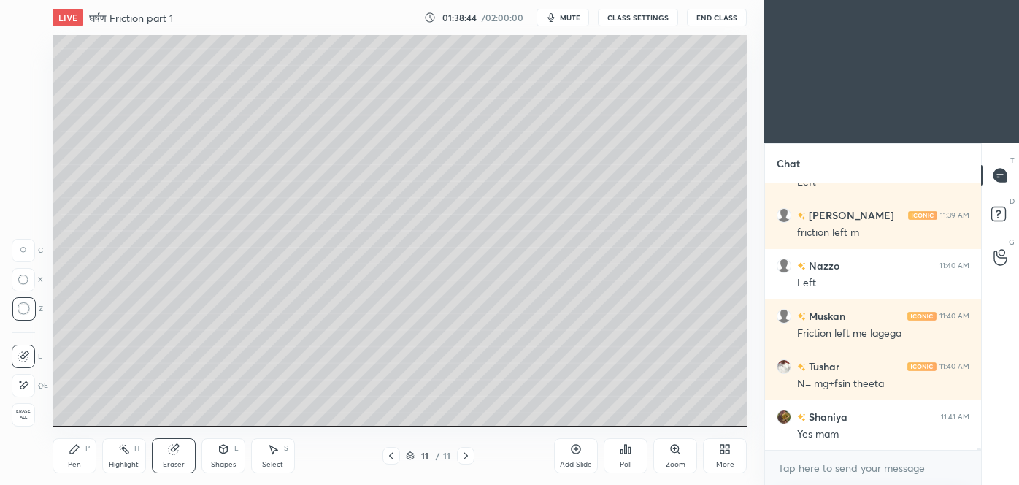
click at [69, 465] on div "Pen" at bounding box center [74, 464] width 13 height 7
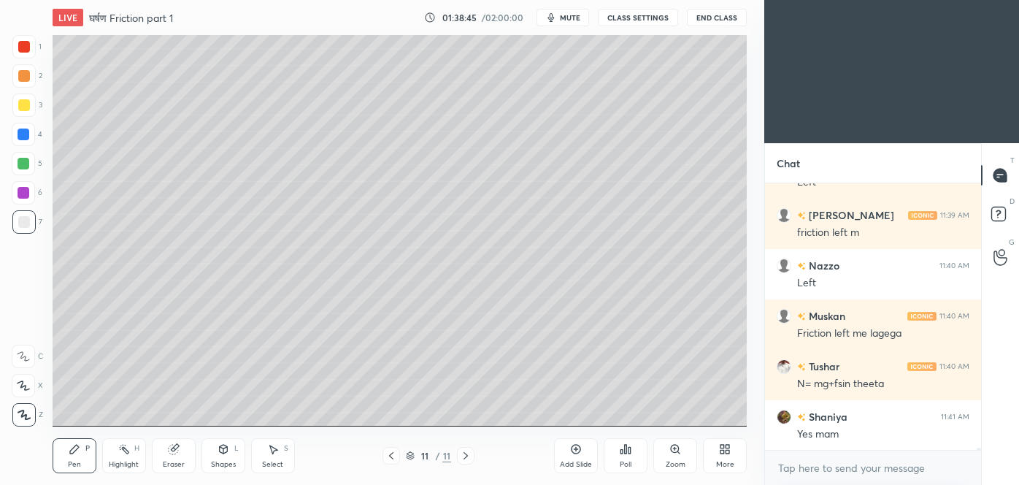
click at [225, 451] on icon at bounding box center [224, 448] width 8 height 9
click at [25, 108] on div at bounding box center [24, 105] width 12 height 12
click at [74, 461] on div "Pen" at bounding box center [74, 464] width 13 height 7
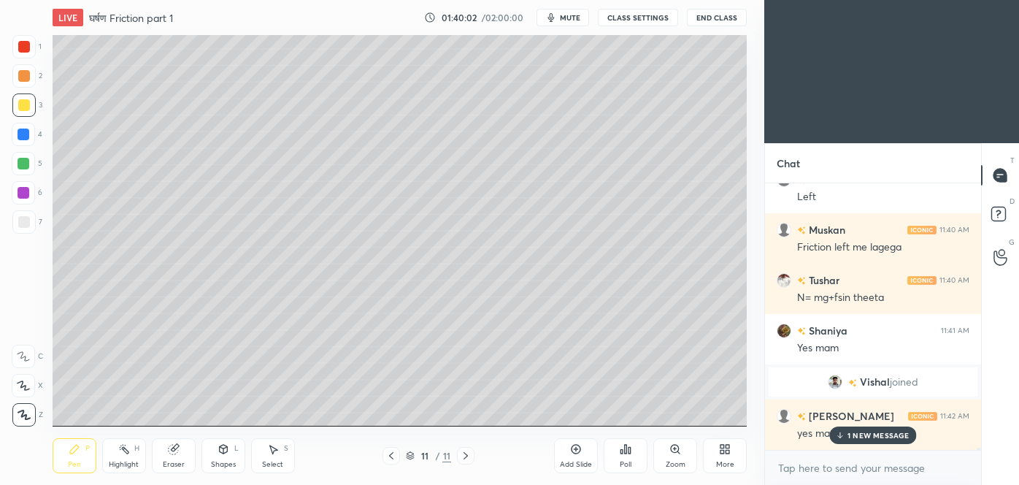
click at [874, 435] on div "md saif 11:37 AM Yes mam Tushar 11:37 AM Ek baar or repeat kr do mam Jyoti join…" at bounding box center [873, 316] width 216 height 266
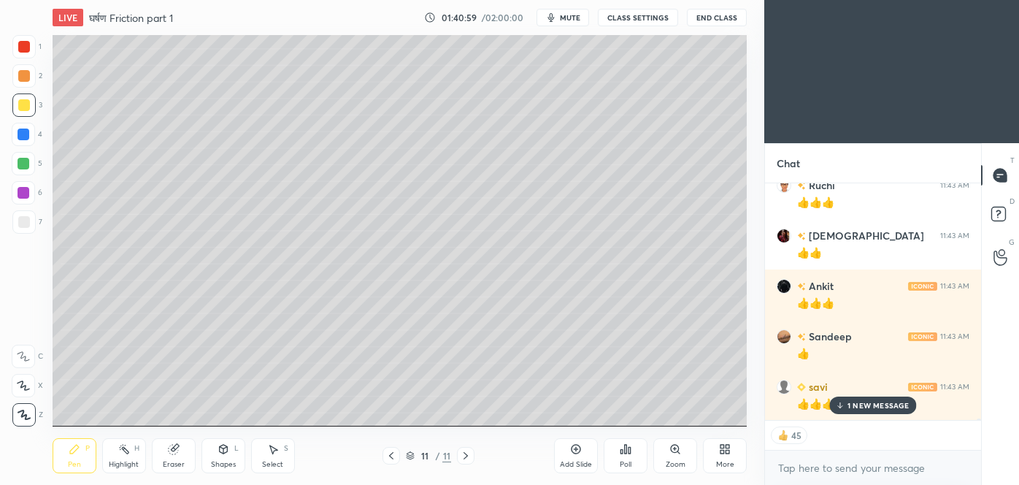
scroll to position [37741, 0]
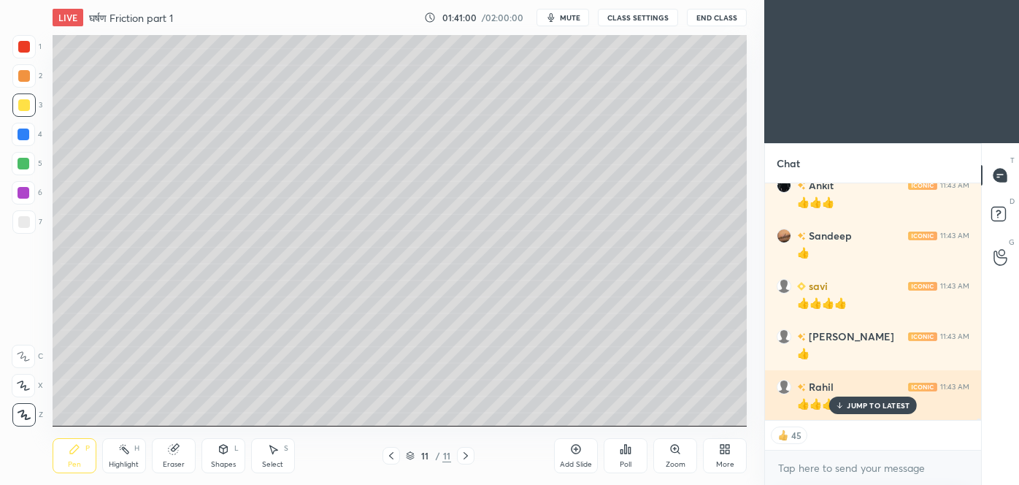
click at [879, 398] on div "JUMP TO LATEST" at bounding box center [873, 405] width 88 height 18
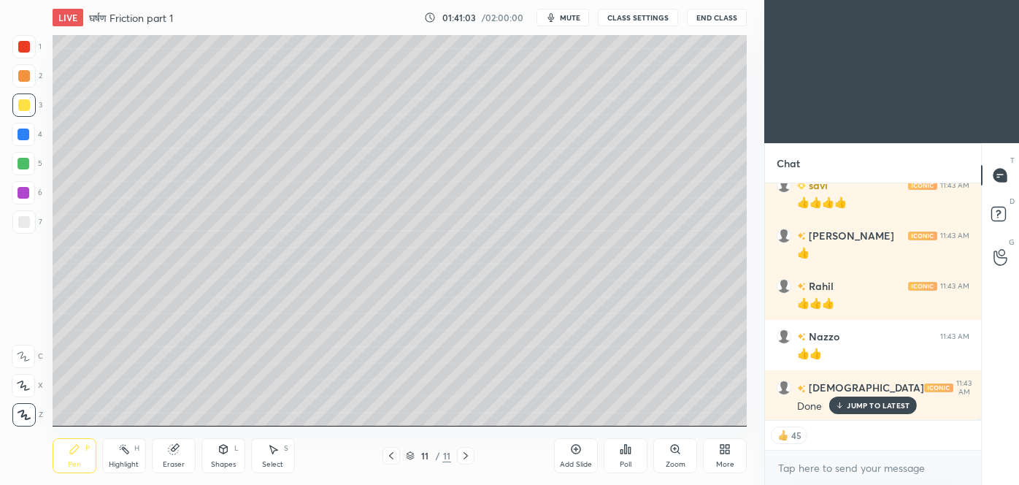
click at [463, 458] on icon at bounding box center [466, 456] width 12 height 12
click at [585, 455] on div "Add Slide" at bounding box center [576, 455] width 44 height 35
click at [226, 461] on div "Shapes" at bounding box center [223, 464] width 25 height 7
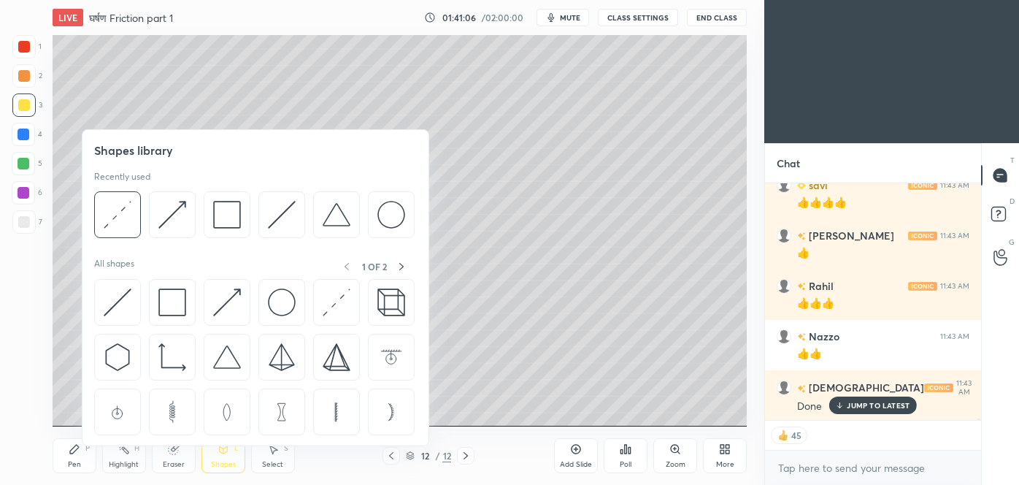
click at [110, 315] on img at bounding box center [118, 302] width 28 height 28
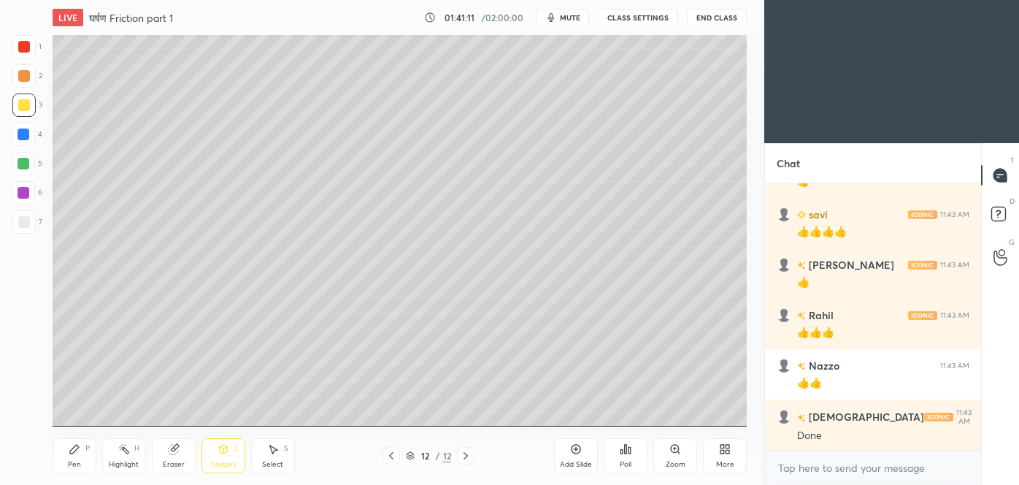
click at [226, 455] on div "Shapes L" at bounding box center [223, 455] width 44 height 35
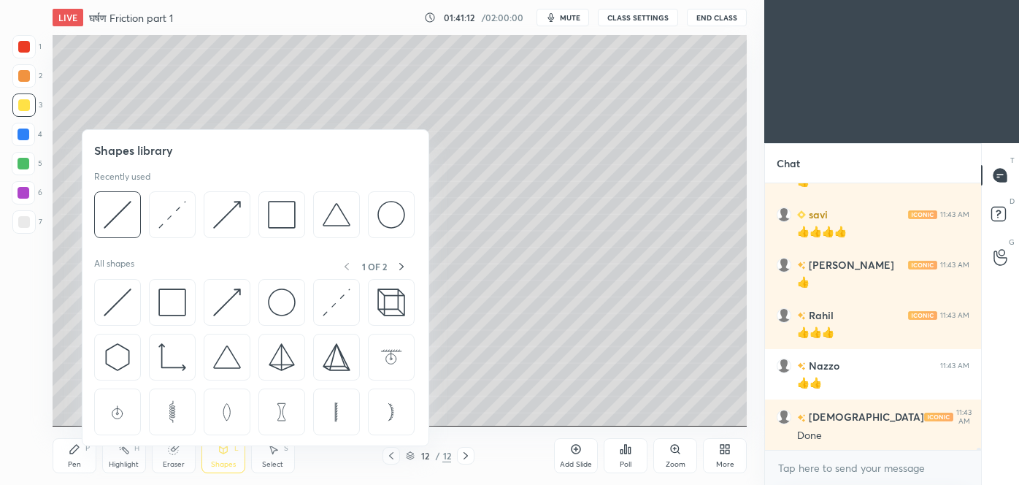
click at [167, 302] on img at bounding box center [172, 302] width 28 height 28
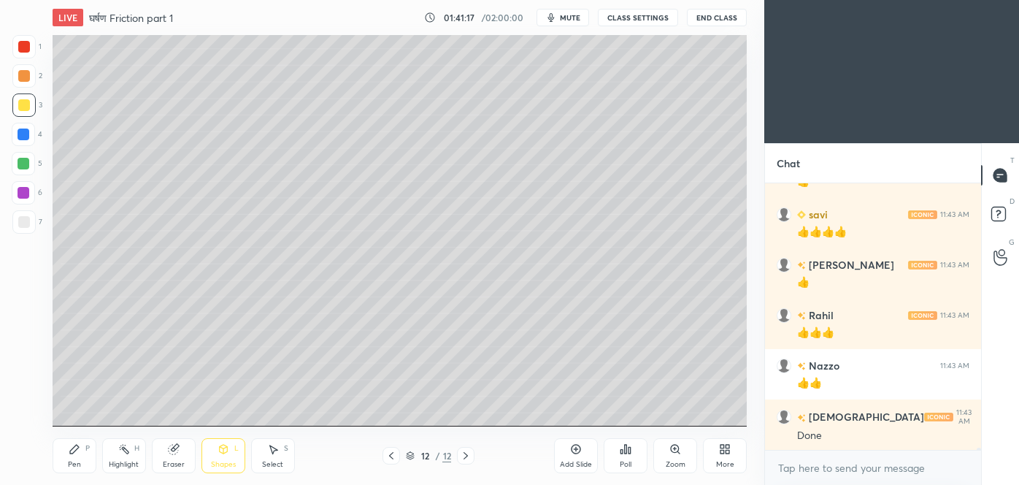
click at [237, 459] on div "Shapes L" at bounding box center [223, 455] width 44 height 35
click at [158, 454] on div "Eraser" at bounding box center [174, 455] width 44 height 35
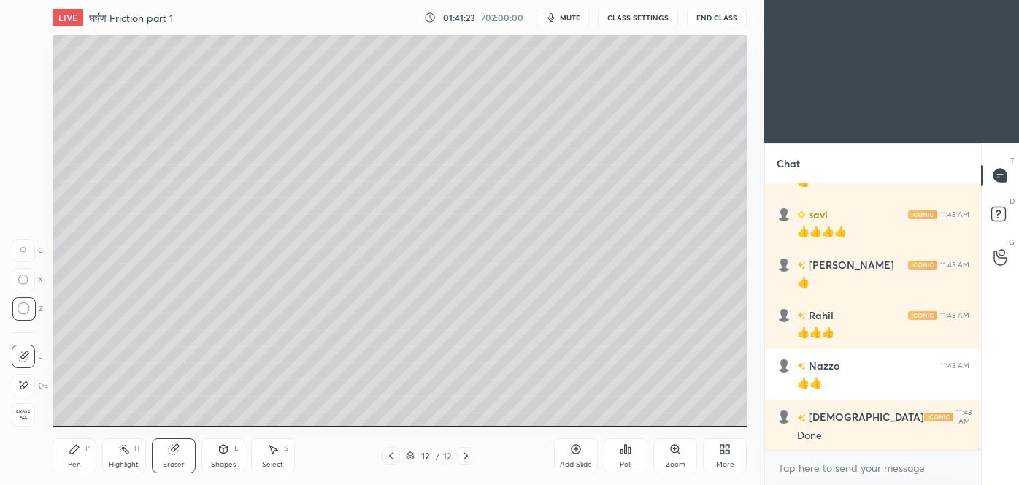
click at [231, 462] on div "Shapes" at bounding box center [223, 464] width 25 height 7
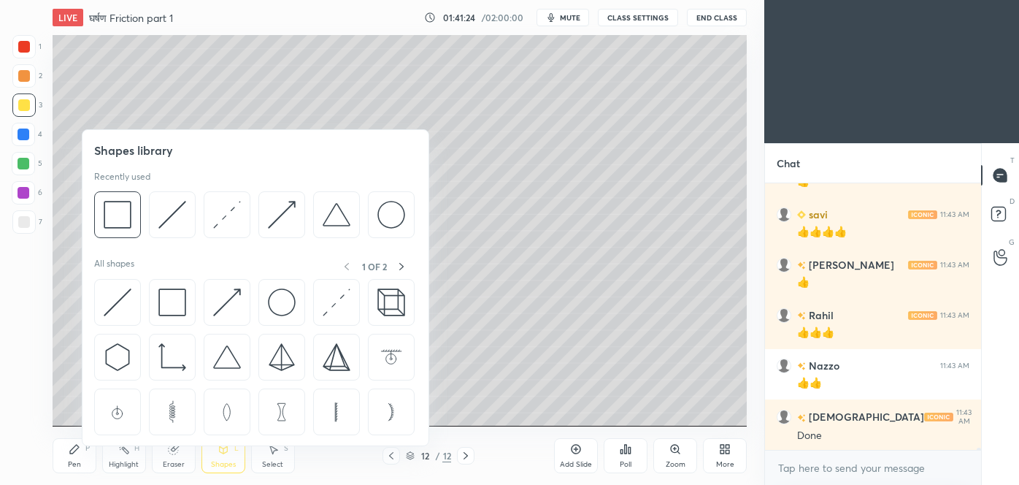
click at [137, 228] on div at bounding box center [117, 214] width 47 height 47
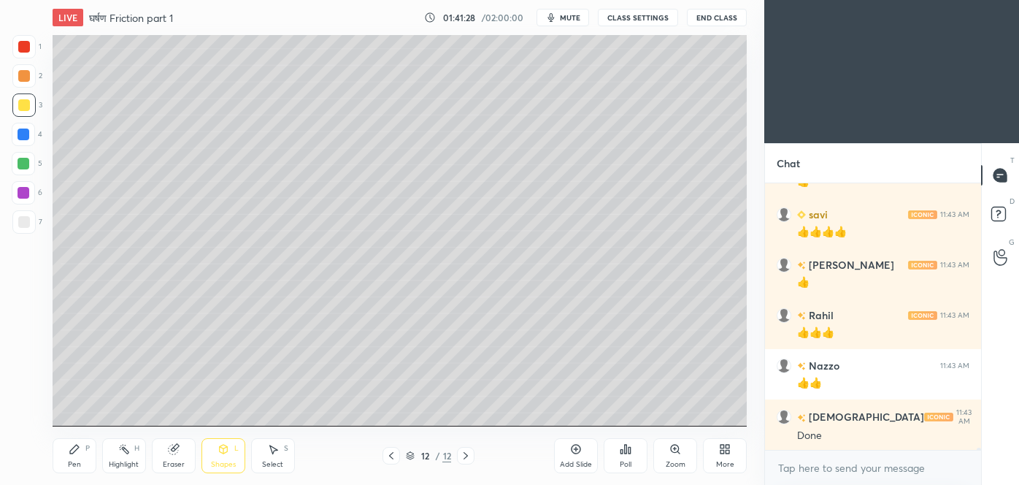
click at [270, 454] on icon at bounding box center [273, 449] width 12 height 12
click at [380, 173] on div "0 ° Undo Copy Duplicate Duplicate to new slide Delete" at bounding box center [400, 230] width 694 height 390
click at [380, 174] on div "0 ° Undo Copy Duplicate Duplicate to new slide Delete" at bounding box center [400, 230] width 694 height 390
click at [375, 168] on div "0 ° Undo Copy Duplicate Duplicate to new slide Delete" at bounding box center [400, 230] width 694 height 390
click at [377, 169] on div "0 ° Undo Copy Duplicate Duplicate to new slide Delete" at bounding box center [400, 230] width 694 height 390
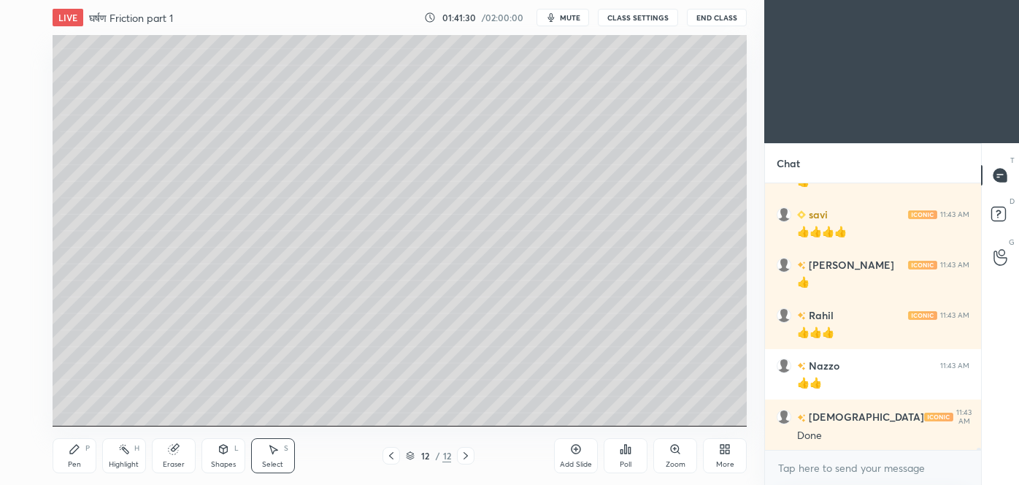
click at [377, 169] on div "0 ° Undo Copy Duplicate Duplicate to new slide Delete" at bounding box center [400, 230] width 694 height 390
click at [0, 0] on button "Duplicate" at bounding box center [0, 0] width 0 height 0
click at [385, 109] on div "0 ° Undo Copy Duplicate Duplicate to new slide Delete" at bounding box center [400, 230] width 694 height 390
click at [0, 0] on button "Undo" at bounding box center [0, 0] width 0 height 0
click at [391, 134] on div "0 ° Undo Copy Duplicate Duplicate to new slide Delete" at bounding box center [400, 230] width 694 height 390
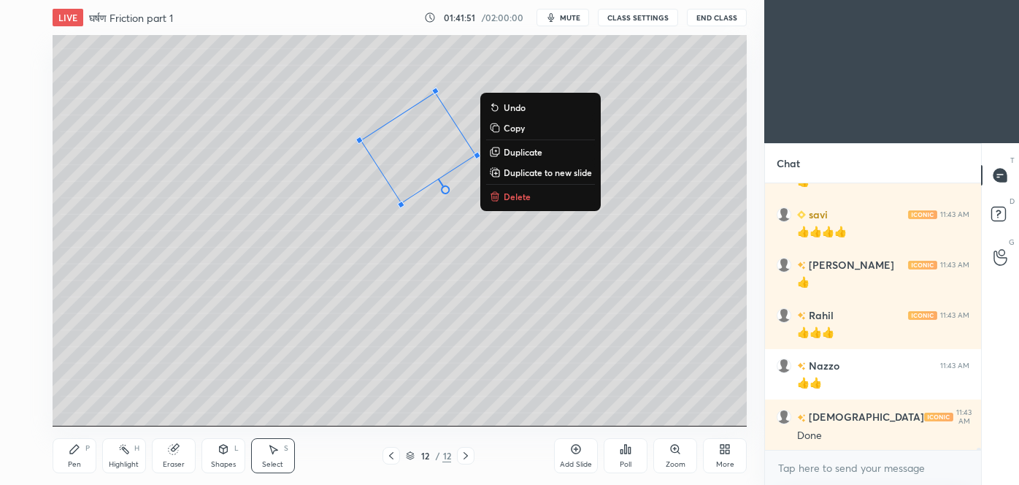
click at [374, 272] on div "33 ° Undo Copy Duplicate Duplicate to new slide Delete" at bounding box center [400, 230] width 694 height 390
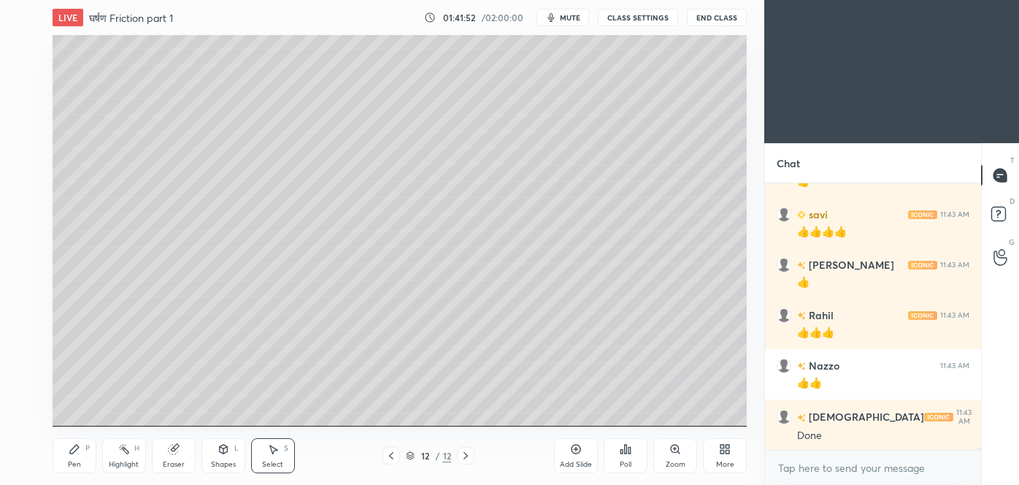
click at [69, 466] on div "Pen" at bounding box center [74, 464] width 13 height 7
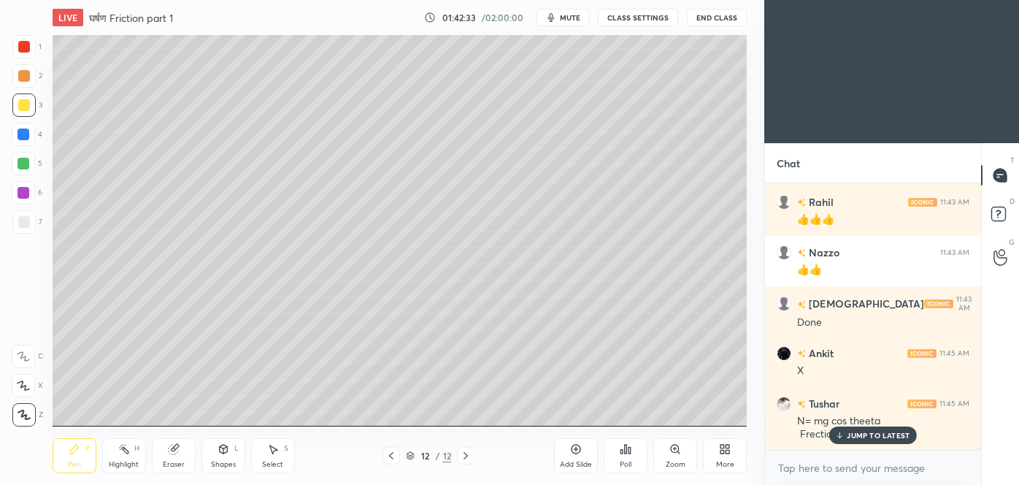
scroll to position [38027, 0]
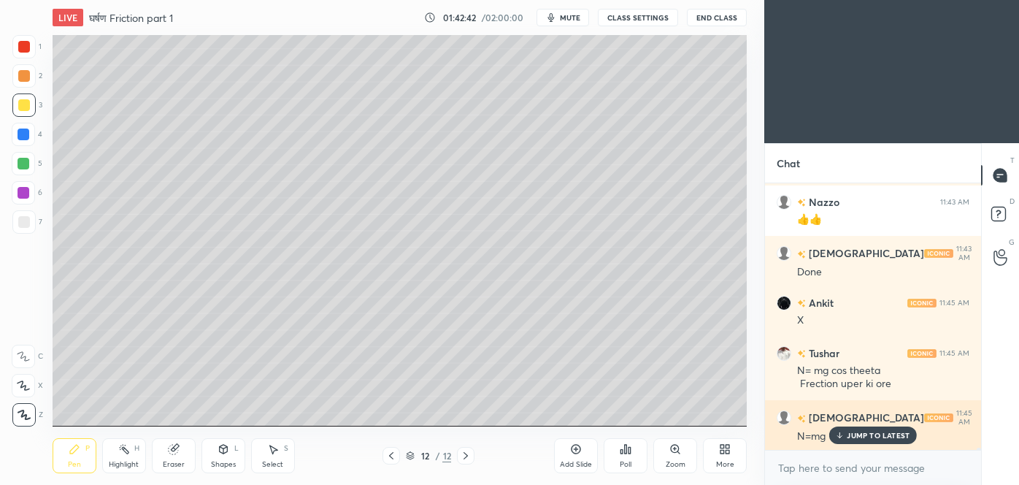
click at [868, 437] on p "JUMP TO LATEST" at bounding box center [878, 435] width 63 height 9
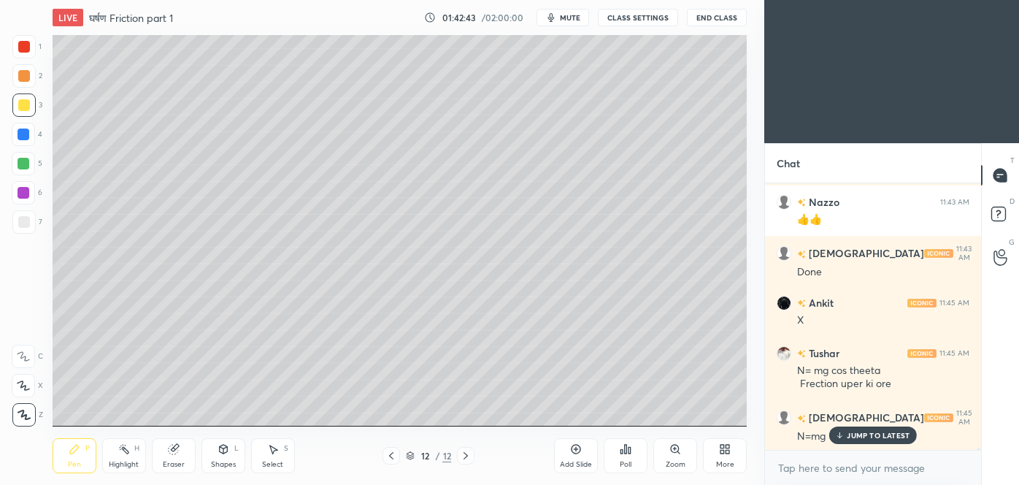
scroll to position [38077, 0]
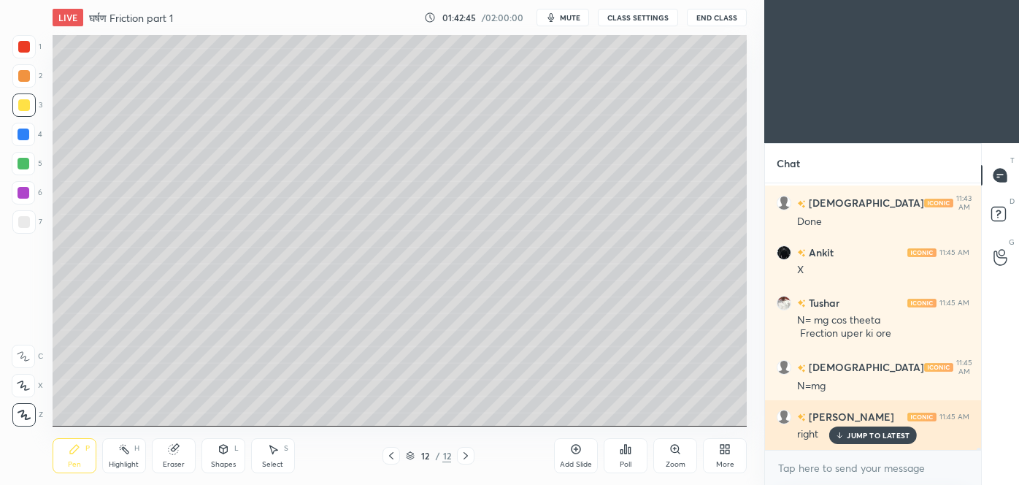
click at [863, 434] on p "JUMP TO LATEST" at bounding box center [878, 435] width 63 height 9
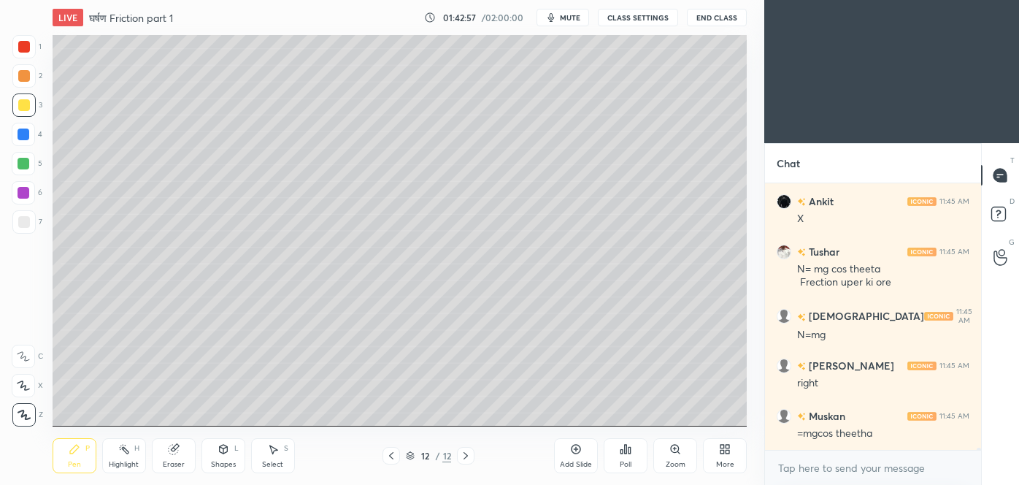
scroll to position [38178, 0]
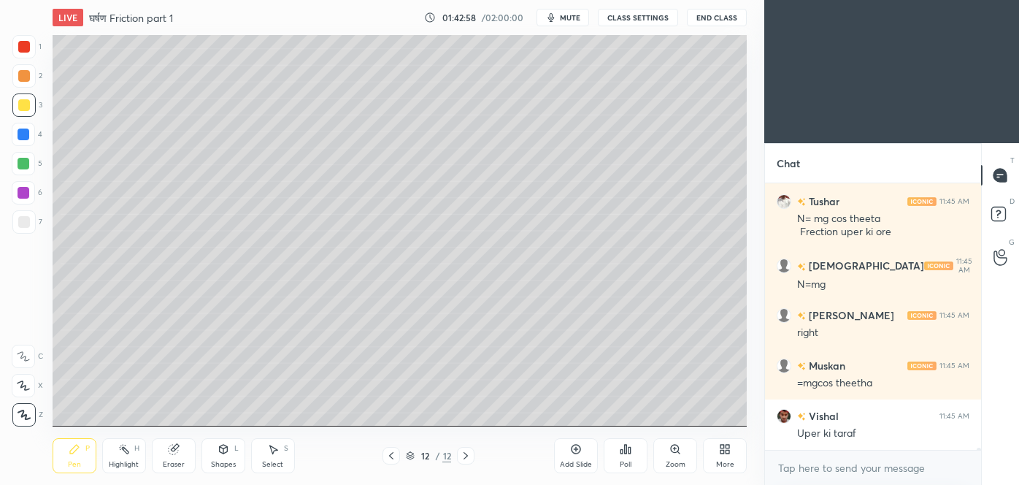
click at [226, 461] on div "Shapes" at bounding box center [223, 464] width 25 height 7
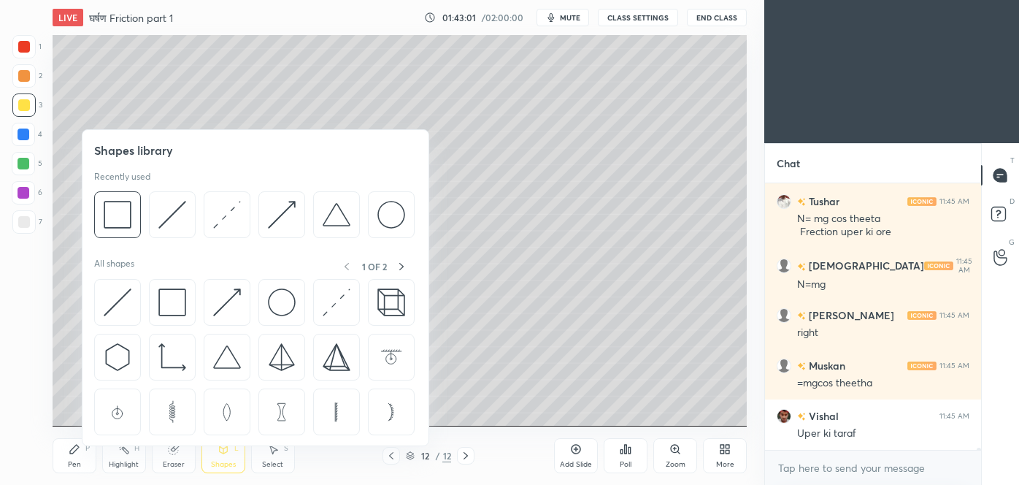
click at [223, 215] on img at bounding box center [227, 215] width 28 height 28
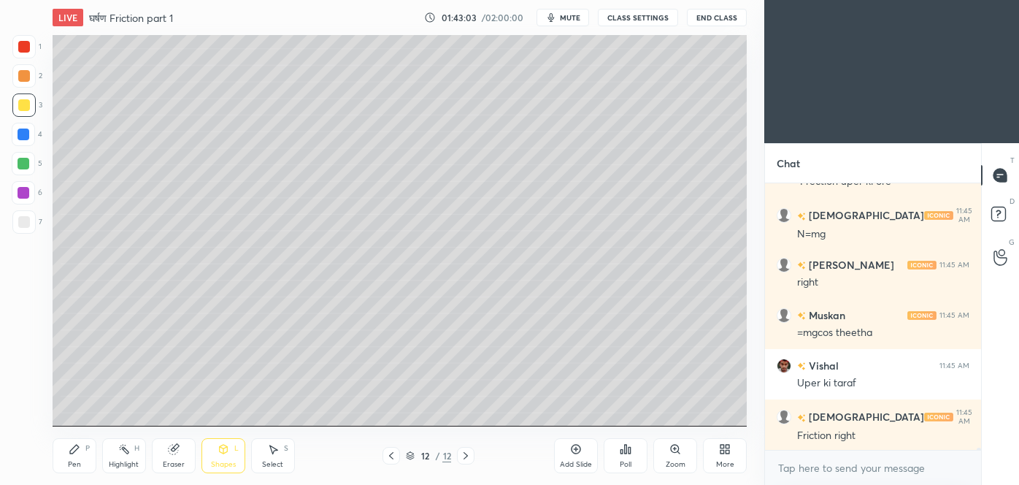
scroll to position [38279, 0]
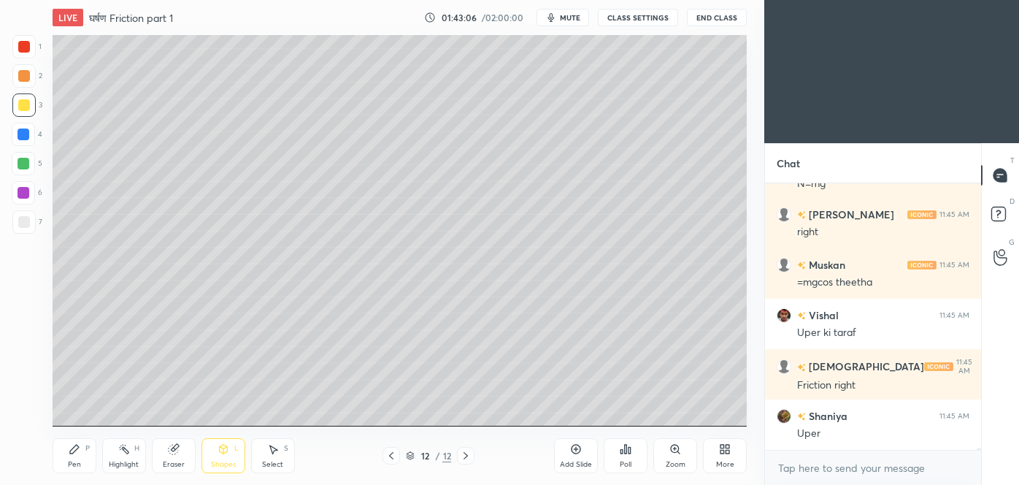
click at [65, 462] on div "Pen P" at bounding box center [75, 455] width 44 height 35
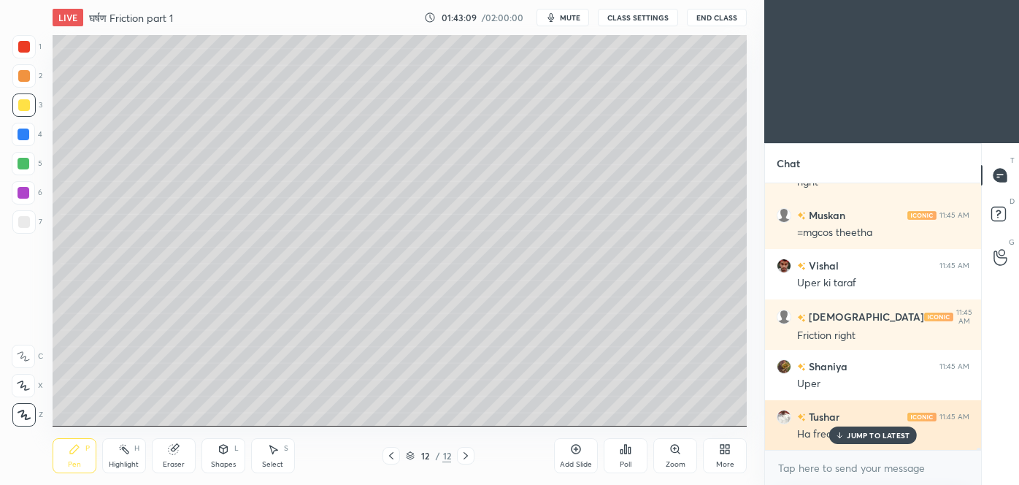
click at [857, 431] on p "JUMP TO LATEST" at bounding box center [878, 435] width 63 height 9
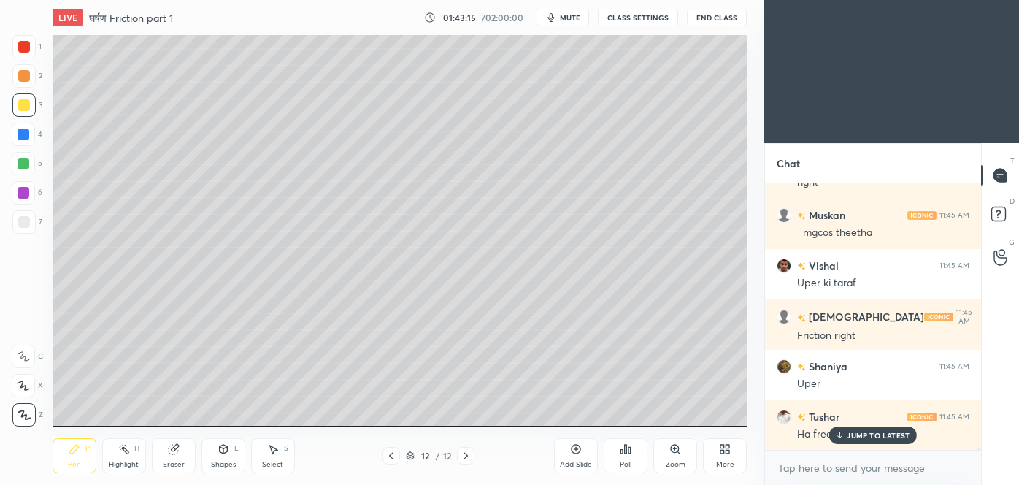
scroll to position [38379, 0]
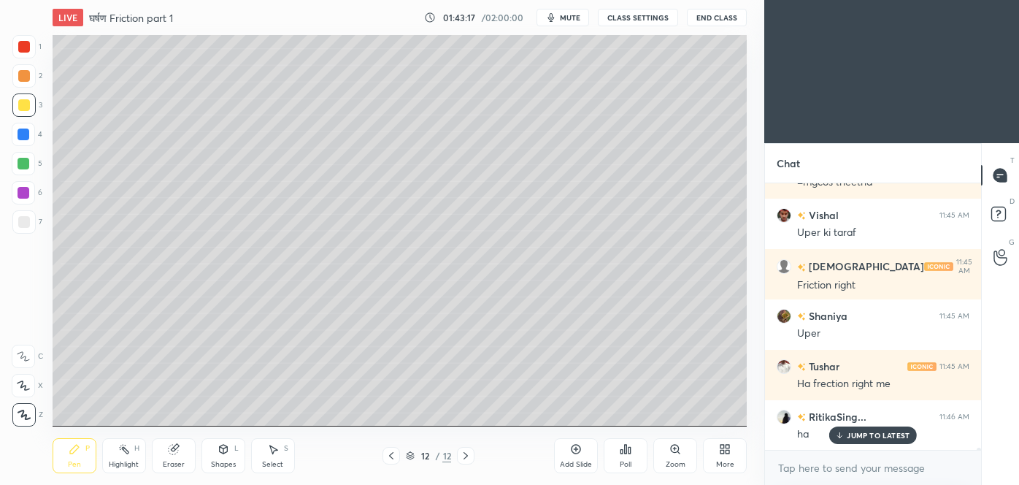
click at [229, 455] on div "Shapes L" at bounding box center [223, 455] width 44 height 35
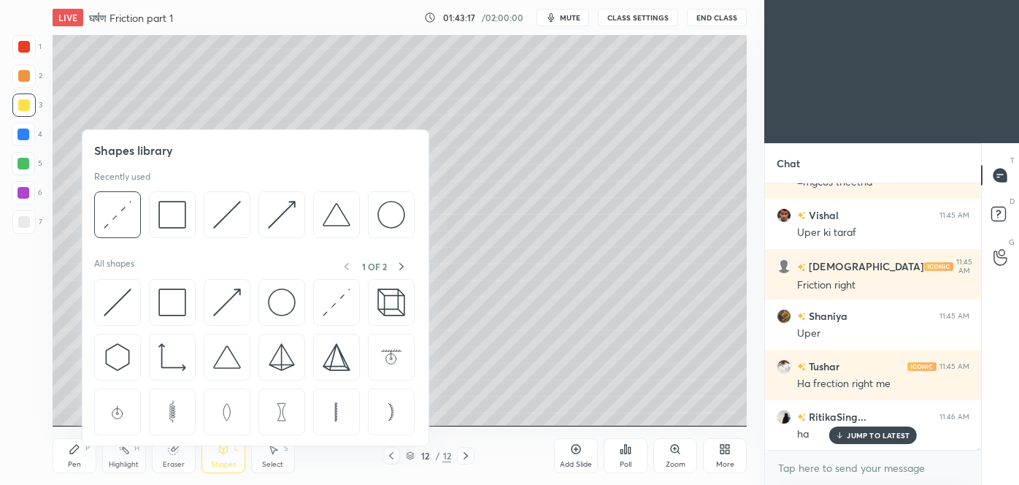
click at [130, 299] on img at bounding box center [118, 302] width 28 height 28
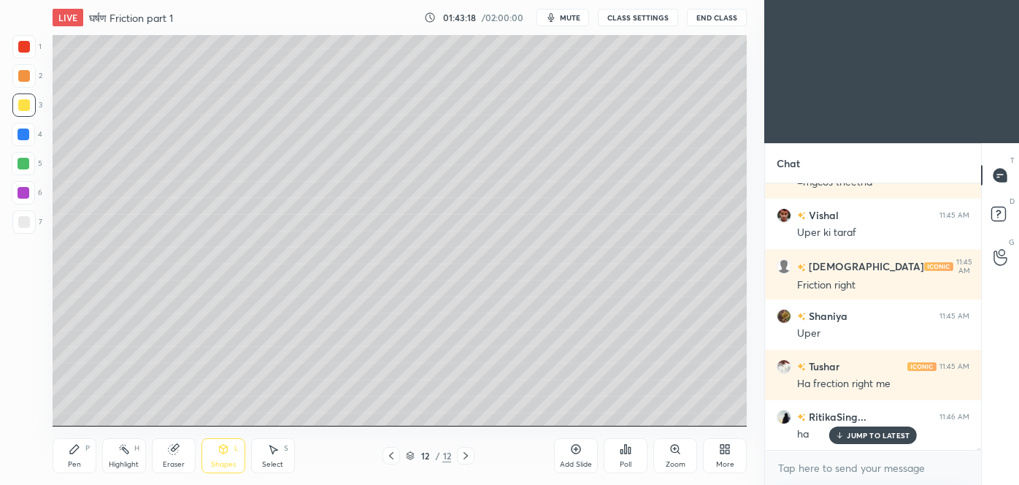
click at [31, 168] on div at bounding box center [23, 163] width 23 height 23
click at [28, 224] on div at bounding box center [24, 222] width 12 height 12
click at [66, 458] on div "Pen P" at bounding box center [75, 455] width 44 height 35
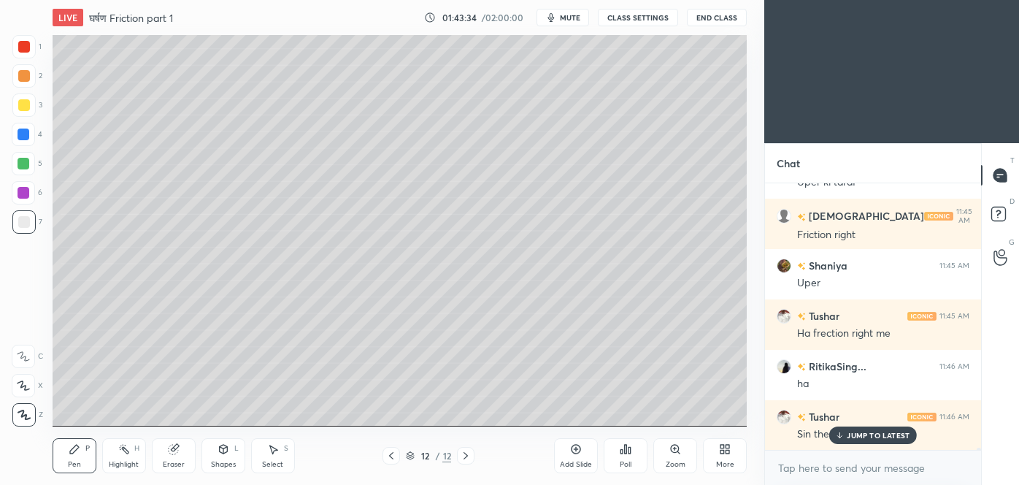
scroll to position [38480, 0]
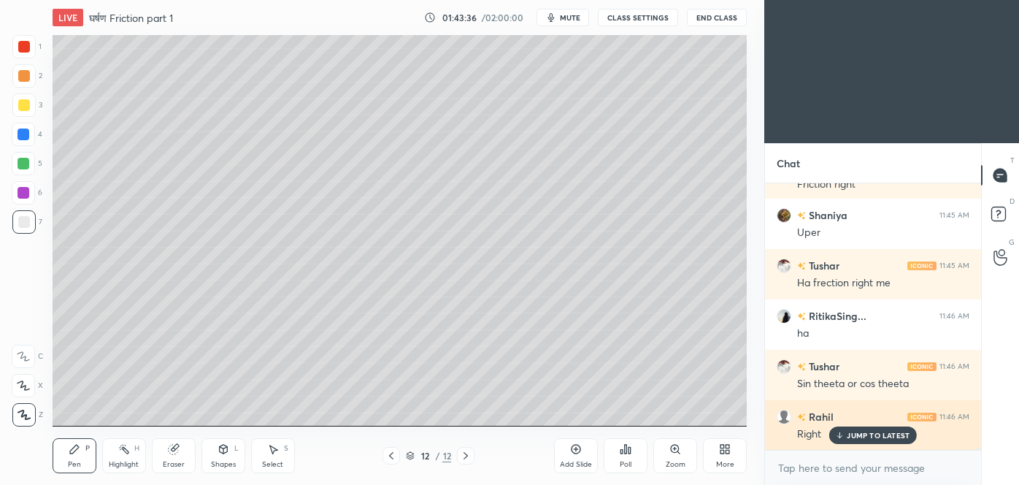
click at [883, 433] on p "JUMP TO LATEST" at bounding box center [878, 435] width 63 height 9
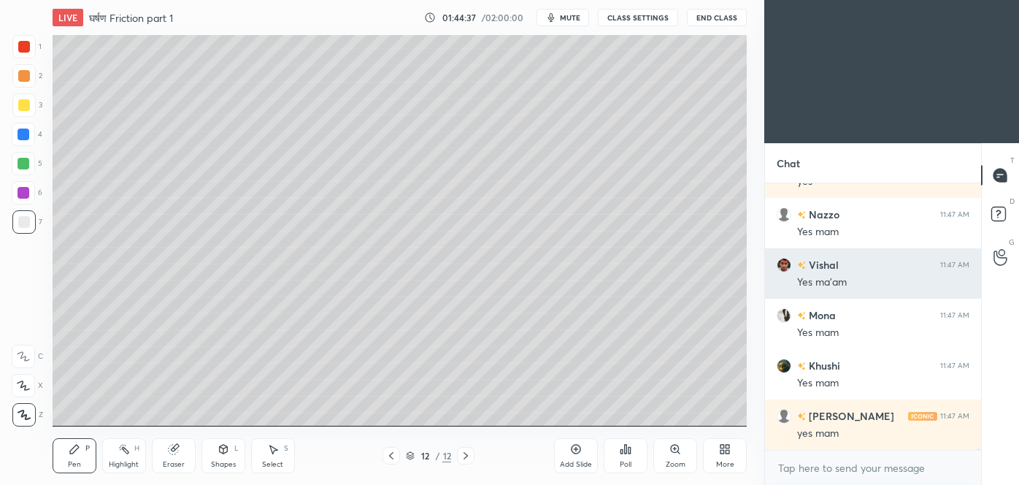
scroll to position [39170, 0]
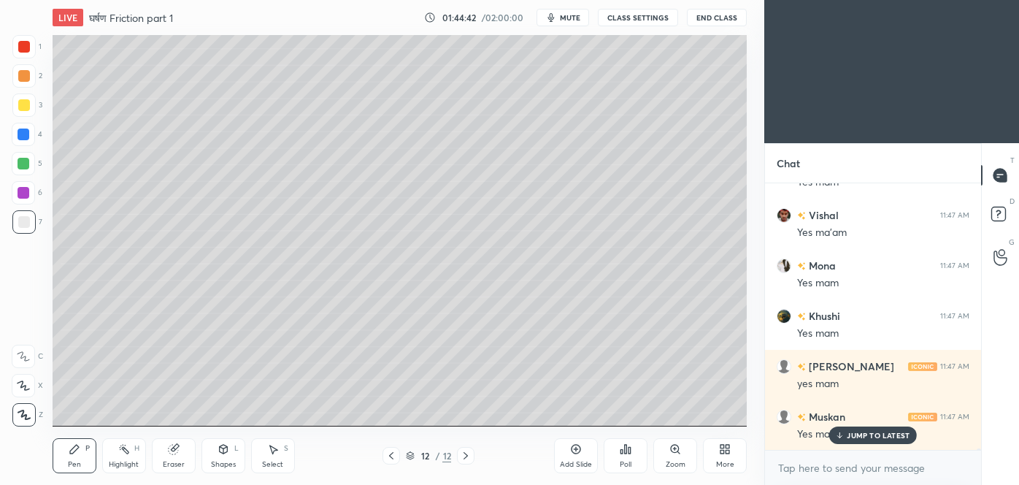
click at [578, 454] on icon at bounding box center [576, 449] width 12 height 12
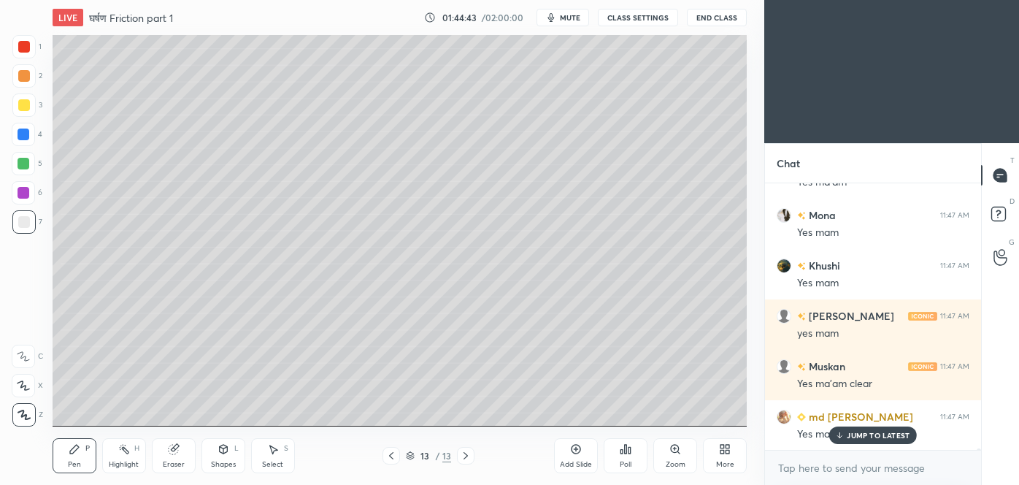
click at [223, 457] on div "Shapes L" at bounding box center [223, 455] width 44 height 35
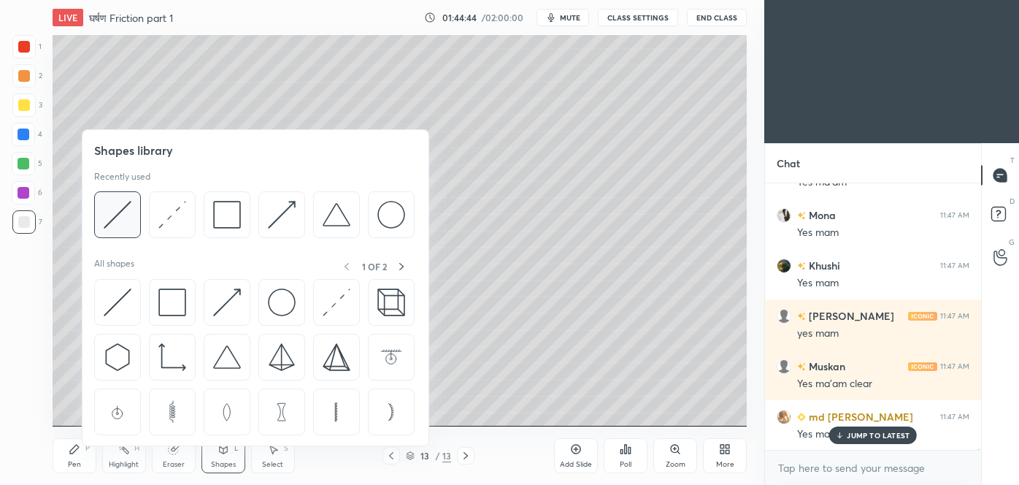
scroll to position [39270, 0]
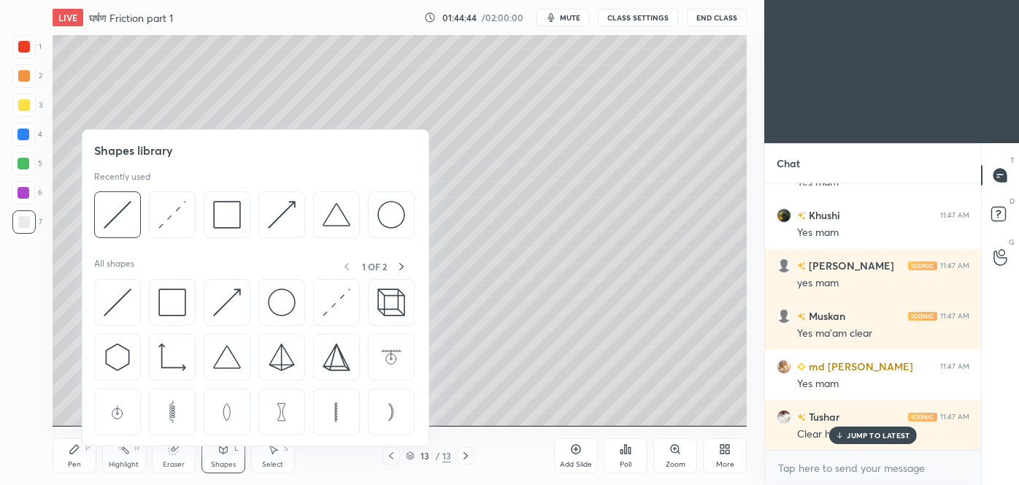
click at [104, 226] on img at bounding box center [118, 215] width 28 height 28
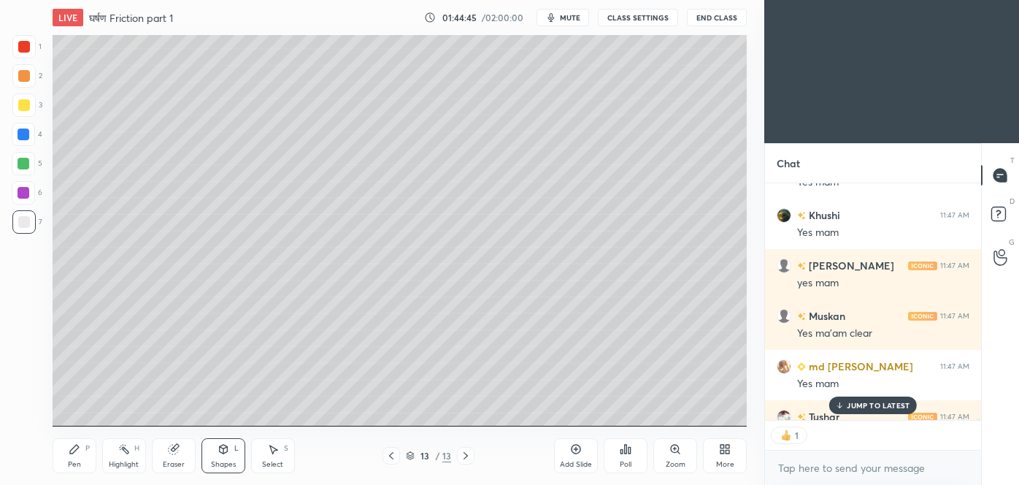
scroll to position [232, 212]
click at [224, 458] on div "Shapes L" at bounding box center [223, 455] width 44 height 35
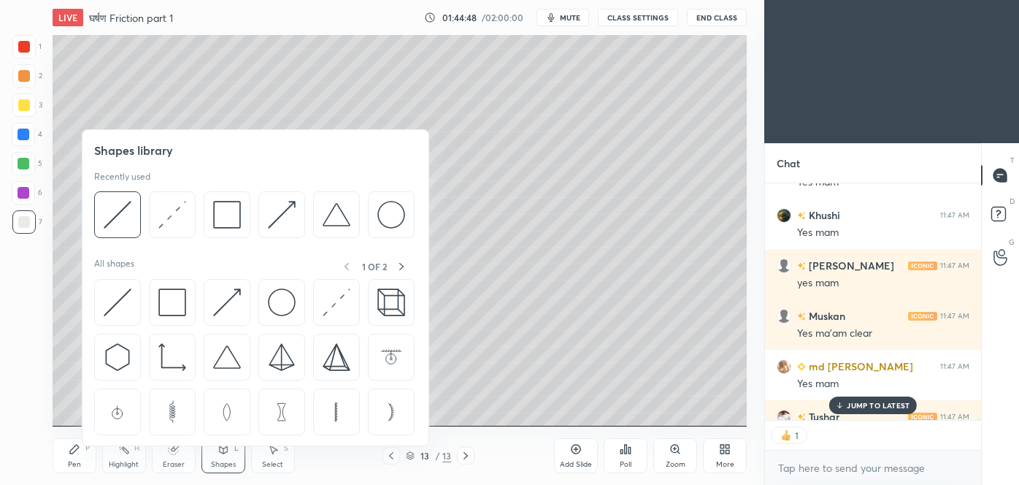
click at [236, 217] on img at bounding box center [227, 215] width 28 height 28
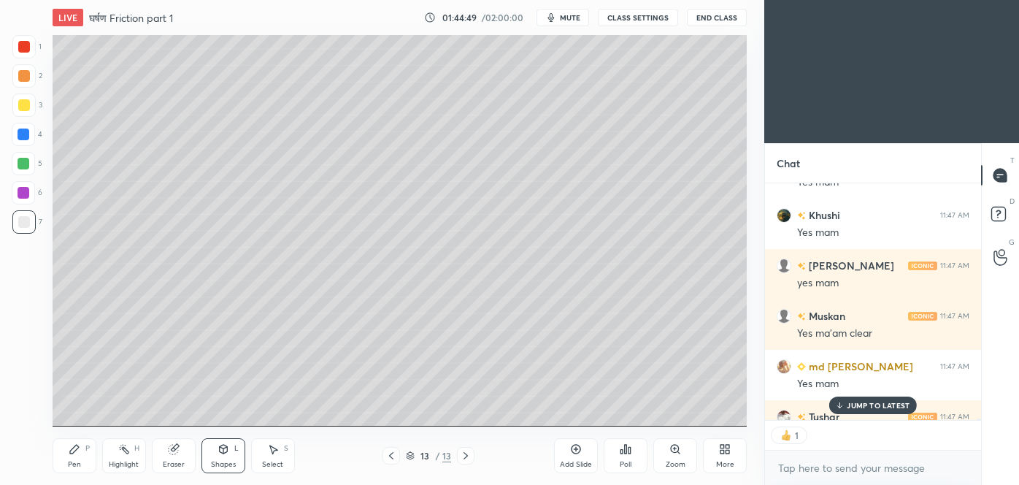
scroll to position [39351, 0]
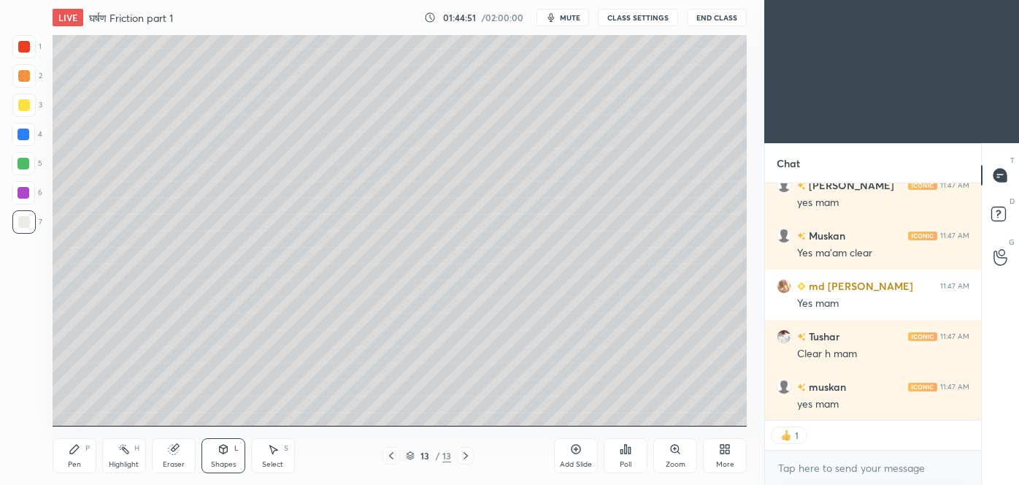
click at [77, 465] on div "Pen" at bounding box center [74, 464] width 13 height 7
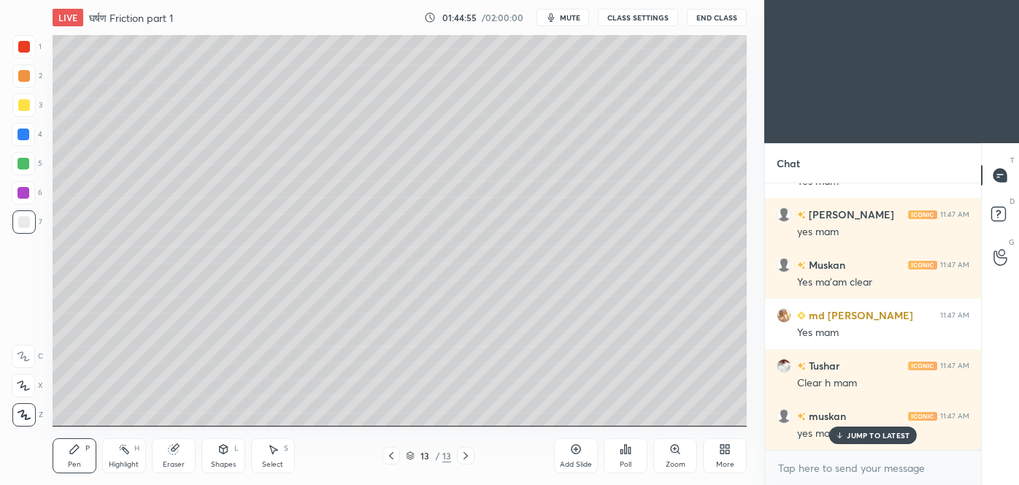
scroll to position [39321, 0]
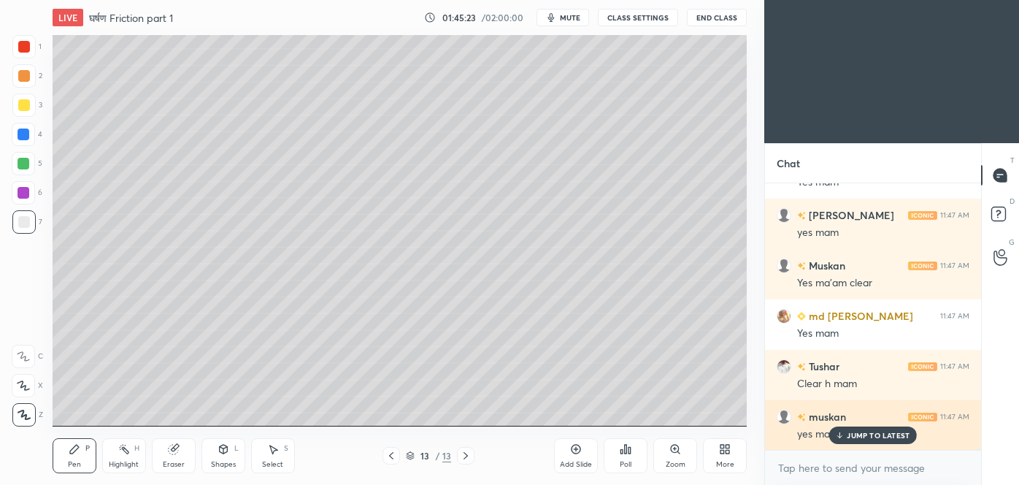
click at [866, 432] on p "JUMP TO LATEST" at bounding box center [878, 435] width 63 height 9
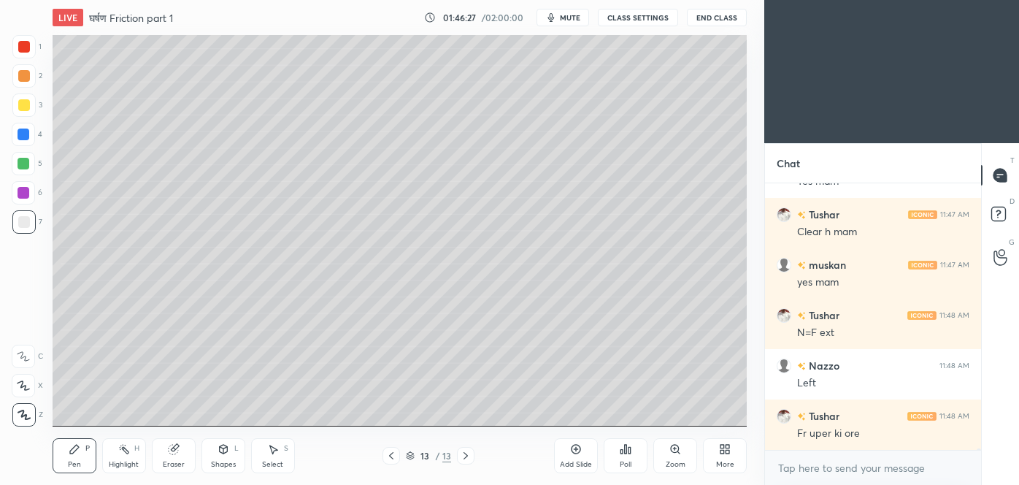
scroll to position [39523, 0]
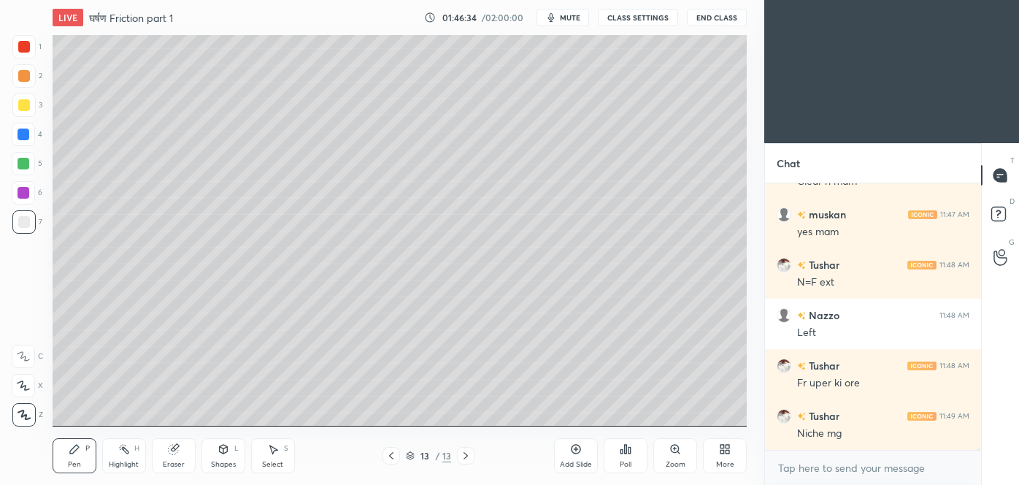
click at [26, 107] on div at bounding box center [24, 105] width 12 height 12
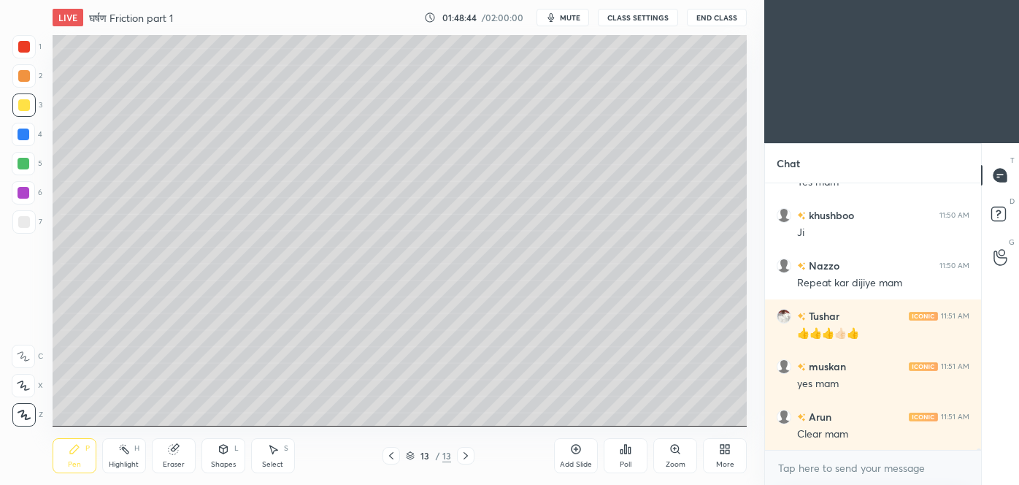
scroll to position [40055, 0]
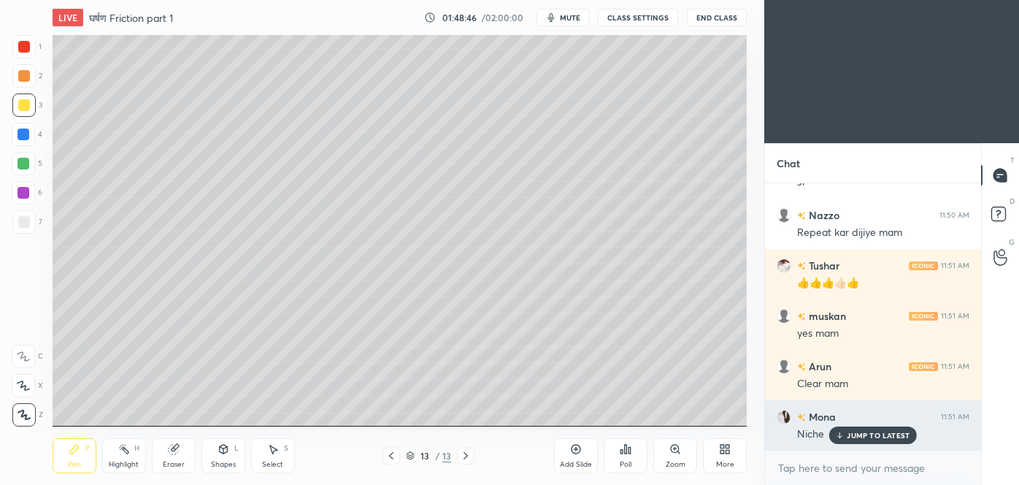
click at [883, 425] on div "Niche" at bounding box center [883, 433] width 172 height 18
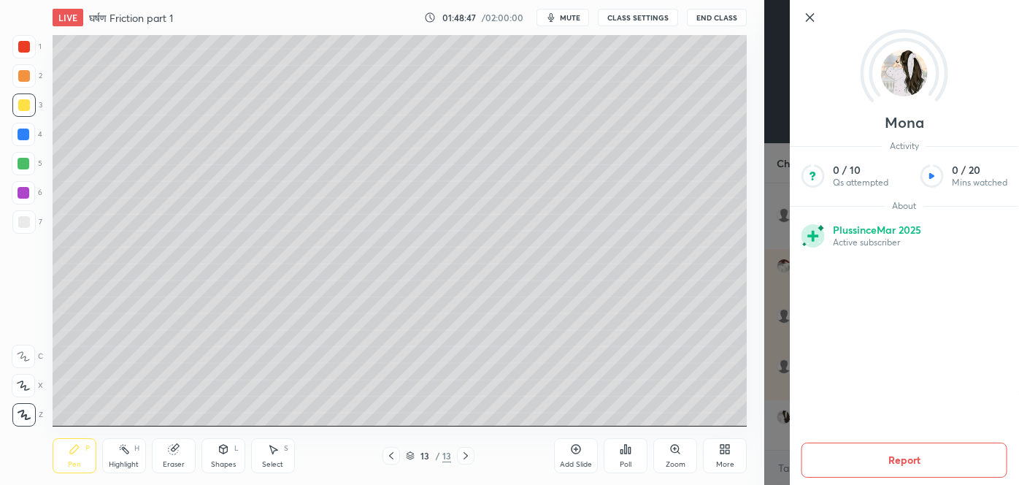
click at [781, 300] on div "Mona Activity 0 / 10 Qs attempted 0 / 20 Mins watched About Plus since [DATE] A…" at bounding box center [891, 242] width 255 height 485
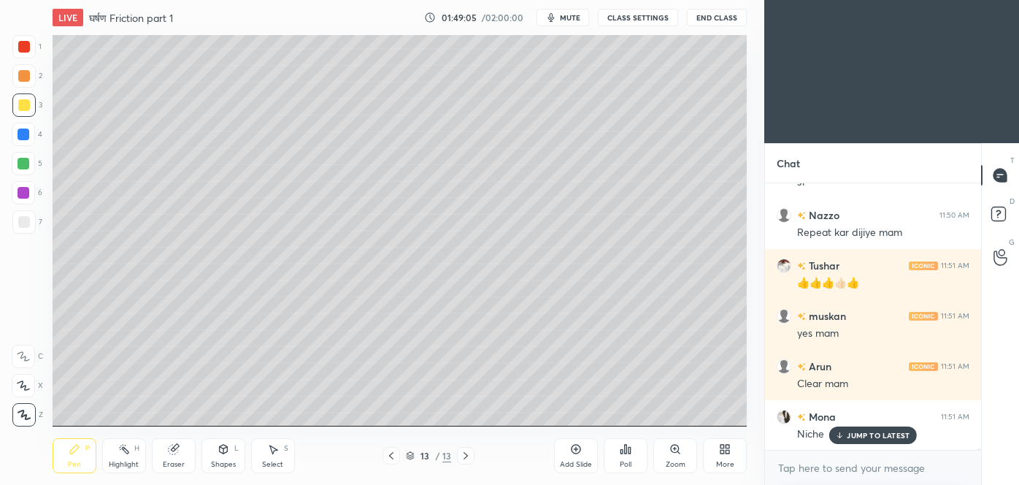
scroll to position [40119, 0]
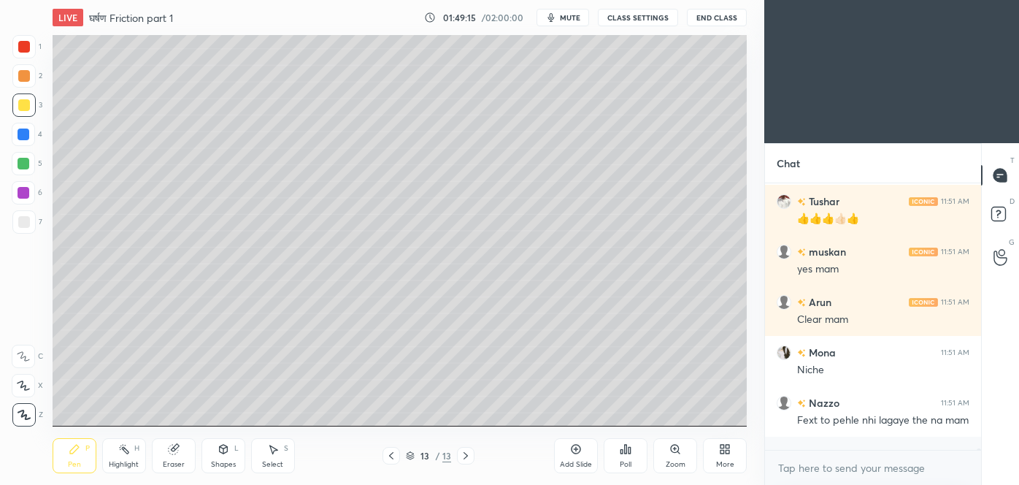
click at [395, 450] on icon at bounding box center [391, 456] width 12 height 12
click at [395, 455] on icon at bounding box center [391, 456] width 12 height 12
click at [396, 463] on div at bounding box center [391, 456] width 18 height 18
click at [388, 455] on icon at bounding box center [391, 456] width 12 height 12
click at [394, 459] on icon at bounding box center [391, 456] width 12 height 12
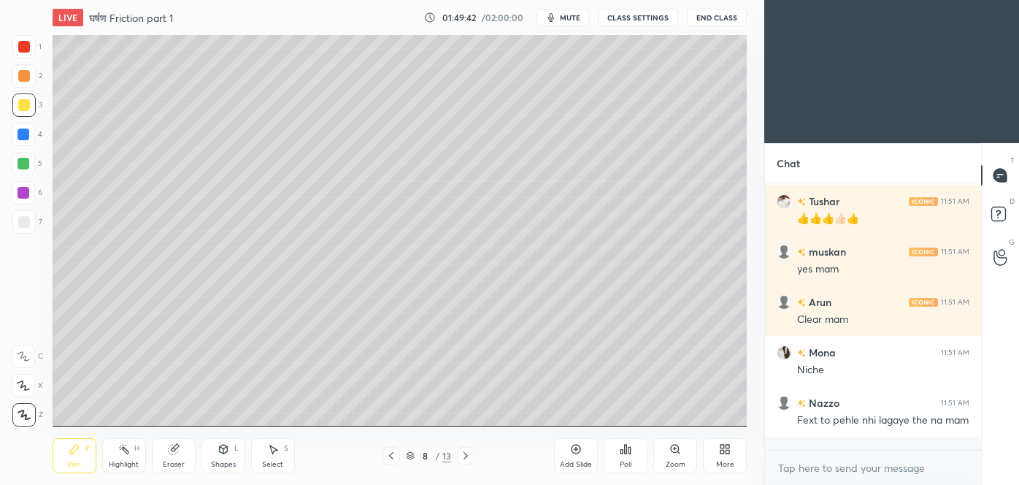
click at [463, 458] on icon at bounding box center [466, 456] width 12 height 12
click at [469, 460] on icon at bounding box center [466, 456] width 12 height 12
click at [467, 461] on div at bounding box center [466, 456] width 18 height 18
click at [467, 457] on icon at bounding box center [466, 456] width 12 height 12
click at [469, 452] on icon at bounding box center [466, 456] width 12 height 12
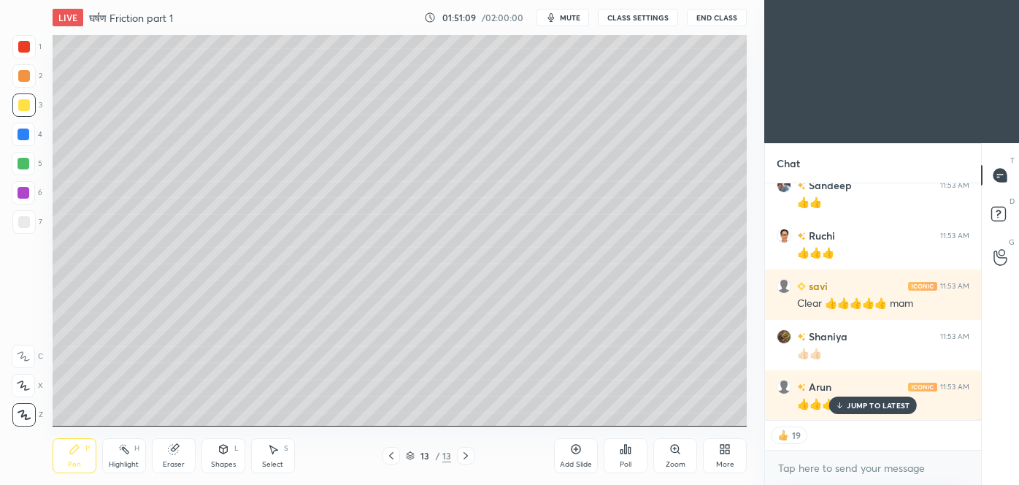
scroll to position [40904, 0]
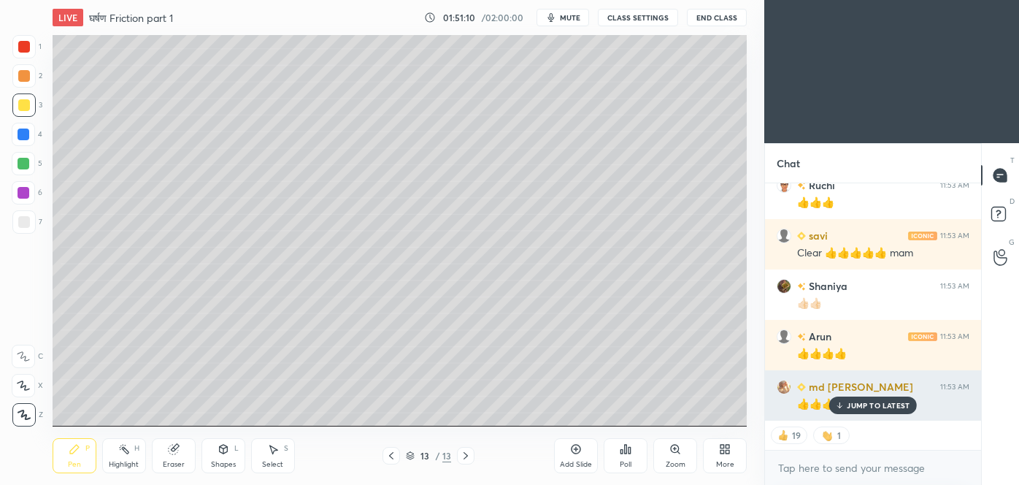
click at [870, 401] on p "JUMP TO LATEST" at bounding box center [878, 405] width 63 height 9
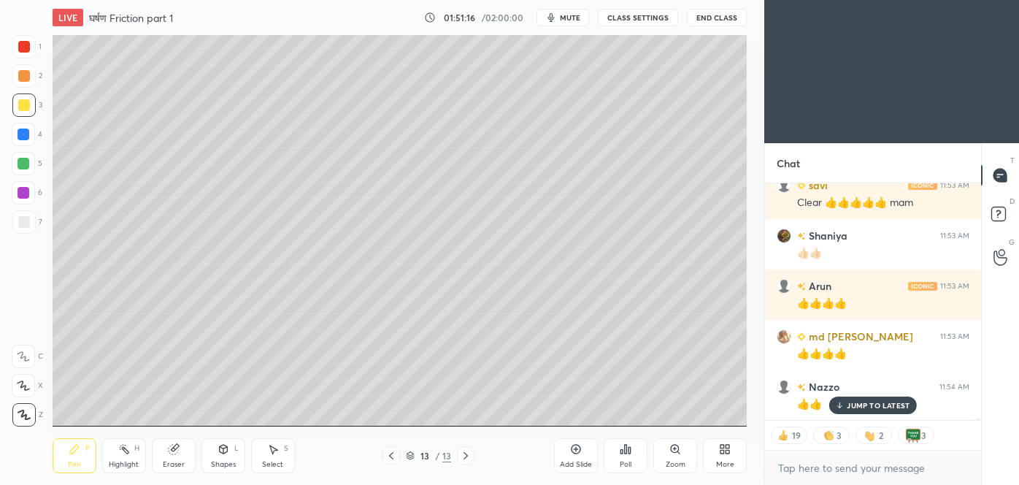
scroll to position [41004, 0]
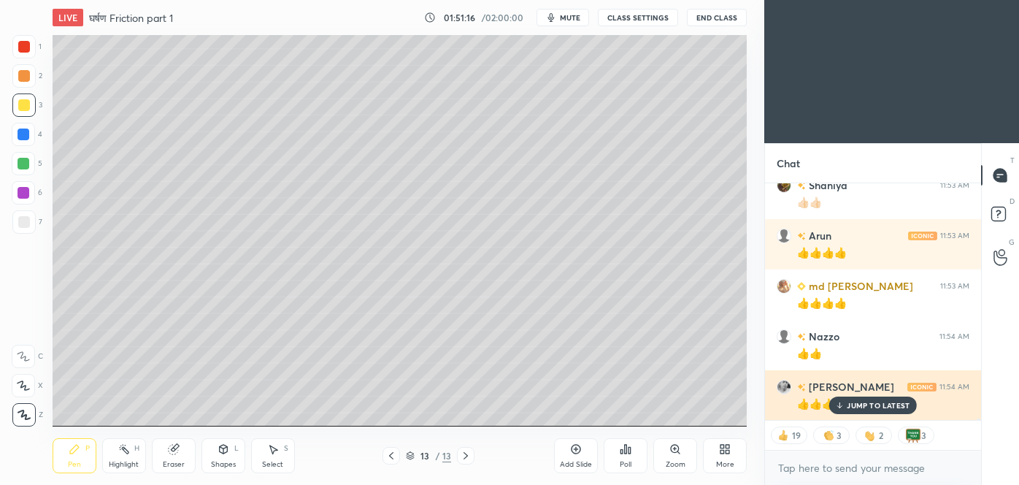
click at [871, 408] on p "JUMP TO LATEST" at bounding box center [878, 405] width 63 height 9
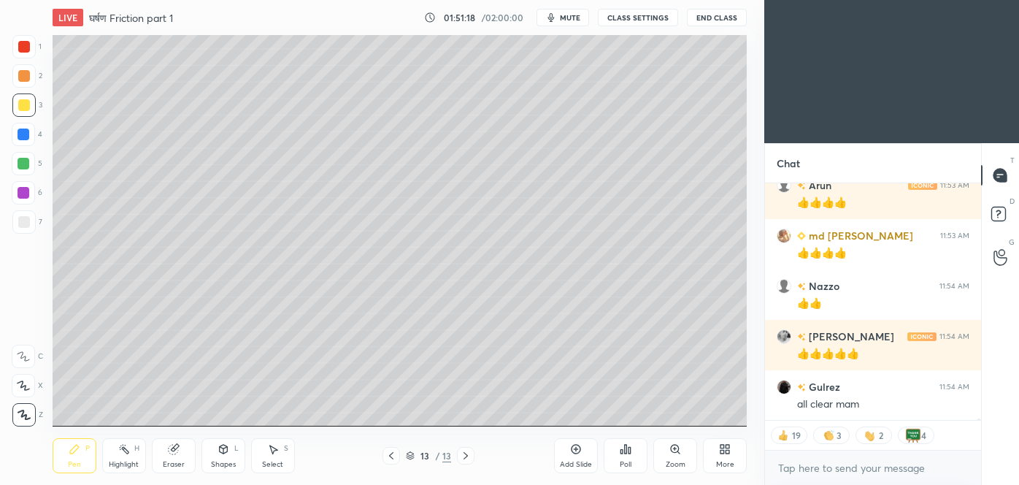
scroll to position [41106, 0]
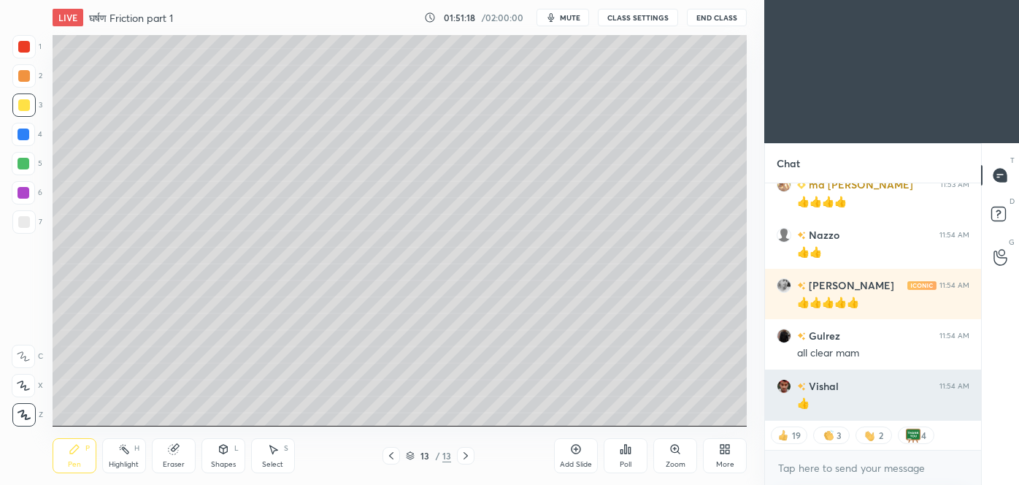
click at [863, 405] on div "👍" at bounding box center [883, 403] width 172 height 15
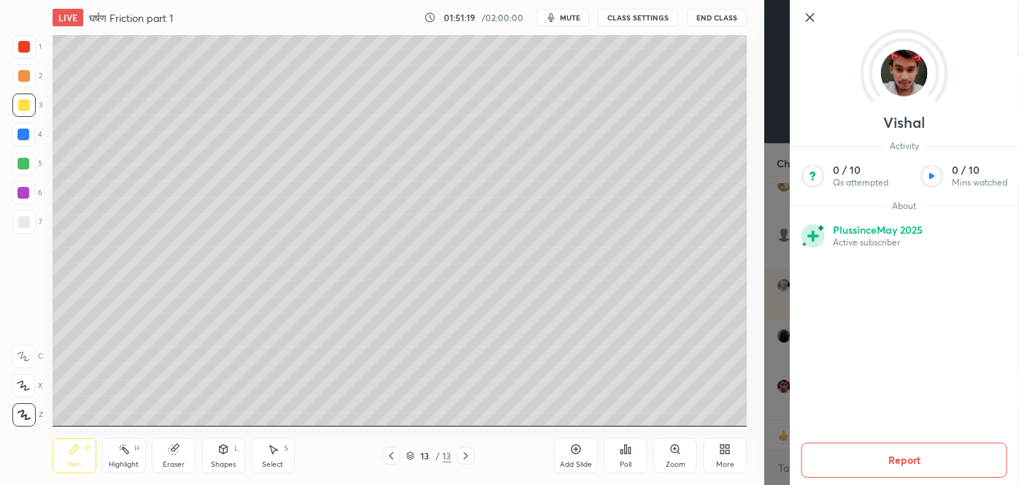
click at [790, 365] on div "Vishal Activity 0 / 10 Qs attempted 0 / 10 Mins watched About Plus since [DATE]…" at bounding box center [904, 242] width 229 height 485
click at [774, 360] on div "Vishal Activity 0 / 10 Qs attempted 0 / 10 Mins watched About Plus since [DATE]…" at bounding box center [891, 242] width 255 height 485
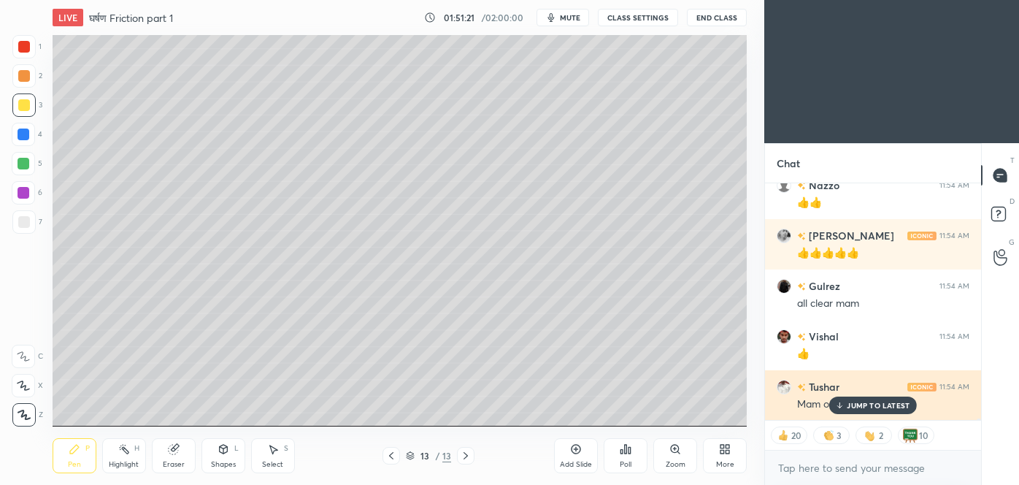
click at [868, 404] on p "JUMP TO LATEST" at bounding box center [878, 405] width 63 height 9
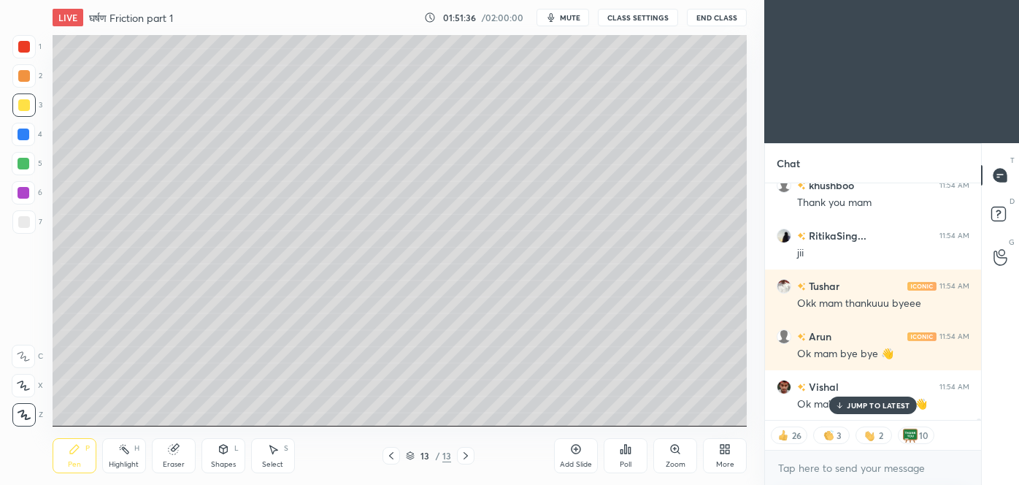
scroll to position [41709, 0]
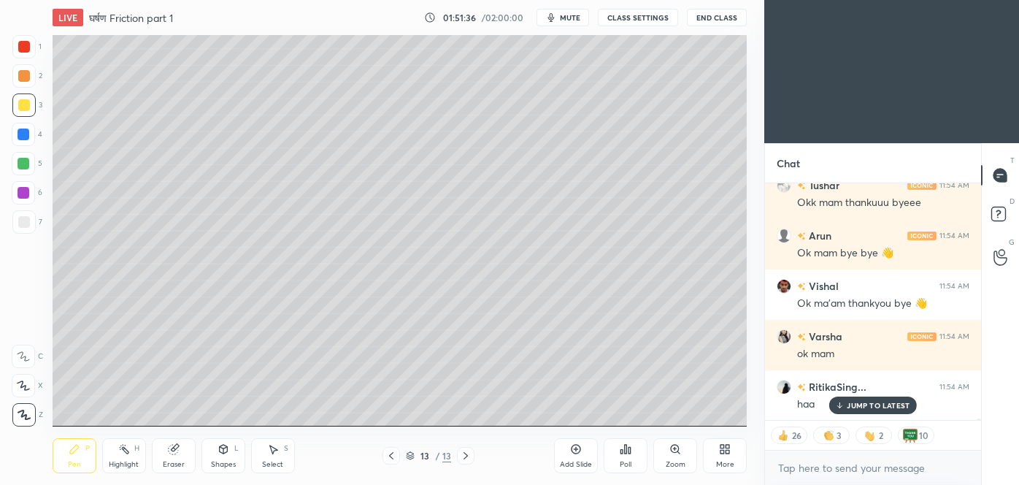
click at [896, 403] on p "JUMP TO LATEST" at bounding box center [878, 405] width 63 height 9
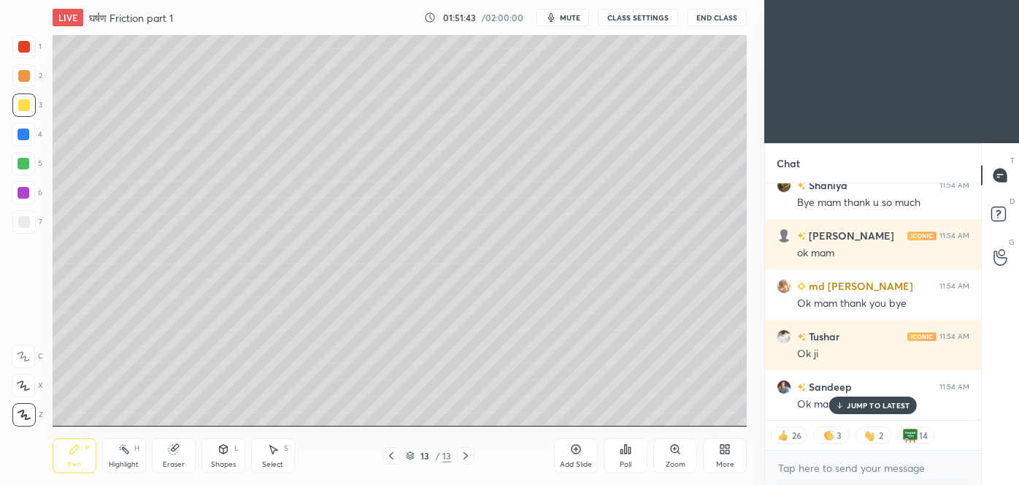
scroll to position [42112, 0]
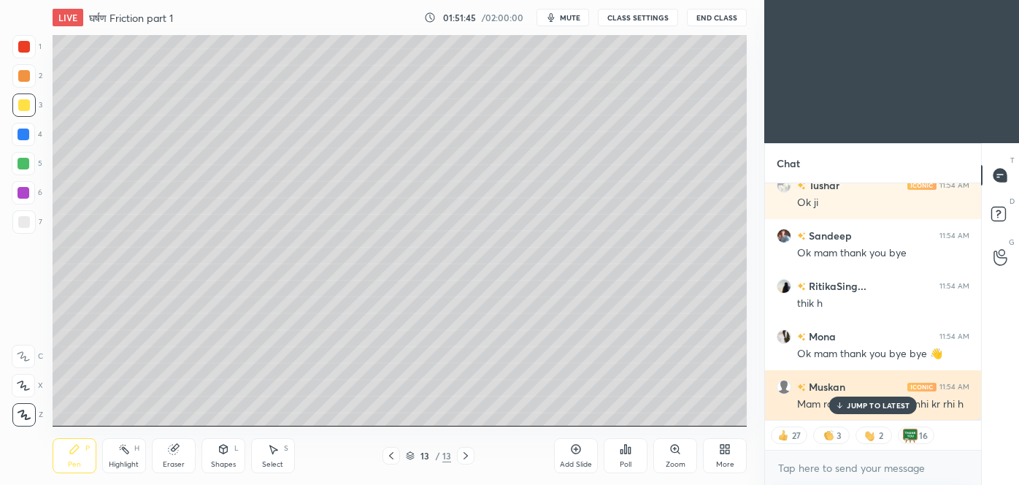
click at [890, 402] on p "JUMP TO LATEST" at bounding box center [878, 405] width 63 height 9
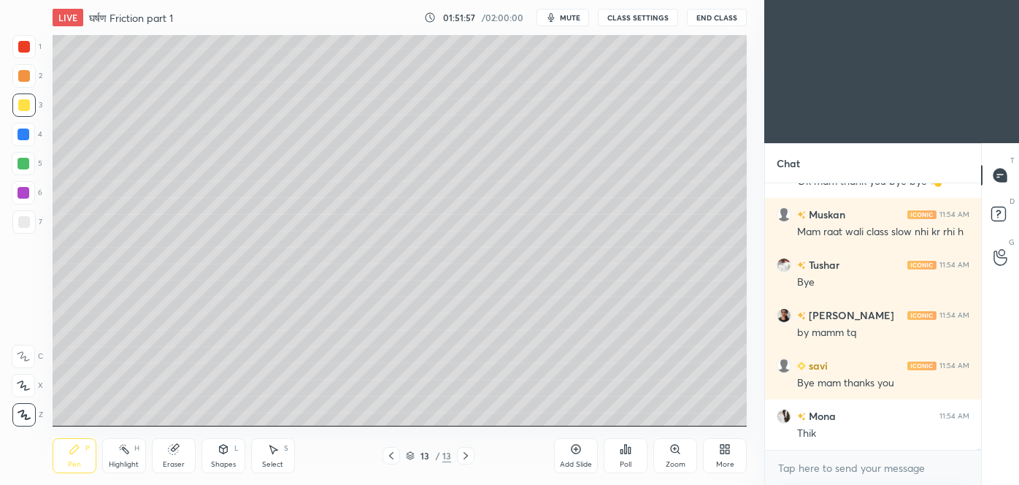
scroll to position [42334, 0]
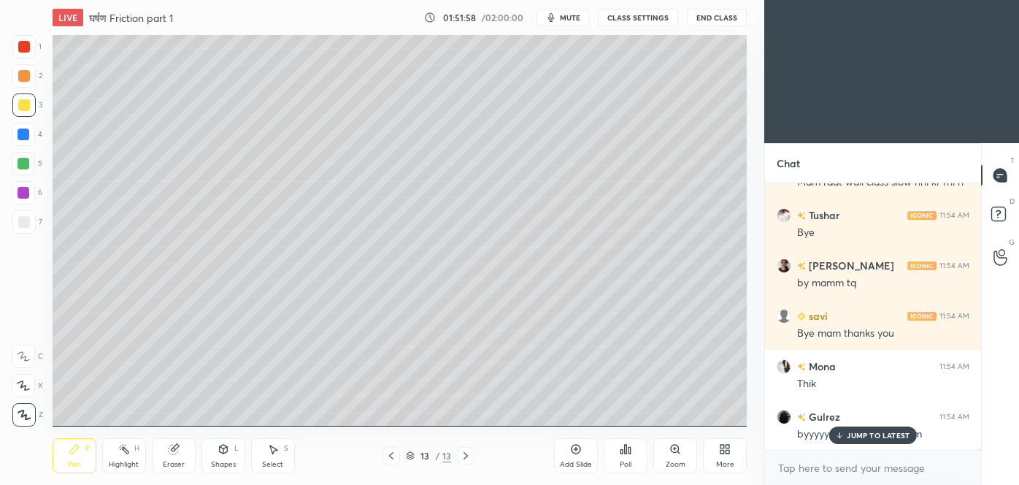
click at [864, 438] on p "JUMP TO LATEST" at bounding box center [878, 435] width 63 height 9
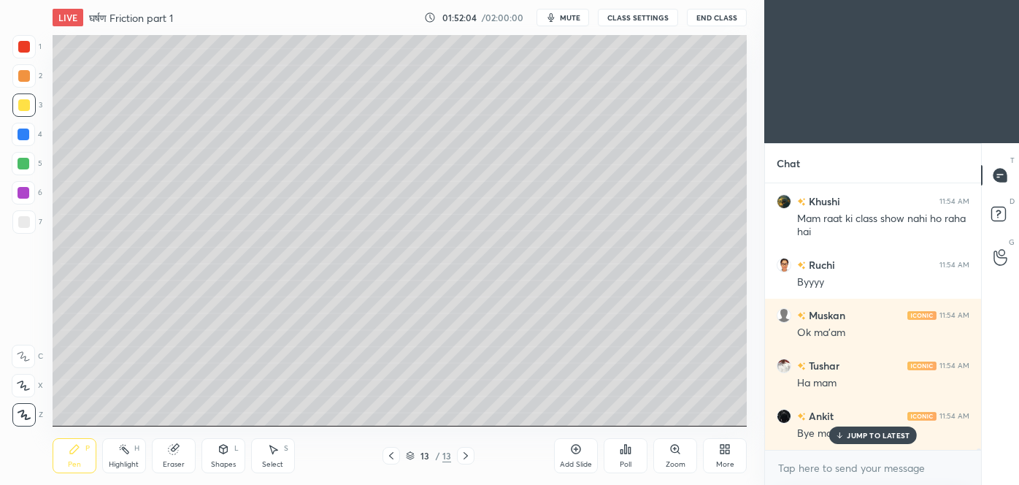
scroll to position [42650, 0]
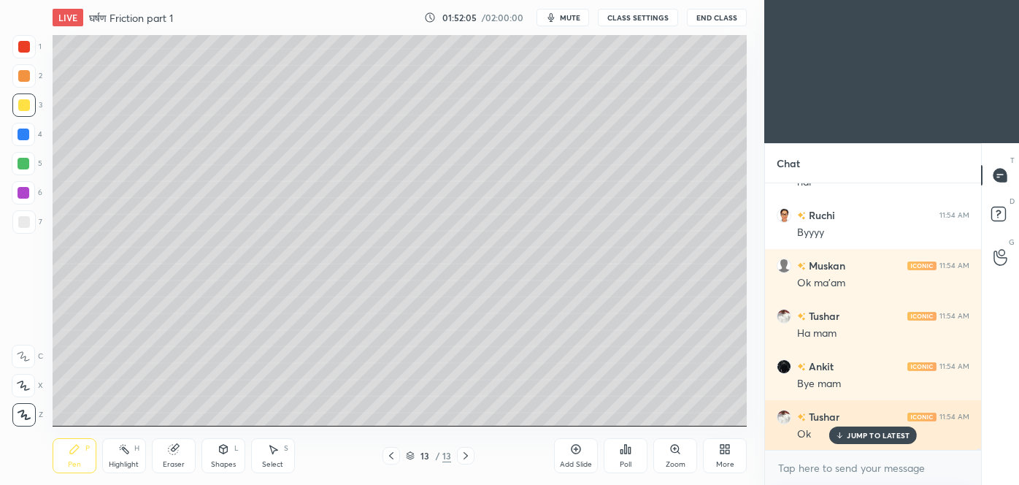
click at [866, 431] on p "JUMP TO LATEST" at bounding box center [878, 435] width 63 height 9
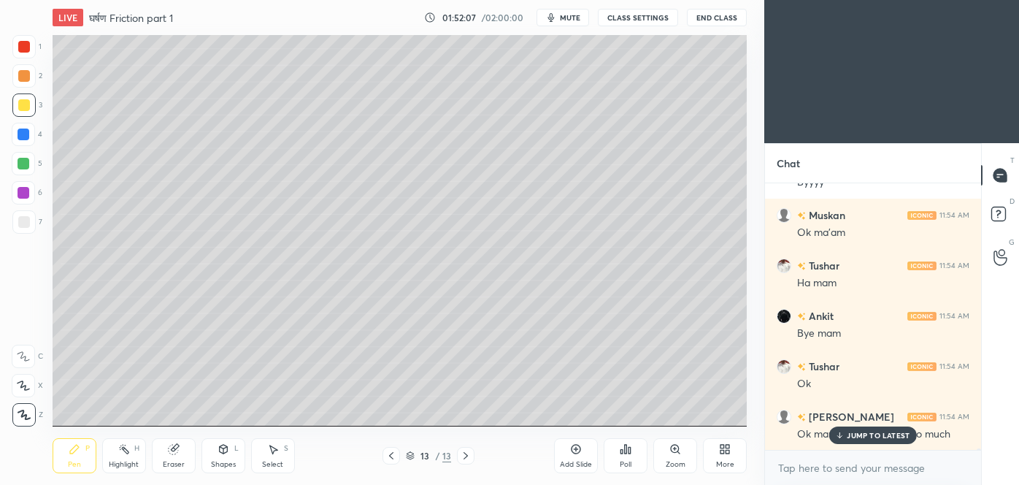
scroll to position [42750, 0]
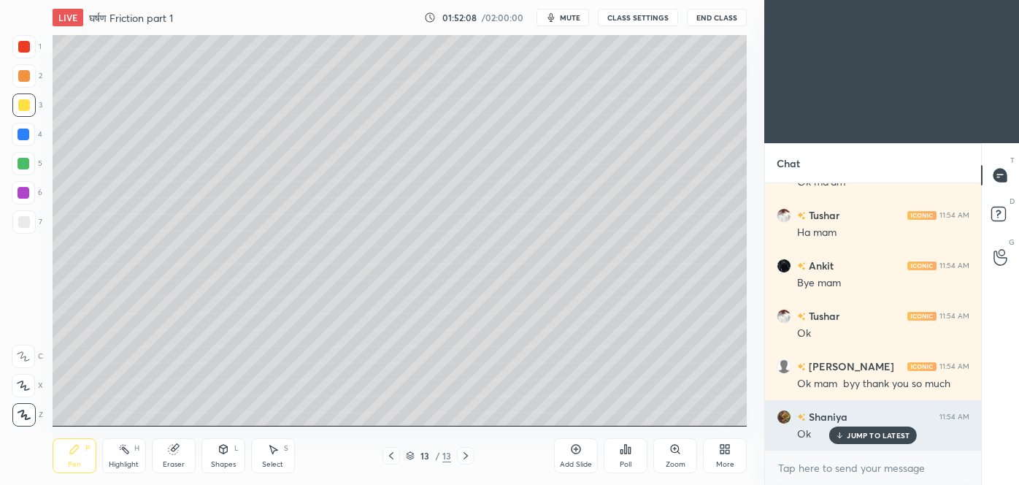
click at [869, 434] on p "JUMP TO LATEST" at bounding box center [878, 435] width 63 height 9
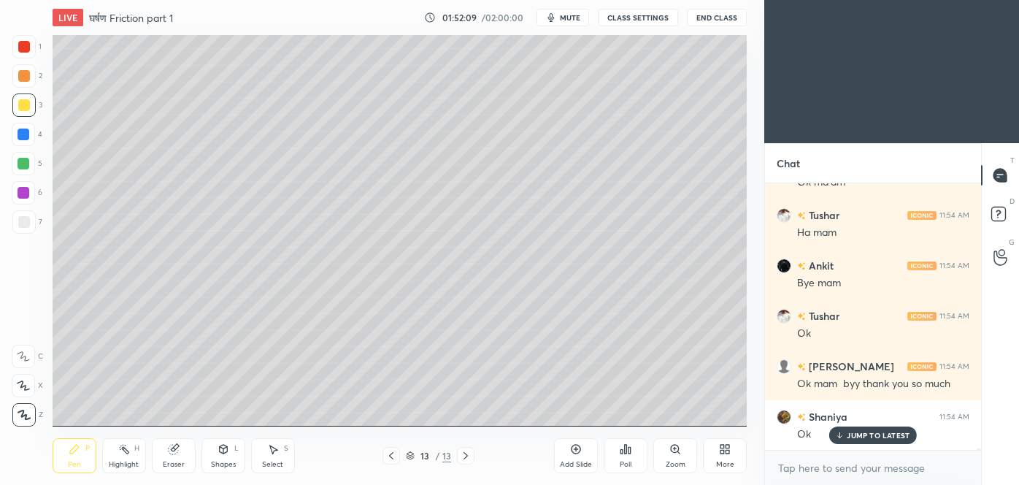
scroll to position [42801, 0]
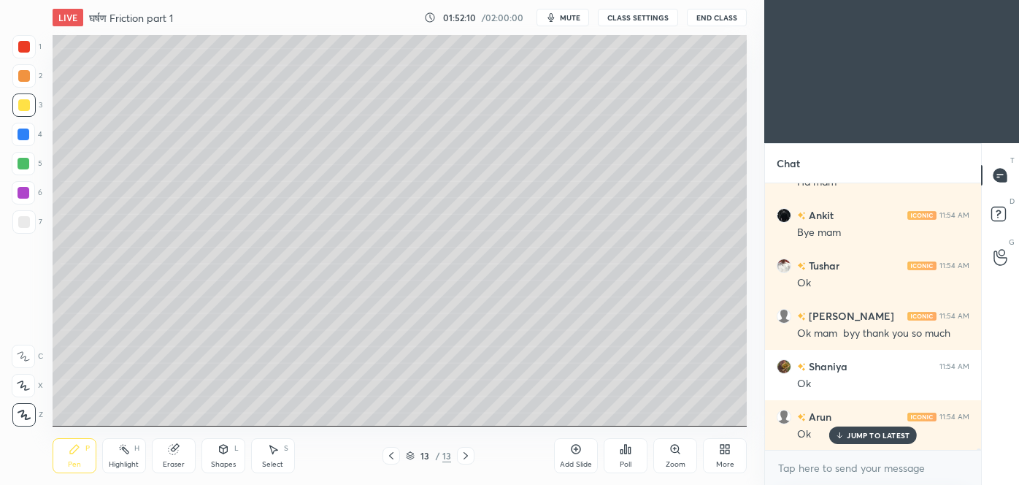
click at [712, 16] on button "End Class" at bounding box center [717, 18] width 60 height 18
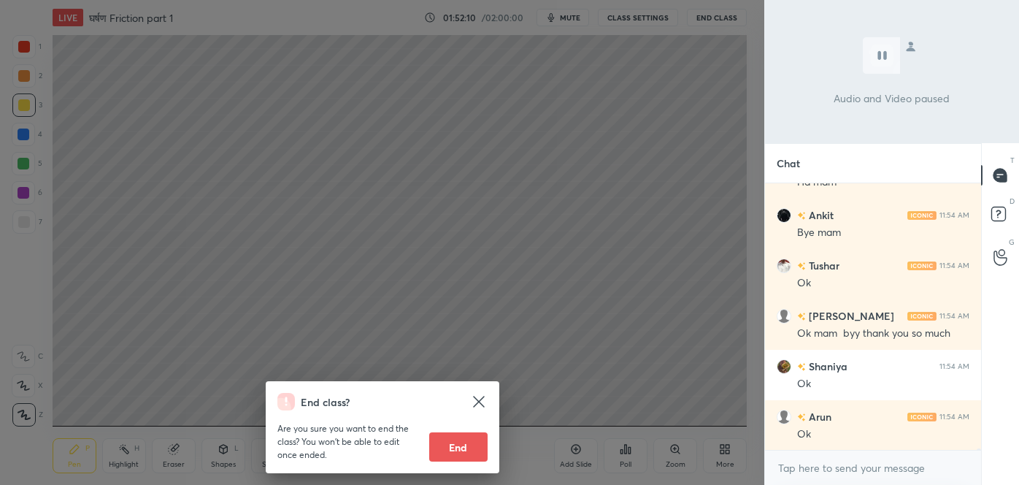
scroll to position [42852, 0]
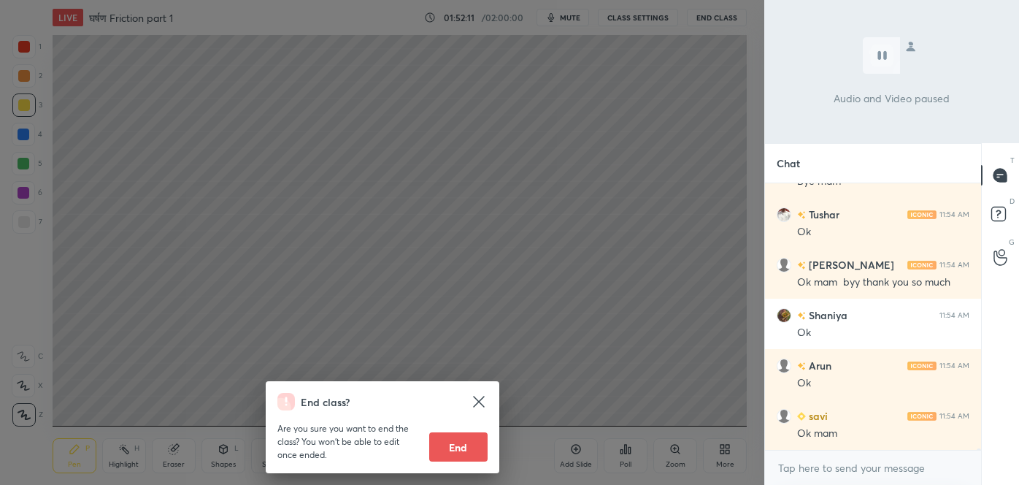
click at [461, 453] on button "End" at bounding box center [458, 446] width 58 height 29
type textarea "x"
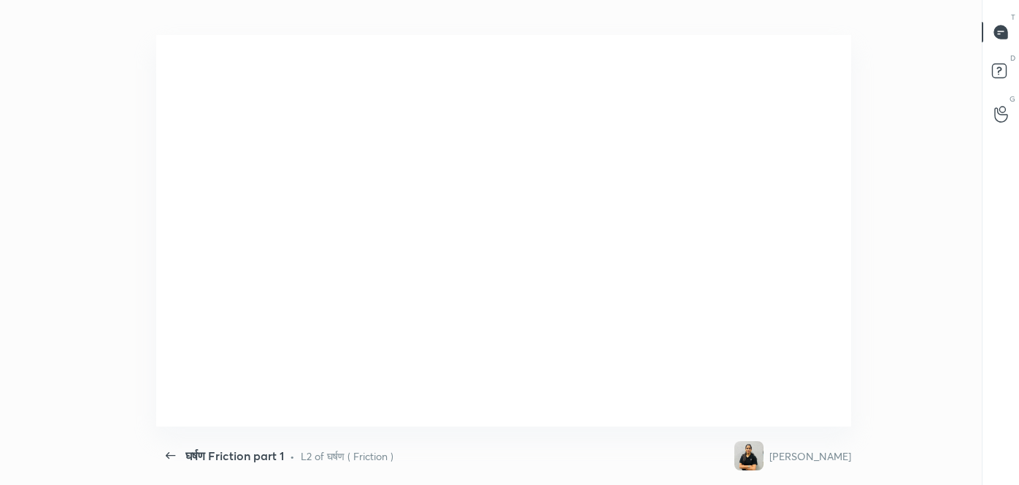
scroll to position [4, 0]
